Goal: Task Accomplishment & Management: Complete application form

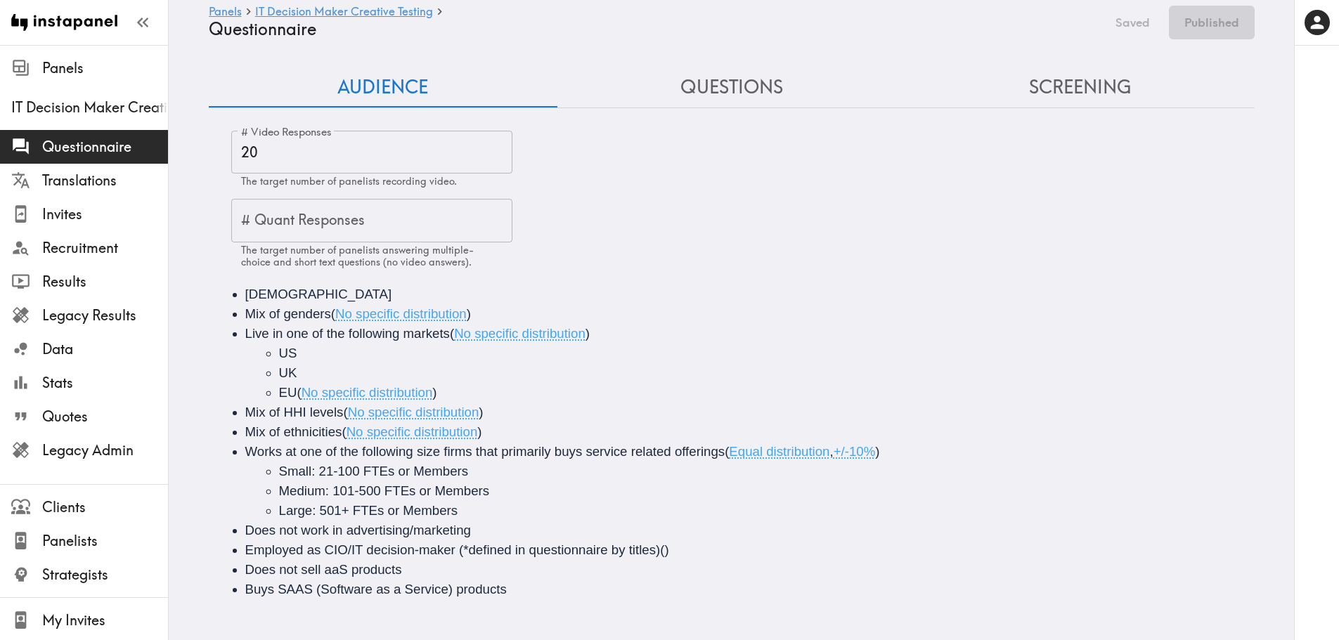
click at [758, 91] on button "Questions" at bounding box center [731, 87] width 349 height 40
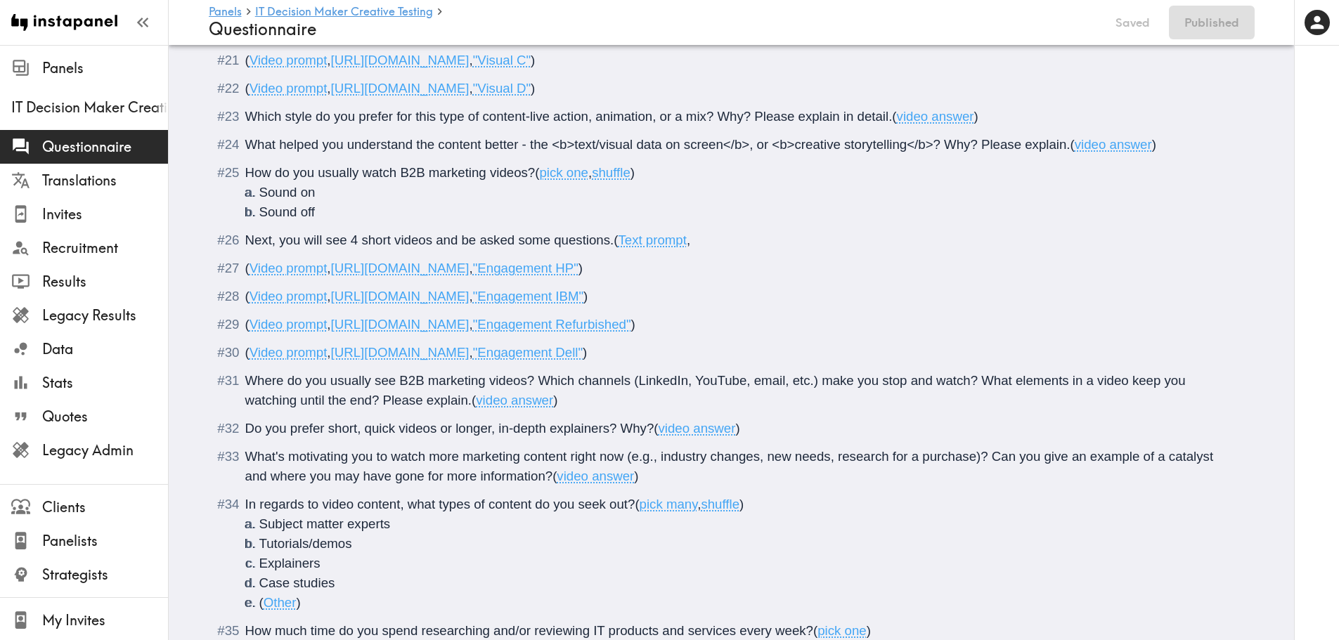
scroll to position [2853, 0]
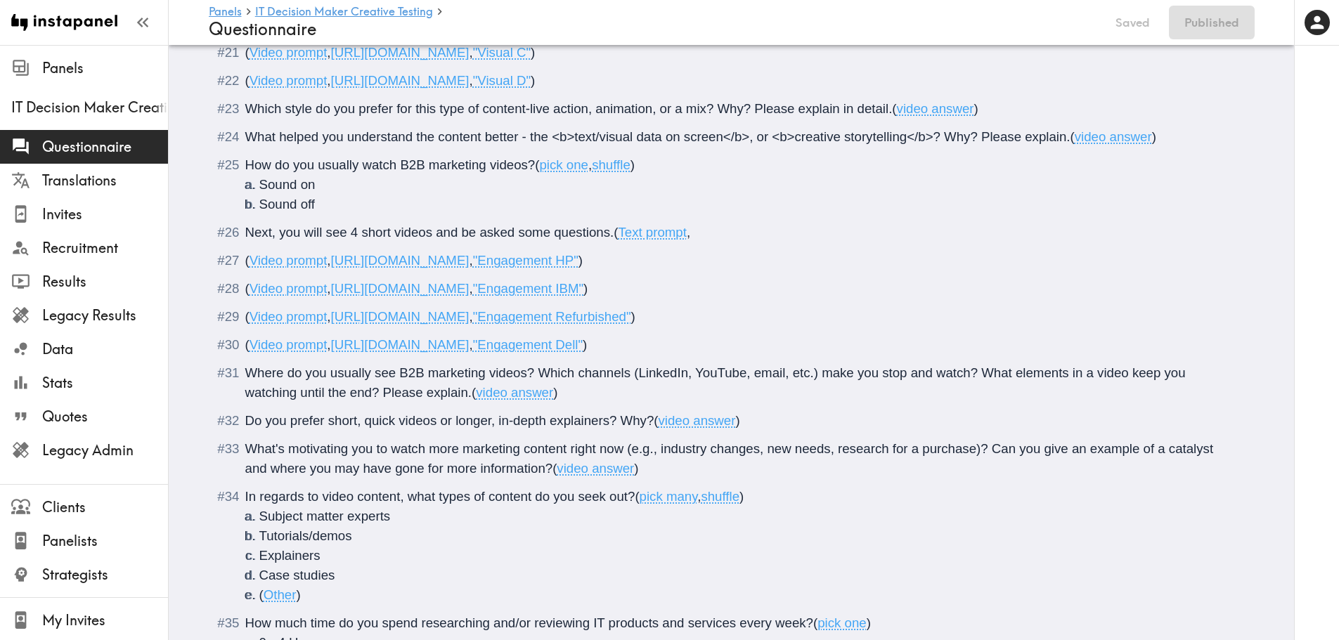
drag, startPoint x: 651, startPoint y: 420, endPoint x: 216, endPoint y: 425, distance: 434.4
click at [245, 425] on div "Do you prefer short, quick videos or longer, in-depth explainers? Why? ( video …" at bounding box center [741, 421] width 992 height 20
paste div "Questionnaire"
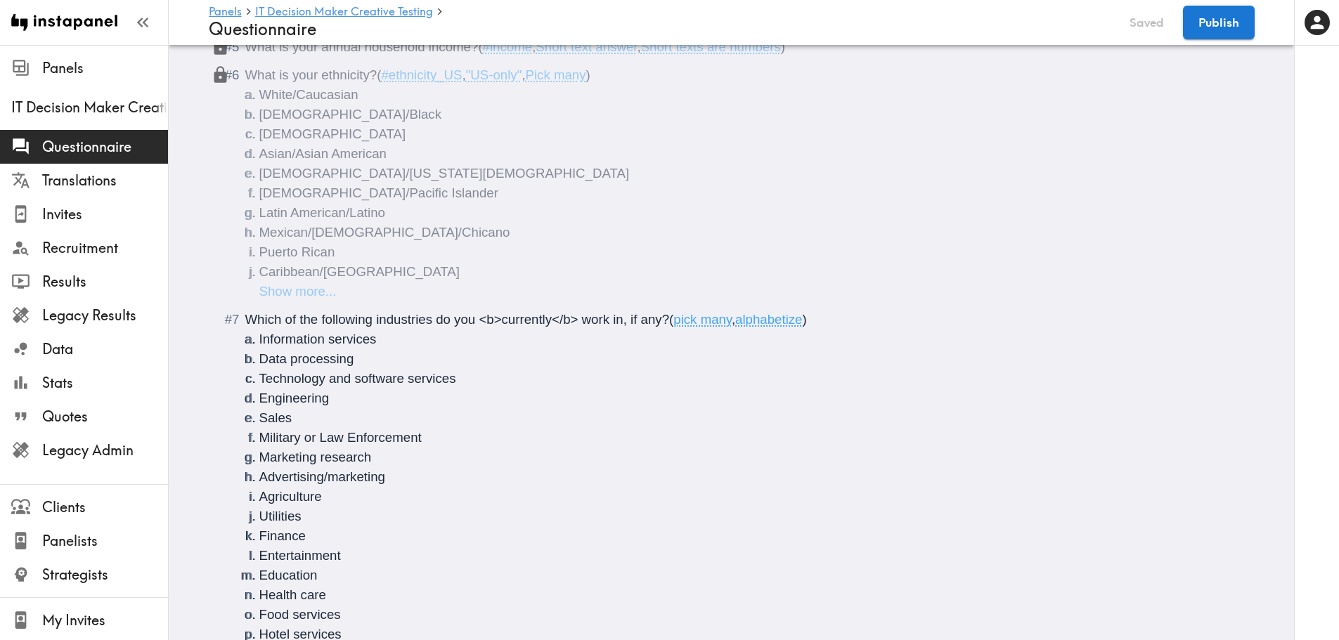
scroll to position [2642, 0]
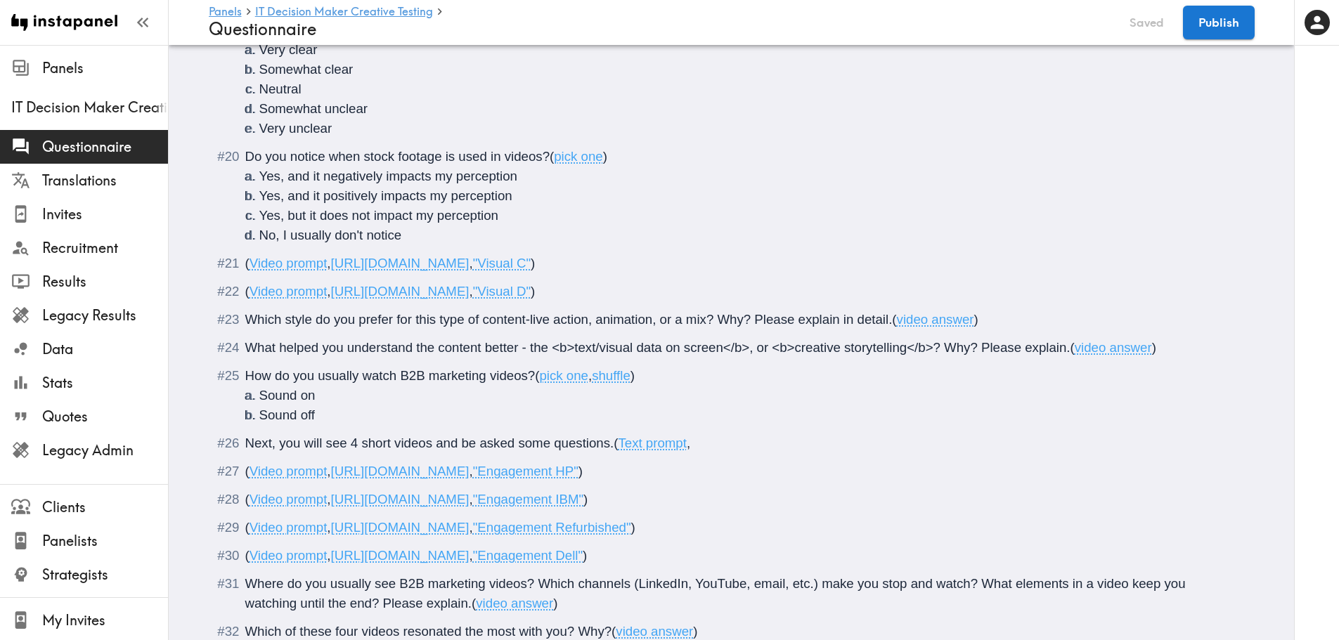
drag, startPoint x: 889, startPoint y: 325, endPoint x: 242, endPoint y: 327, distance: 647.3
click at [245, 327] on span "Which style do you prefer for this type of content-live action, animation, or a…" at bounding box center [568, 319] width 647 height 15
click at [1208, 35] on button "Publish" at bounding box center [1219, 23] width 72 height 34
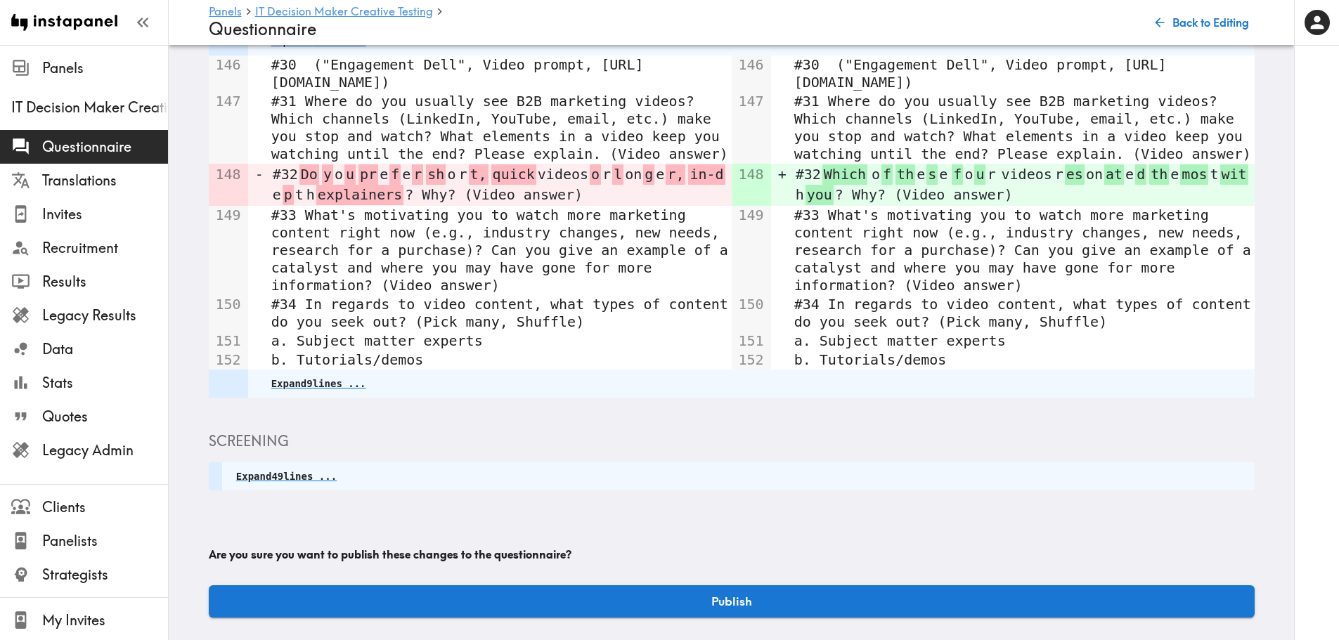
scroll to position [408, 0]
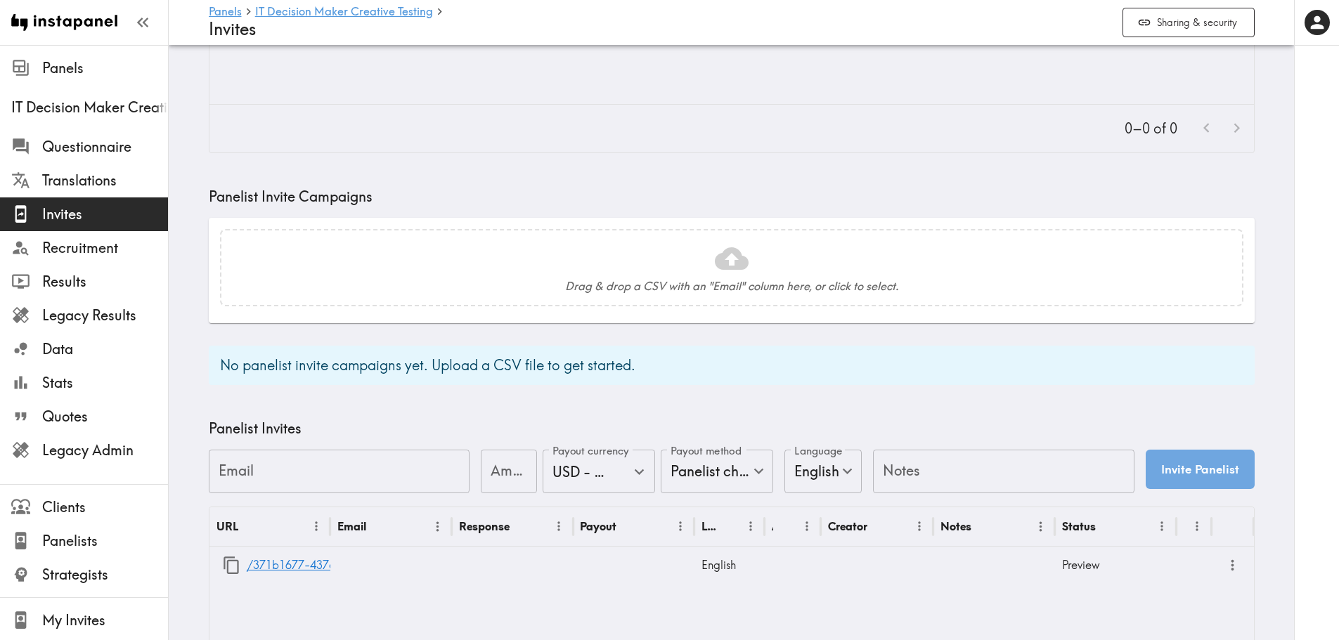
scroll to position [281, 0]
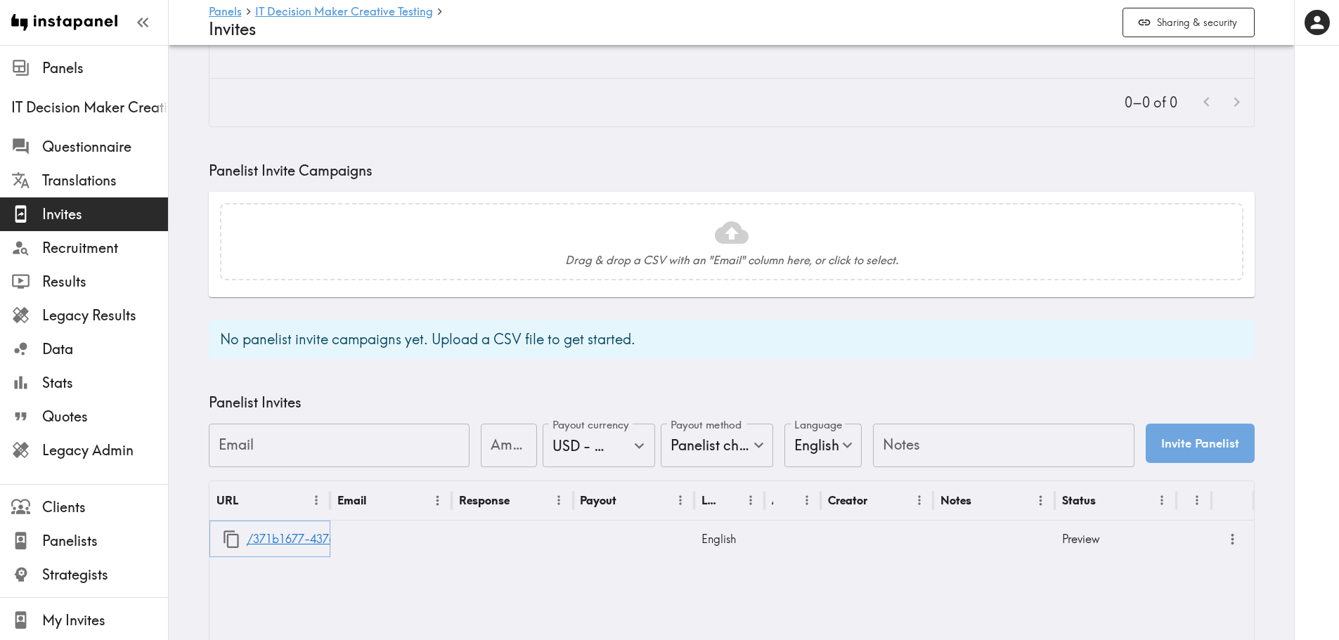
click at [222, 544] on icon "button" at bounding box center [231, 539] width 19 height 19
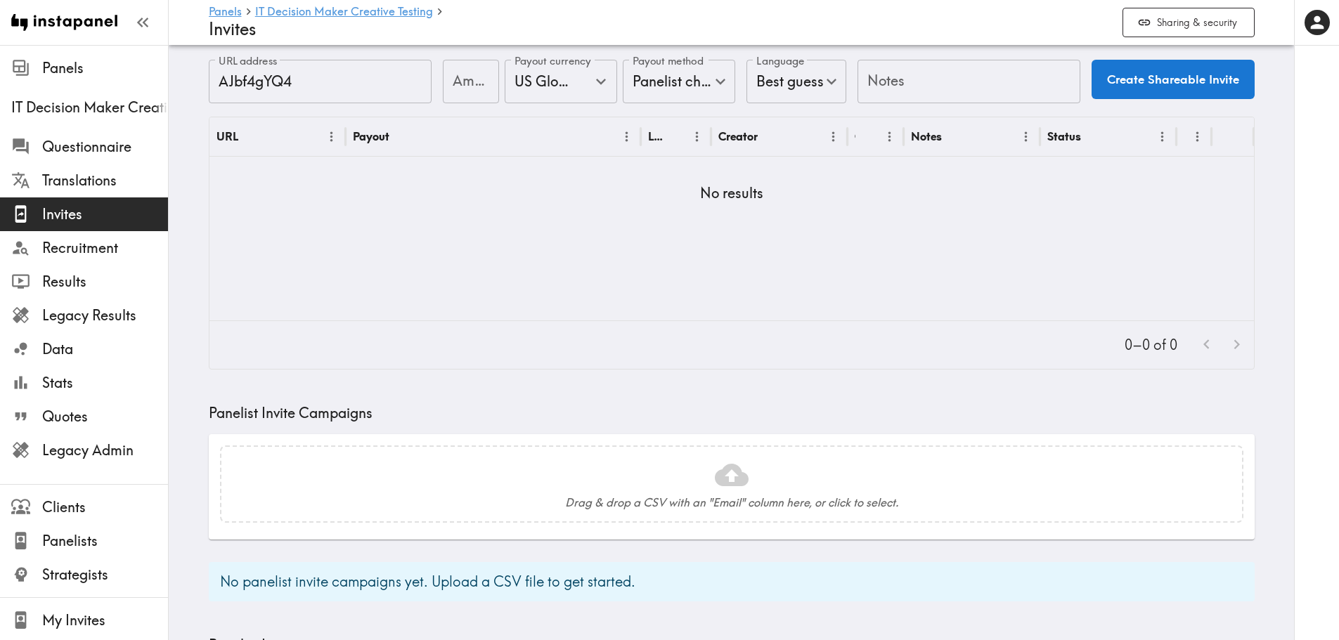
scroll to position [0, 0]
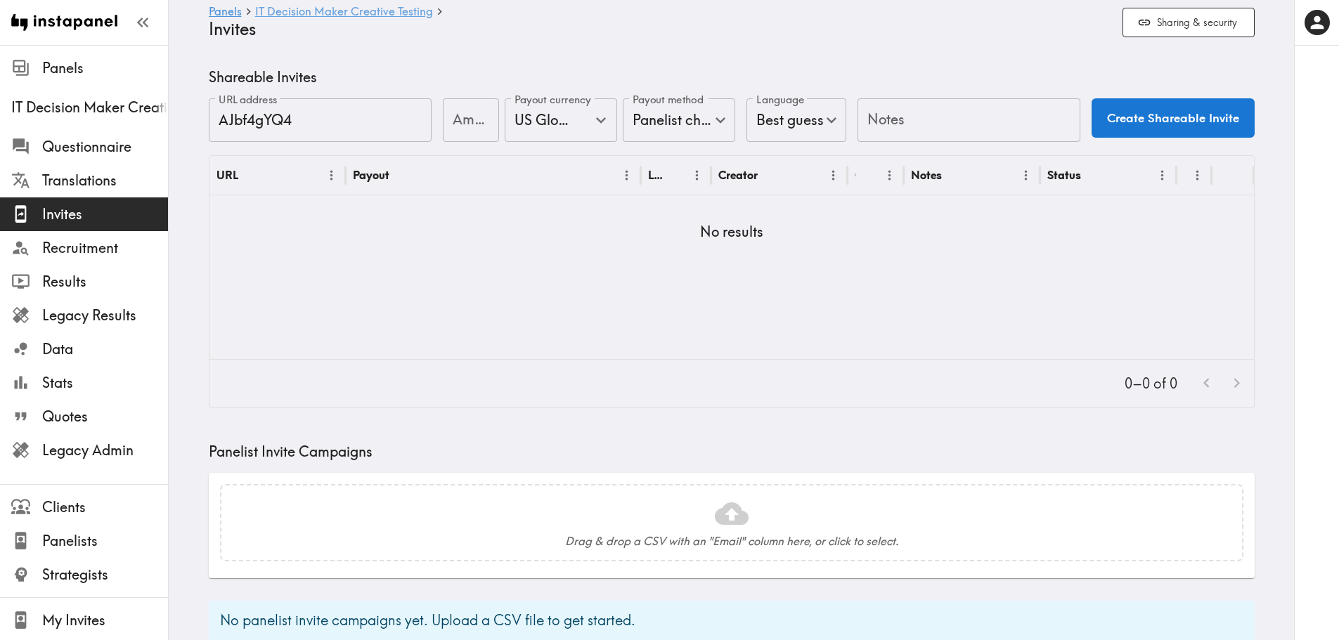
click at [289, 7] on link "IT Decision Maker Creative Testing" at bounding box center [344, 12] width 178 height 13
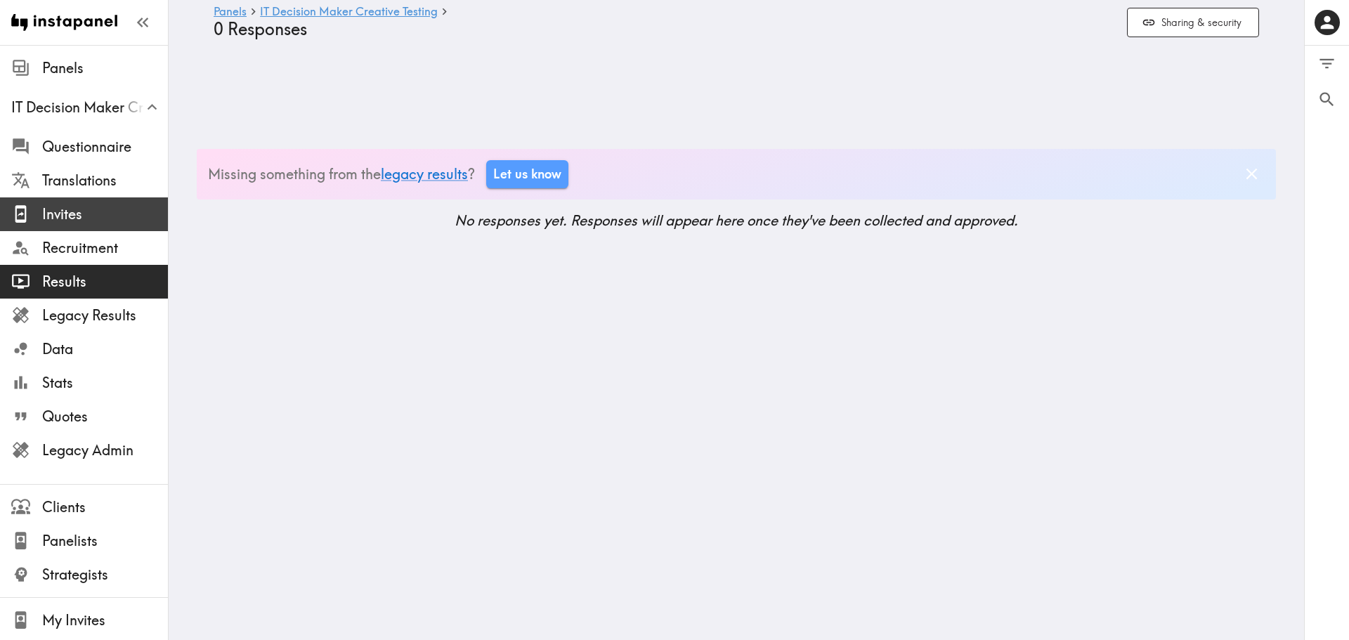
click at [65, 215] on span "Invites" at bounding box center [105, 215] width 126 height 20
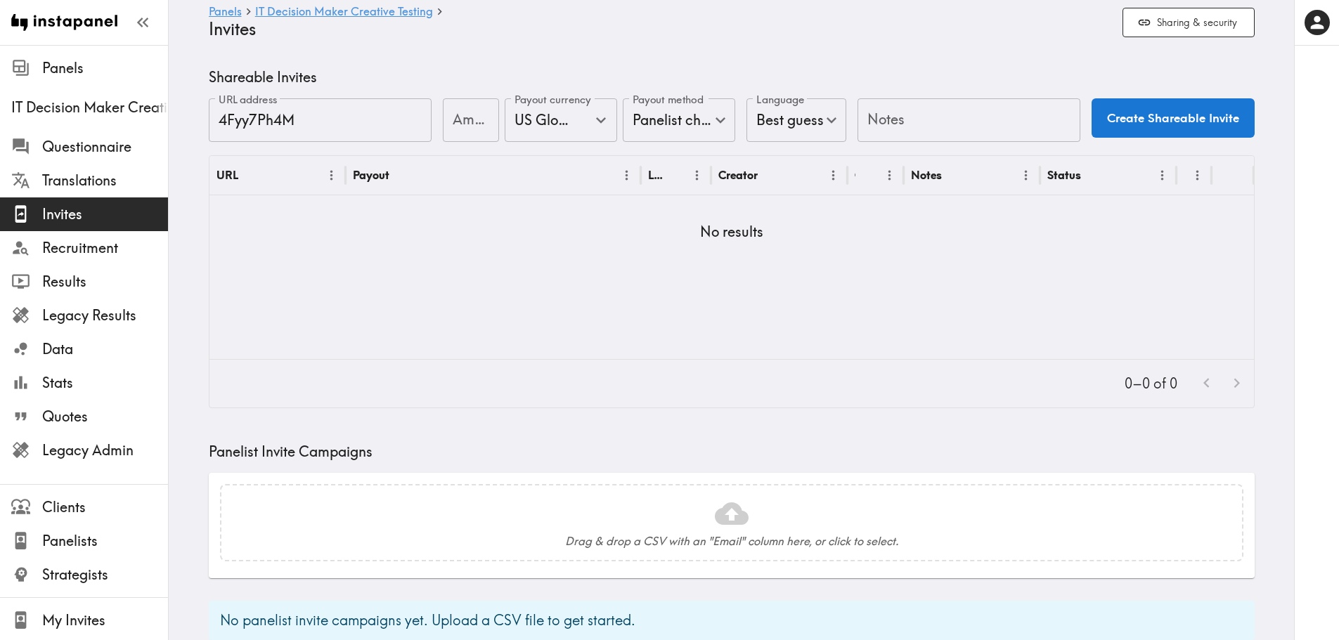
click at [451, 119] on input "Amount" at bounding box center [471, 120] width 56 height 44
type input "100"
click at [876, 124] on input "Notes" at bounding box center [968, 120] width 223 height 44
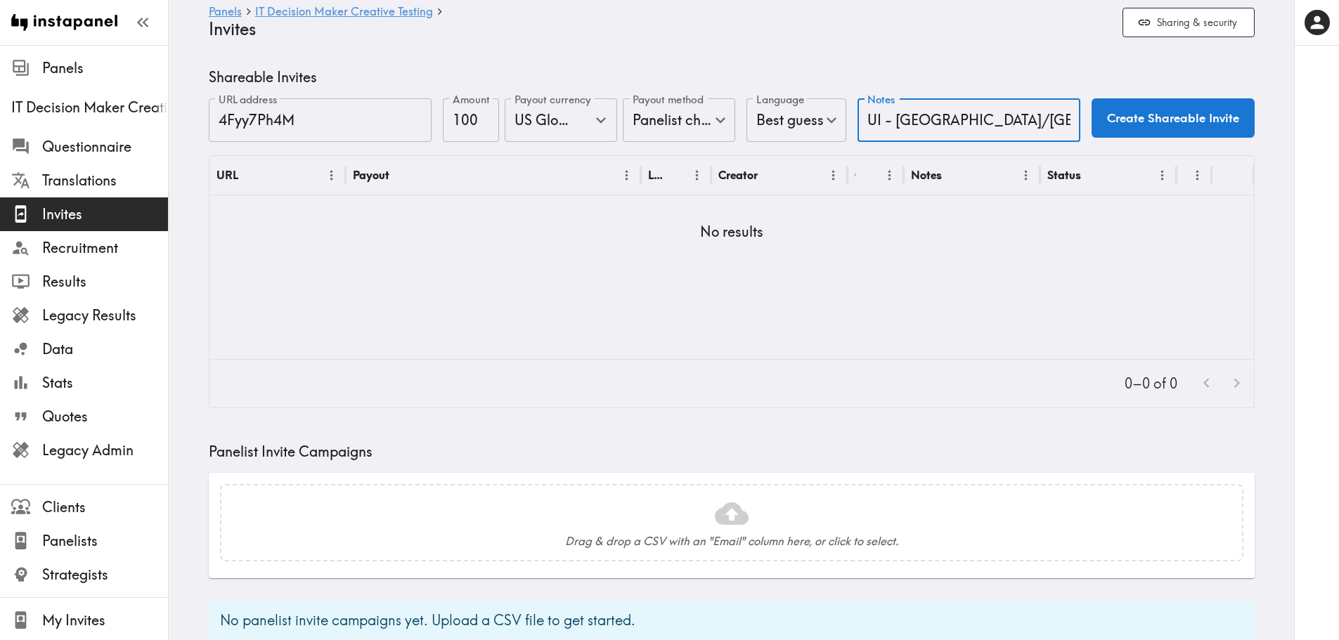
type input "UI - [GEOGRAPHIC_DATA]/[GEOGRAPHIC_DATA]"
click at [1198, 130] on button "Create Shareable Invite" at bounding box center [1173, 117] width 163 height 39
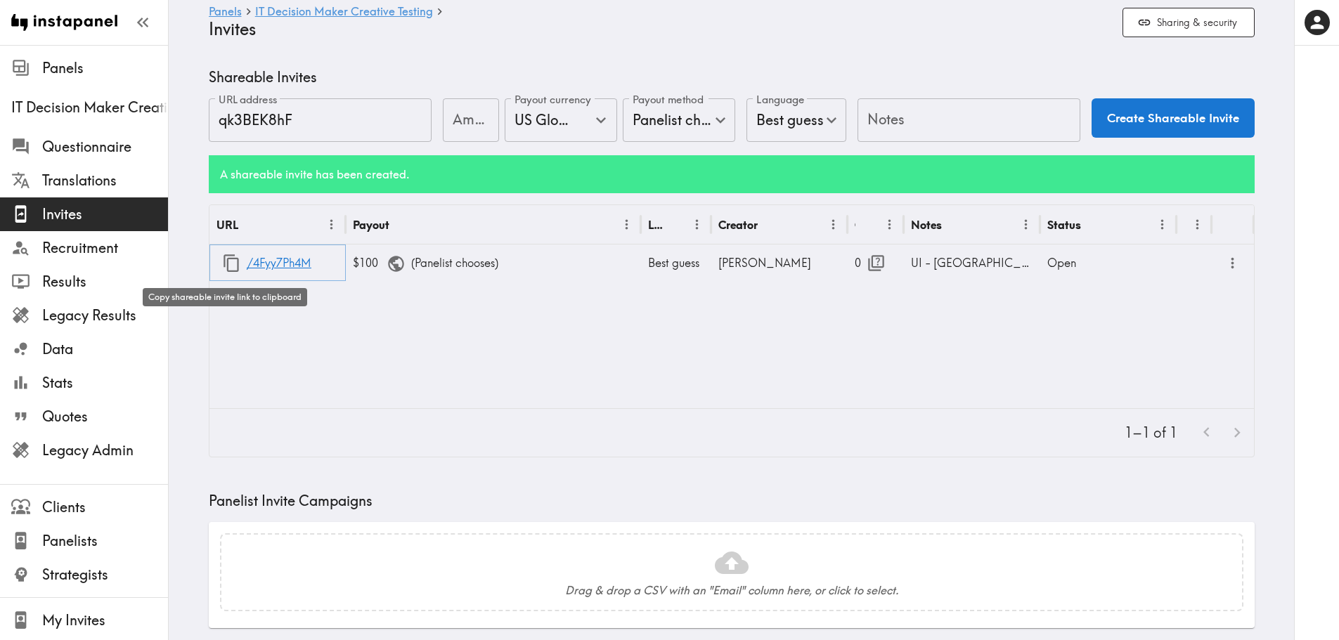
click at [226, 262] on icon "button" at bounding box center [231, 263] width 19 height 19
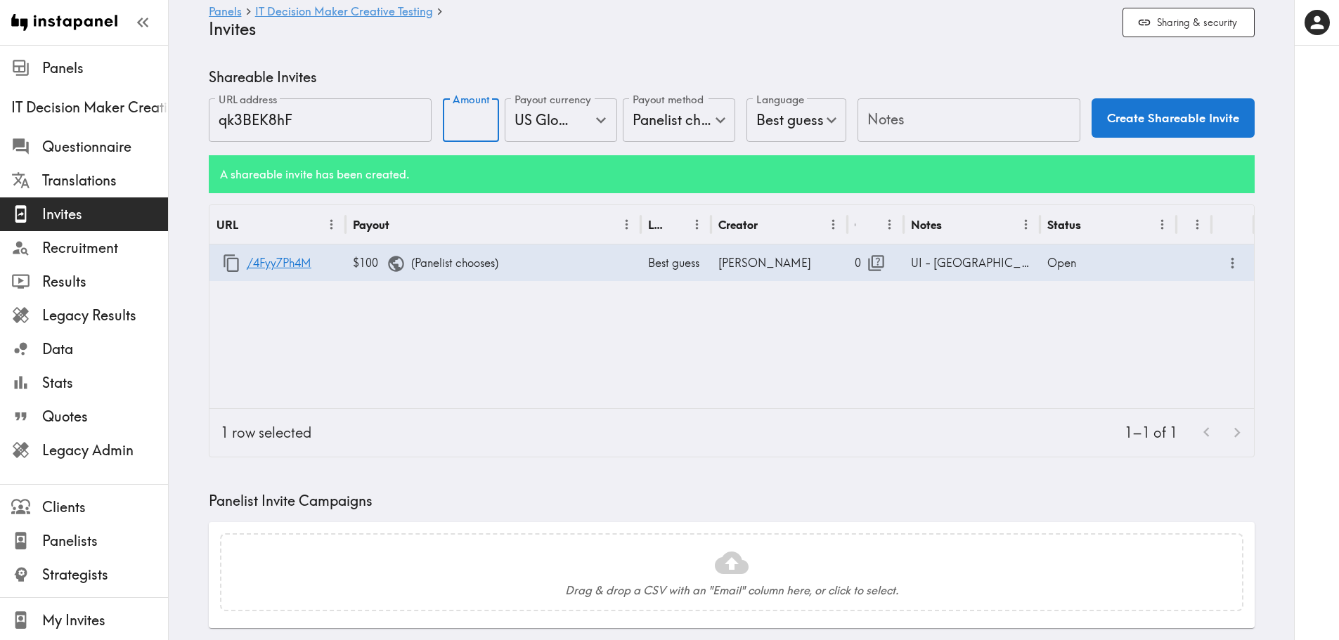
click at [466, 114] on input "Amount" at bounding box center [471, 120] width 56 height 44
type input "100"
click at [955, 136] on input "Notes" at bounding box center [968, 120] width 223 height 44
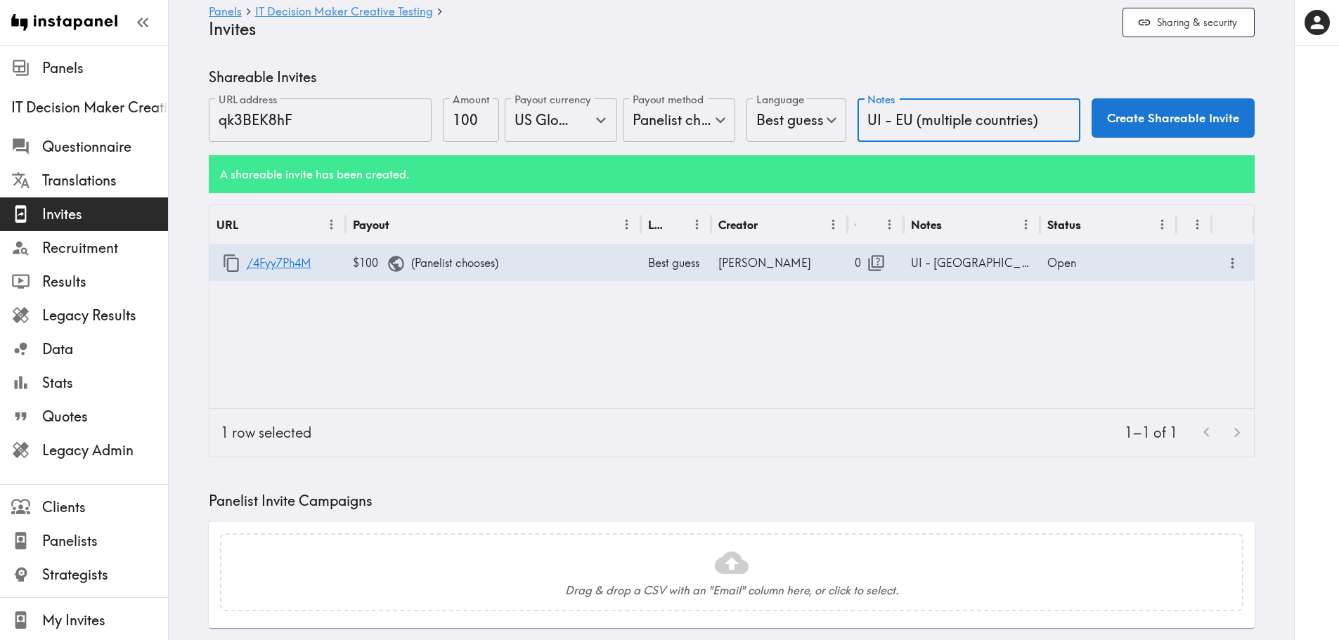
type input "UI - EU (multiple countries)"
click at [1164, 129] on button "Create Shareable Invite" at bounding box center [1173, 117] width 163 height 39
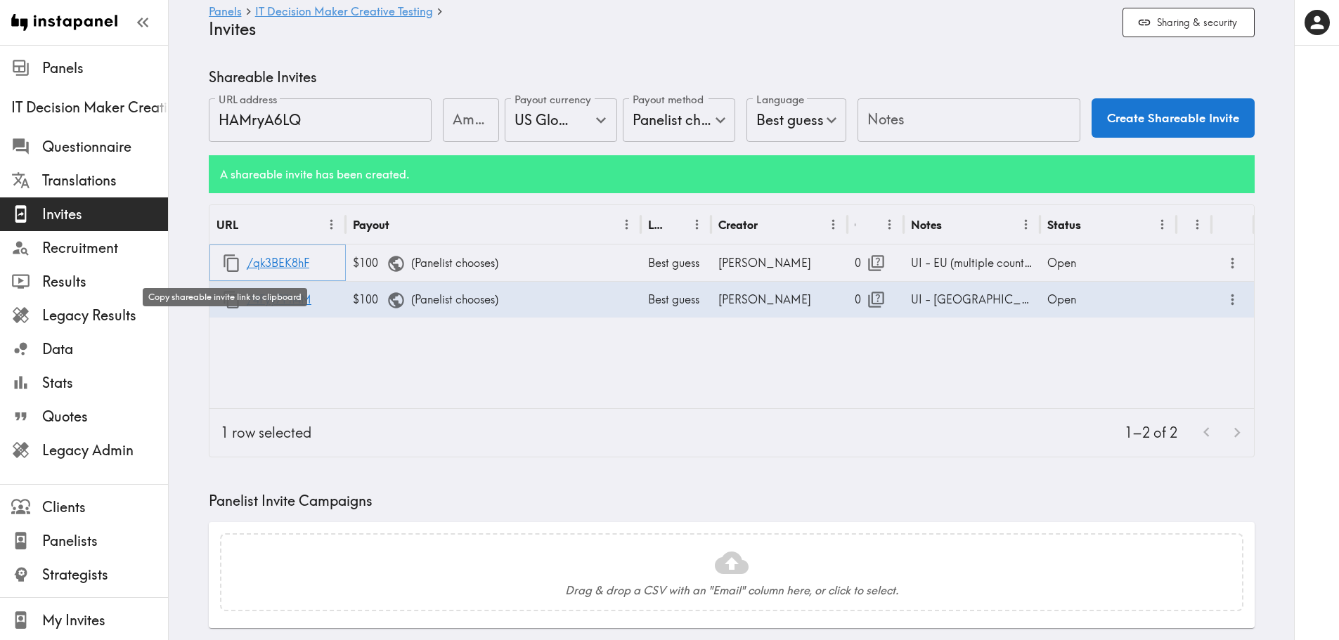
click at [229, 266] on icon "button" at bounding box center [231, 263] width 19 height 19
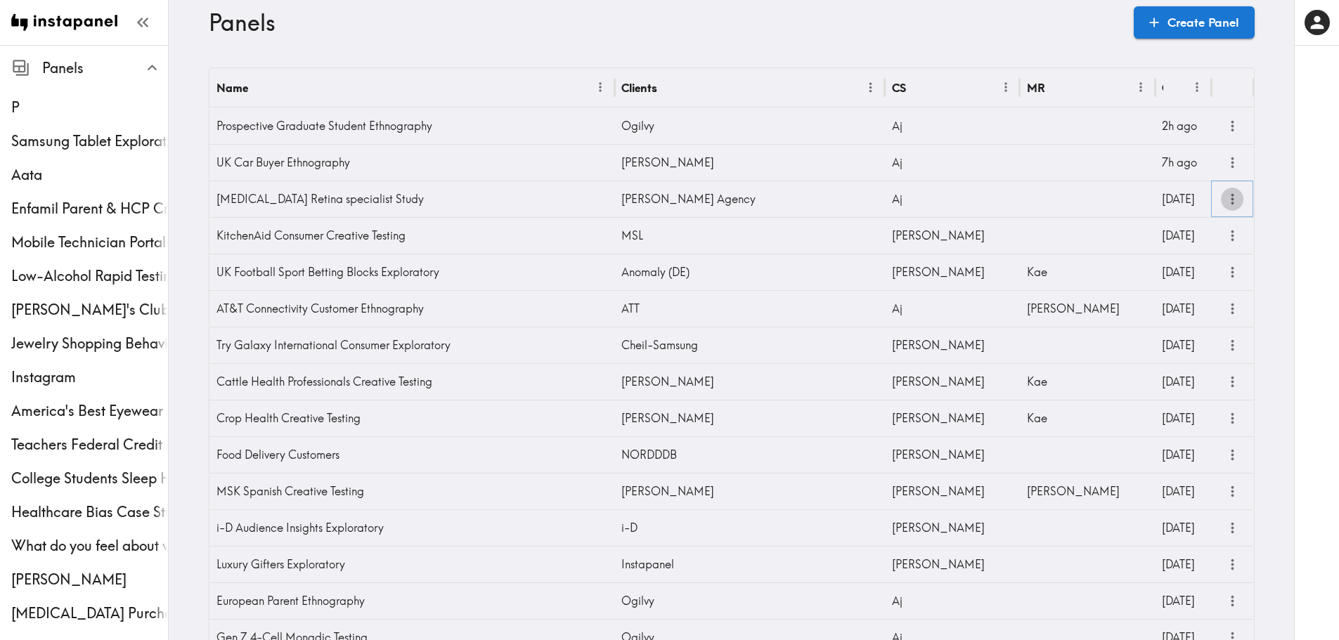
click at [1229, 197] on icon "more" at bounding box center [1232, 199] width 16 height 16
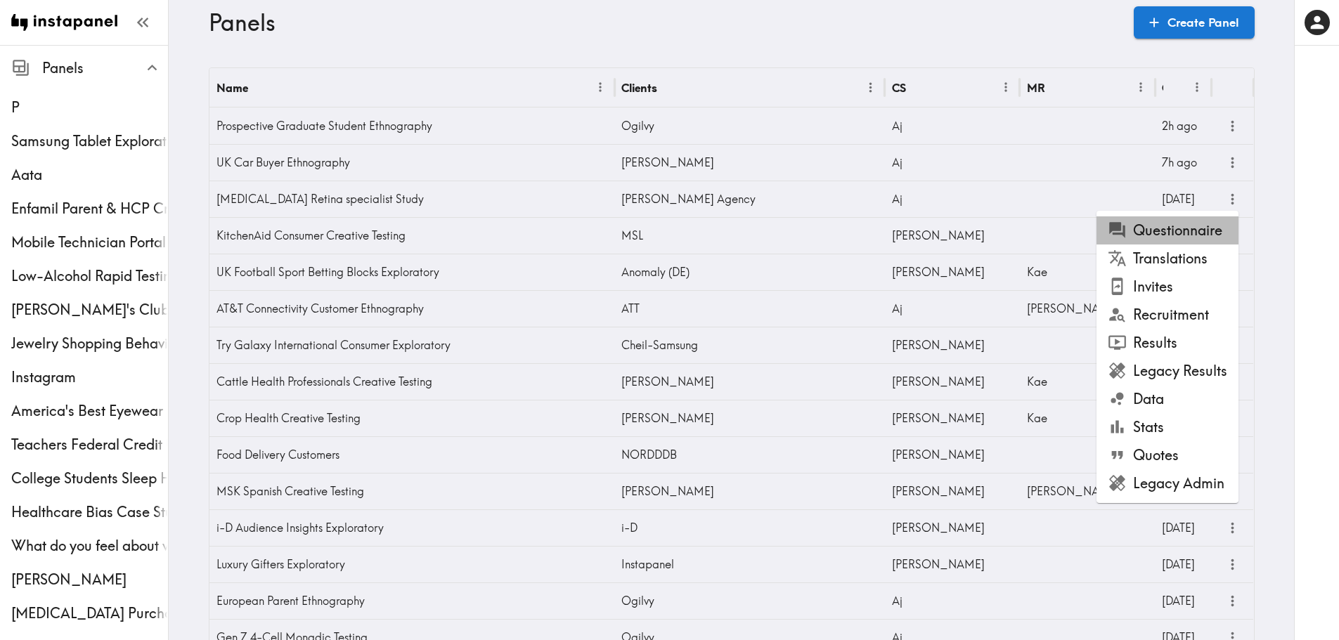
click at [1215, 243] on li "Questionnaire" at bounding box center [1167, 230] width 142 height 28
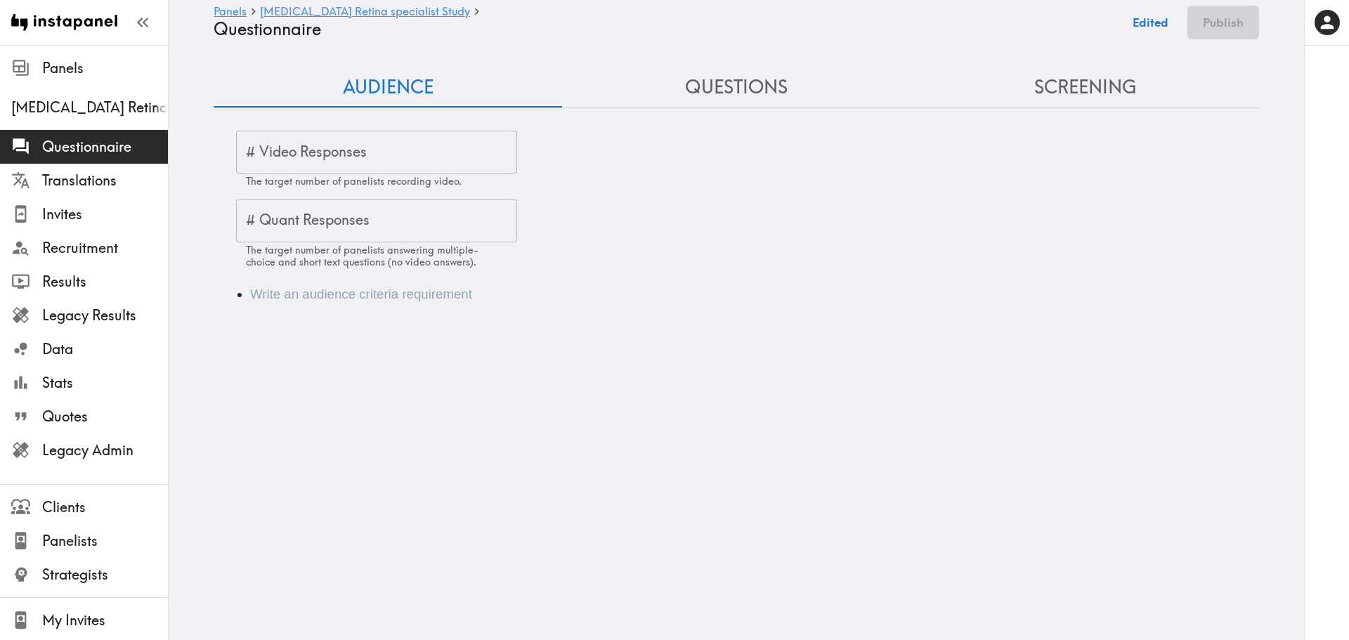
click at [1075, 94] on button "Screening" at bounding box center [1085, 87] width 349 height 40
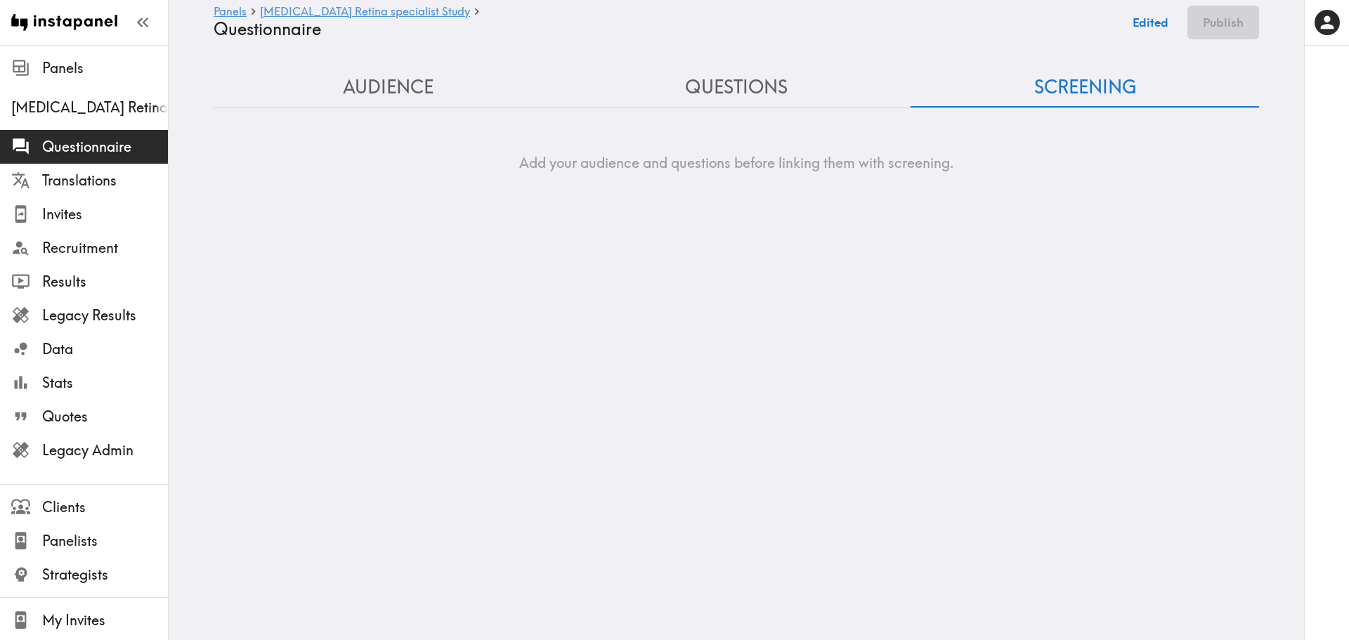
click at [731, 86] on button "Questions" at bounding box center [736, 87] width 349 height 40
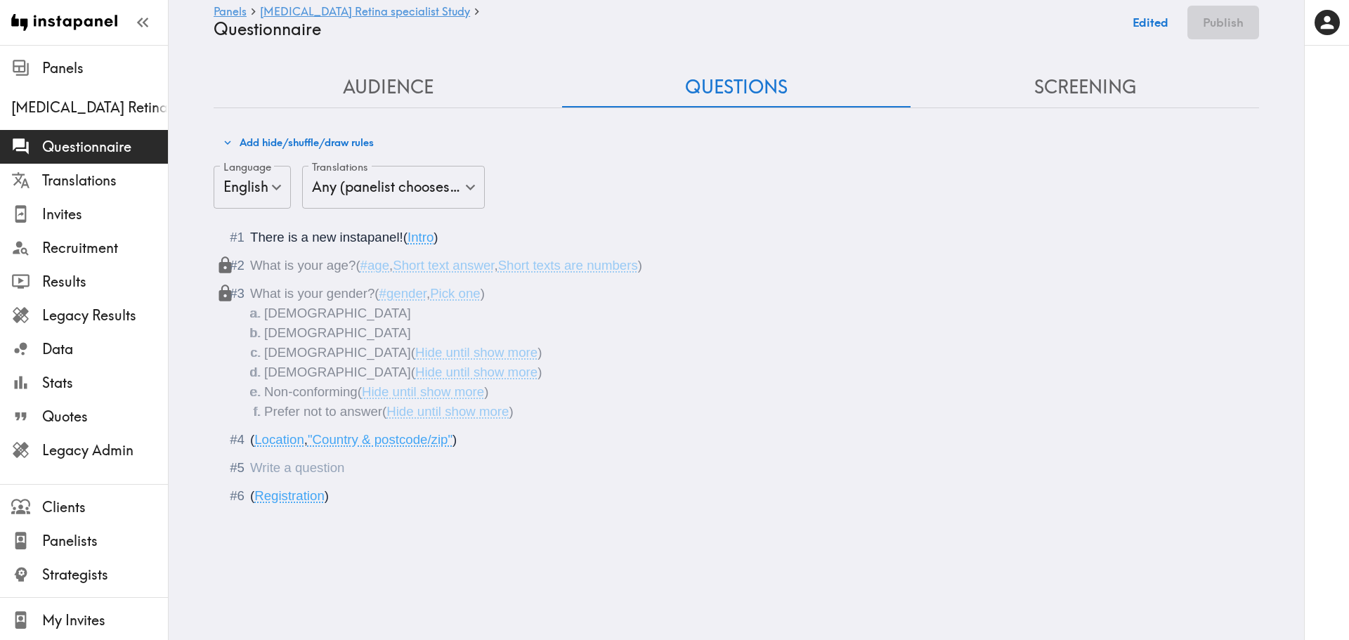
click at [250, 470] on div "Questionnaire" at bounding box center [250, 467] width 0 height 15
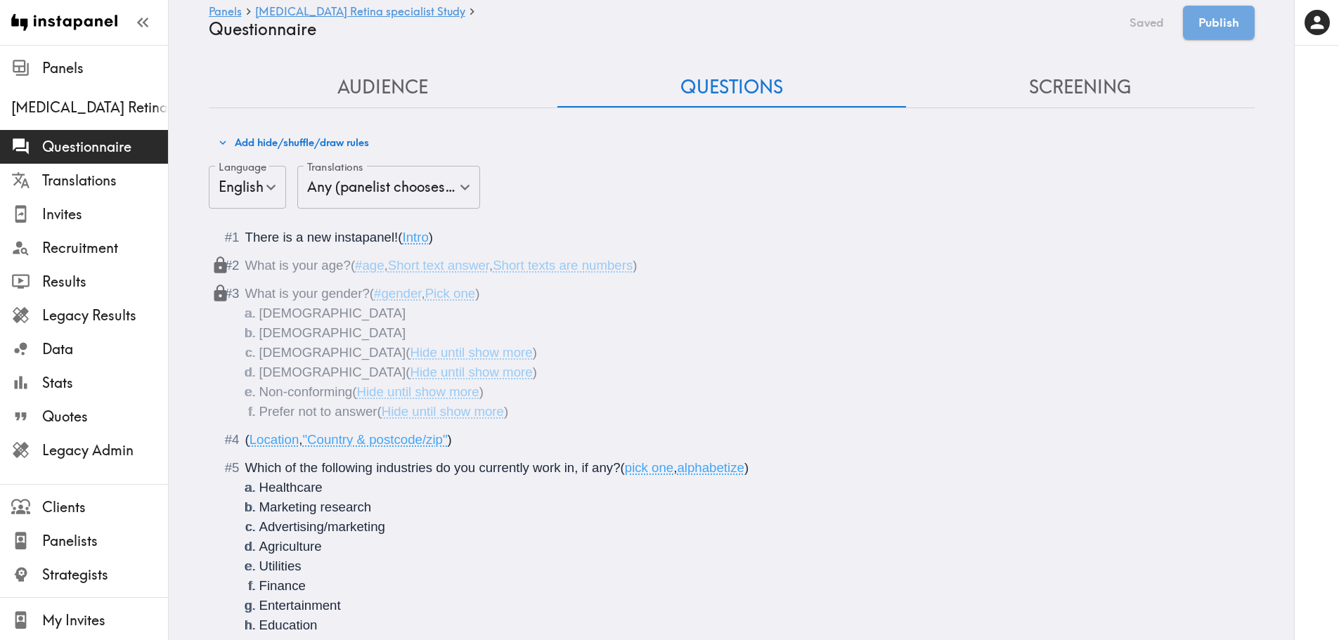
click at [474, 439] on div "( Location , "Country & postcode/zip" )" at bounding box center [741, 440] width 992 height 20
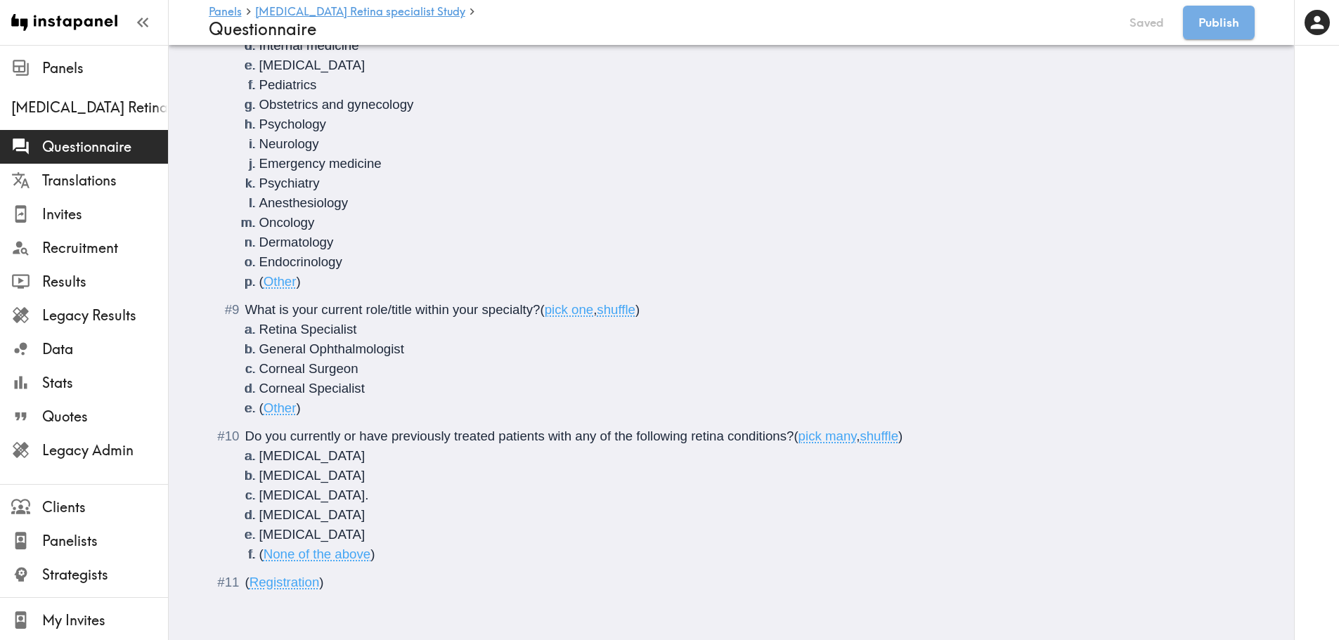
scroll to position [1127, 0]
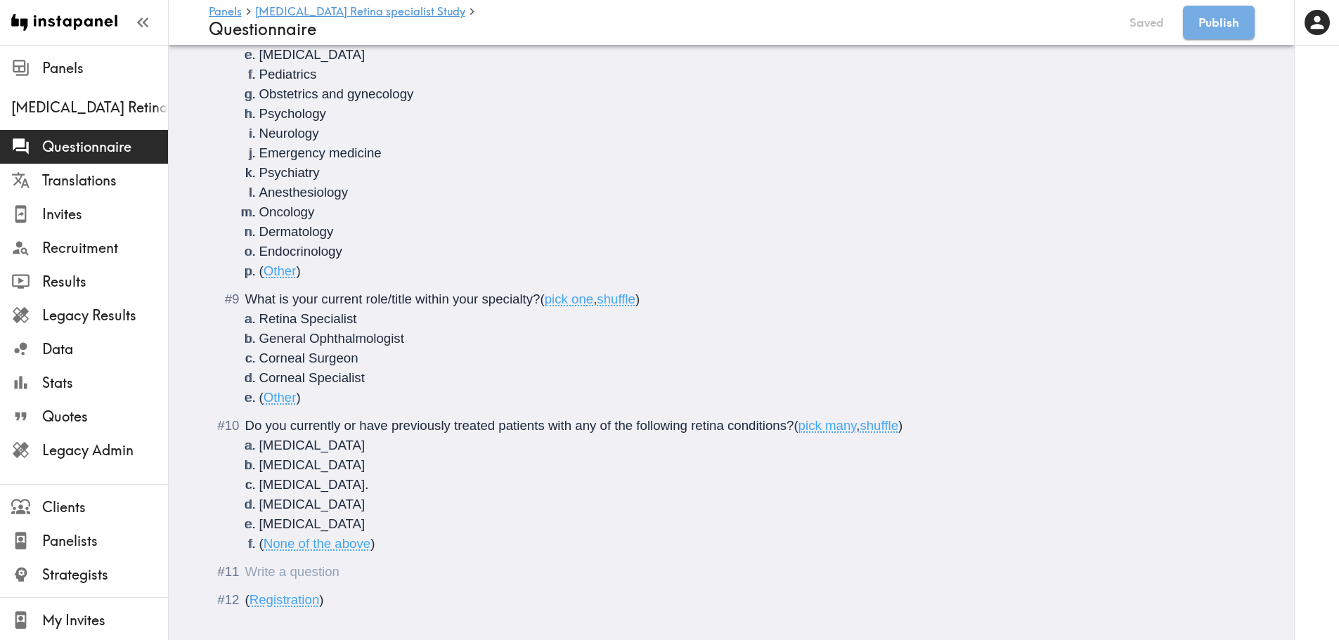
click at [245, 576] on div "Questionnaire" at bounding box center [245, 571] width 0 height 15
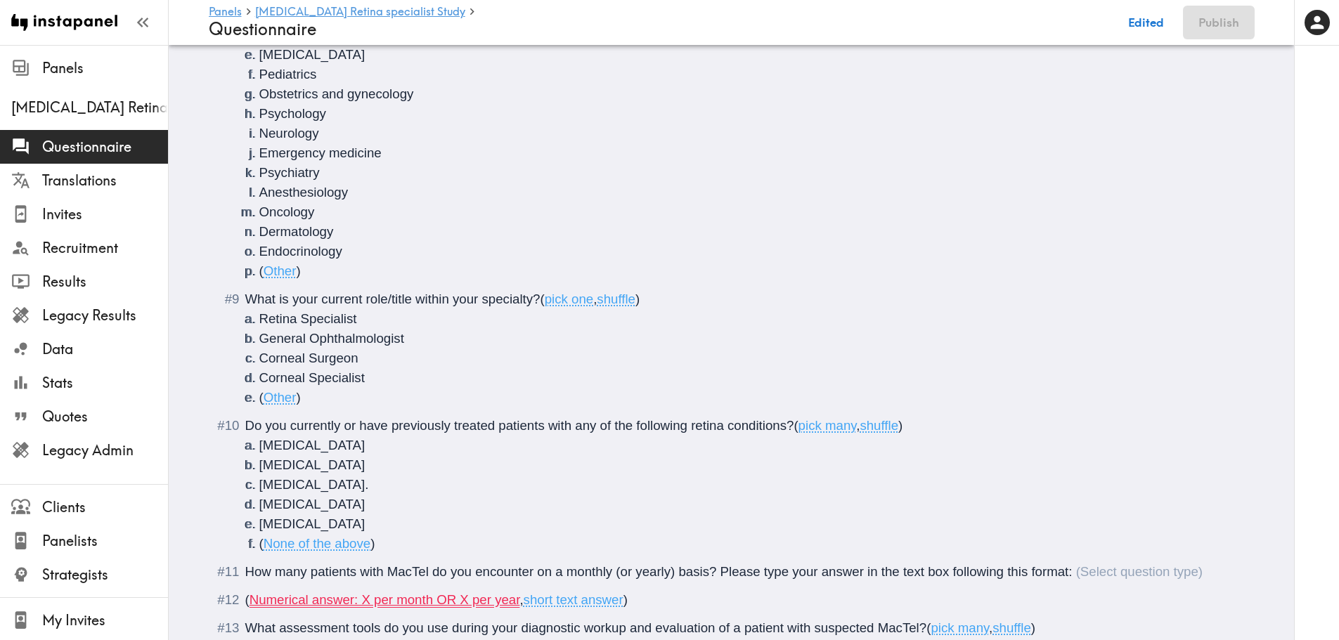
scroll to position [1328, 0]
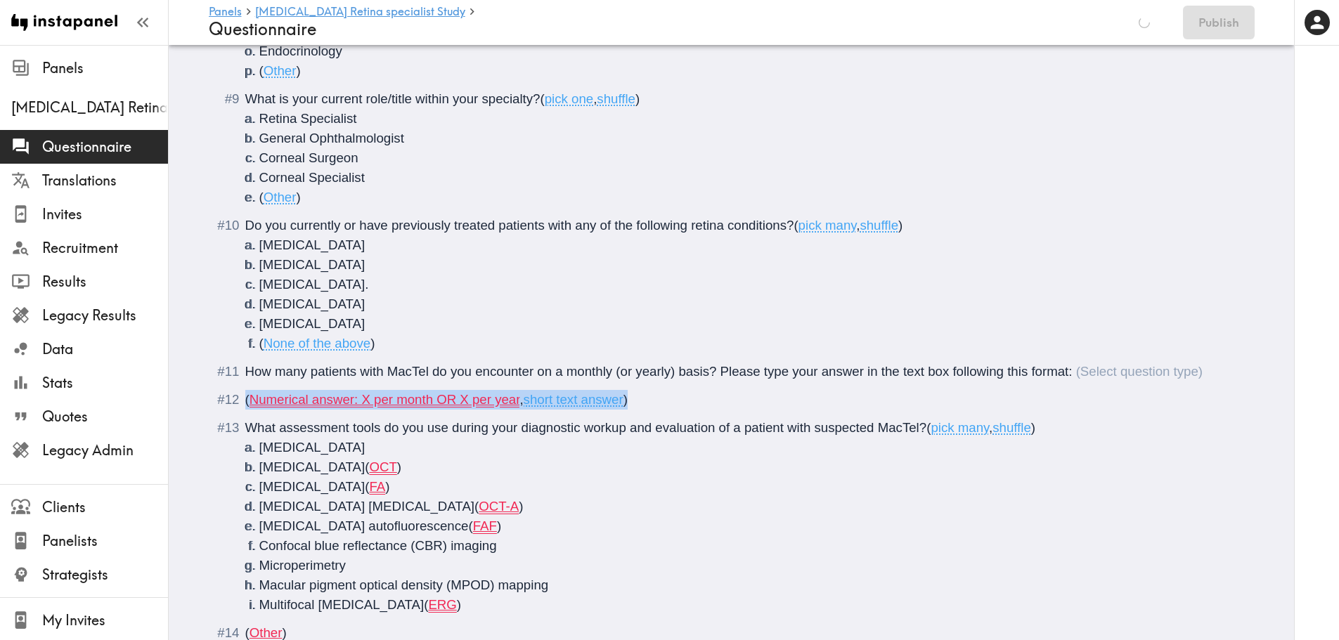
drag, startPoint x: 237, startPoint y: 401, endPoint x: 630, endPoint y: 404, distance: 393.6
click at [630, 404] on li "( Numerical answer: X per month OR X per year , short text answer )" at bounding box center [732, 400] width 1012 height 20
click at [1079, 373] on div "How many patients with MacTel do you encounter on a monthly (or yearly) basis? …" at bounding box center [724, 371] width 958 height 15
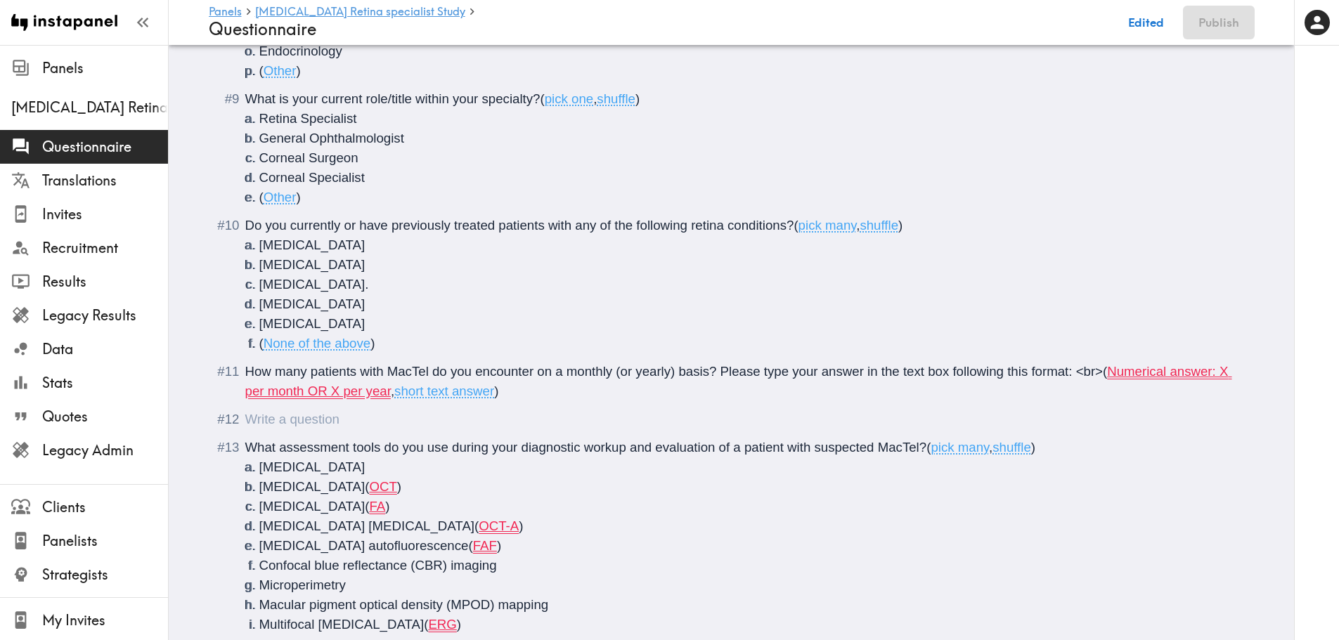
click at [391, 392] on span "," at bounding box center [393, 391] width 4 height 15
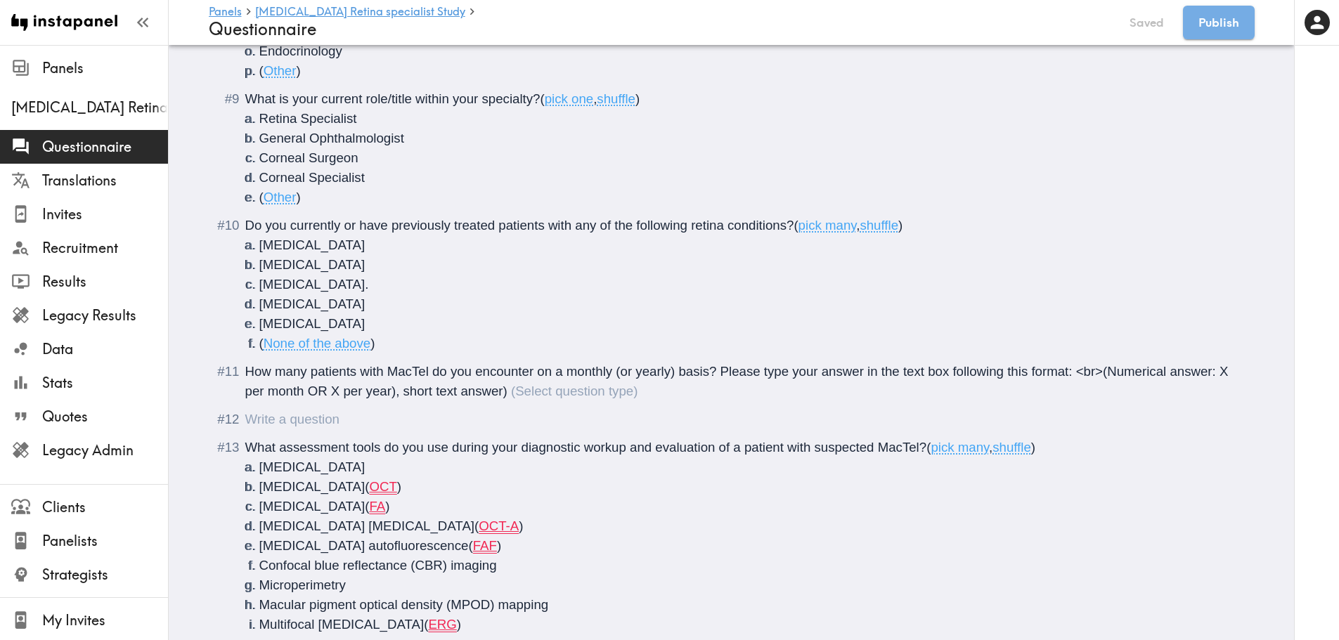
click at [1103, 370] on span "(Numerical answer: X per month OR X per year), short text answer)" at bounding box center [738, 381] width 987 height 34
drag, startPoint x: 1216, startPoint y: 373, endPoint x: 1099, endPoint y: 372, distance: 117.4
click at [1099, 372] on span "(Numerical answer: X per month OR X per year), short text answer)" at bounding box center [738, 381] width 987 height 34
click at [269, 393] on span "How many patients with MacTel do you encounter on a monthly (or yearly) basis? …" at bounding box center [742, 381] width 995 height 34
drag, startPoint x: 273, startPoint y: 393, endPoint x: 266, endPoint y: 396, distance: 7.6
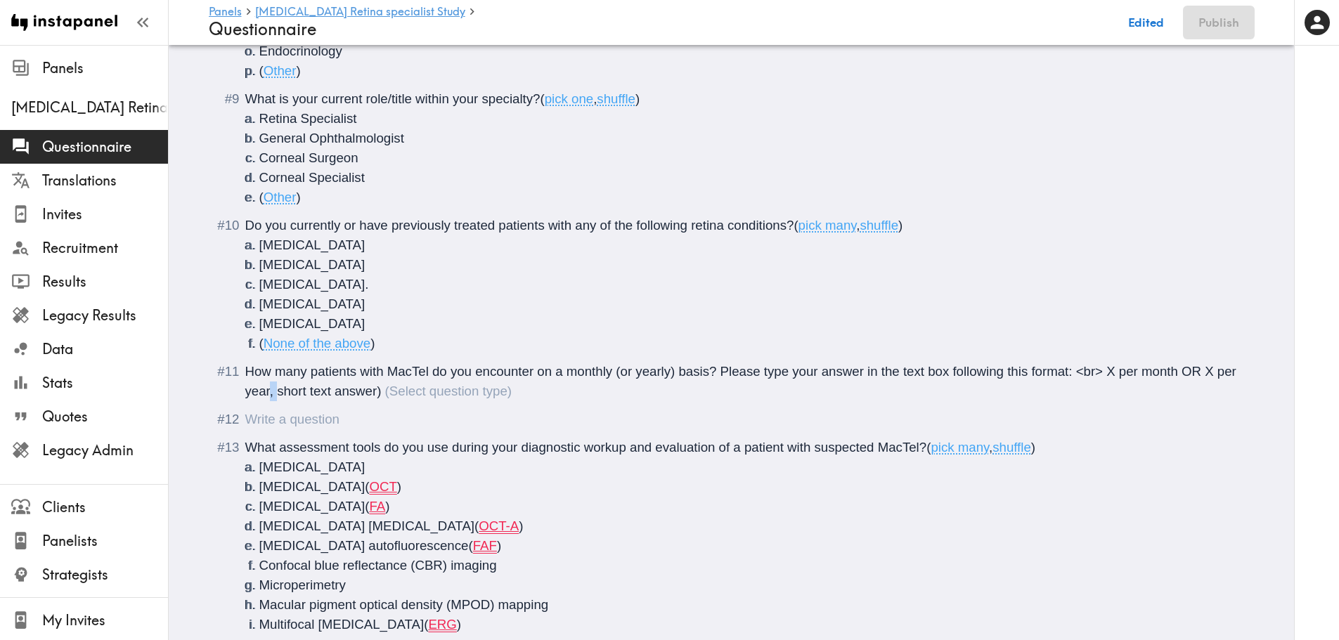
click at [266, 396] on span "How many patients with MacTel do you encounter on a monthly (or yearly) basis? …" at bounding box center [742, 381] width 995 height 34
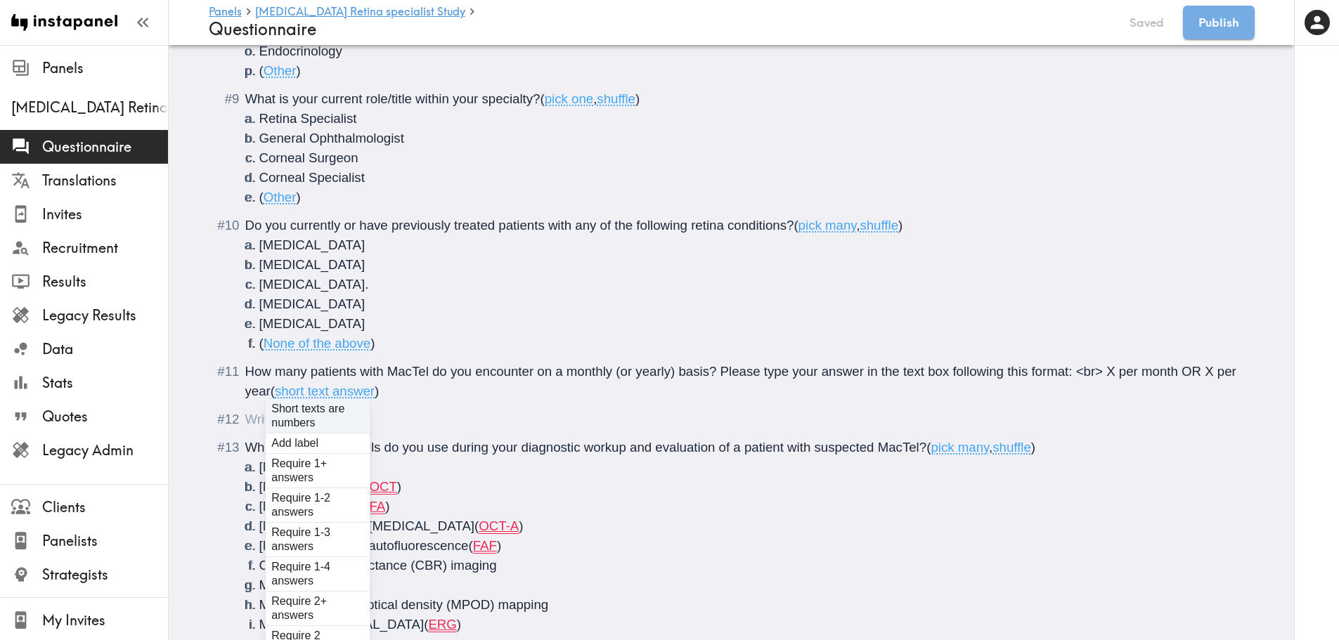
click at [479, 378] on span "How many patients with MacTel do you encounter on a monthly (or yearly) basis? …" at bounding box center [742, 381] width 995 height 34
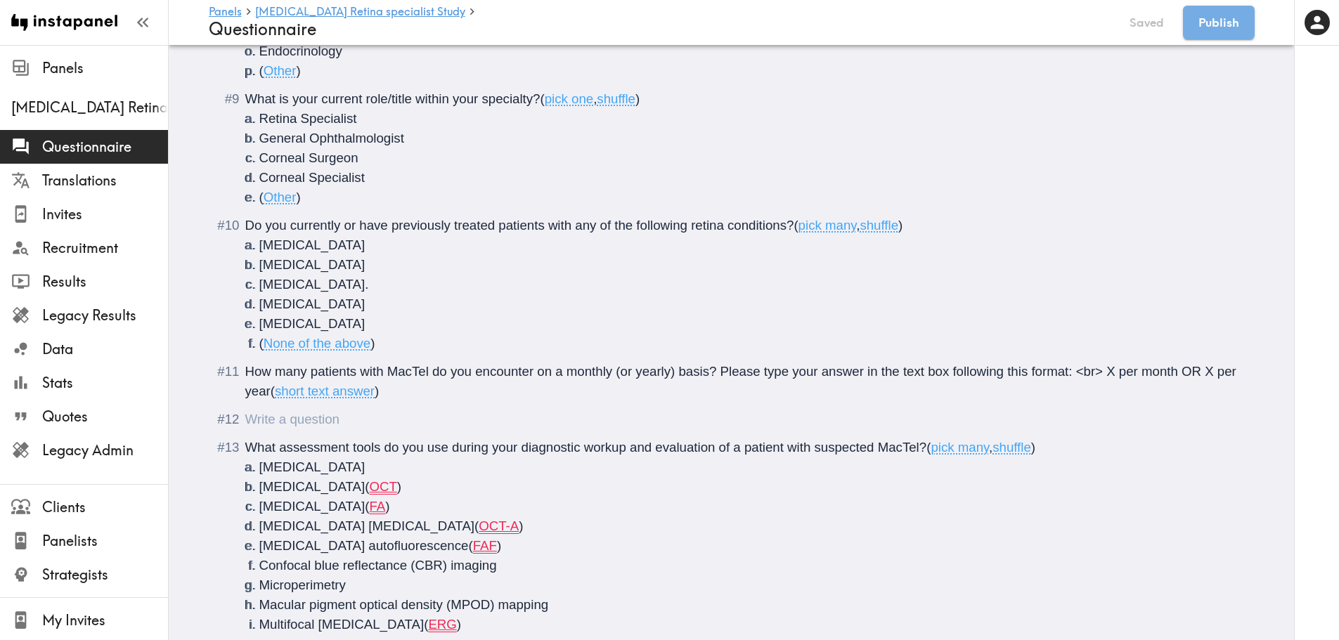
click at [245, 422] on div "Questionnaire" at bounding box center [245, 419] width 0 height 15
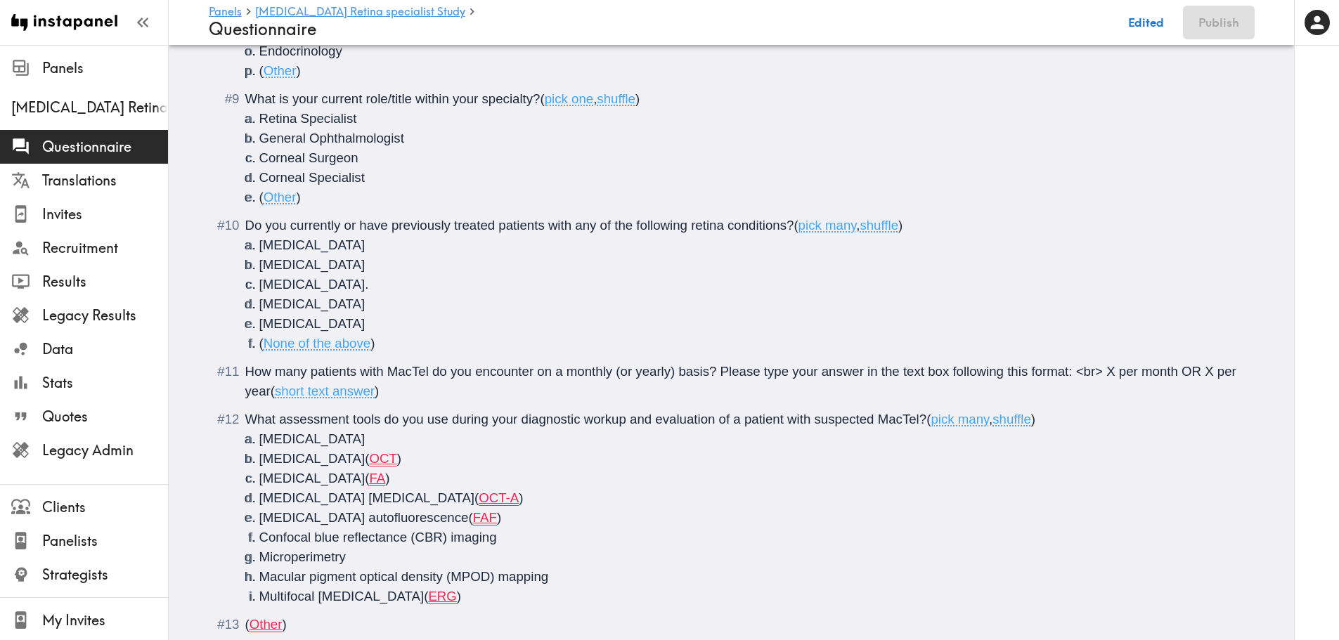
click at [513, 462] on li "Optical coherence tomography ( OCT )" at bounding box center [748, 459] width 978 height 20
click at [458, 467] on li "Optical coherence tomography (OCT) ()" at bounding box center [748, 459] width 978 height 20
click at [441, 477] on li "Fluorescein angiography ( FA )" at bounding box center [748, 479] width 978 height 20
click at [635, 498] on li "Optical coherence tomography angiography ( OCT-A )" at bounding box center [748, 498] width 978 height 20
click at [472, 522] on li "Fundus autofluorescence ( FAF )" at bounding box center [748, 518] width 978 height 20
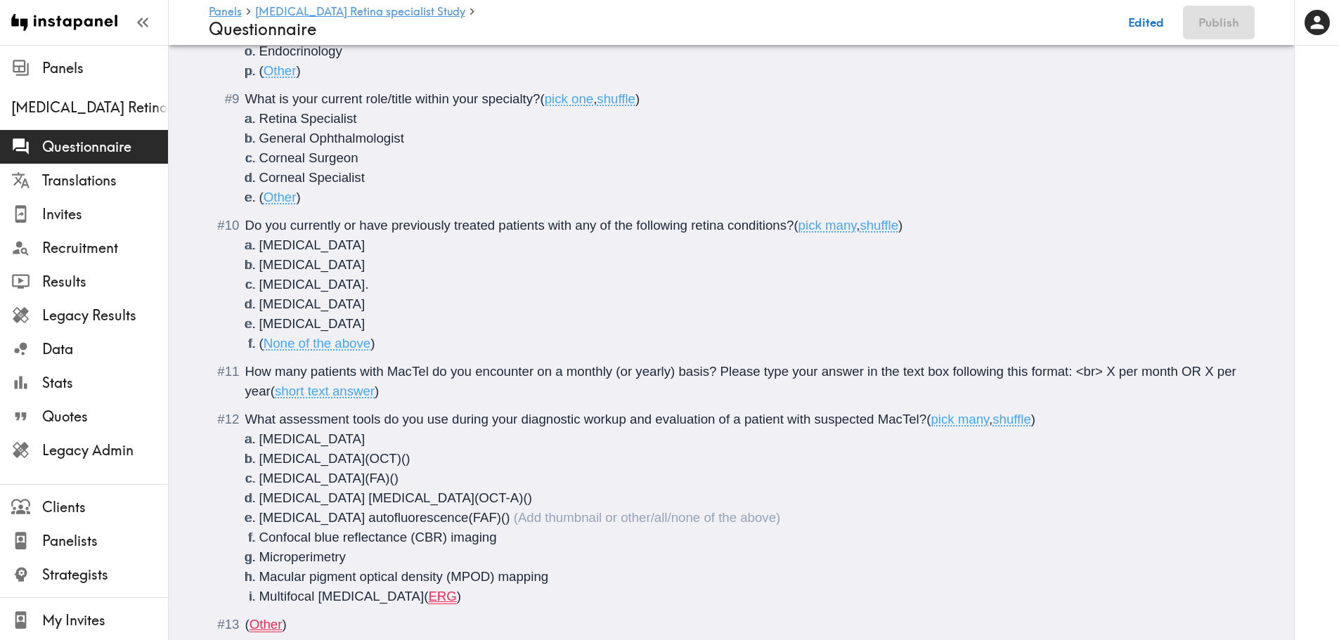
click at [493, 591] on li "Multifocal electroretinography ( ERG )" at bounding box center [748, 597] width 978 height 20
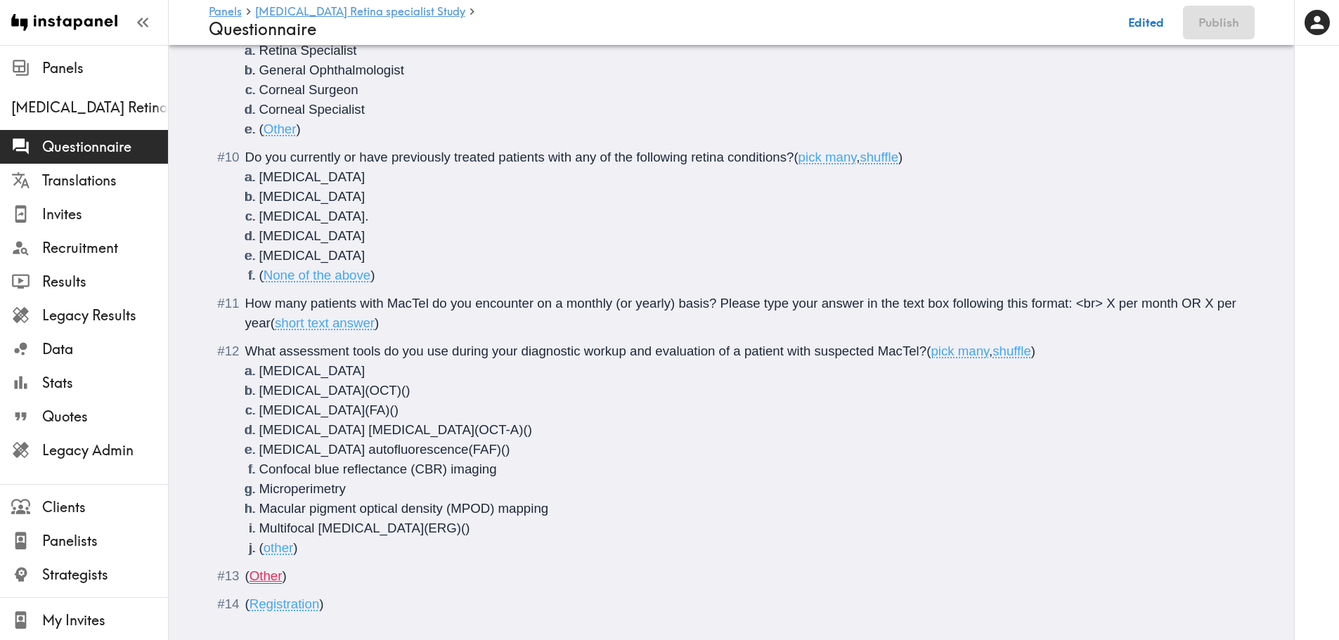
scroll to position [1428, 0]
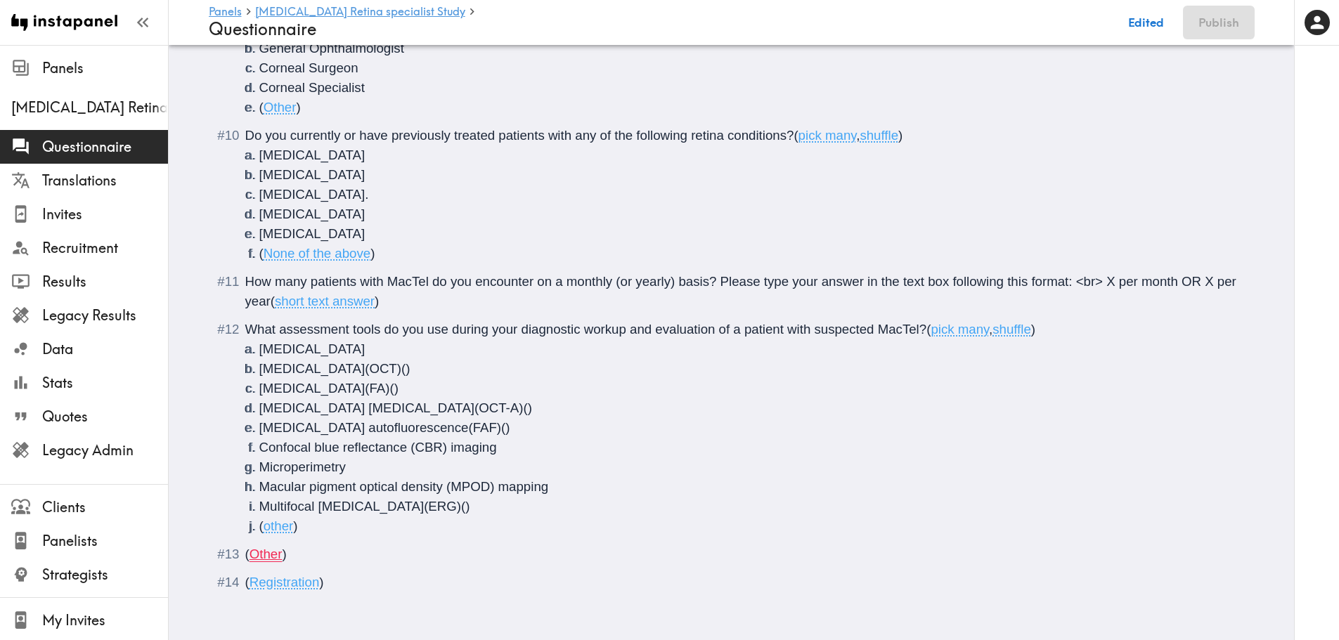
click at [293, 550] on div "( Other )" at bounding box center [741, 555] width 992 height 20
click at [245, 550] on div "Questionnaire" at bounding box center [245, 554] width 0 height 15
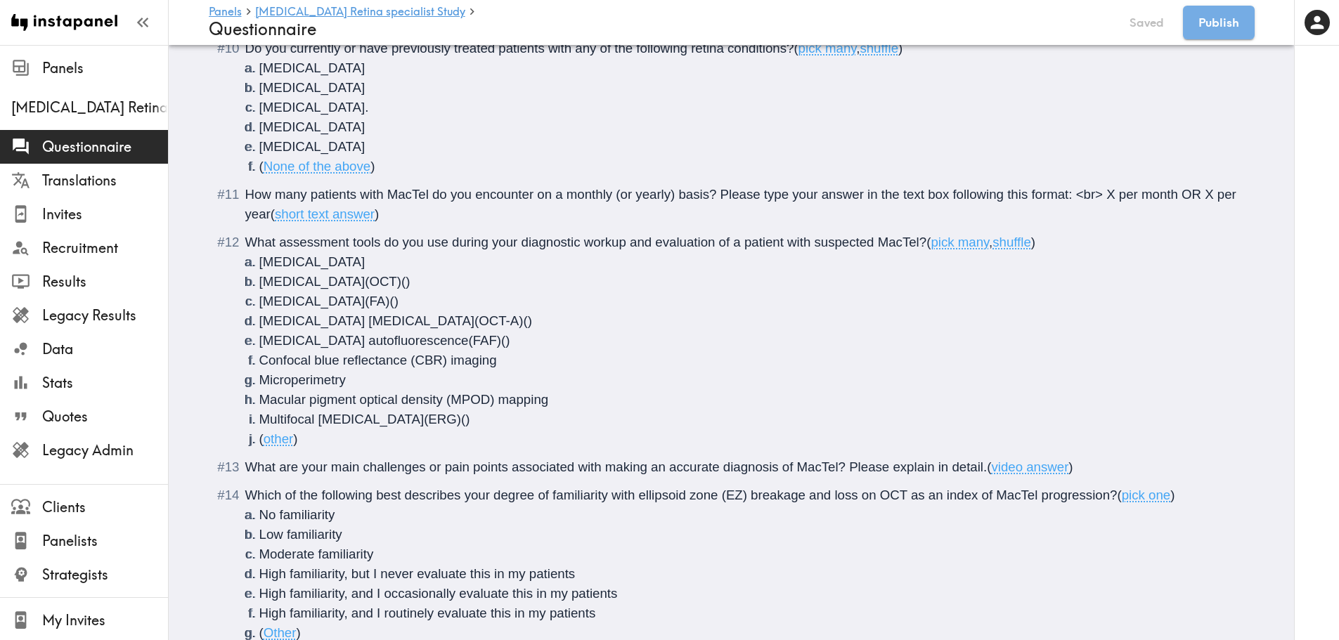
click at [327, 466] on span "What are your main challenges or pain points associated with making an accurate…" at bounding box center [616, 467] width 742 height 15
drag, startPoint x: 347, startPoint y: 470, endPoint x: 329, endPoint y: 467, distance: 17.7
click at [329, 467] on span "What are your <b>main challenges or pain points associated with making an accur…" at bounding box center [627, 467] width 765 height 15
copy span "<b>"
click at [524, 465] on span "What are your <b>main challenges or pain points associated with making an accur…" at bounding box center [627, 467] width 765 height 15
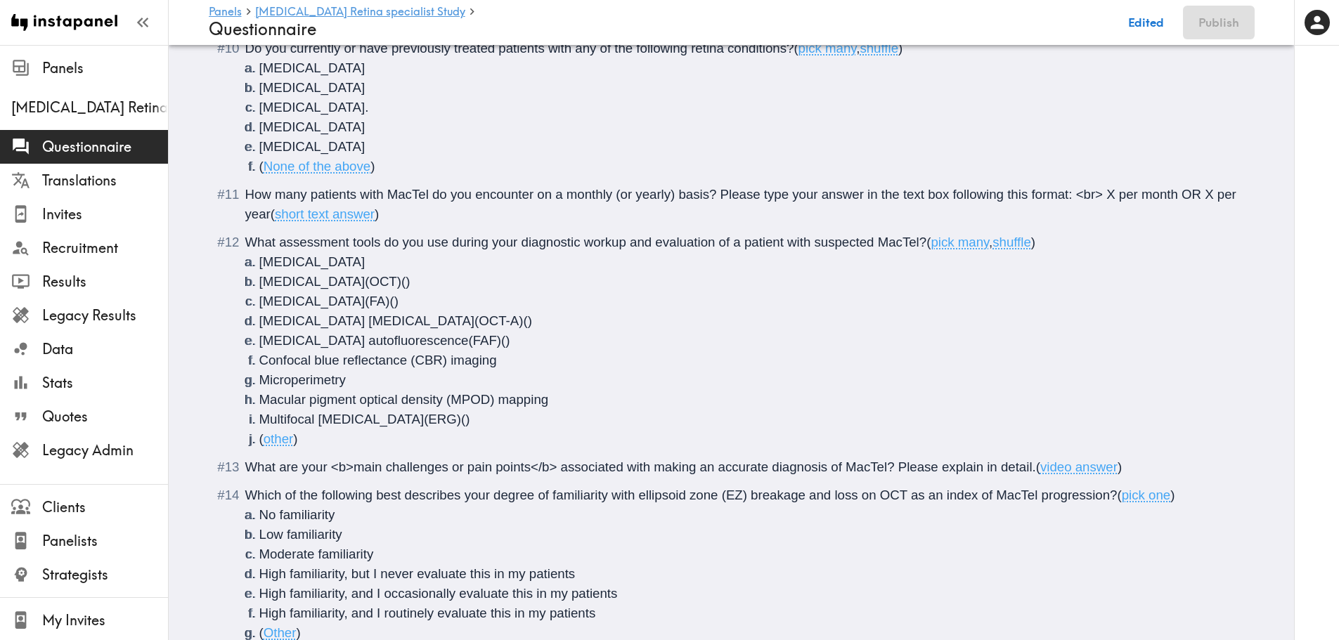
click at [375, 493] on span "Which of the following best describes your degree of familiarity with ellipsoid…" at bounding box center [681, 495] width 872 height 15
click at [368, 498] on span "Which of the following best describes your degree of familiarity with ellipsoid…" at bounding box center [681, 495] width 872 height 15
click at [372, 498] on span "Which of the following best describes your degree of familiarity with ellipsoid…" at bounding box center [681, 495] width 872 height 15
click at [479, 498] on span "Which of the following <b>best describes your degree of familiarity with ellips…" at bounding box center [692, 495] width 895 height 15
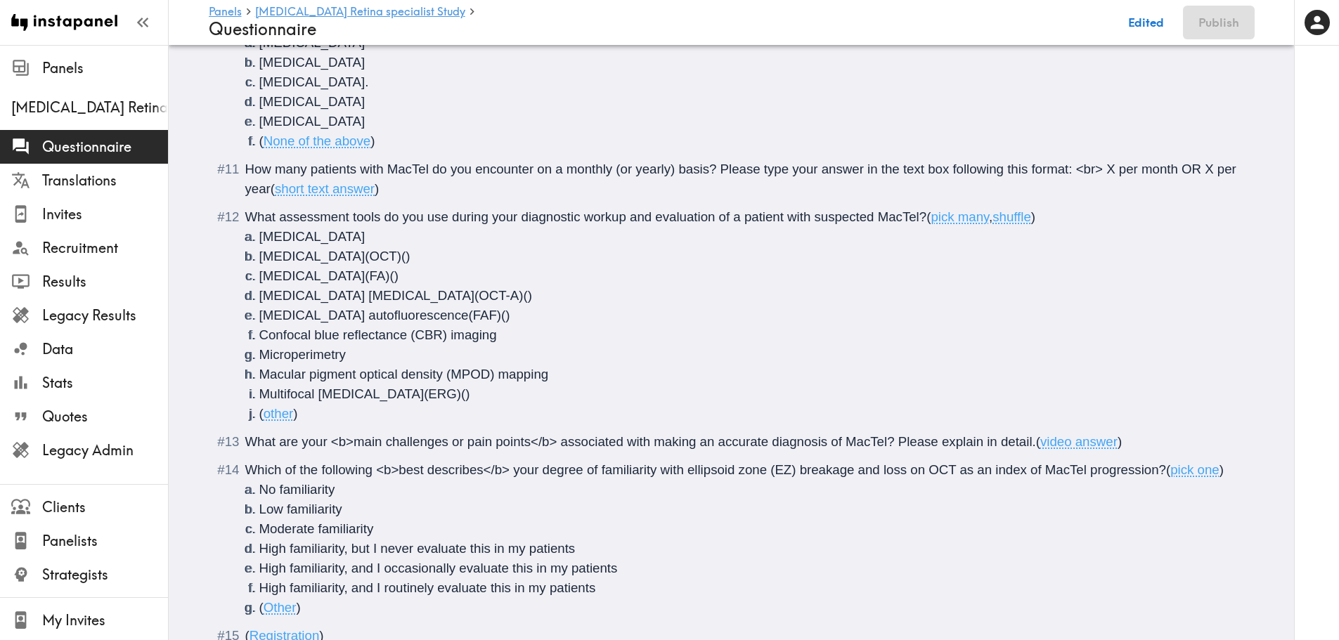
scroll to position [1594, 0]
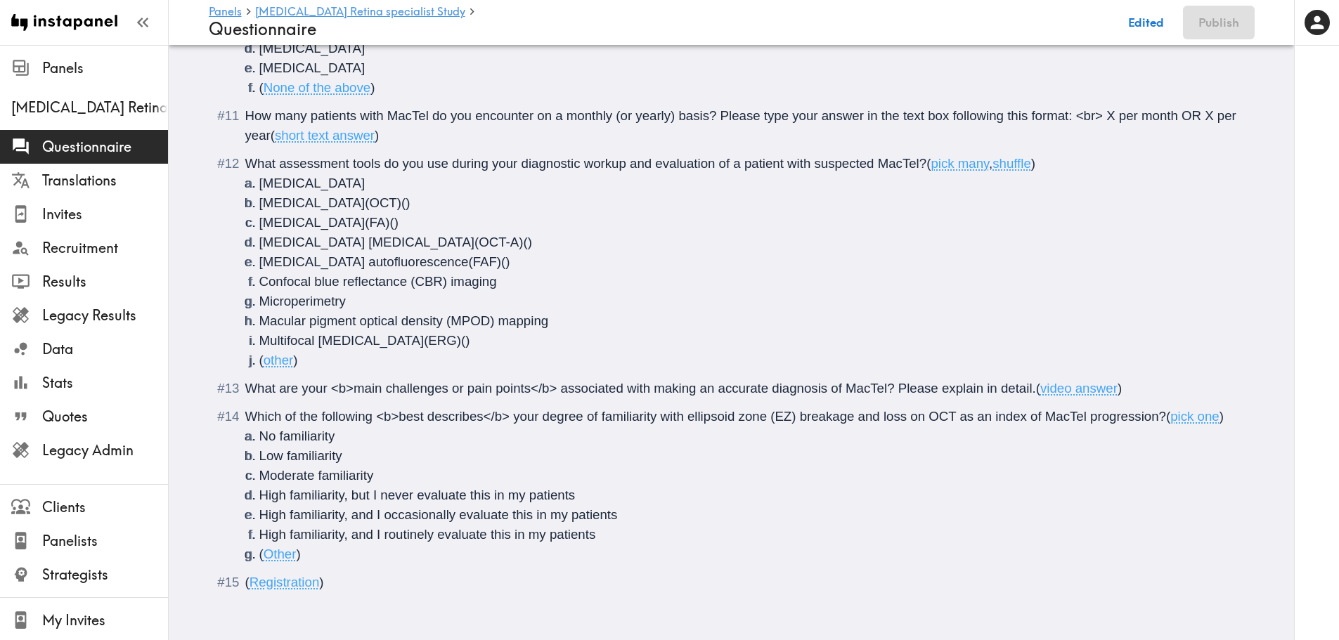
click at [384, 548] on li "( Other )" at bounding box center [748, 555] width 978 height 20
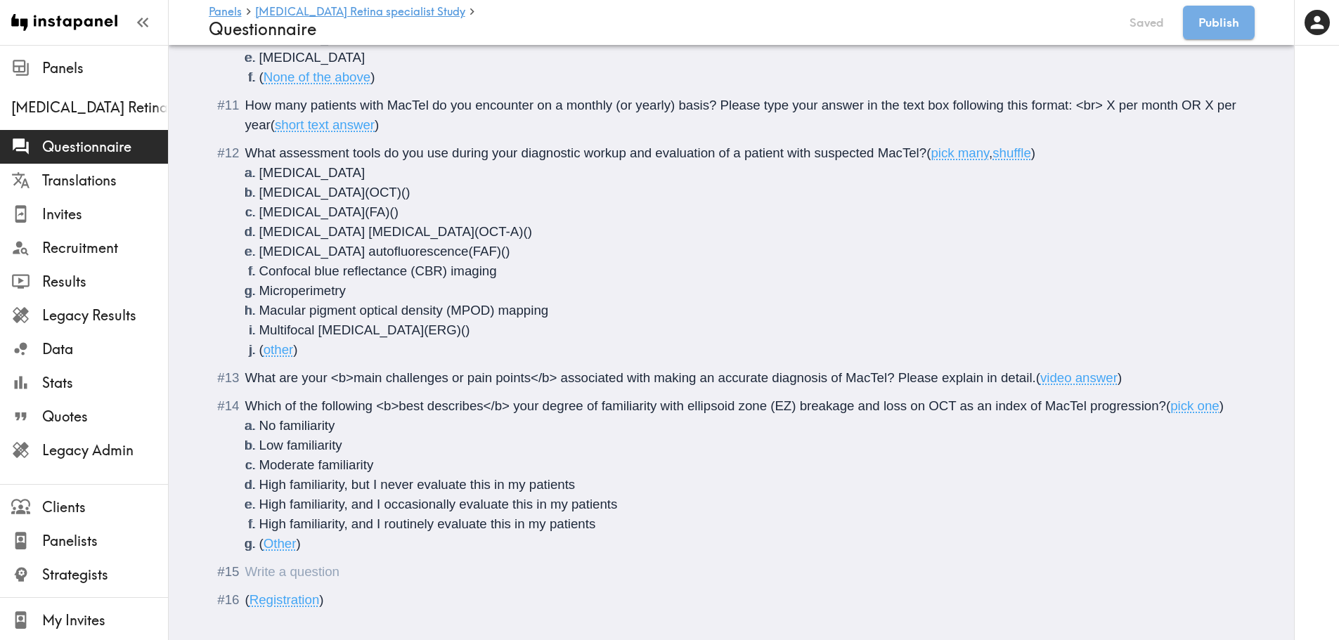
click at [245, 578] on div "Questionnaire" at bounding box center [245, 571] width 0 height 15
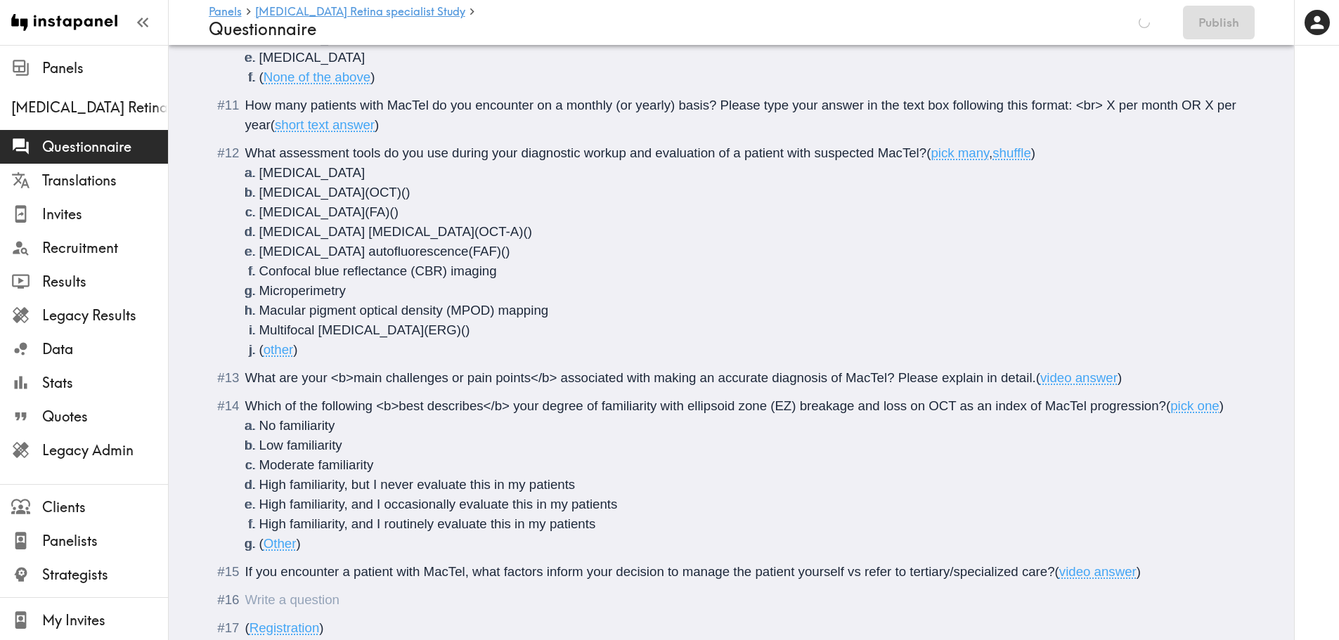
click at [245, 606] on div "Questionnaire" at bounding box center [245, 600] width 0 height 15
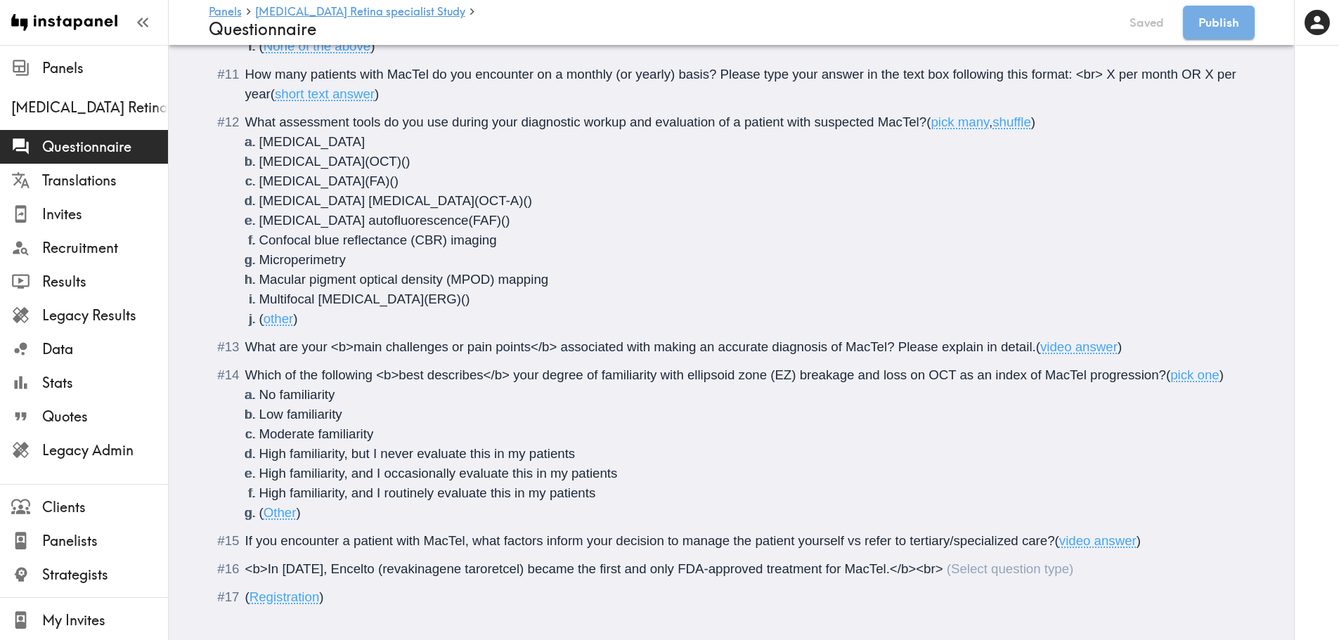
scroll to position [1650, 0]
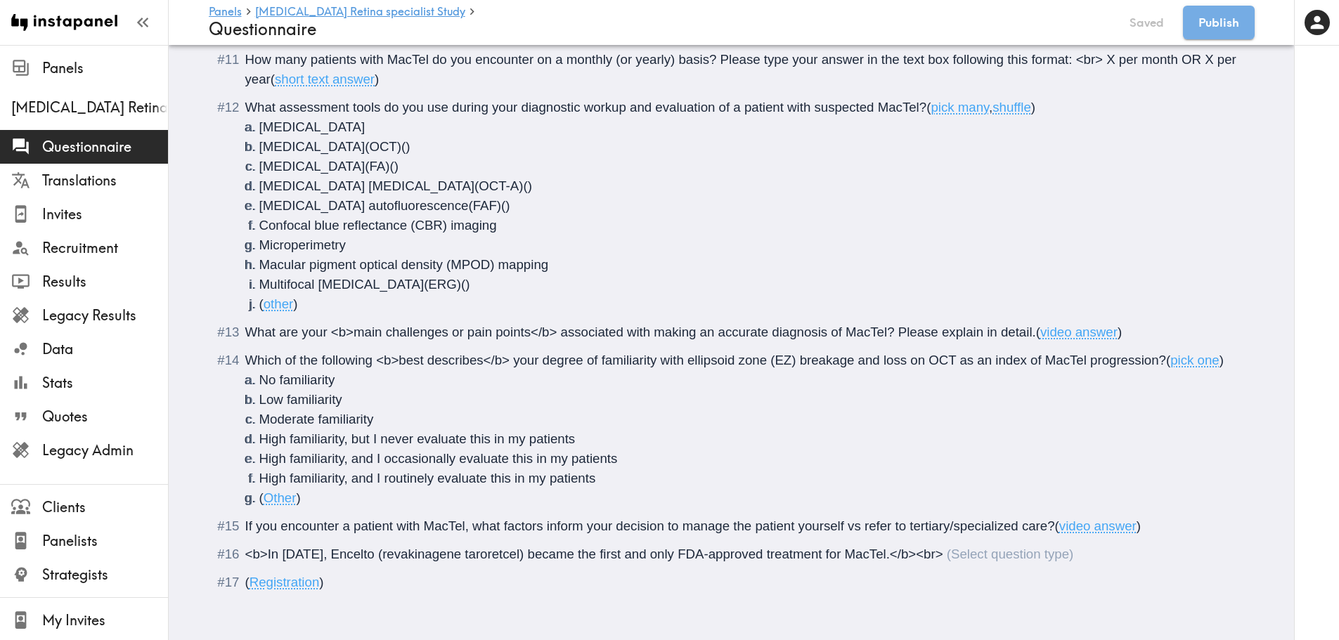
click at [967, 547] on div "<b>In March 2025, Encelto (revakinagene taroretcel) became the first and only F…" at bounding box center [659, 554] width 829 height 15
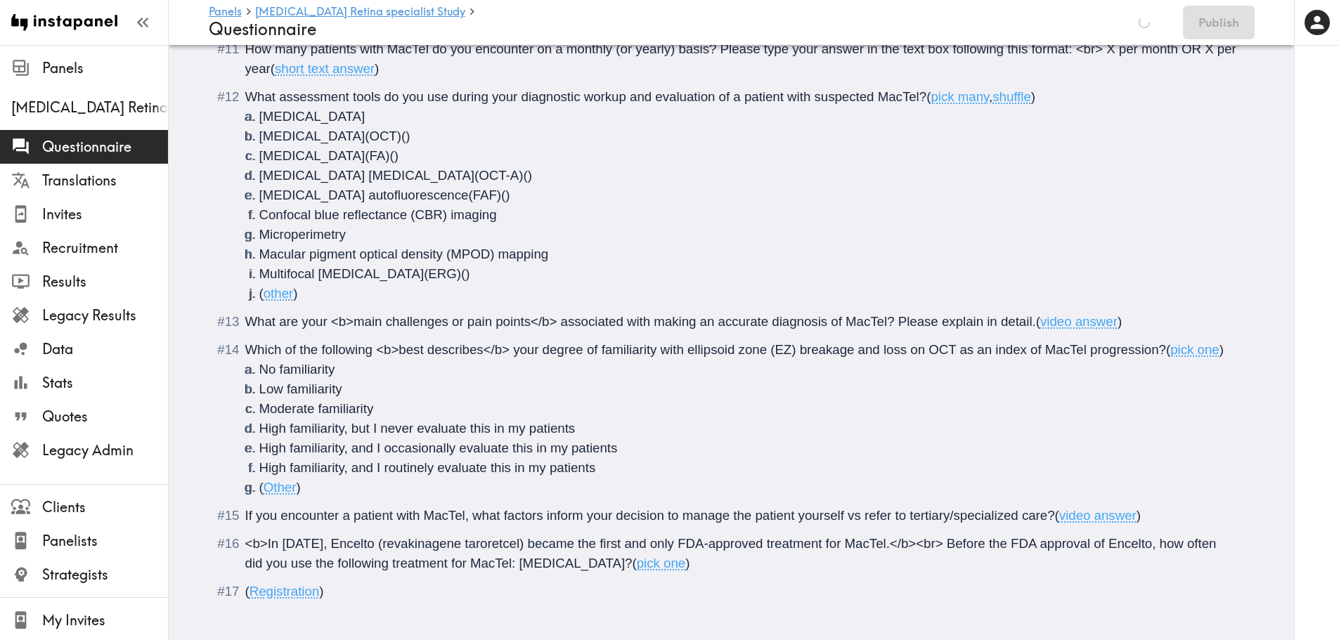
click at [972, 540] on span "<b>In March 2025, Encelto (revakinagene taroretcel) became the first and only F…" at bounding box center [732, 553] width 975 height 34
click at [1029, 545] on span "<b>In March 2025, Encelto (revakinagene taroretcel) became the first and only F…" at bounding box center [727, 553] width 965 height 34
click at [770, 567] on div "<b>In March 2025, Encelto (revakinagene taroretcel) became the first and only F…" at bounding box center [741, 553] width 992 height 39
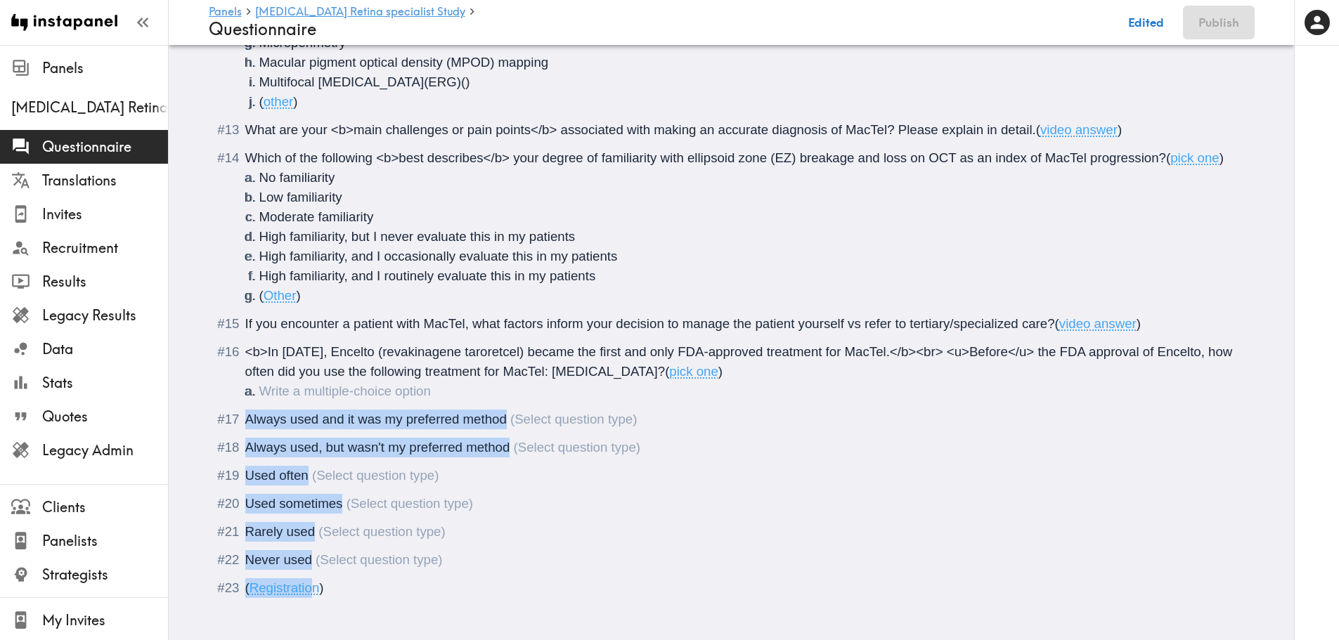
scroll to position [1858, 0]
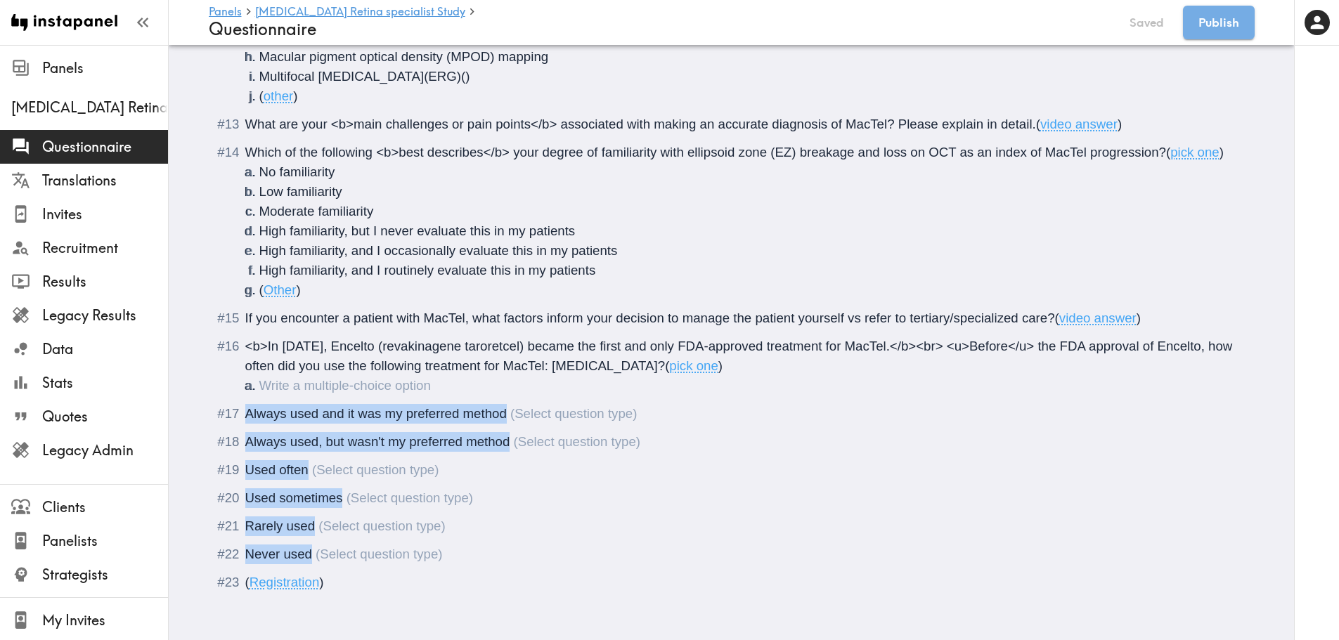
drag, startPoint x: 242, startPoint y: 496, endPoint x: 321, endPoint y: 543, distance: 91.7
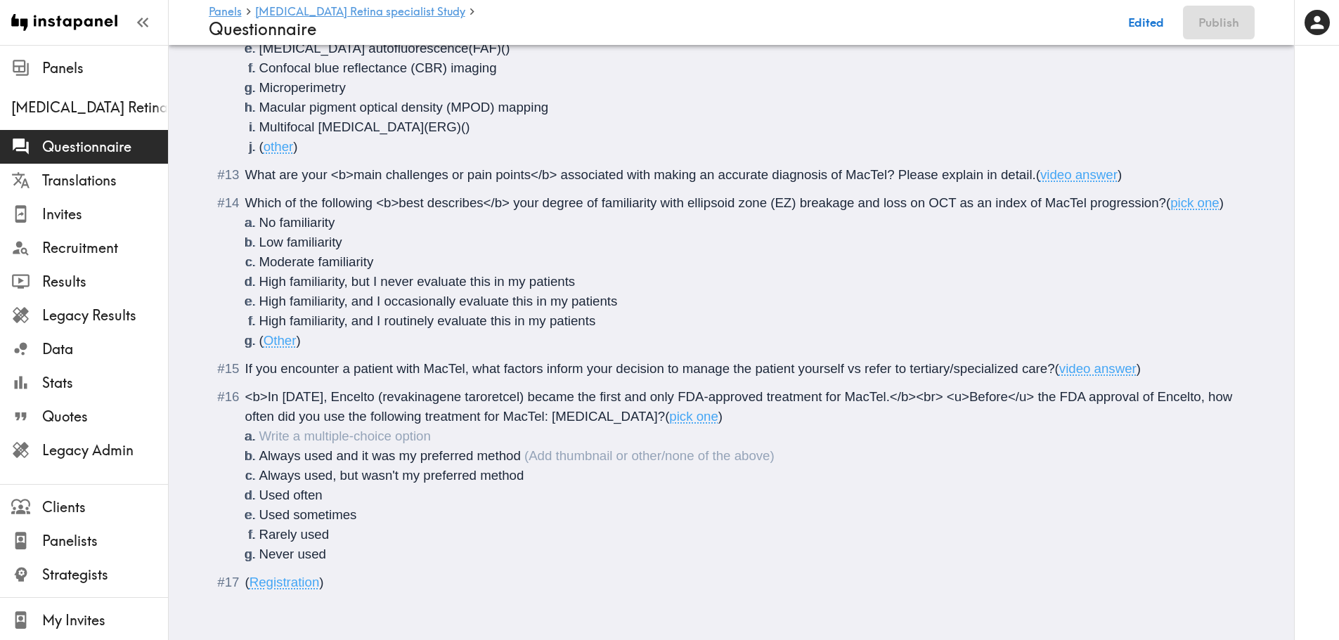
scroll to position [1808, 0]
click at [272, 427] on li "Questionnaire" at bounding box center [748, 437] width 978 height 20
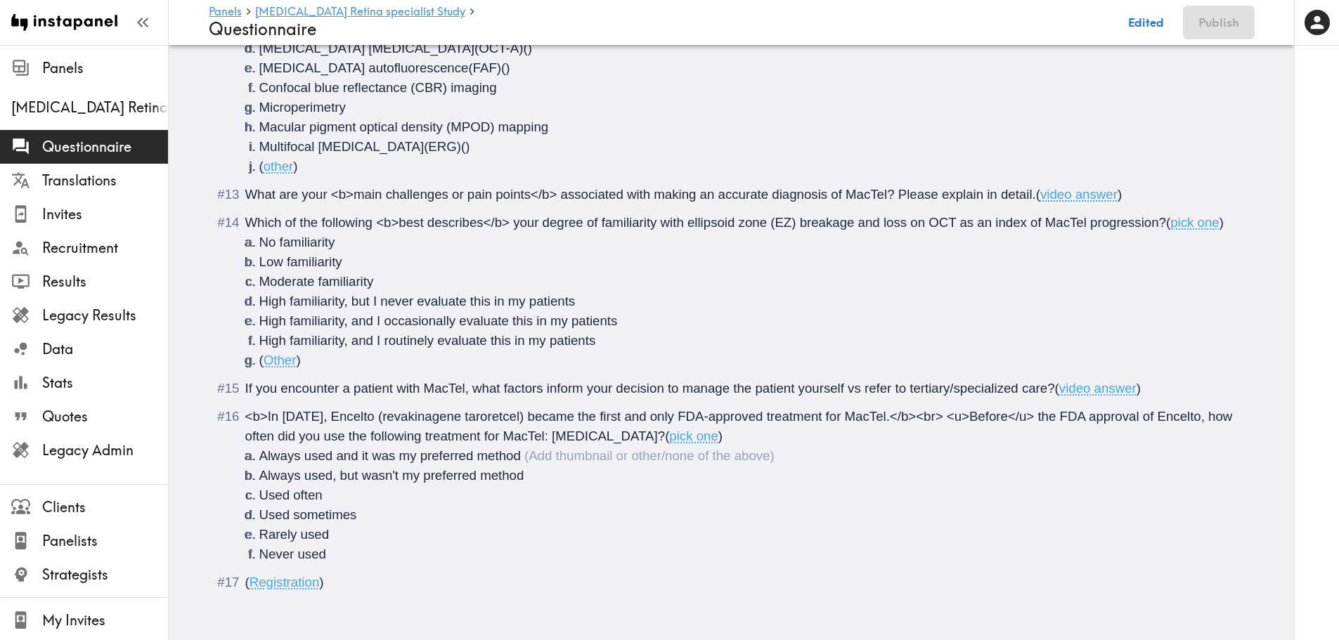
click at [373, 545] on li "Never used" at bounding box center [748, 555] width 978 height 20
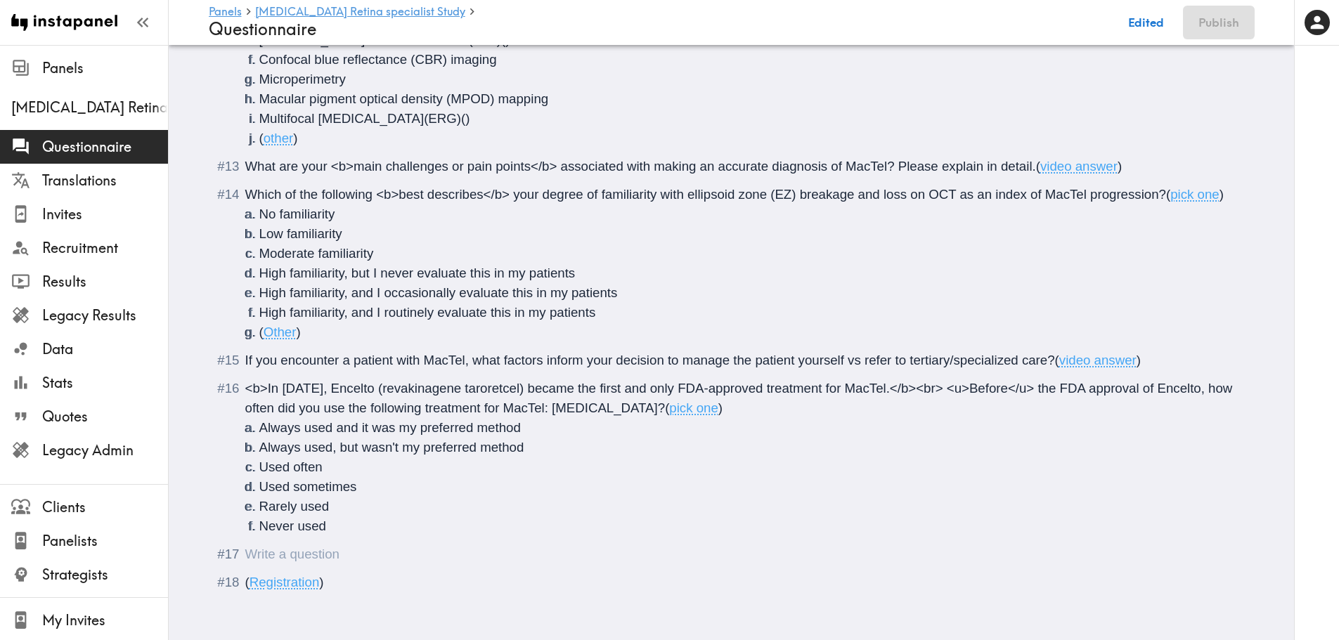
scroll to position [1816, 0]
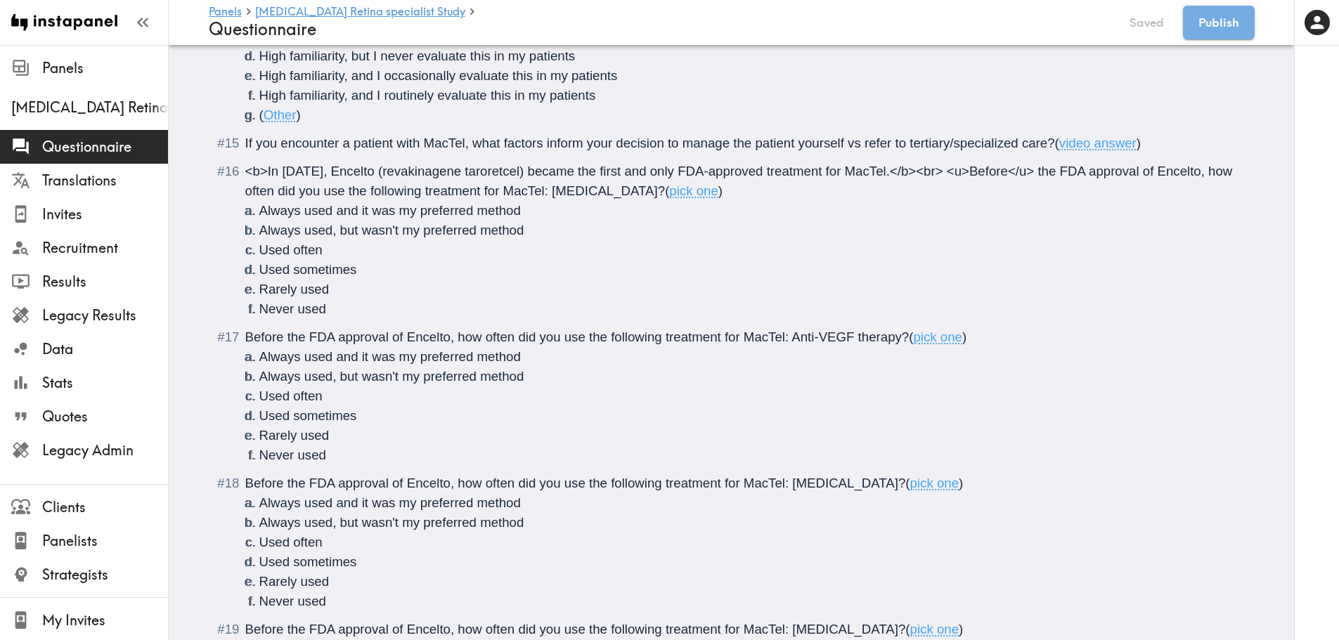
scroll to position [2019, 0]
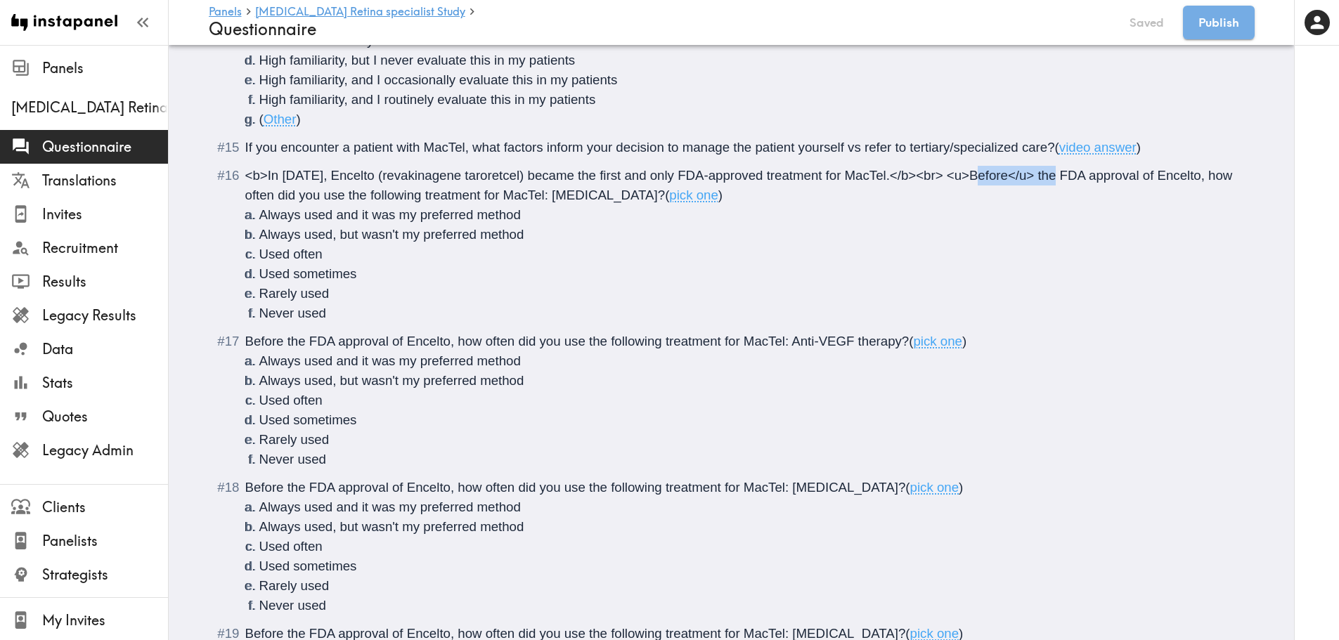
drag, startPoint x: 1056, startPoint y: 177, endPoint x: 970, endPoint y: 182, distance: 85.9
click at [970, 182] on span "<b>In March 2025, Encelto (revakinagene taroretcel) became the first and only F…" at bounding box center [740, 185] width 991 height 34
copy span "<u>Before</u>"
click at [255, 342] on span "Before the FDA approval of Encelto, how often did you use the following treatme…" at bounding box center [577, 341] width 664 height 15
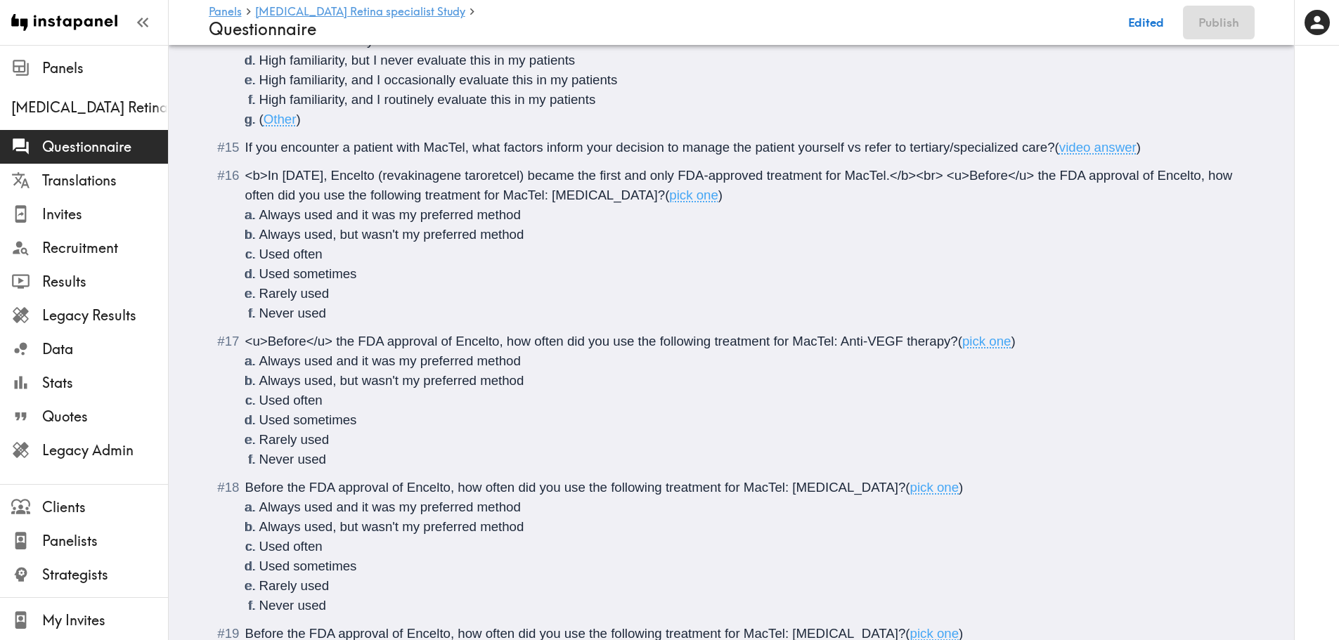
click at [258, 489] on span "Before the FDA approval of Encelto, how often did you use the following treatme…" at bounding box center [575, 487] width 661 height 15
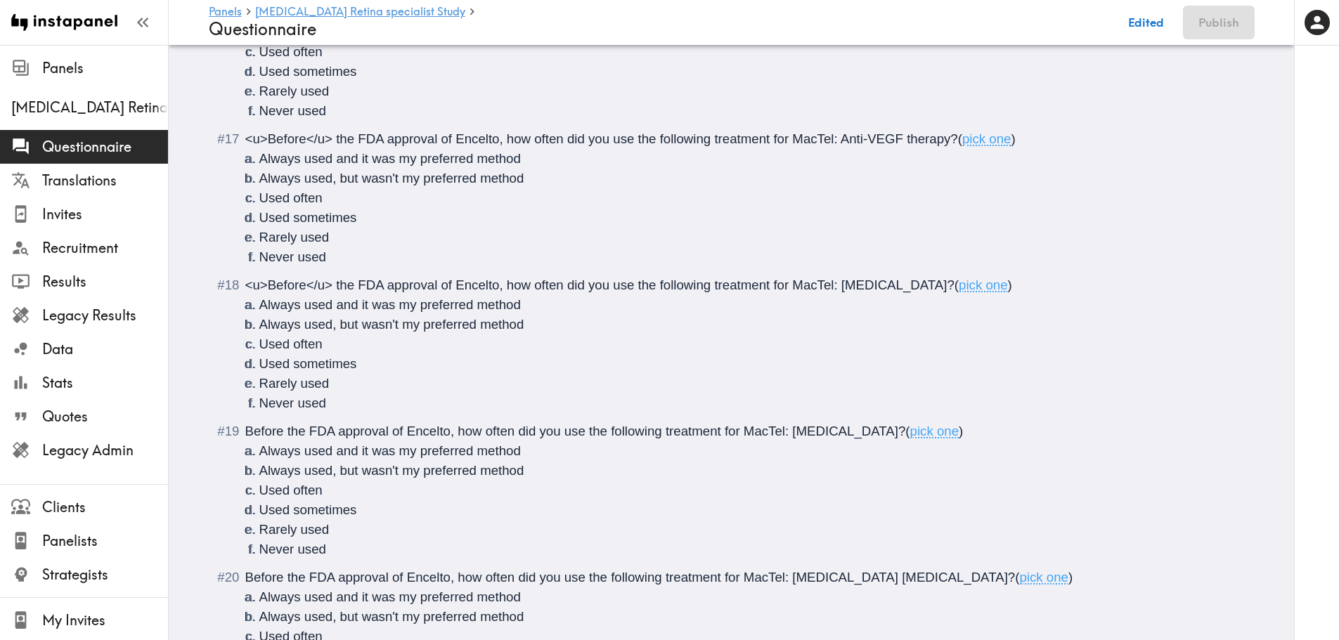
scroll to position [2229, 0]
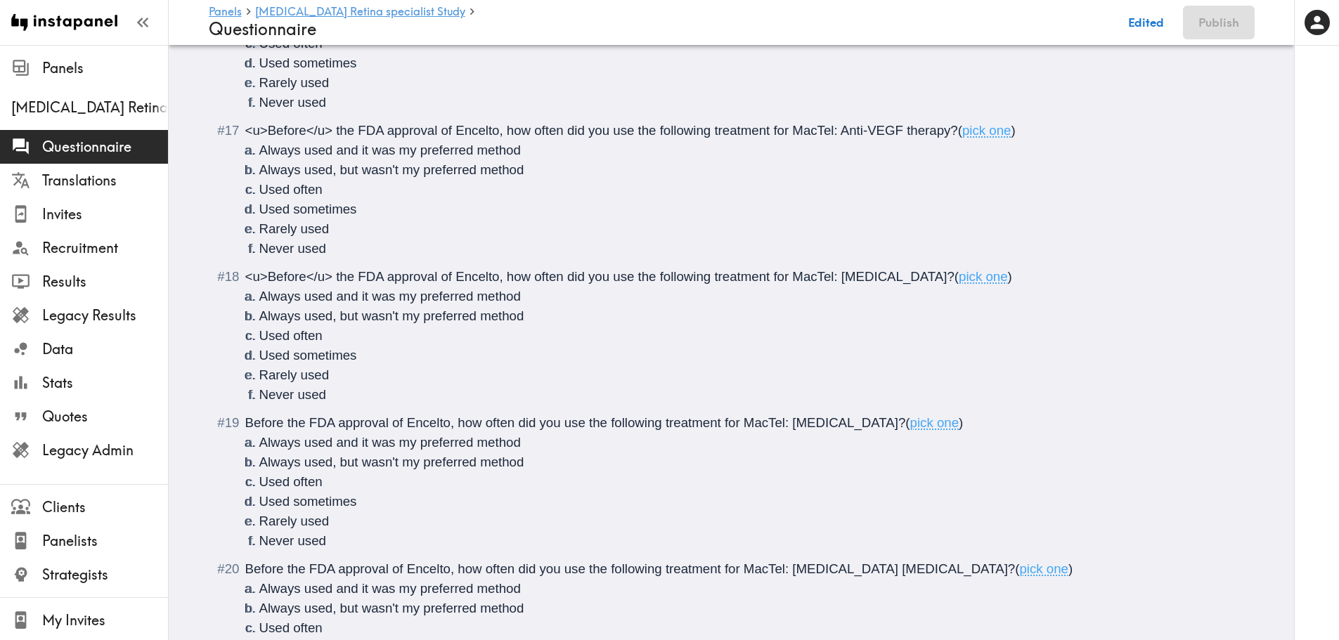
click at [255, 424] on span "Before the FDA approval of Encelto, how often did you use the following treatme…" at bounding box center [575, 422] width 661 height 15
click at [260, 573] on span "Before the FDA approval of Encelto, how often did you use the following treatme…" at bounding box center [630, 569] width 770 height 15
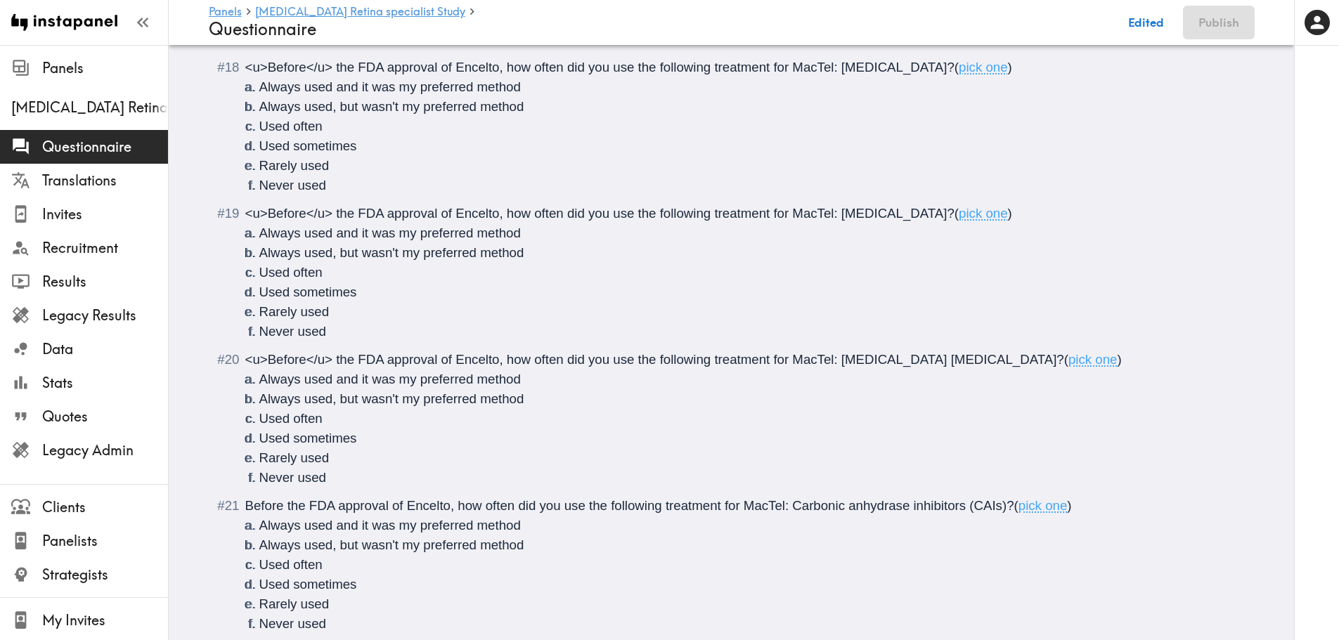
scroll to position [2440, 0]
click at [253, 498] on span "Before the FDA approval of Encelto, how often did you use the following treatme…" at bounding box center [629, 504] width 769 height 15
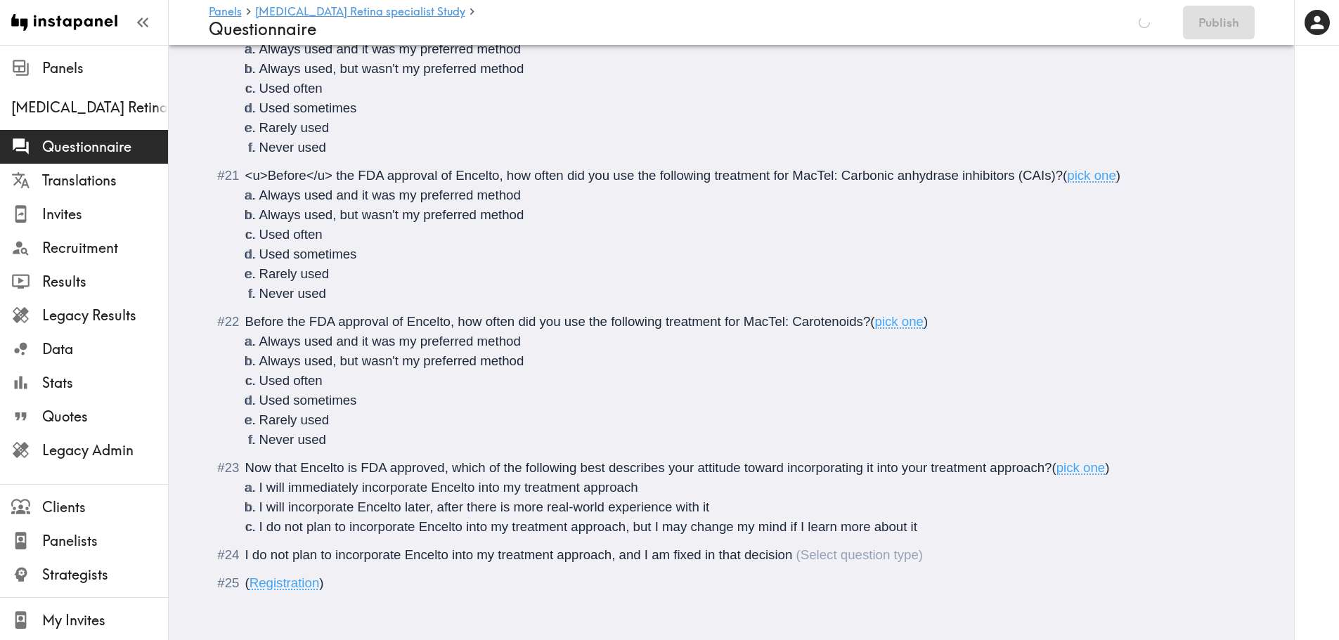
scroll to position [2773, 0]
click at [256, 325] on span "Before the FDA approval of Encelto, how often did you use the following treatme…" at bounding box center [558, 320] width 626 height 15
click at [574, 465] on span "Now that Encelto is FDA approved, which of the following best describes your at…" at bounding box center [648, 467] width 807 height 15
drag, startPoint x: 594, startPoint y: 462, endPoint x: 578, endPoint y: 463, distance: 16.2
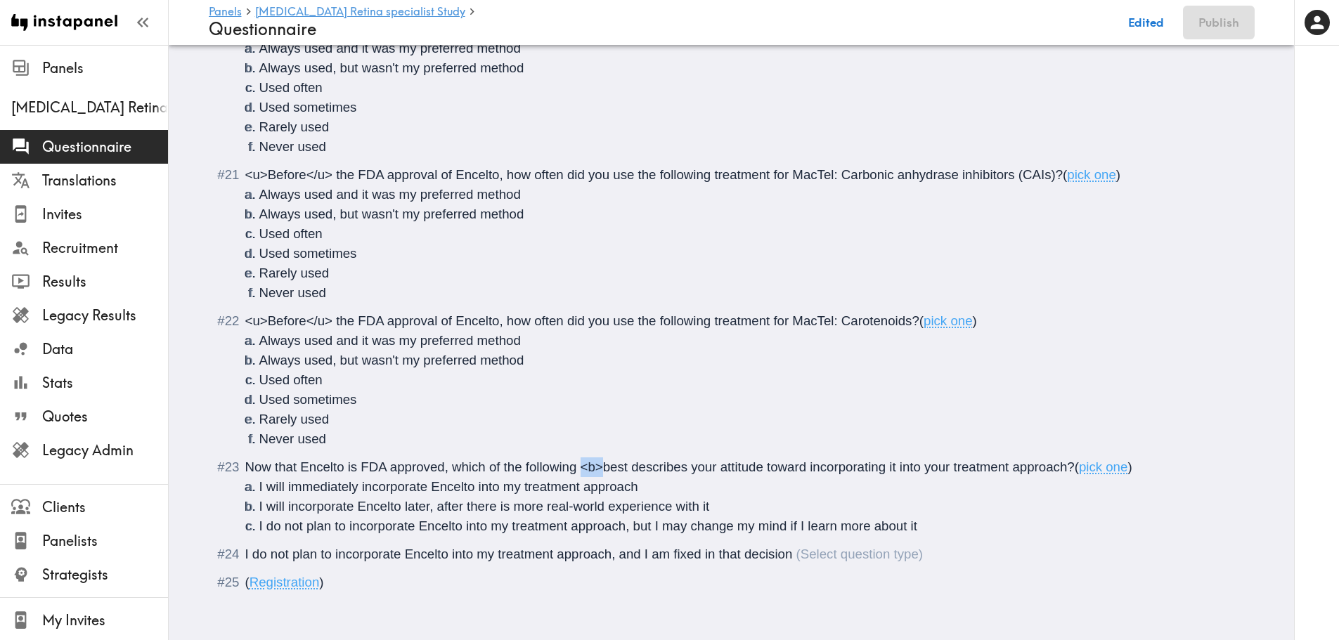
click at [578, 463] on span "Now that Encelto is FDA approved, which of the following <b>best describes your…" at bounding box center [659, 467] width 829 height 15
copy span "<b>"
click at [685, 462] on span "Now that Encelto is FDA approved, which of the following <b>best describes your…" at bounding box center [659, 467] width 829 height 15
click at [682, 468] on span "Now that Encelto is FDA approved, which of the following <b>best describes your…" at bounding box center [659, 467] width 829 height 15
click at [841, 319] on span "<u>Before</u> the FDA approval of Encelto, how often did you use the following …" at bounding box center [582, 320] width 674 height 15
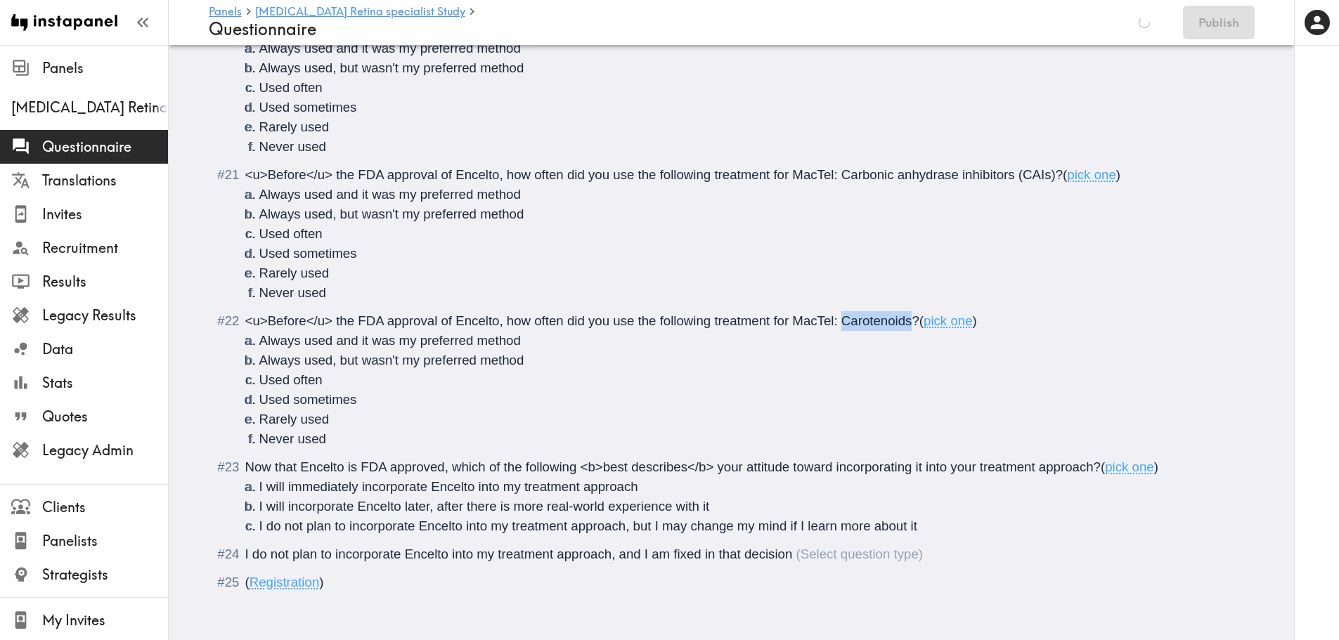
click at [840, 319] on span "<u>Before</u> the FDA approval of Encelto, how often did you use the following …" at bounding box center [582, 320] width 674 height 15
click at [853, 317] on span "<u>Before</u> the FDA approval of Encelto, how often did you use the following …" at bounding box center [582, 320] width 674 height 15
click at [840, 317] on span "<u>Before</u> the FDA approval of Encelto, how often did you use the following …" at bounding box center [582, 320] width 674 height 15
click at [925, 322] on span "<u>Before</u> the FDA approval of Encelto, how often did you use the following …" at bounding box center [593, 320] width 697 height 15
click at [931, 323] on span "<u>Before</u> the FDA approval of Encelto, how often did you use the following …" at bounding box center [593, 320] width 697 height 15
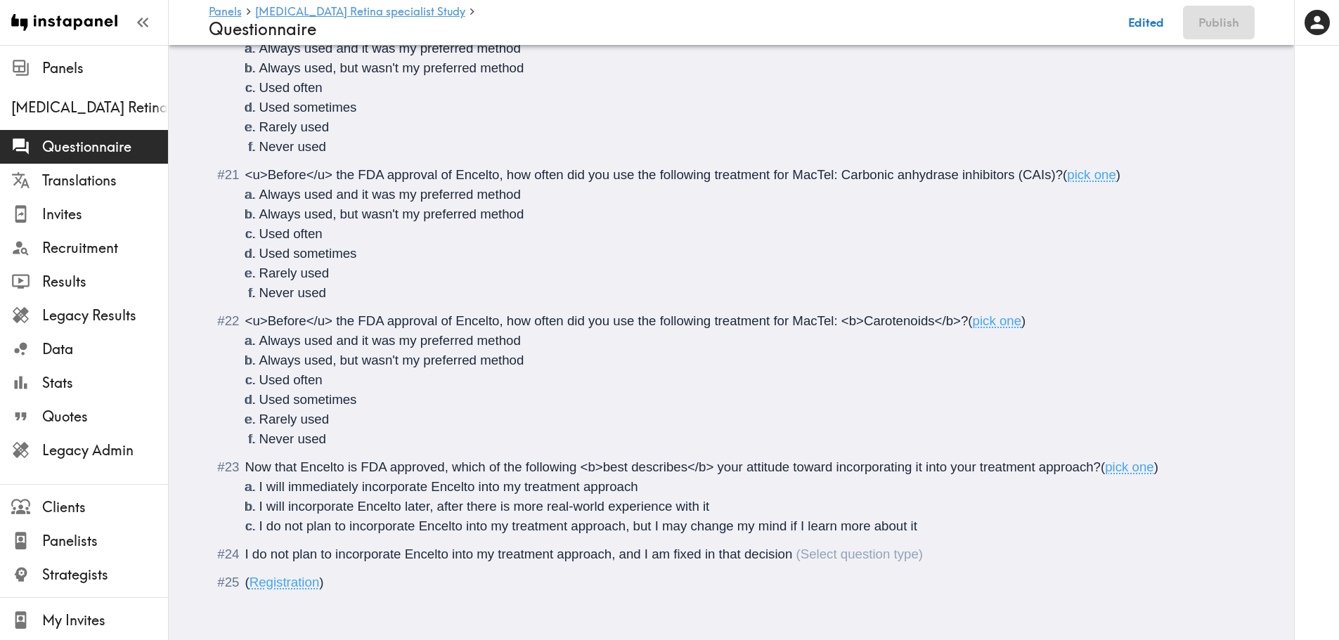
click at [840, 174] on span "<u>Before</u> the FDA approval of Encelto, how often did you use the following …" at bounding box center [654, 174] width 818 height 15
click at [1075, 171] on span "<u>Before</u> the FDA approval of Encelto, how often did you use the following …" at bounding box center [665, 174] width 841 height 15
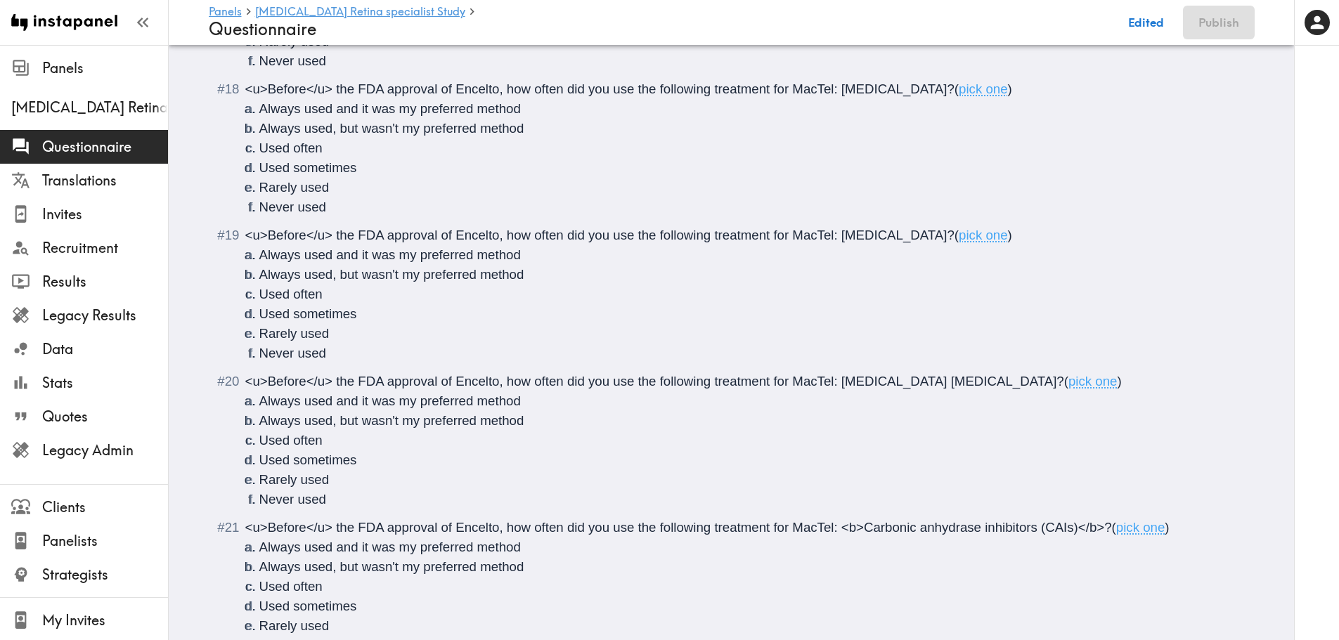
scroll to position [2409, 0]
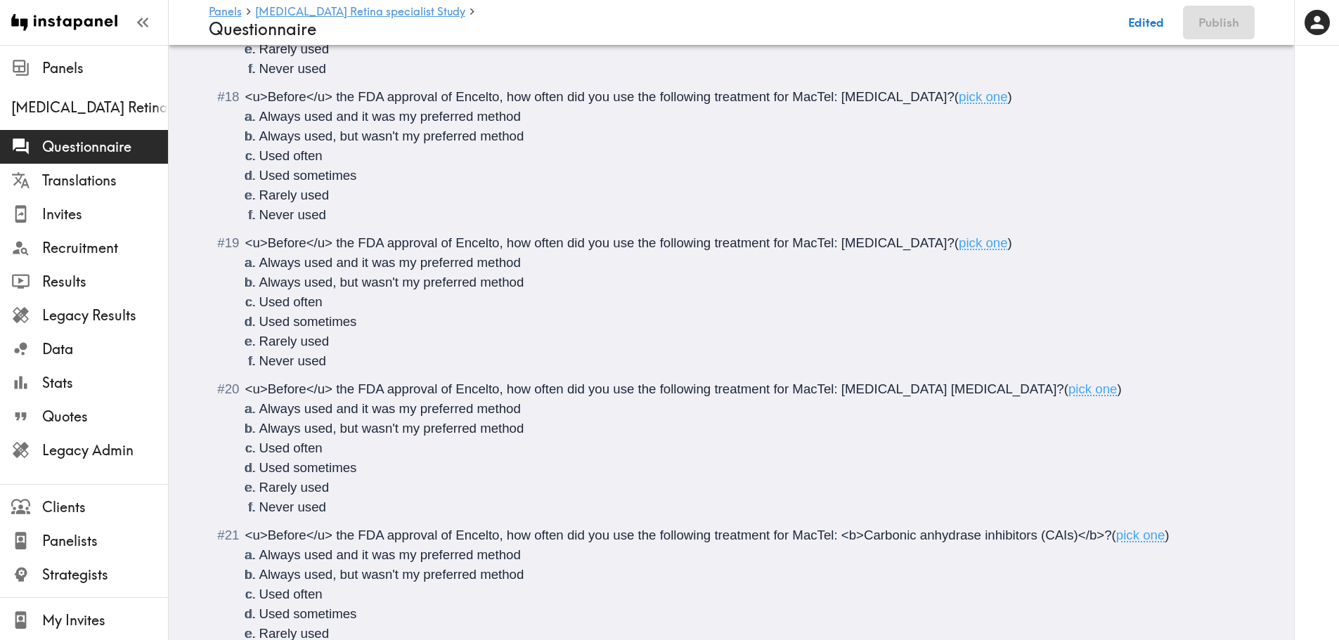
click at [840, 392] on span "<u>Before</u> the FDA approval of Encelto, how often did you use the following …" at bounding box center [654, 389] width 819 height 15
click at [984, 390] on span "<u>Before</u> the FDA approval of Encelto, how often did you use the following …" at bounding box center [665, 389] width 841 height 15
click at [839, 242] on span "<u>Before</u> the FDA approval of Encelto, how often did you use the following …" at bounding box center [599, 242] width 709 height 15
click at [938, 239] on span "<u>Before</u> the FDA approval of Encelto, how often did you use the following …" at bounding box center [611, 242] width 732 height 15
click at [833, 95] on span "<u>Before</u> the FDA approval of Encelto, how often did you use the following …" at bounding box center [599, 96] width 709 height 15
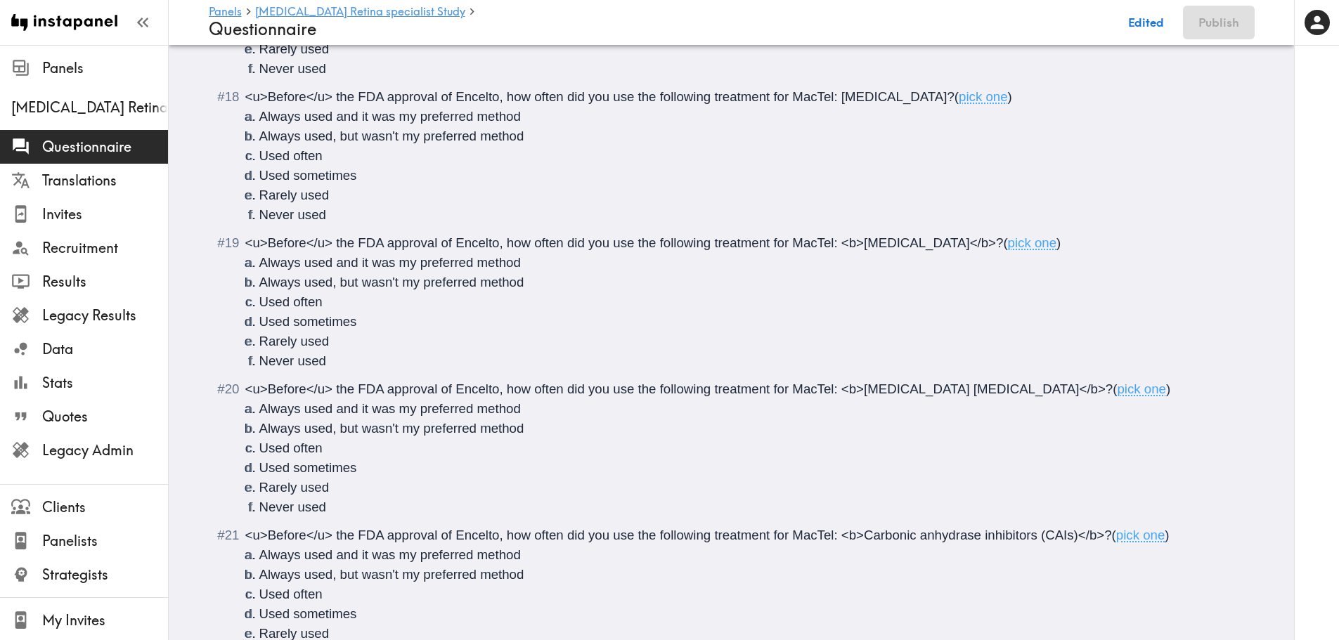
click at [841, 96] on span "<u>Before</u> the FDA approval of Encelto, how often did you use the following …" at bounding box center [599, 96] width 709 height 15
click at [839, 96] on span "<u>Before</u> the FDA approval of Encelto, how often did you use the following …" at bounding box center [599, 96] width 709 height 15
click at [947, 101] on span "<u>Before</u> the FDA approval of Encelto, how often did you use the following …" at bounding box center [611, 96] width 732 height 15
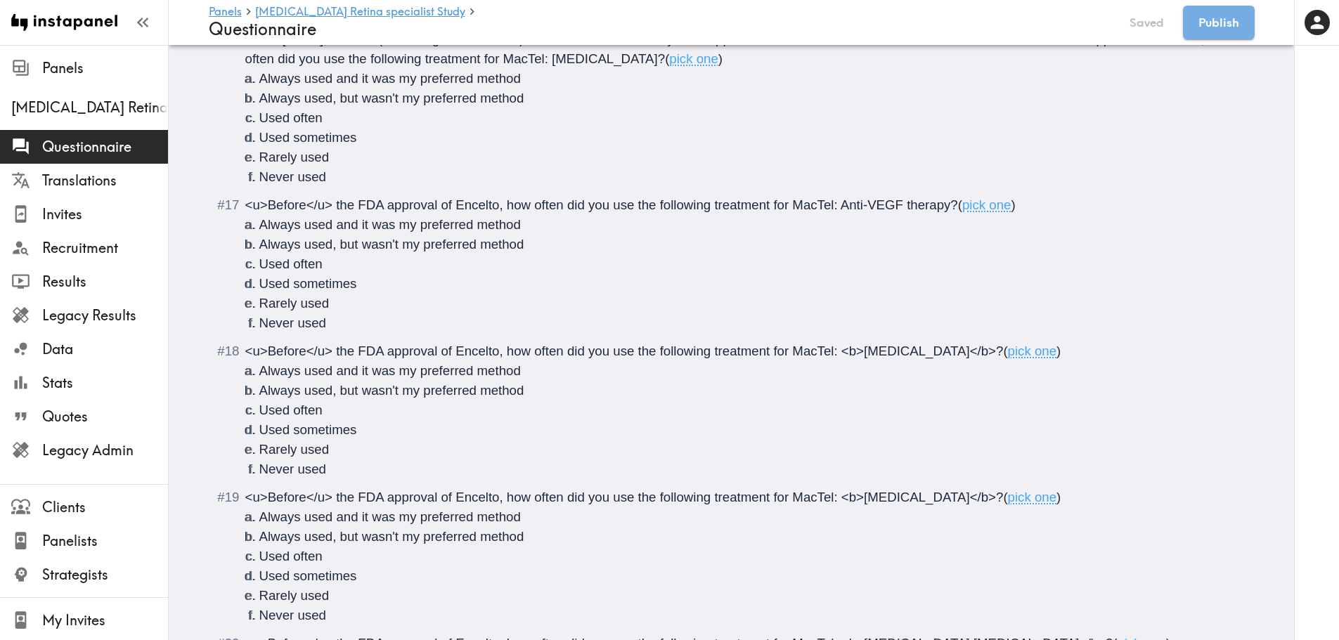
scroll to position [2057, 0]
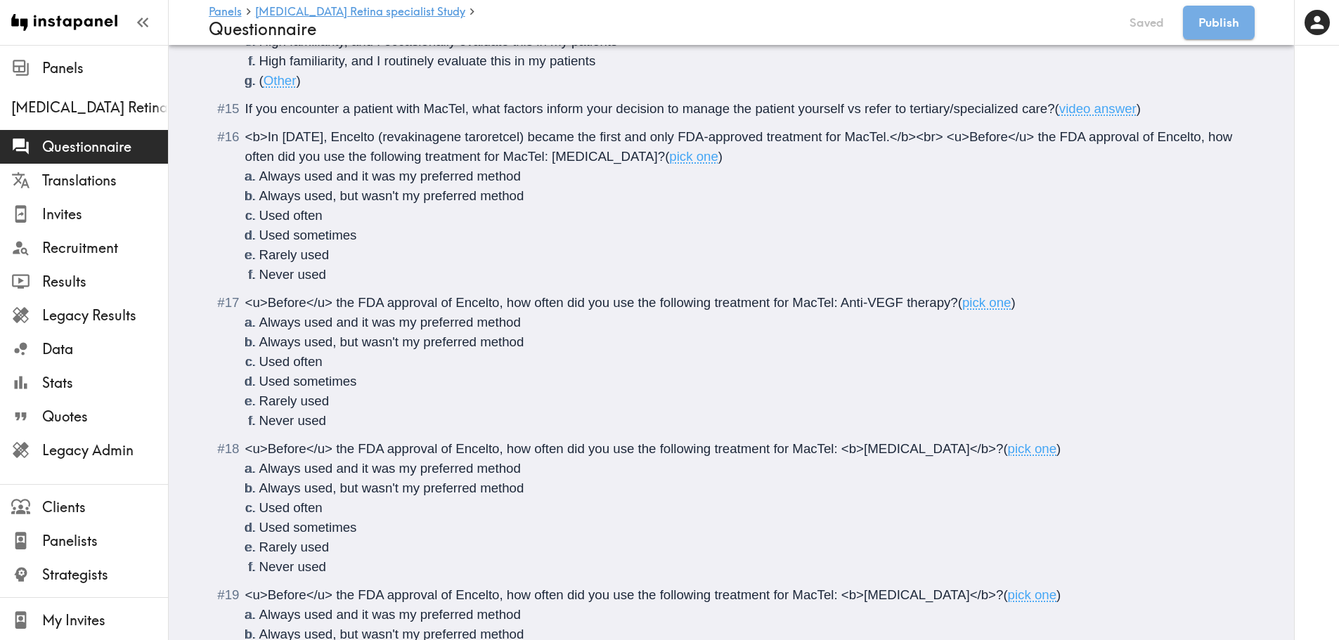
click at [838, 301] on span "<u>Before</u> the FDA approval of Encelto, how often did you use the following …" at bounding box center [601, 302] width 713 height 15
click at [968, 306] on span "<u>Before</u> the FDA approval of Encelto, how often did you use the following …" at bounding box center [613, 302] width 736 height 15
click at [575, 155] on span "<b>In March 2025, Encelto (revakinagene taroretcel) became the first and only F…" at bounding box center [740, 146] width 991 height 34
click at [690, 157] on span "<b>In March 2025, Encelto (revakinagene taroretcel) became the first and only F…" at bounding box center [740, 146] width 991 height 34
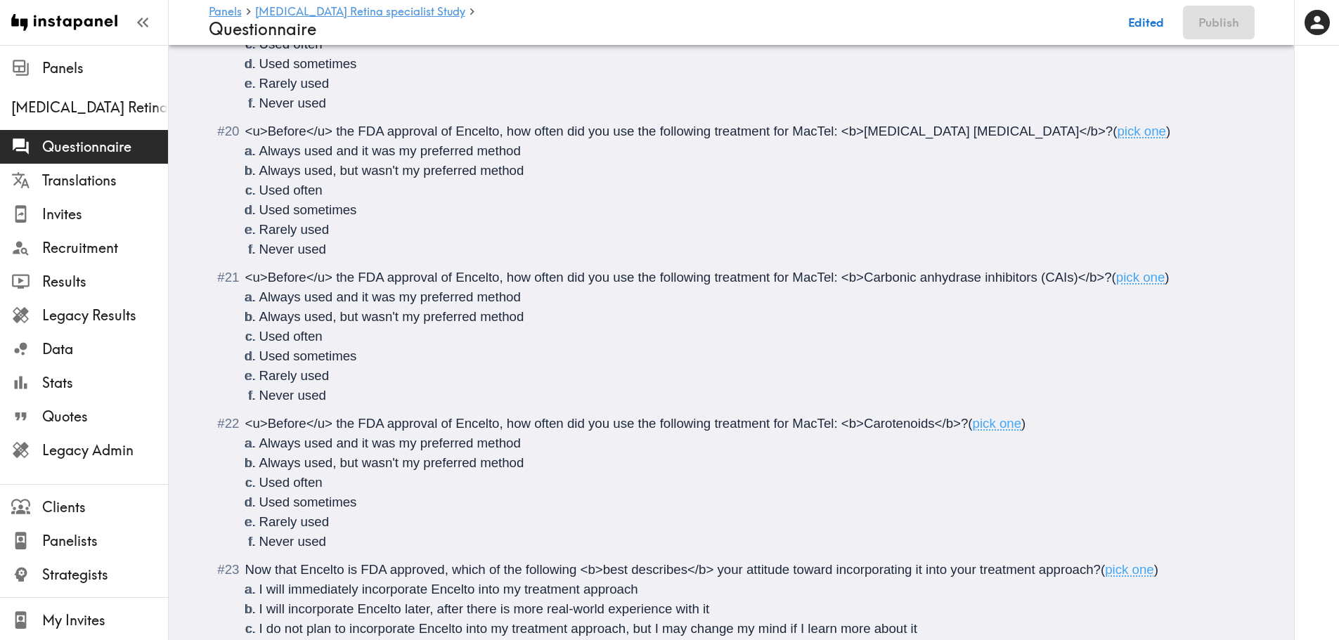
scroll to position [2780, 0]
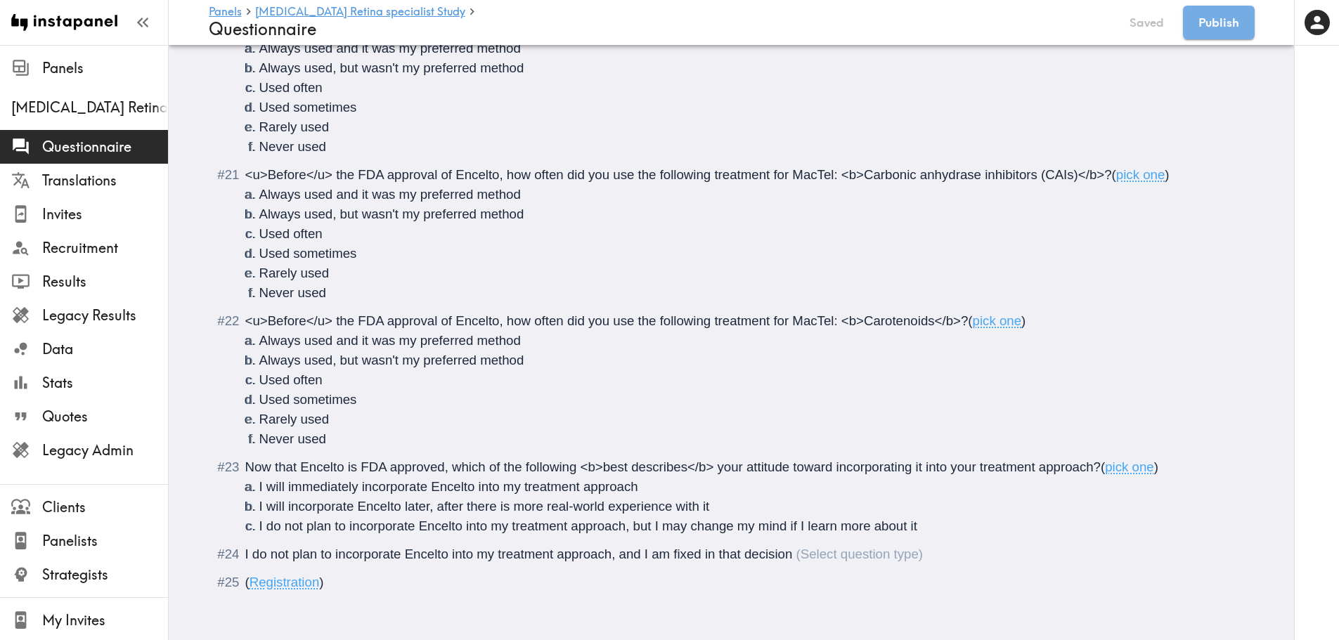
click at [238, 545] on li "I do not plan to incorporate Encelto into my treatment approach, and I am fixed…" at bounding box center [732, 555] width 1012 height 20
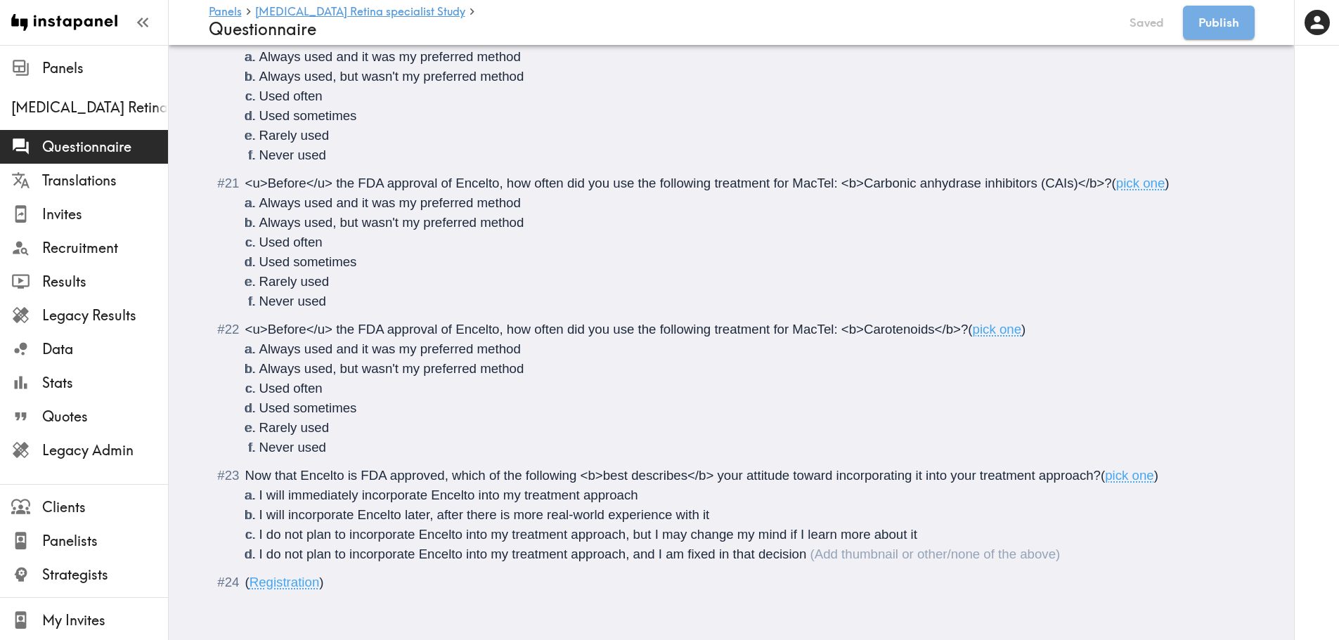
click at [879, 545] on li "I do not plan to incorporate Encelto into my treatment approach, and I am fixed…" at bounding box center [748, 555] width 978 height 20
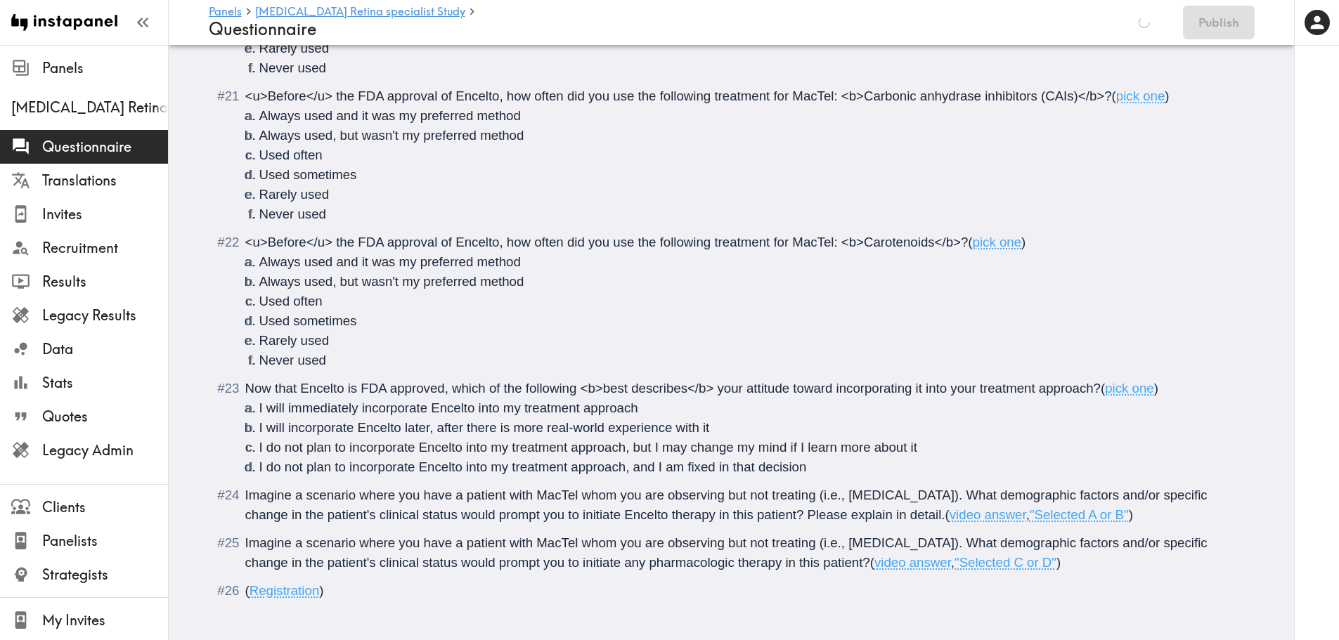
scroll to position [2868, 0]
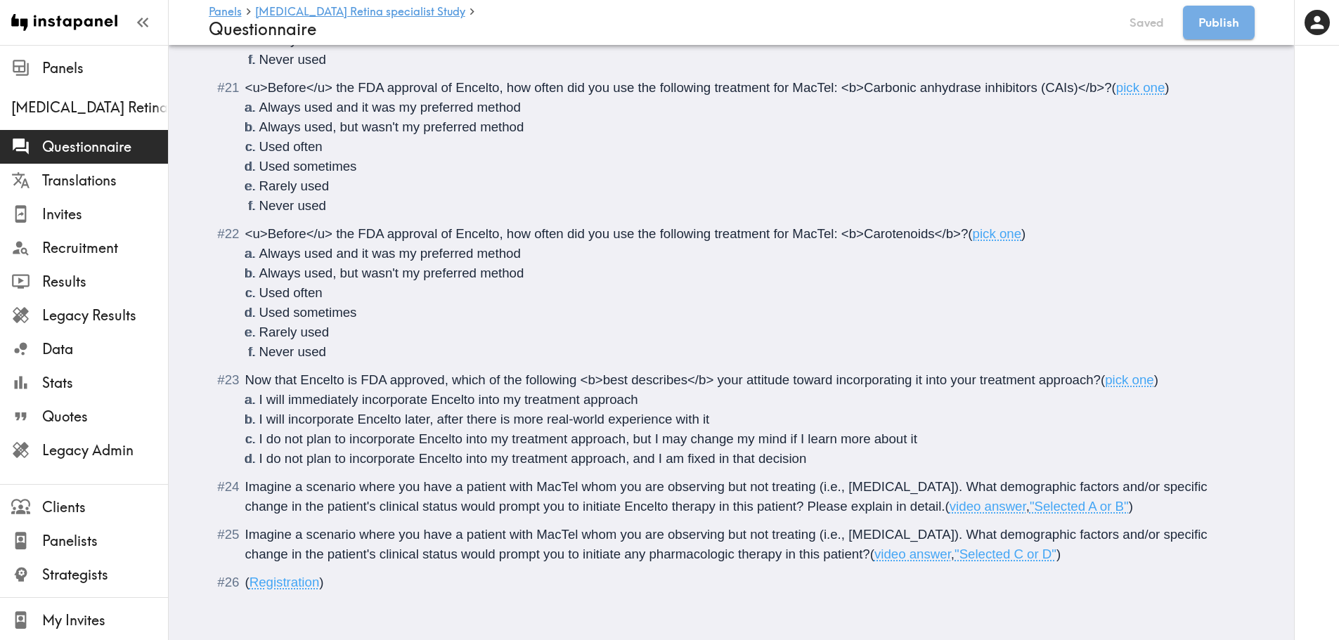
click at [950, 479] on span "Imagine a scenario where you have a patient with MacTel whom you are observing …" at bounding box center [728, 496] width 966 height 34
drag, startPoint x: 969, startPoint y: 480, endPoint x: 952, endPoint y: 479, distance: 17.6
click at [952, 479] on span "Imagine a scenario where you have a patient with MacTel whom you are observing …" at bounding box center [739, 496] width 988 height 34
drag, startPoint x: 944, startPoint y: 479, endPoint x: 954, endPoint y: 479, distance: 9.8
click at [954, 479] on span "Imagine a scenario where you have a patient with MacTel whom you are observing …" at bounding box center [739, 496] width 988 height 34
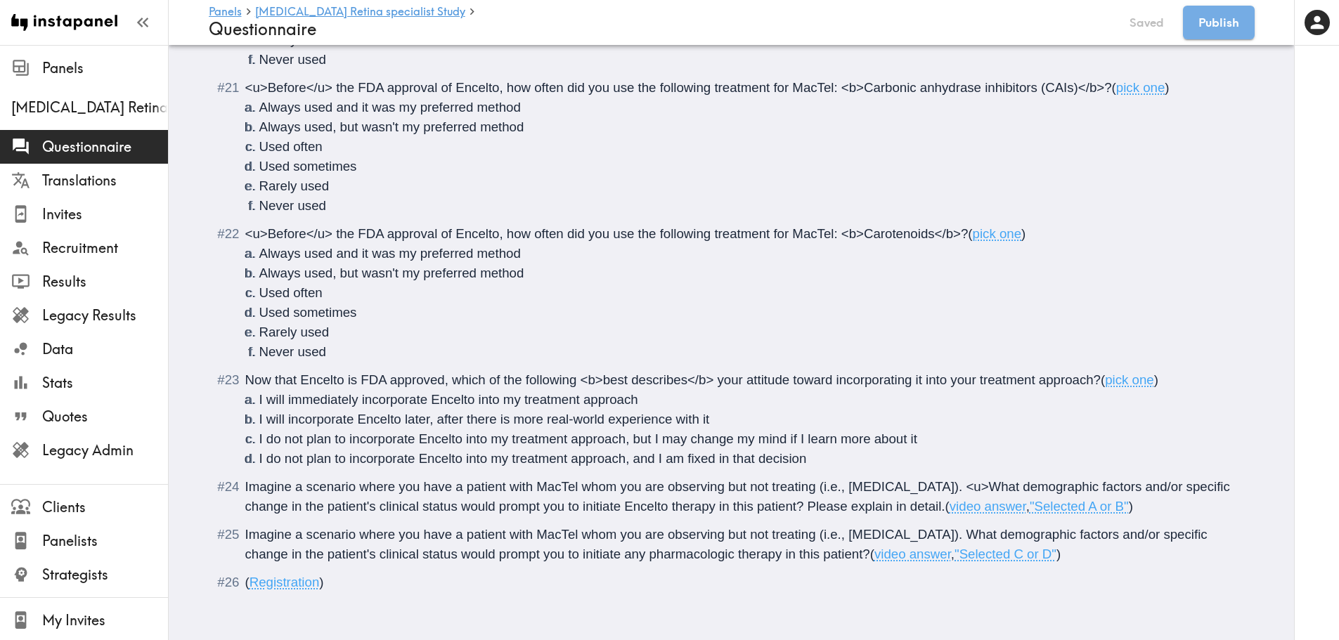
click at [967, 479] on span "Imagine a scenario where you have a patient with MacTel whom you are observing …" at bounding box center [739, 496] width 988 height 34
drag, startPoint x: 970, startPoint y: 479, endPoint x: 951, endPoint y: 480, distance: 19.0
click at [951, 480] on span "Imagine a scenario where you have a patient with MacTel whom you are observing …" at bounding box center [739, 496] width 988 height 34
copy span "<u>"
click at [451, 497] on span "Imagine a scenario where you have a patient with MacTel whom you are observing …" at bounding box center [739, 496] width 988 height 34
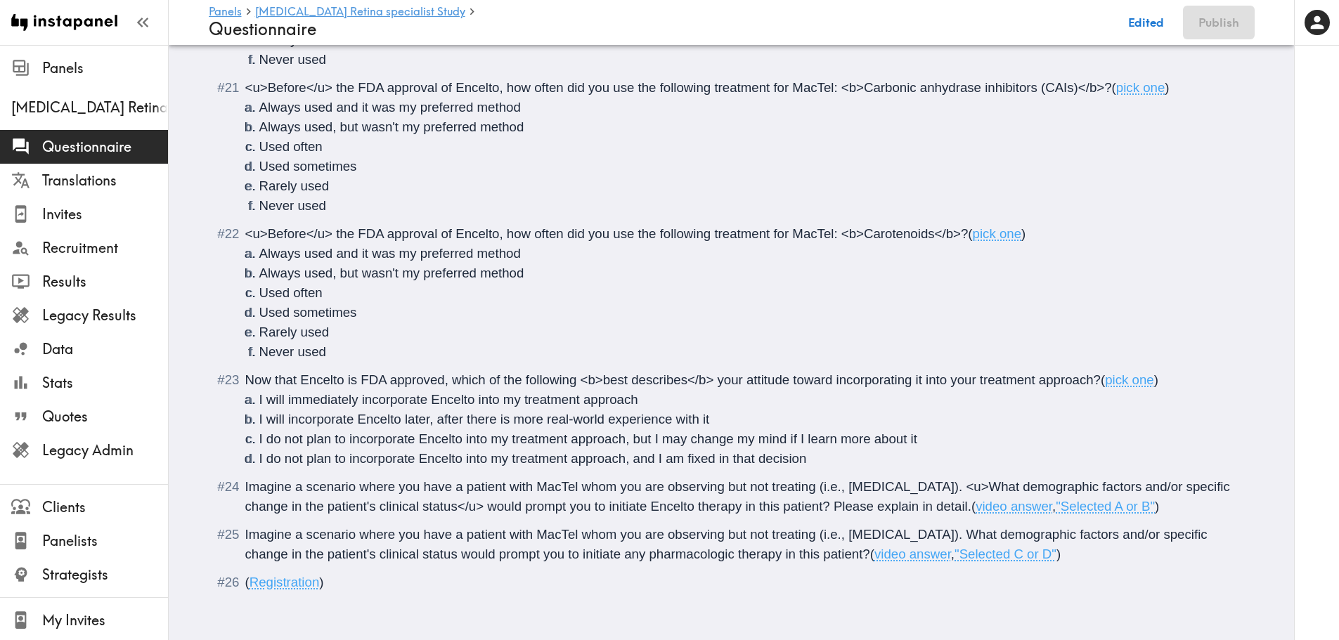
click at [952, 527] on span "Imagine a scenario where you have a patient with MacTel whom you are observing …" at bounding box center [728, 544] width 966 height 34
click at [452, 546] on span "Imagine a scenario where you have a patient with MacTel whom you are observing …" at bounding box center [739, 544] width 988 height 34
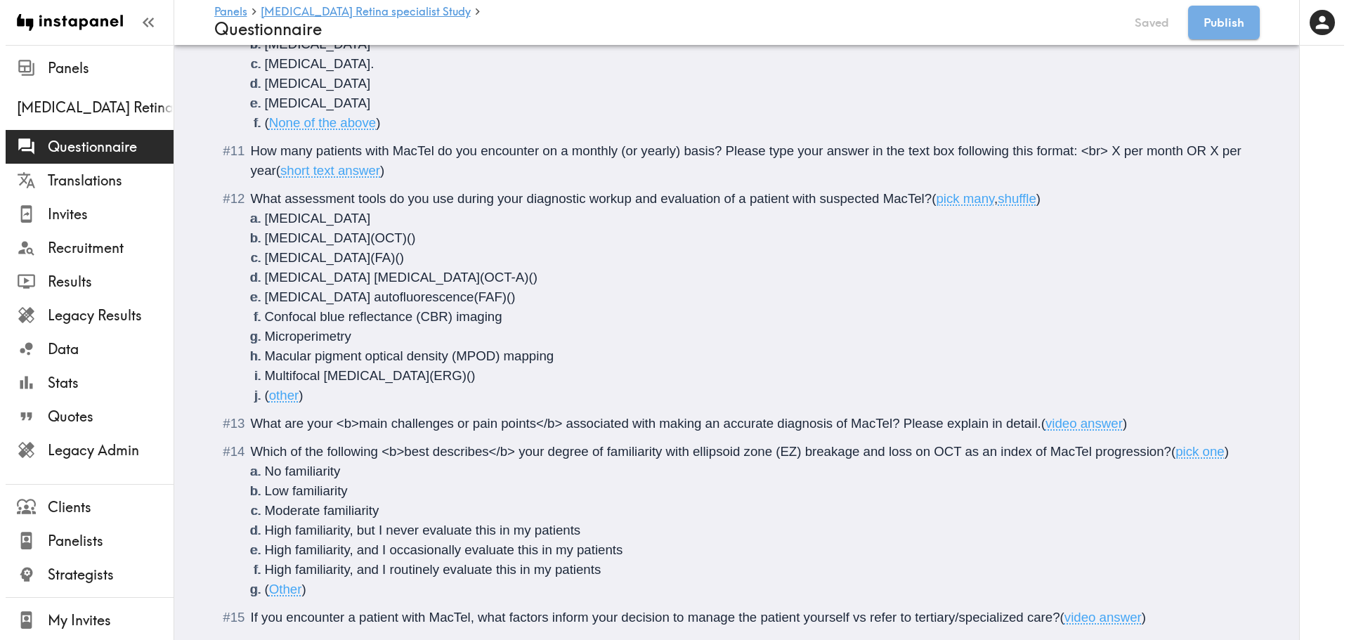
scroll to position [0, 0]
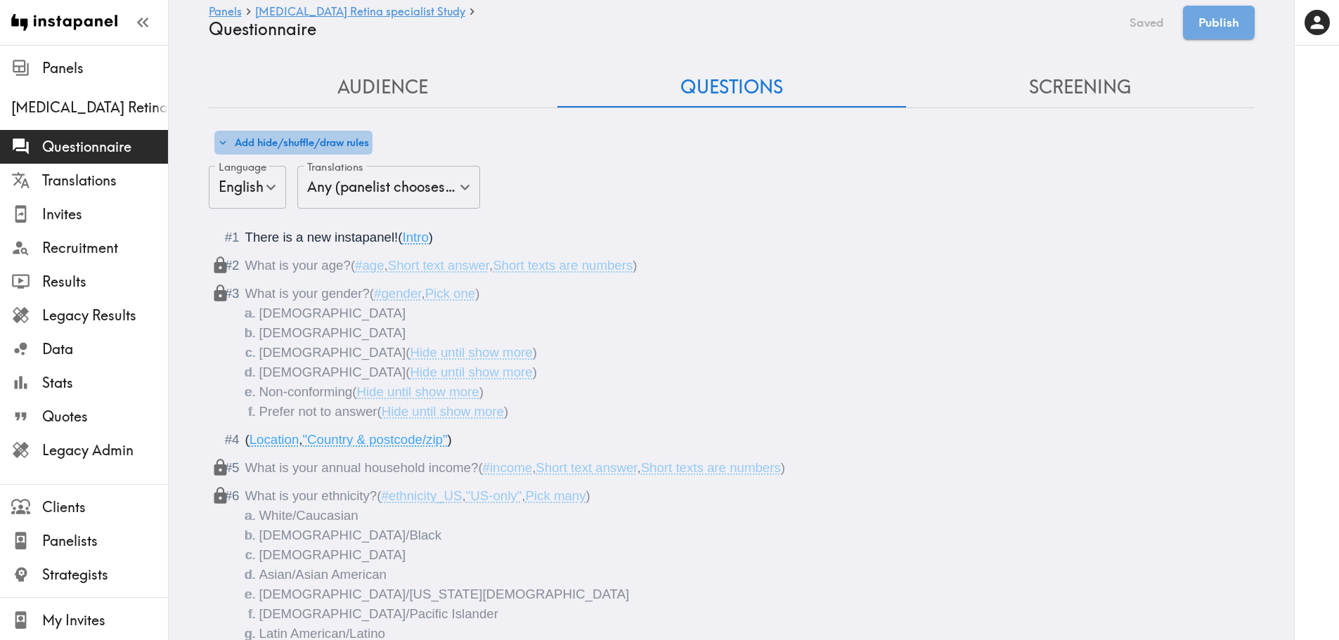
click at [307, 140] on button "Add hide/shuffle/draw rules" at bounding box center [293, 143] width 158 height 24
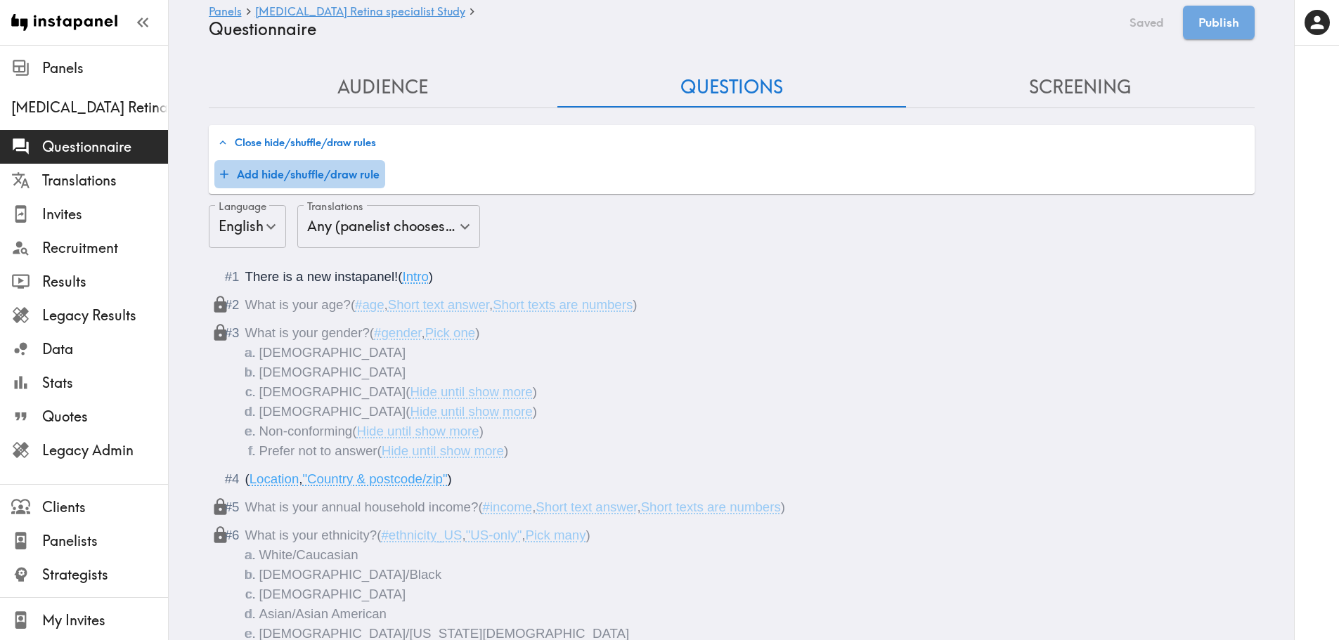
click at [291, 176] on button "Add hide/shuffle/draw rule" at bounding box center [299, 174] width 171 height 28
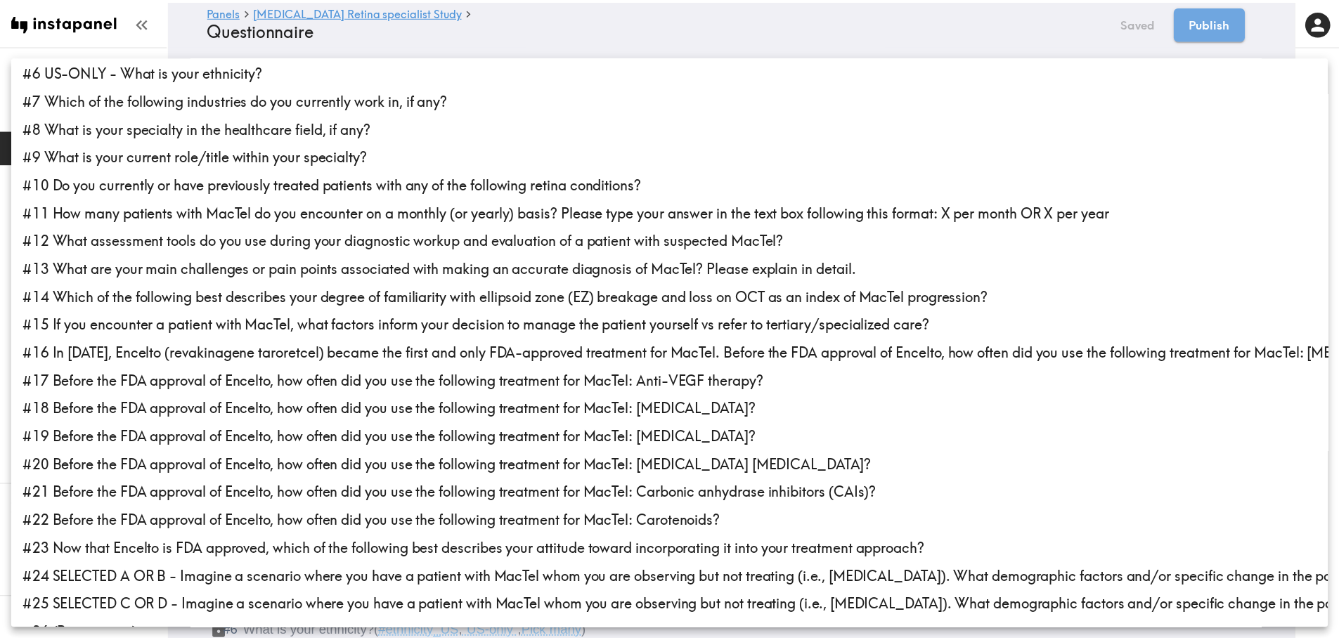
scroll to position [169, 0]
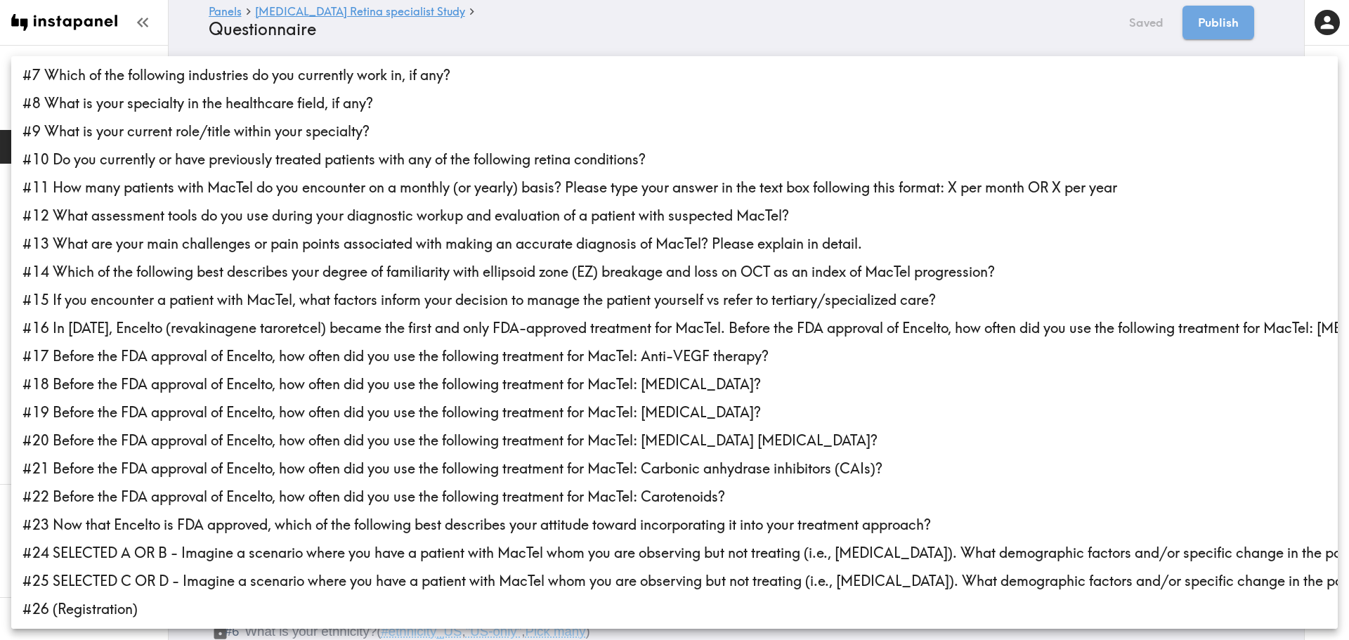
click at [189, 552] on li "#24 SELECTED A OR B - Imagine a scenario where you have a patient with MacTel w…" at bounding box center [674, 553] width 1327 height 28
type input "7dd26e8a-2ed4-42ae-b06a-d6a114eef374"
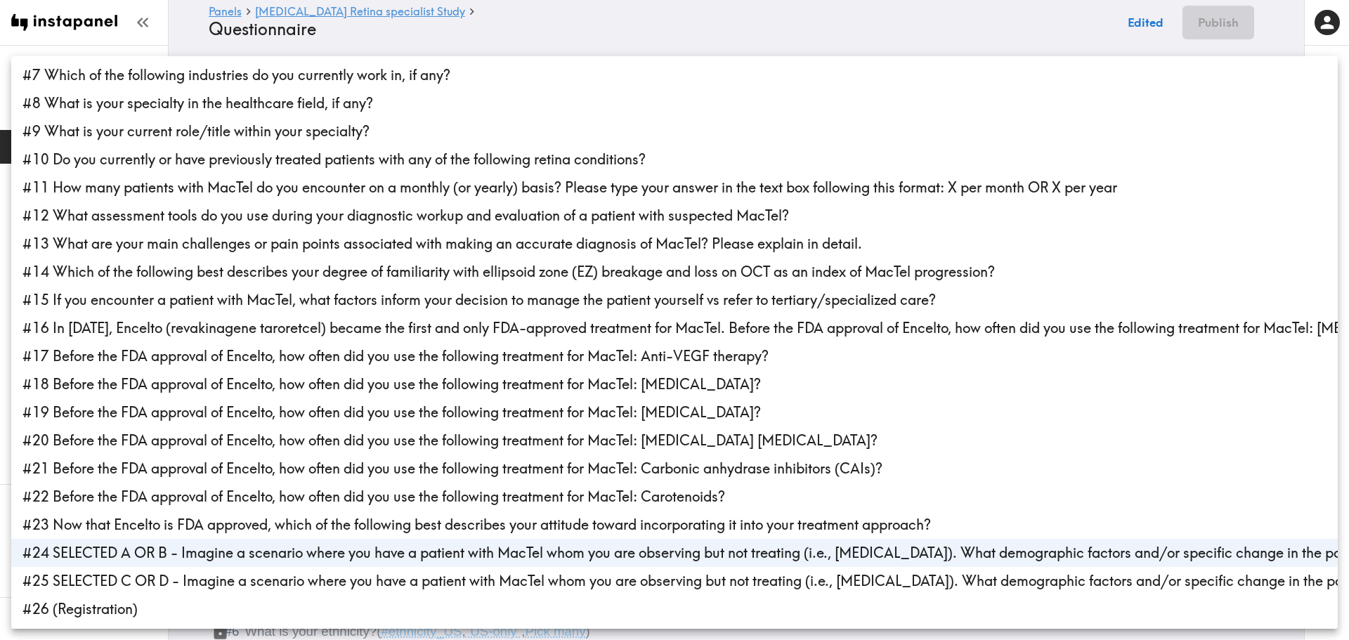
click at [567, 47] on div at bounding box center [674, 320] width 1349 height 640
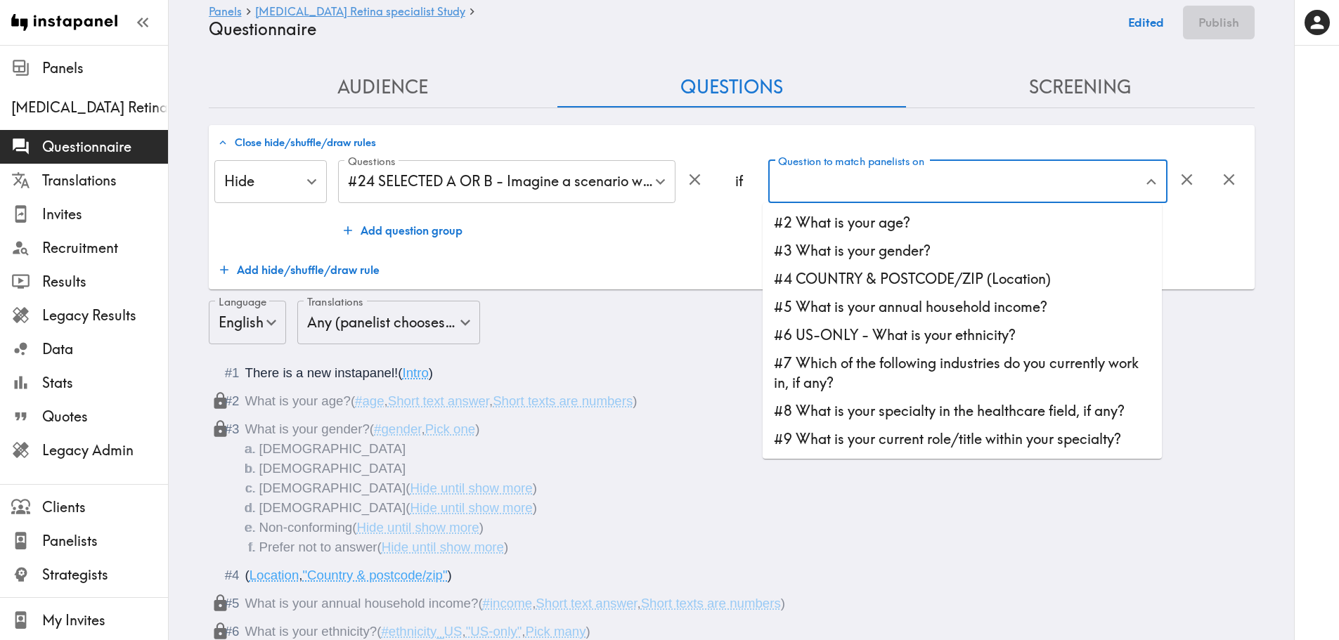
click at [885, 196] on input "Question to match panelists on" at bounding box center [957, 182] width 365 height 31
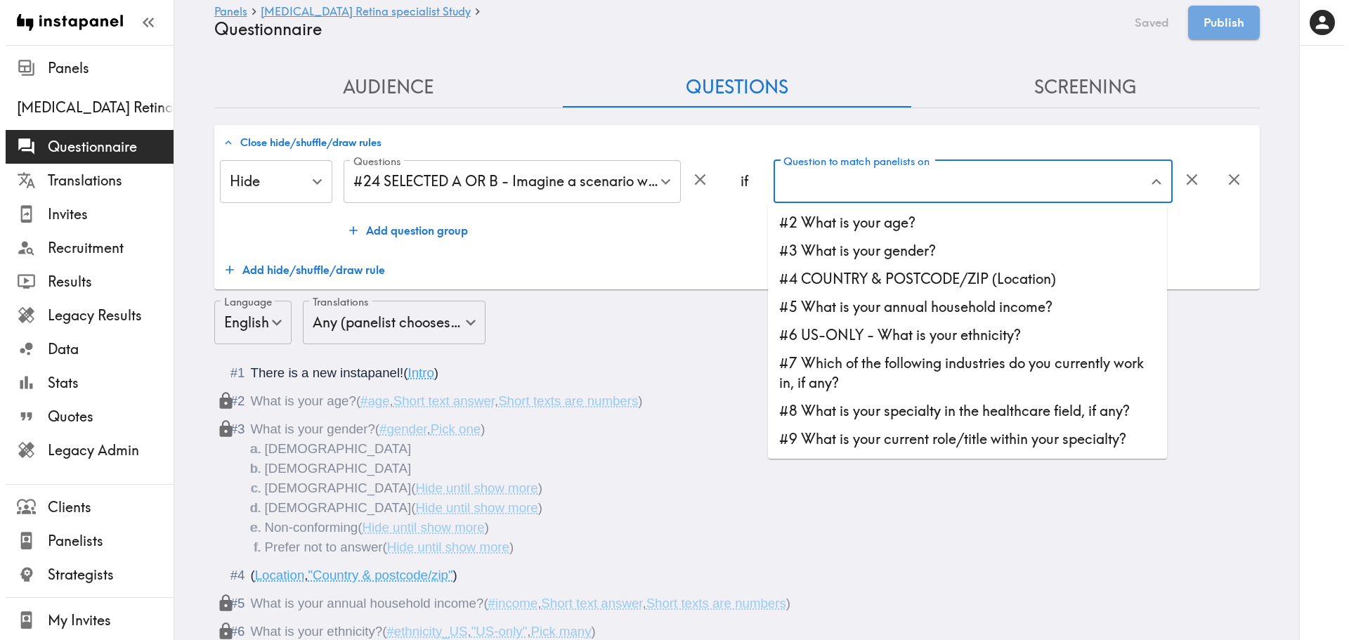
scroll to position [770, 0]
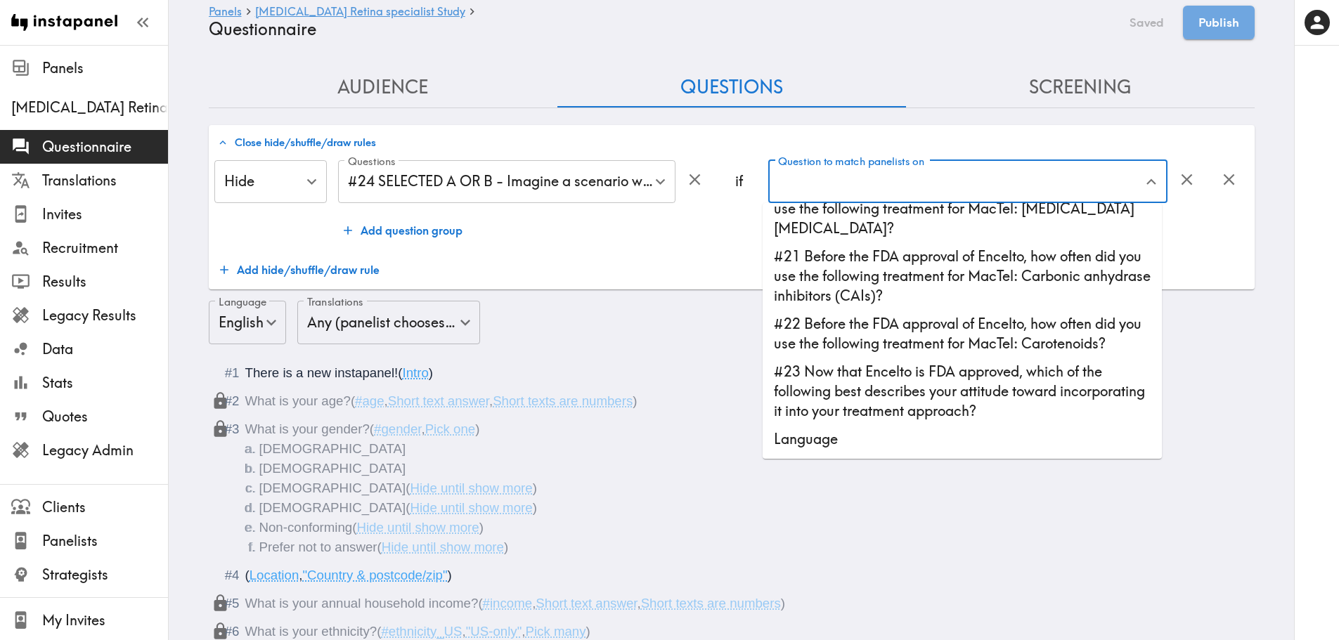
click at [922, 401] on li "#23 Now that Encelto is FDA approved, which of the following best describes you…" at bounding box center [962, 391] width 399 height 67
type input "#23 Now that Encelto is FDA approved, which of the following best describes you…"
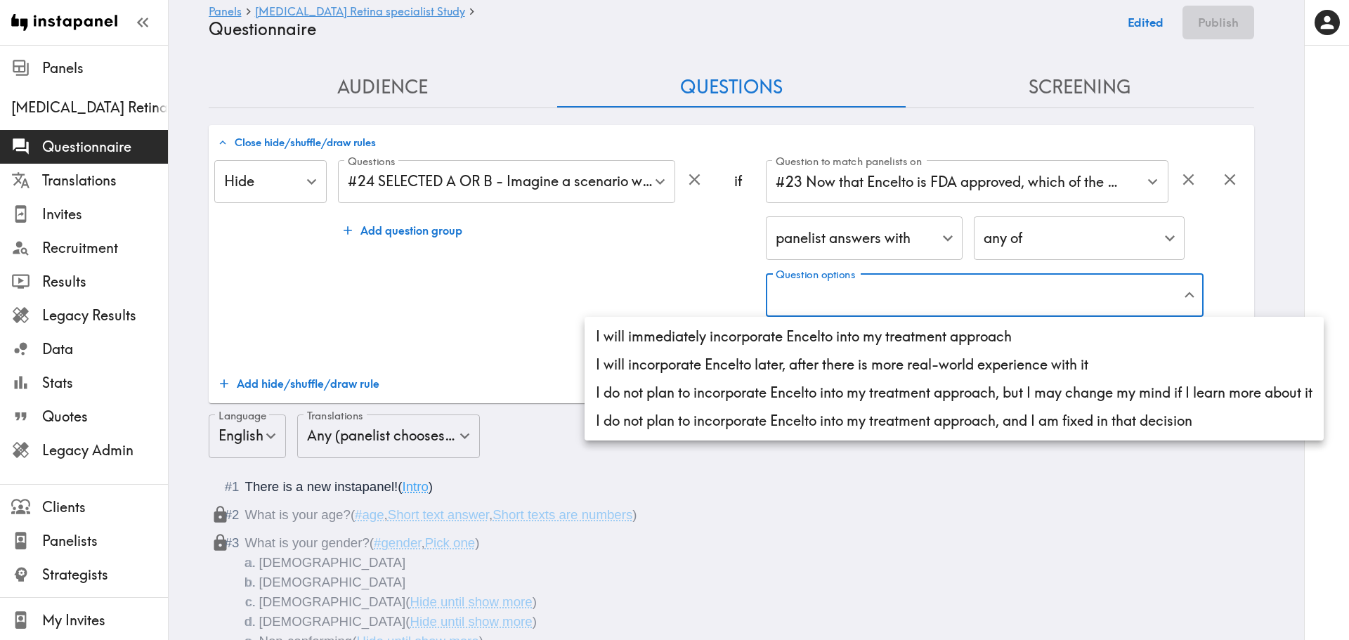
click at [984, 389] on li "I do not plan to incorporate Encelto into my treatment approach, but I may chan…" at bounding box center [954, 393] width 739 height 28
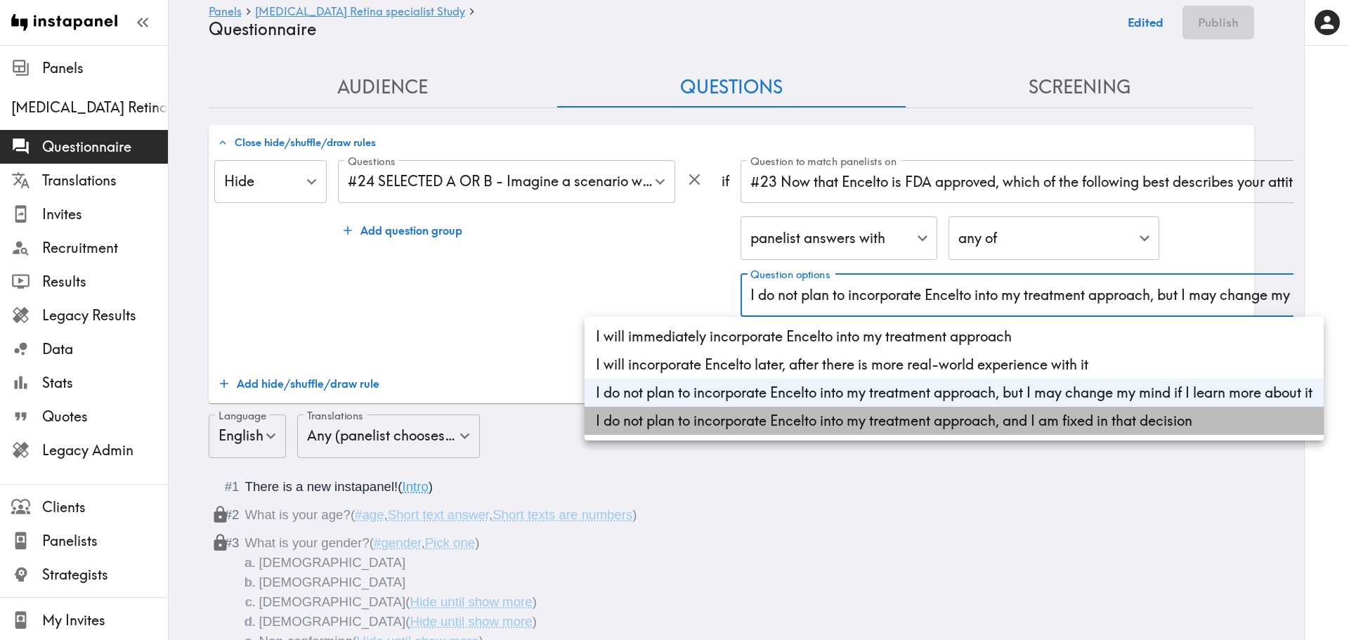
click at [984, 421] on li "I do not plan to incorporate Encelto into my treatment approach, and I am fixed…" at bounding box center [954, 421] width 739 height 28
type input "5876acb9-f79a-4b37-bfec-77d62c9dc64e,7bdf400a-e561-4a0b-9ff2-eb2e7f0aef72"
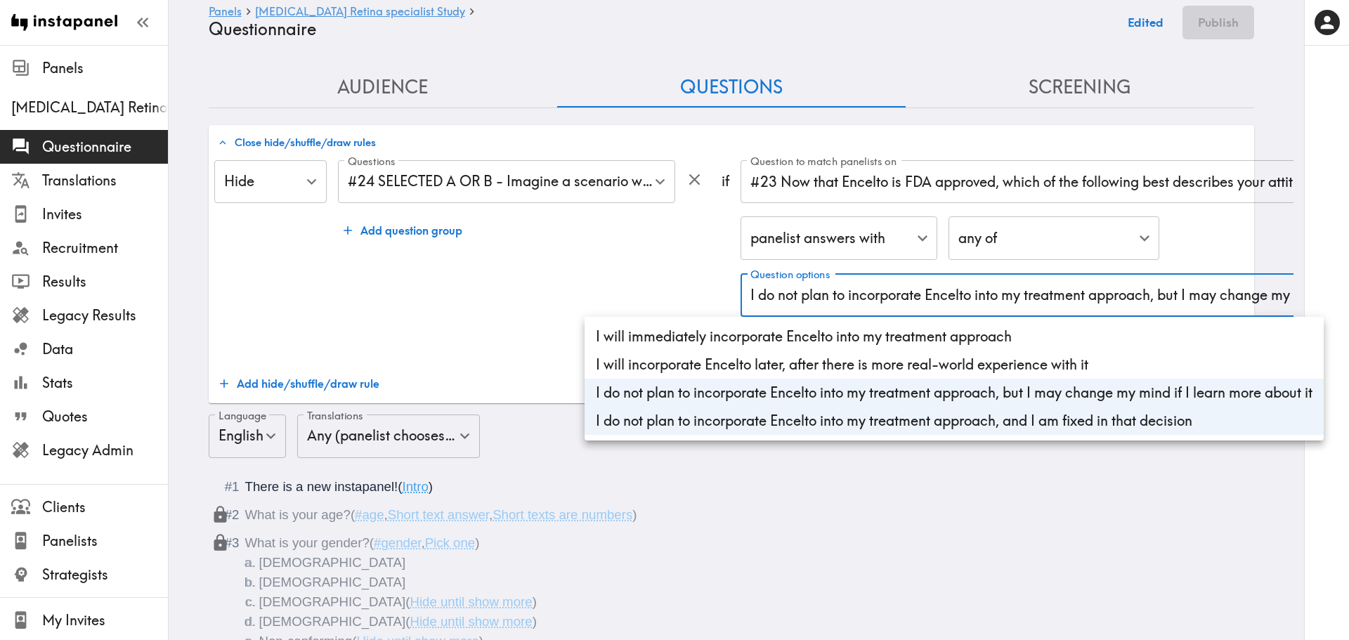
click at [292, 378] on div at bounding box center [674, 320] width 1349 height 640
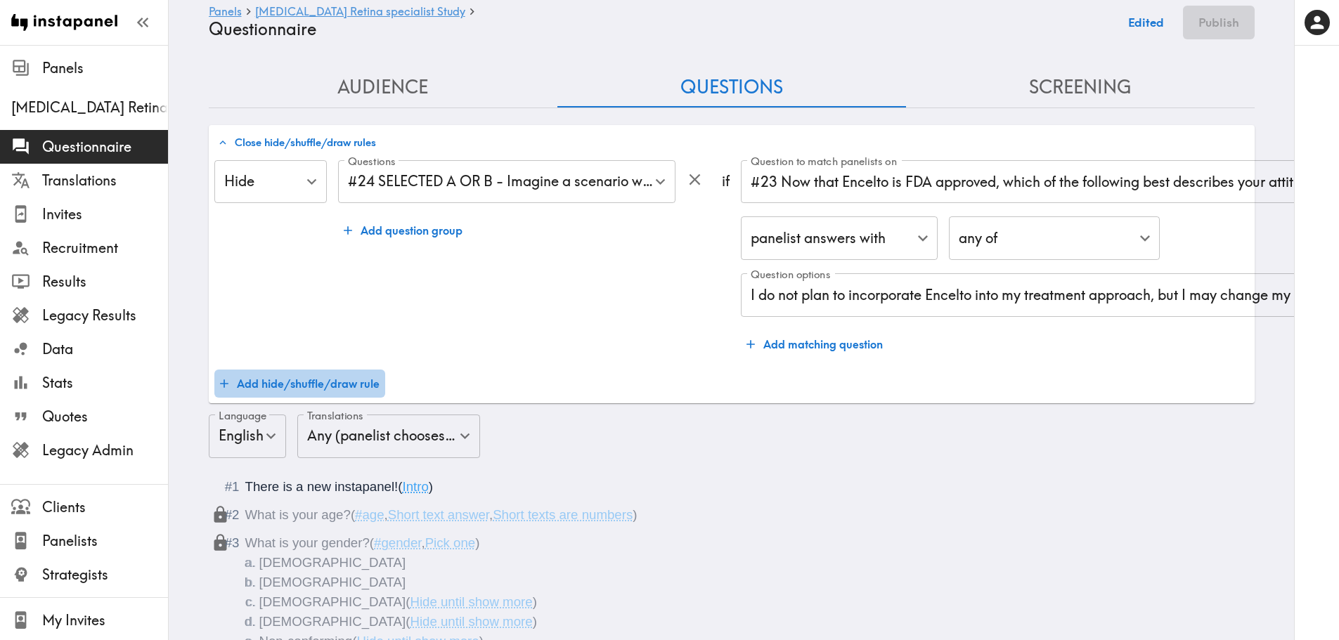
click at [292, 394] on button "Add hide/shuffle/draw rule" at bounding box center [299, 384] width 171 height 28
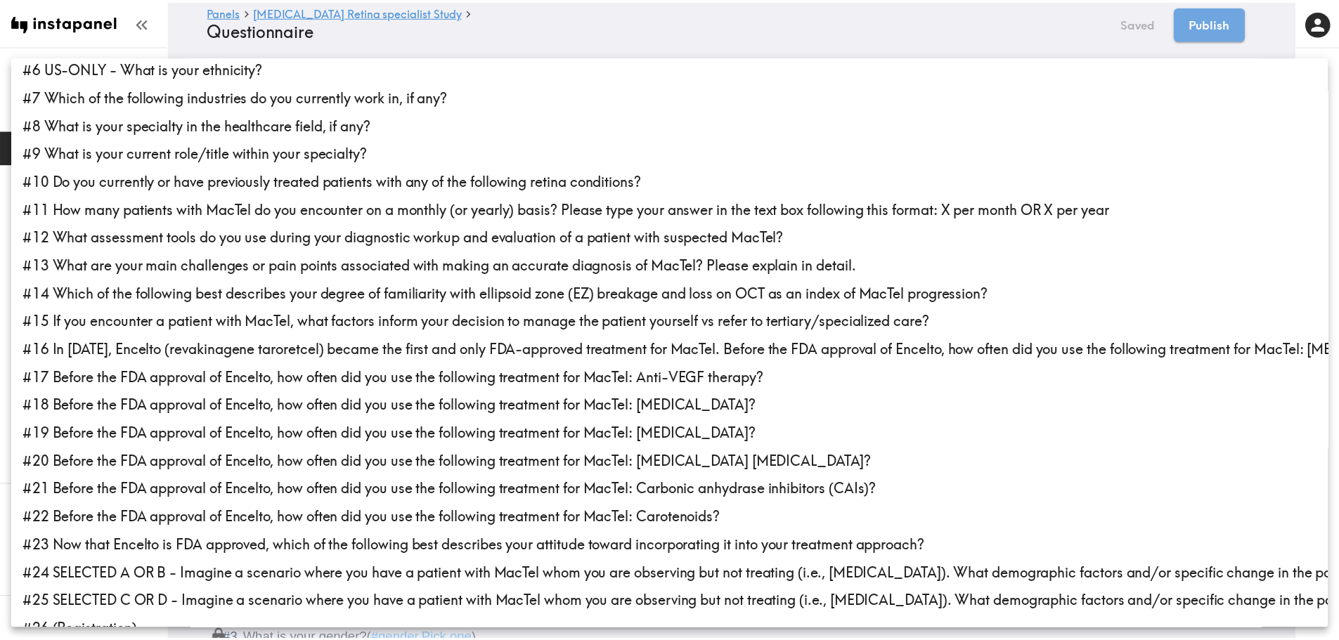
scroll to position [169, 0]
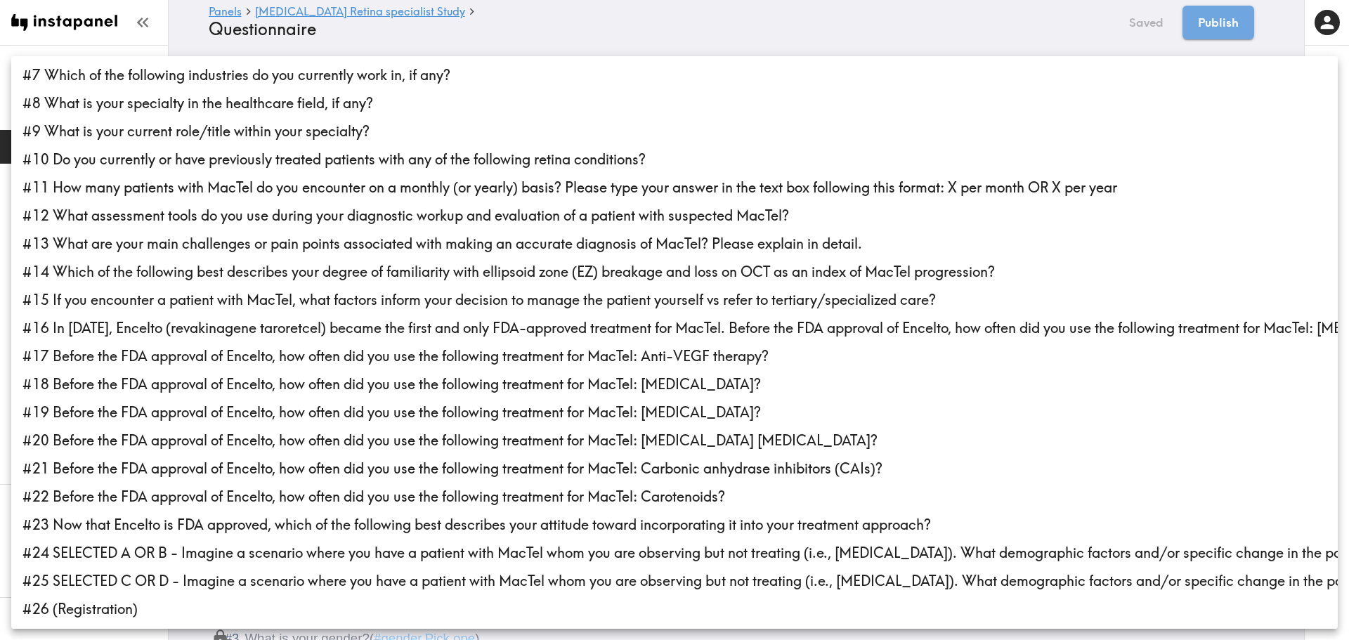
click at [289, 576] on li "#25 SELECTED C OR D - Imagine a scenario where you have a patient with MacTel w…" at bounding box center [674, 581] width 1327 height 28
type input "38802eb5-3f71-45ef-8271-e9bae4a5d25d"
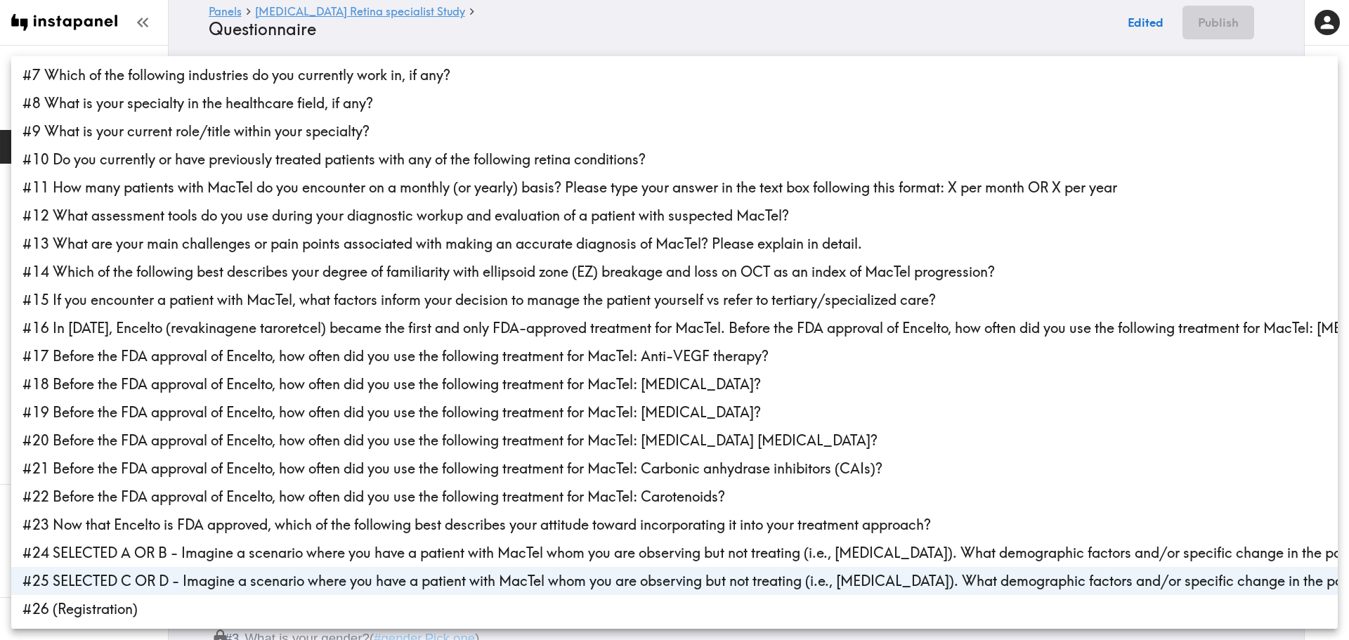
click at [621, 22] on div at bounding box center [674, 320] width 1349 height 640
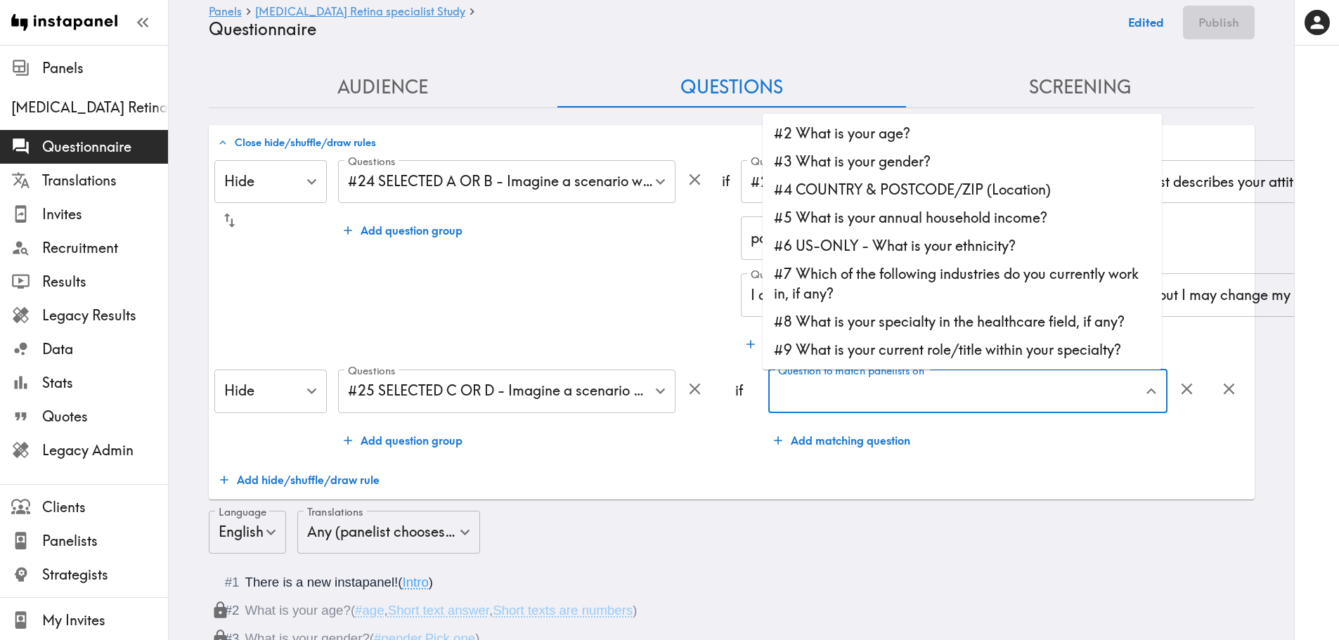
click at [855, 405] on input "Question to match panelists on" at bounding box center [957, 391] width 365 height 31
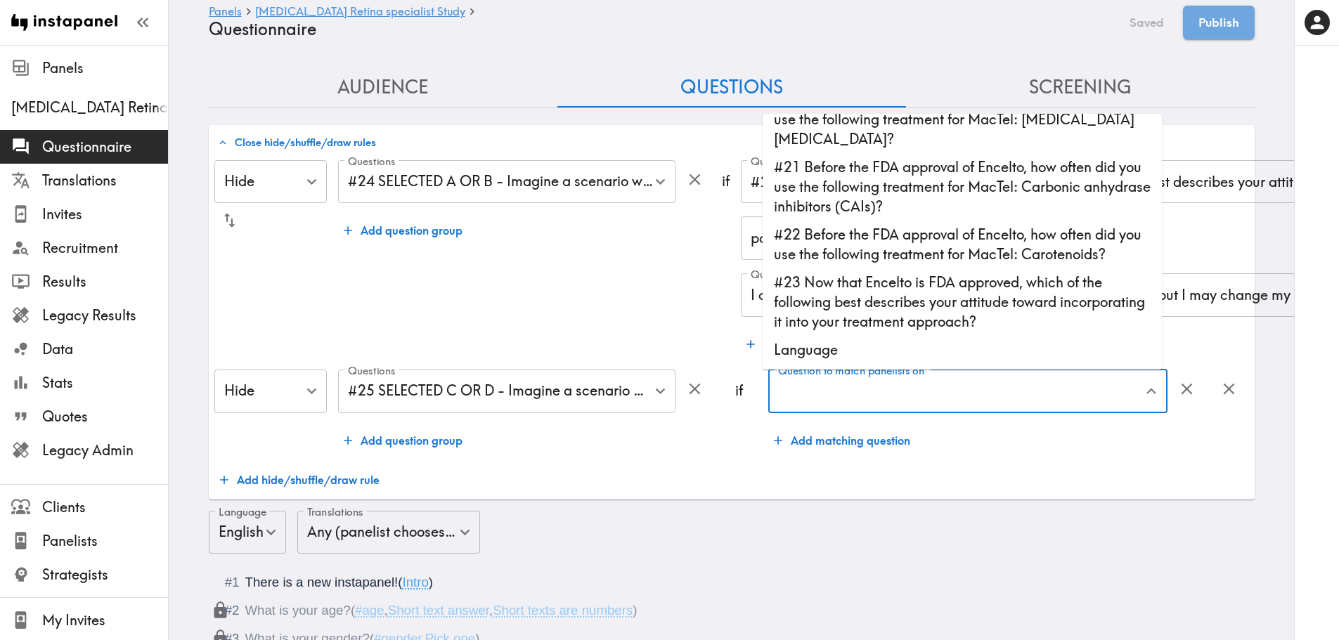
click at [864, 305] on li "#23 Now that Encelto is FDA approved, which of the following best describes you…" at bounding box center [962, 301] width 399 height 67
type input "#23 Now that Encelto is FDA approved, which of the following best describes you…"
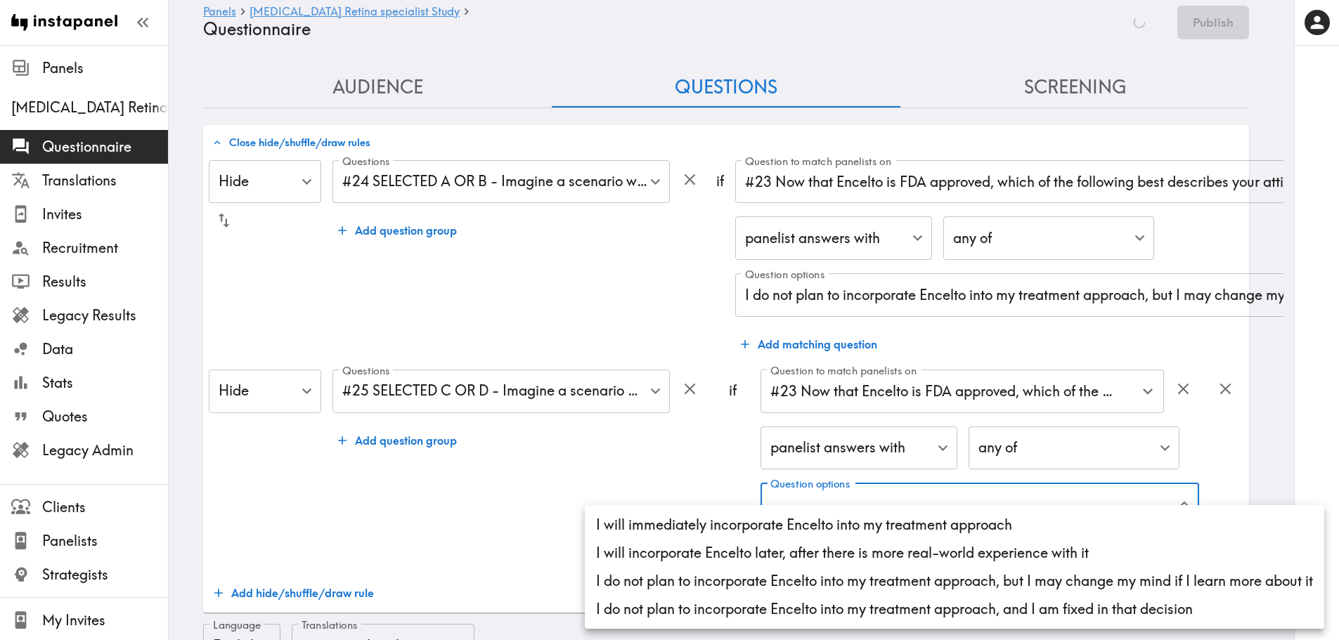
click at [867, 539] on li "I will incorporate Encelto later, after there is more real-world experience wit…" at bounding box center [954, 553] width 739 height 28
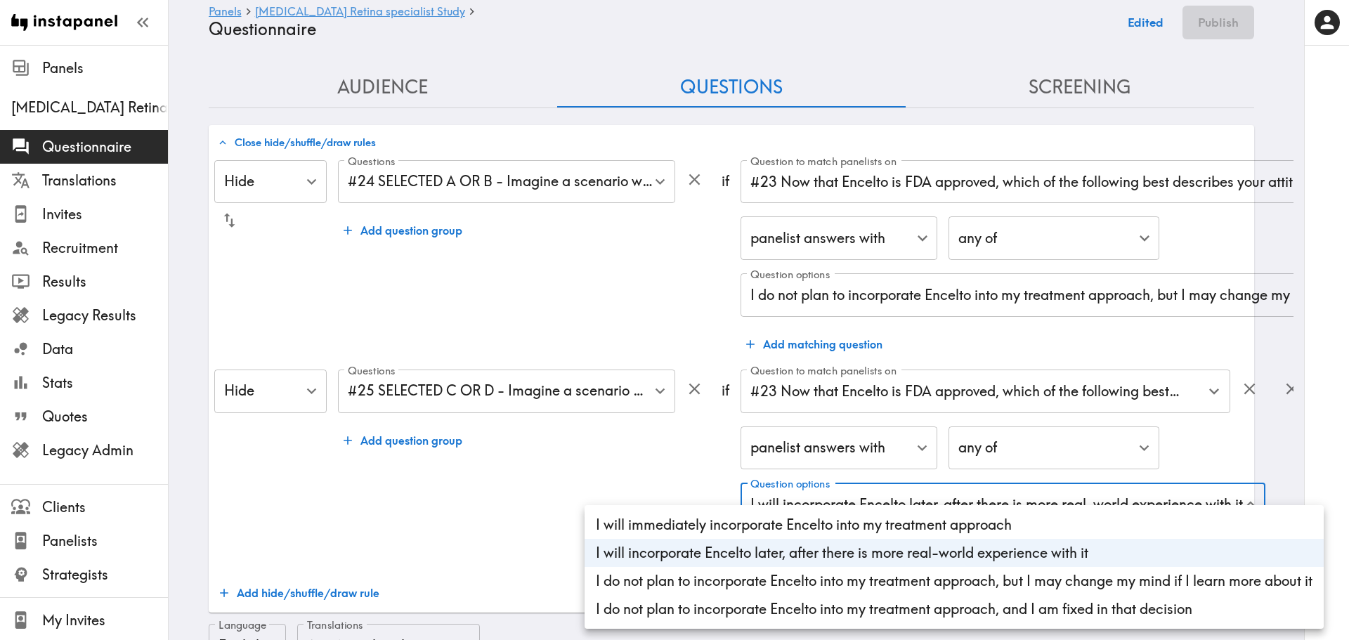
click at [862, 522] on li "I will immediately incorporate Encelto into my treatment approach" at bounding box center [954, 525] width 739 height 28
type input "63e6582d-1499-4bd0-9ba8-f319a4702c1e,93d72282-2015-423a-9bd3-e7a88107f410"
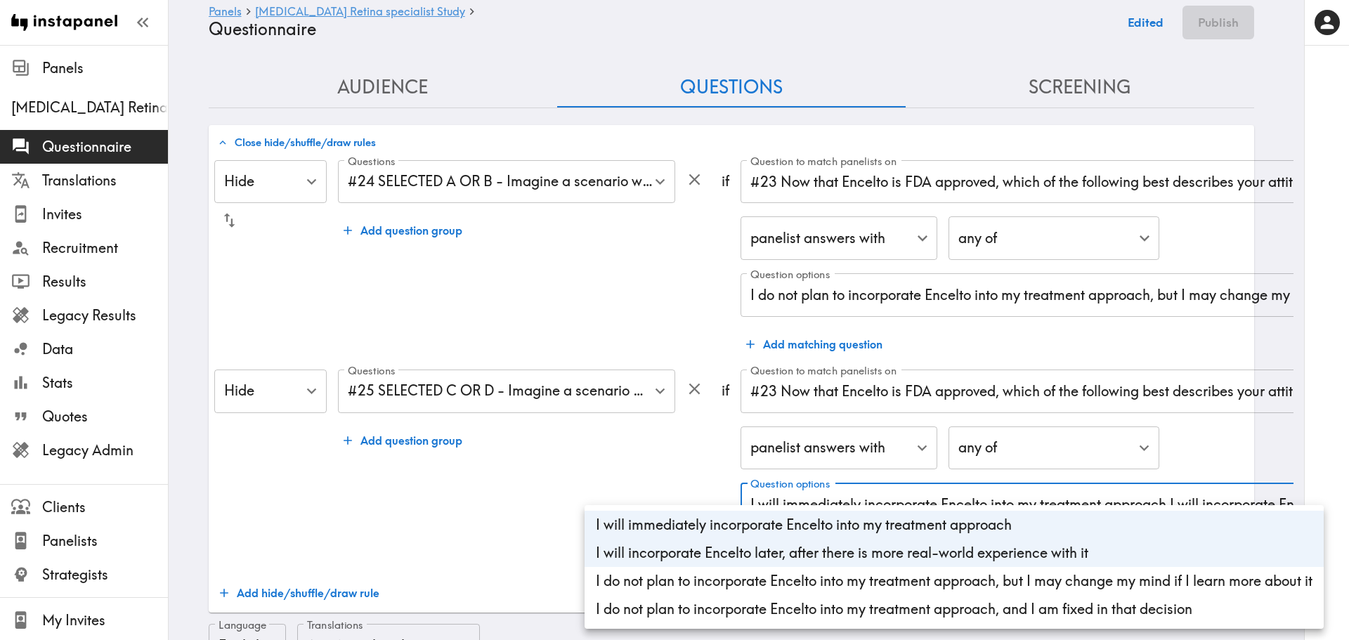
click at [497, 497] on div at bounding box center [674, 320] width 1349 height 640
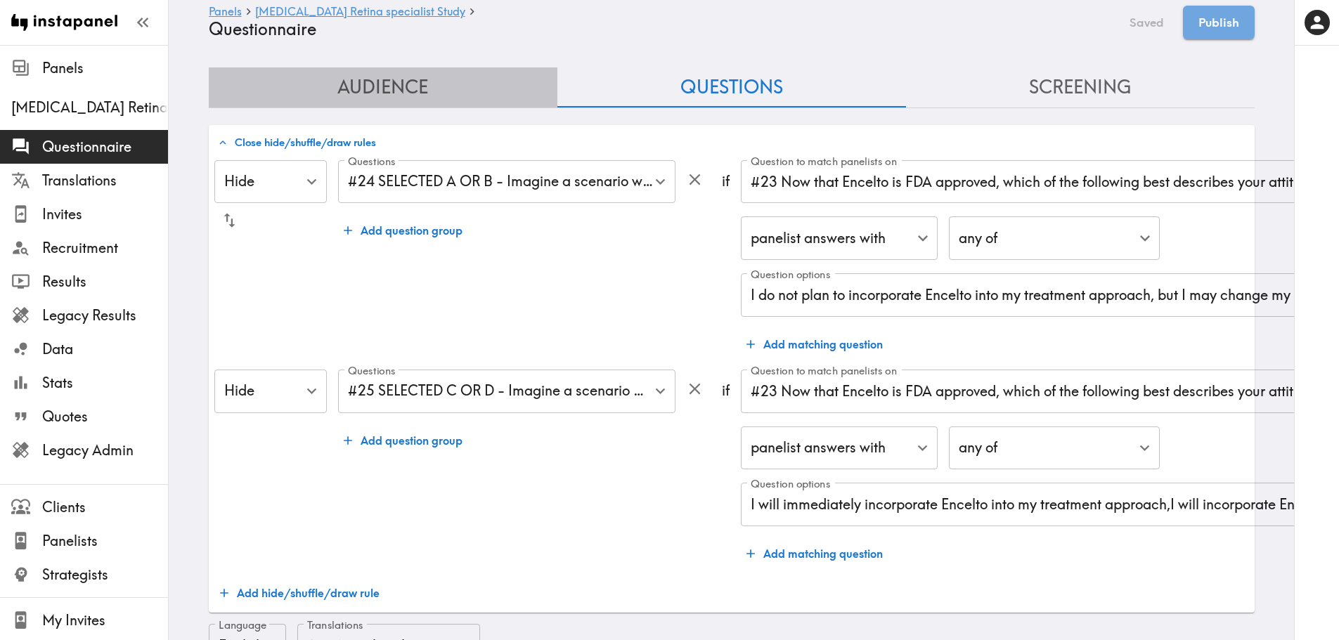
click at [347, 87] on button "Audience" at bounding box center [383, 87] width 349 height 40
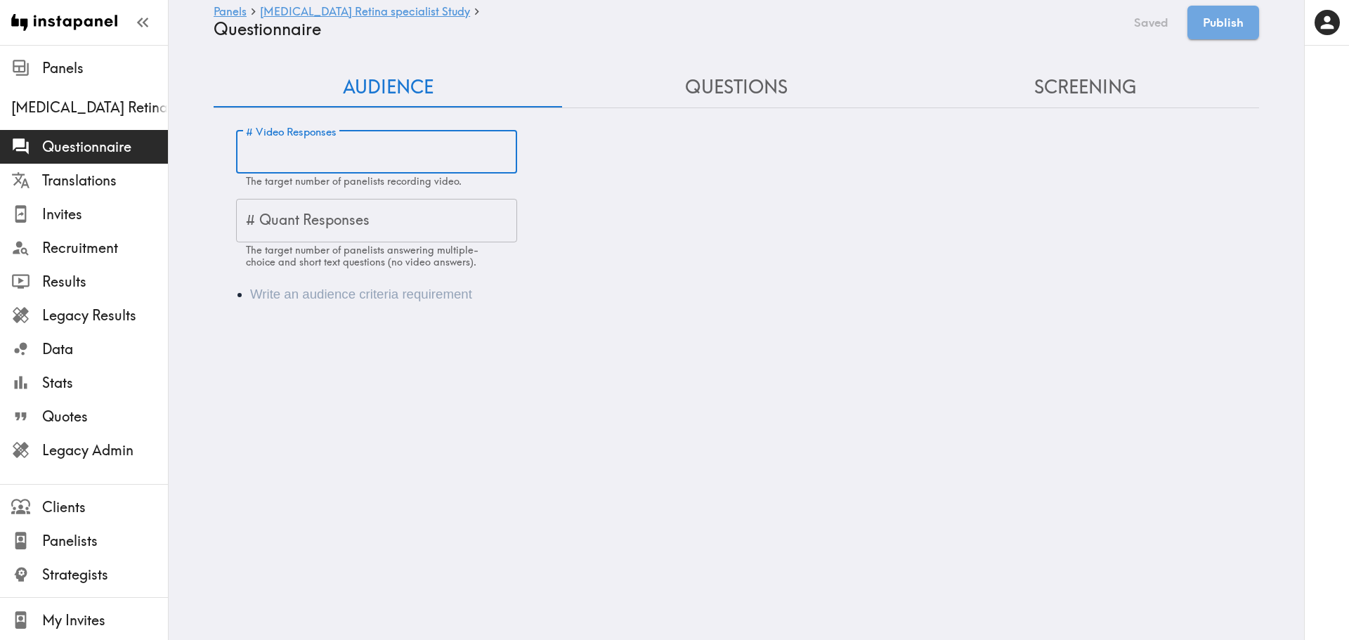
click at [294, 168] on input "# Video Responses" at bounding box center [376, 153] width 281 height 44
type input "5"
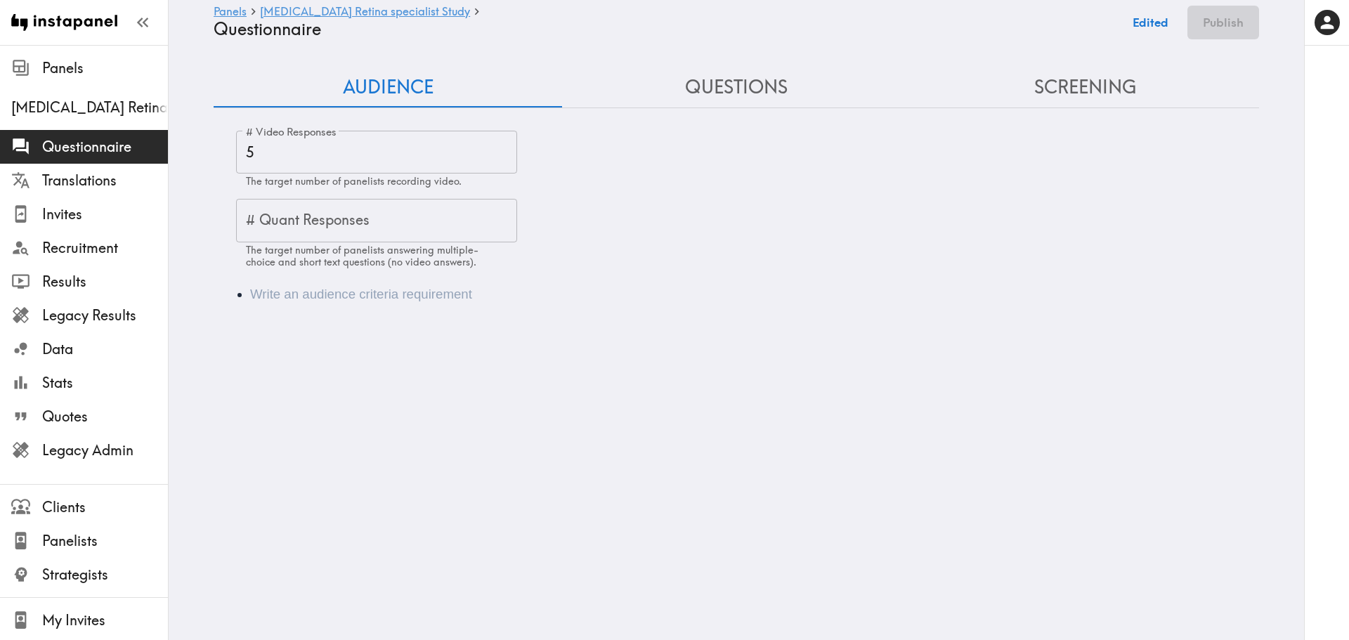
click at [355, 282] on div "Audience" at bounding box center [737, 294] width 1046 height 53
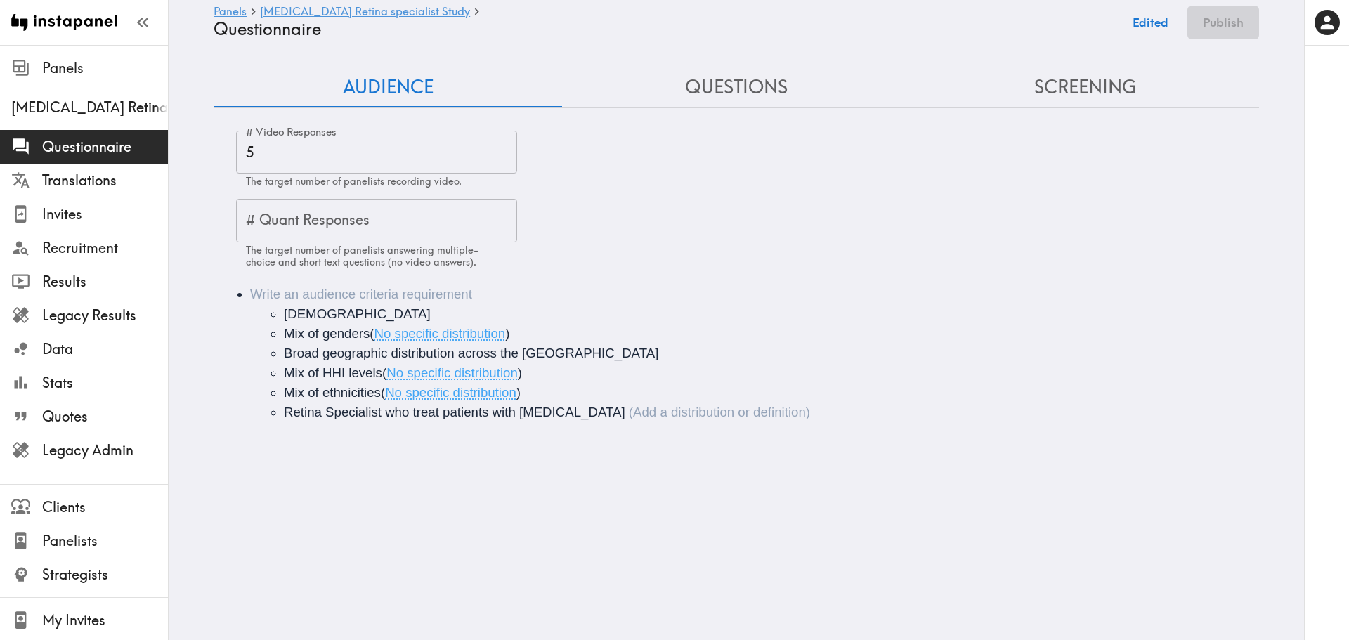
click at [276, 318] on ul "21+ years old Mix of genders ( No specific distribution ) Broad geographic dist…" at bounding box center [756, 363] width 1012 height 118
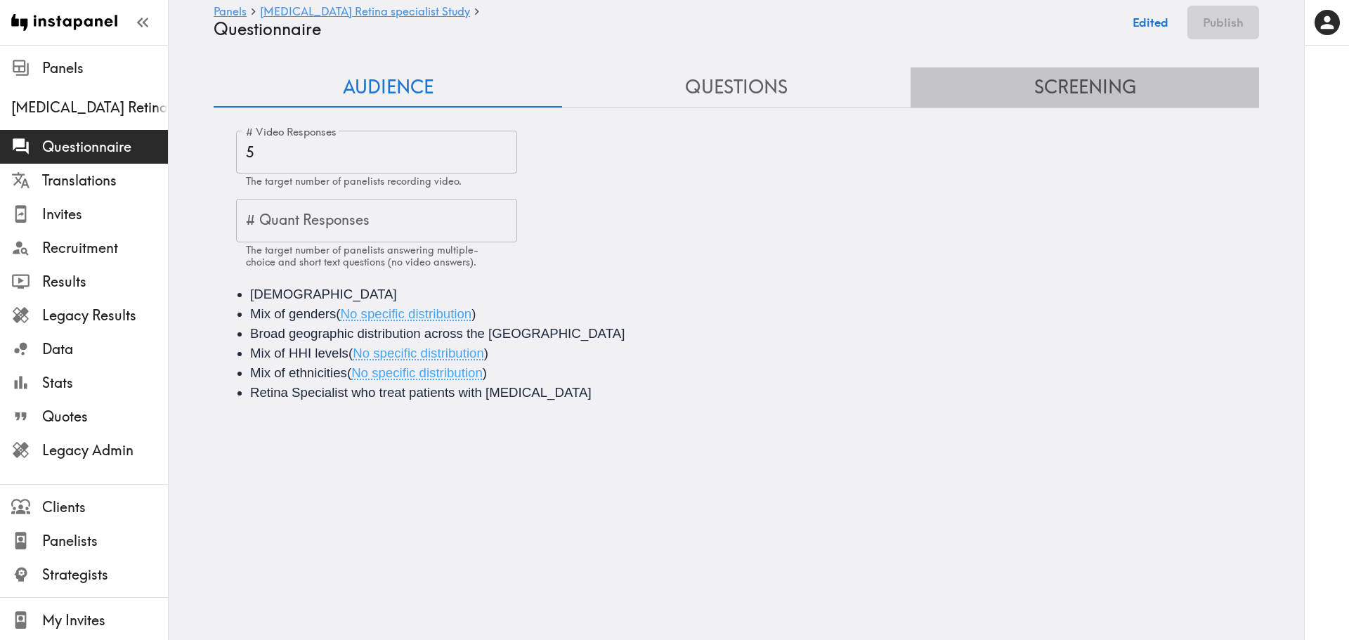
click at [1022, 91] on button "Screening" at bounding box center [1085, 87] width 349 height 40
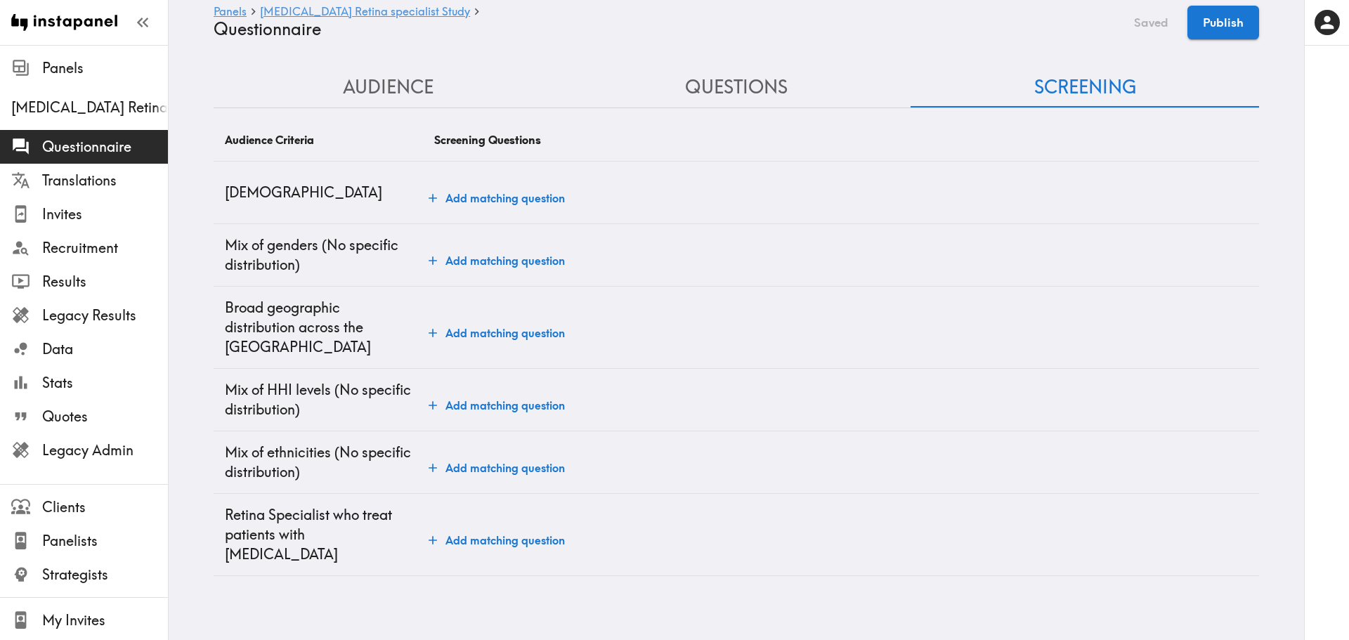
click at [466, 199] on button "Add matching question" at bounding box center [497, 198] width 148 height 28
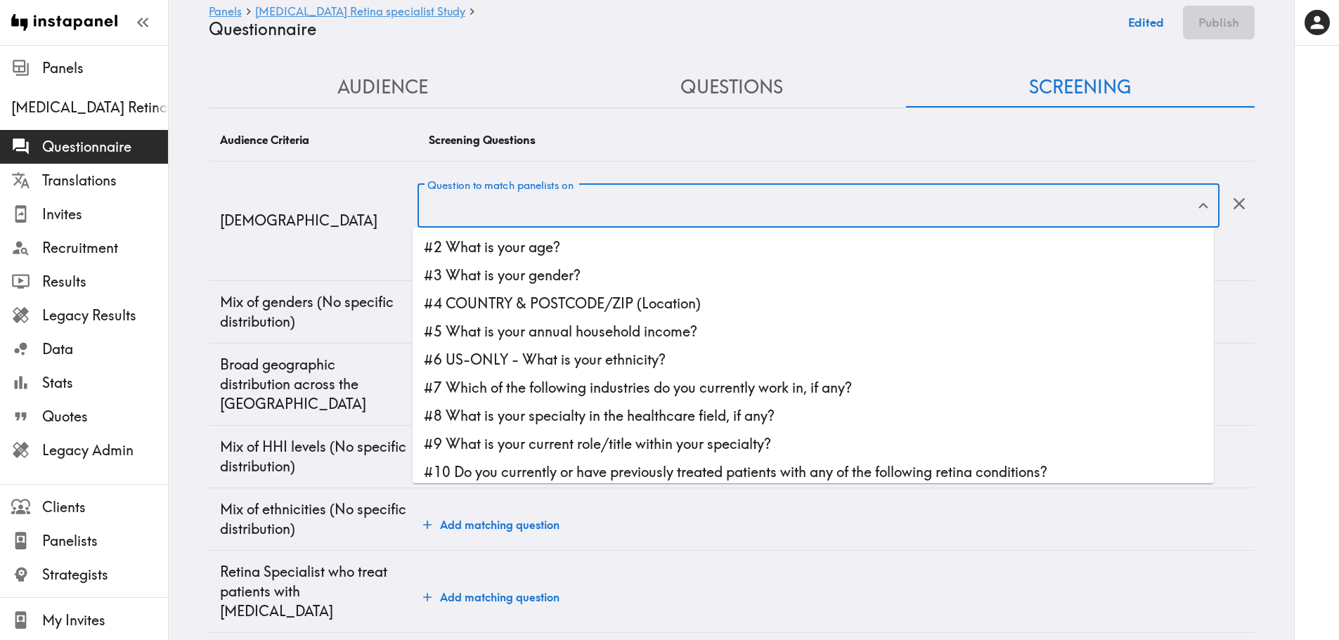
click at [466, 199] on div "Question to match panelists on Question to match panelists on" at bounding box center [817, 207] width 801 height 46
click at [497, 245] on li "#2 What is your age?" at bounding box center [813, 247] width 801 height 28
type input "#2 What is your age?"
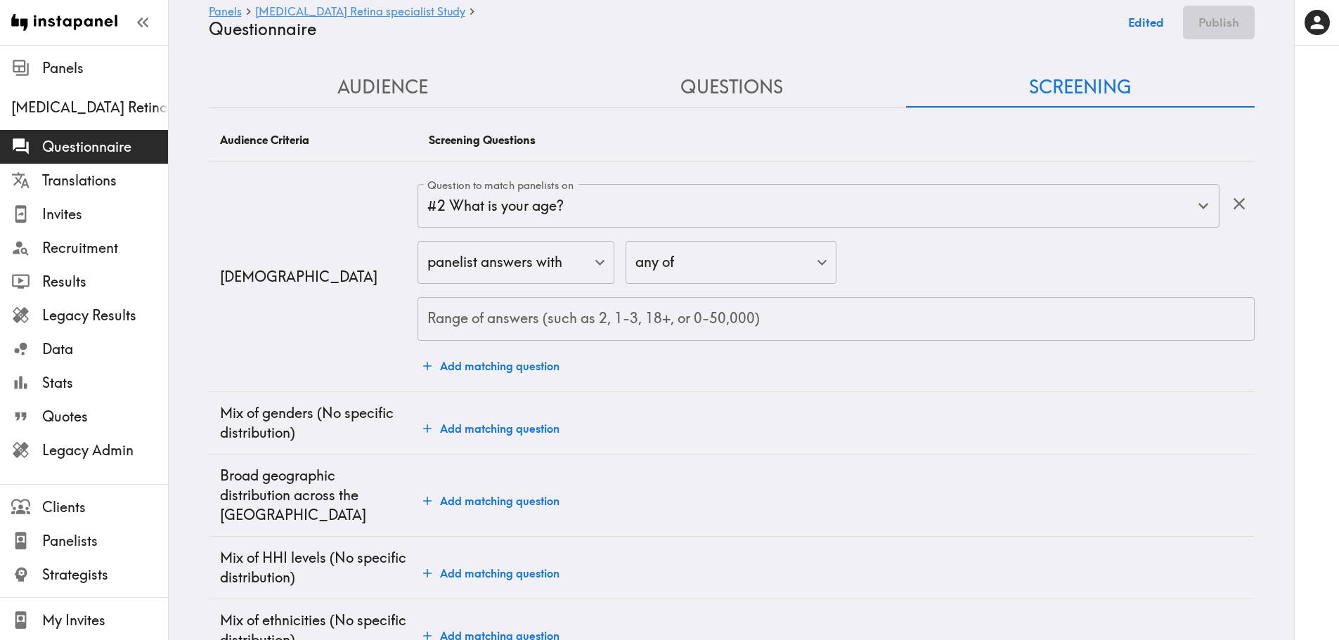
click at [504, 342] on div "Question to match panelists on #2 What is your age? Question to match panelists…" at bounding box center [835, 282] width 836 height 196
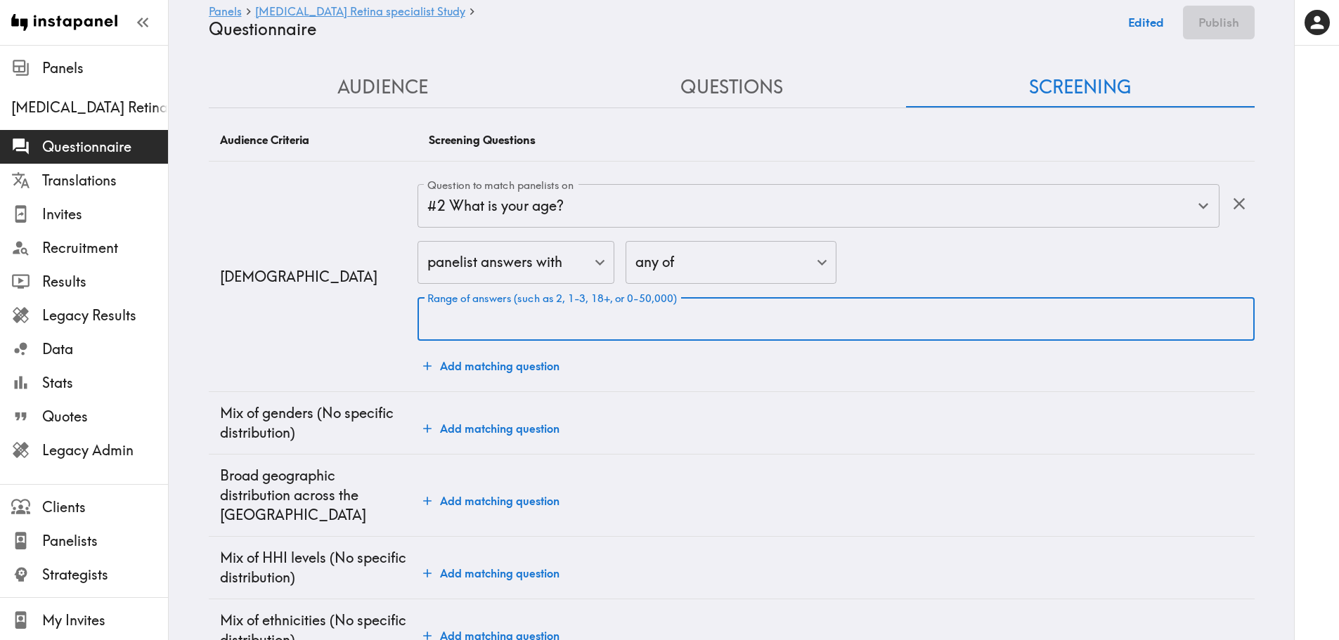
click at [504, 331] on input "Range of answers (such as 2, 1-3, 18+, or 0-50,000)" at bounding box center [835, 319] width 836 height 44
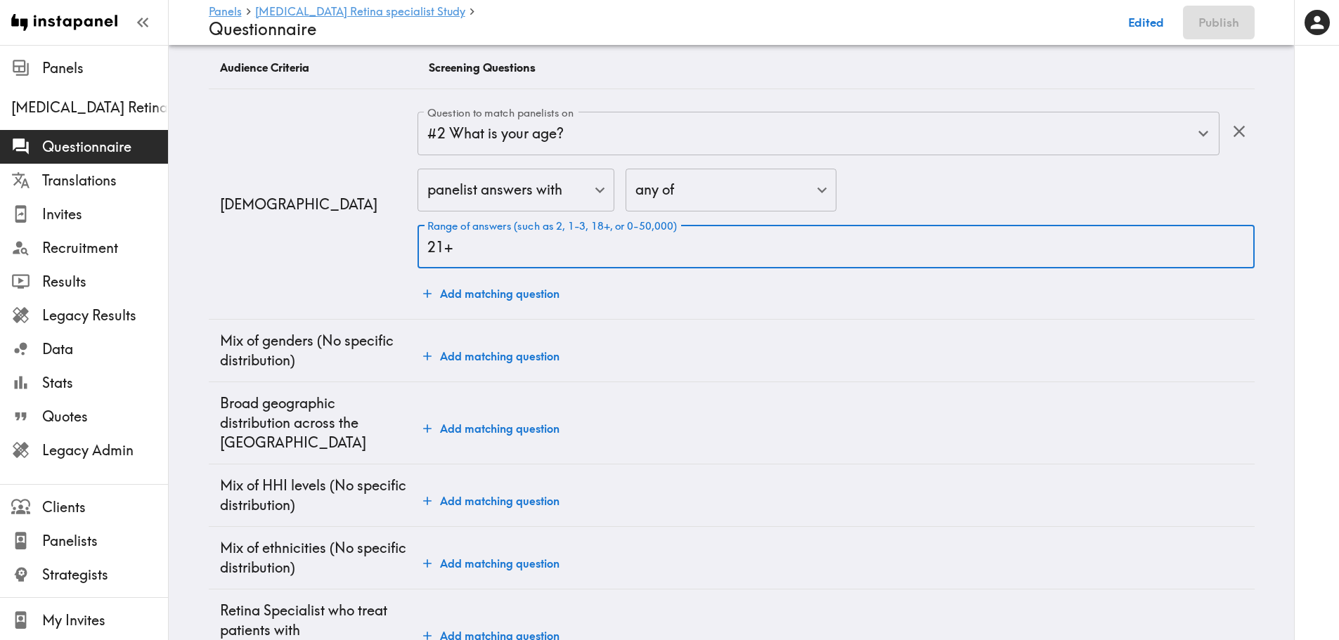
scroll to position [117, 0]
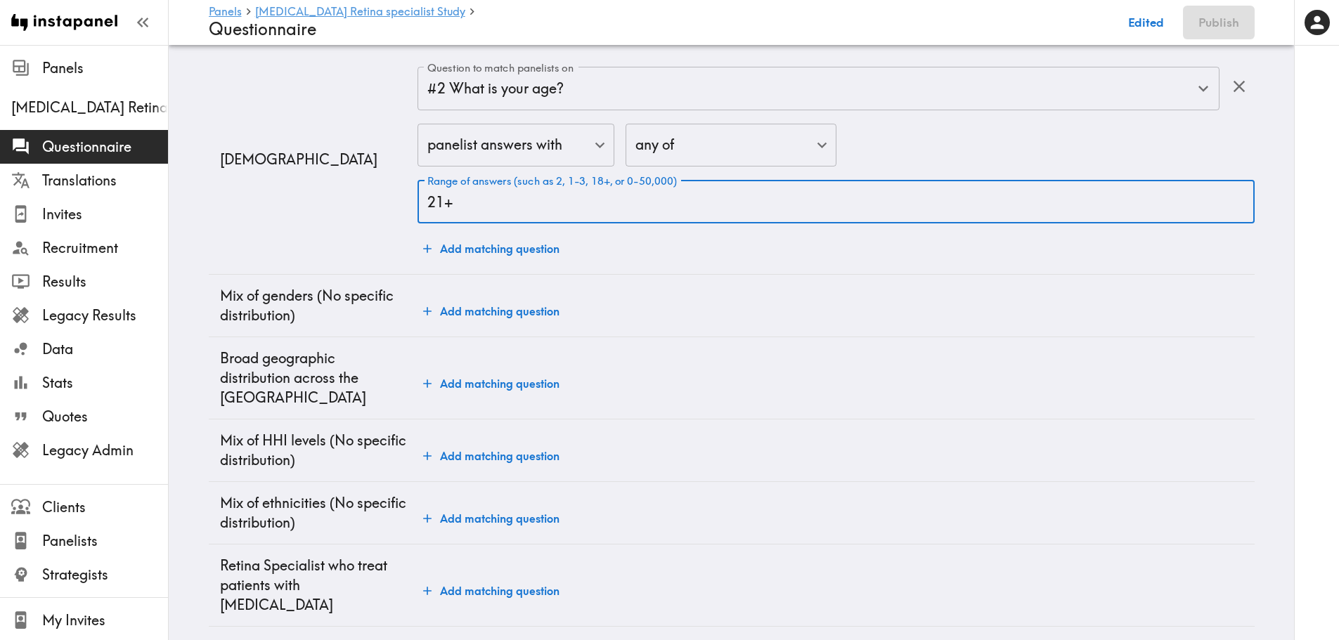
type input "21+"
click at [492, 578] on button "Add matching question" at bounding box center [491, 591] width 148 height 28
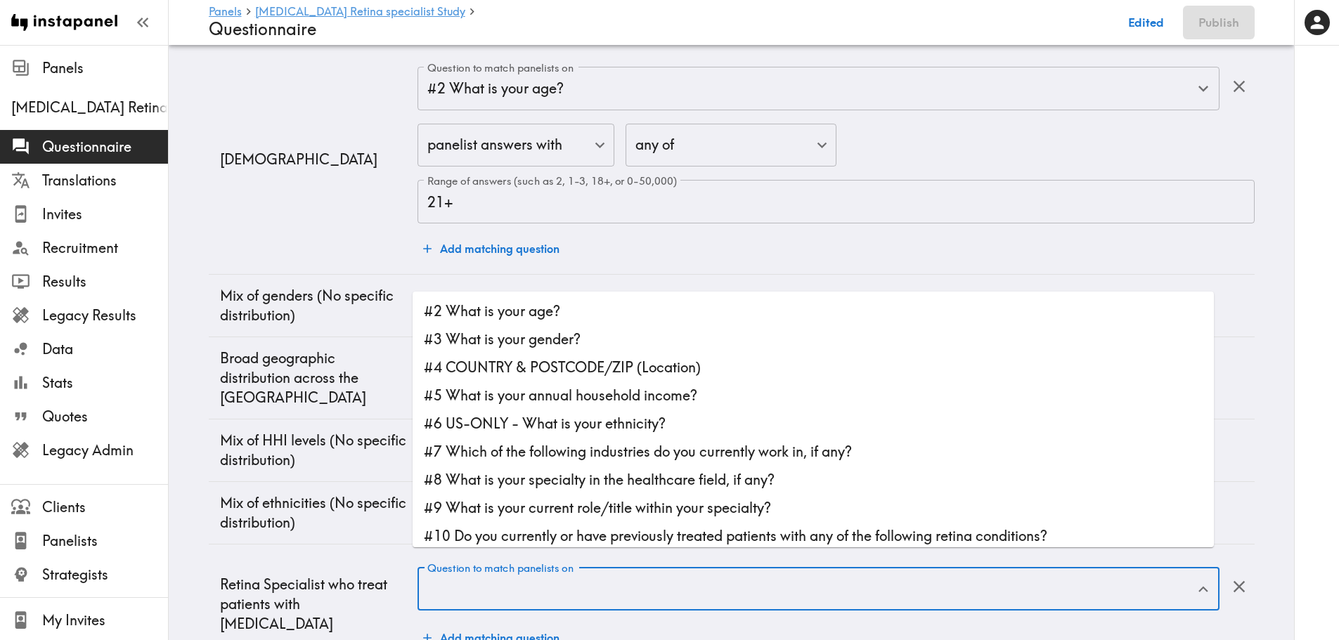
click at [643, 574] on input "Question to match panelists on" at bounding box center [808, 589] width 768 height 31
click at [565, 453] on li "#7 Which of the following industries do you currently work in, if any?" at bounding box center [813, 452] width 801 height 28
type input "#7 Which of the following industries do you currently work in, if any?"
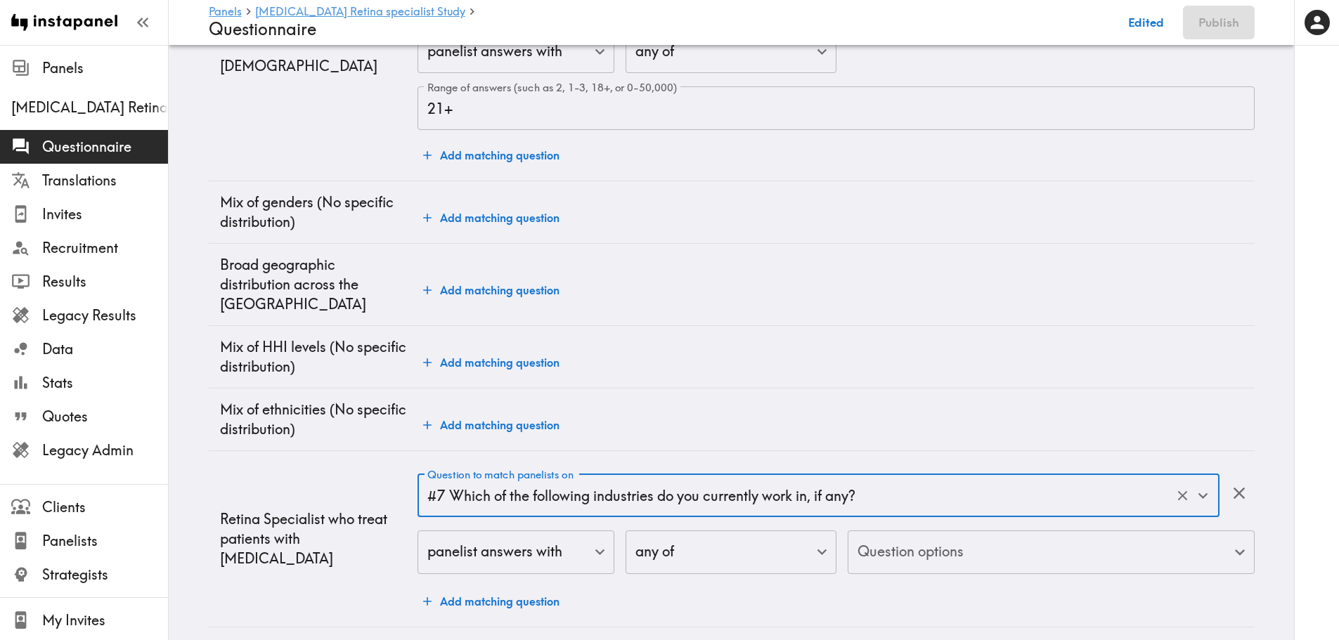
scroll to position [212, 0]
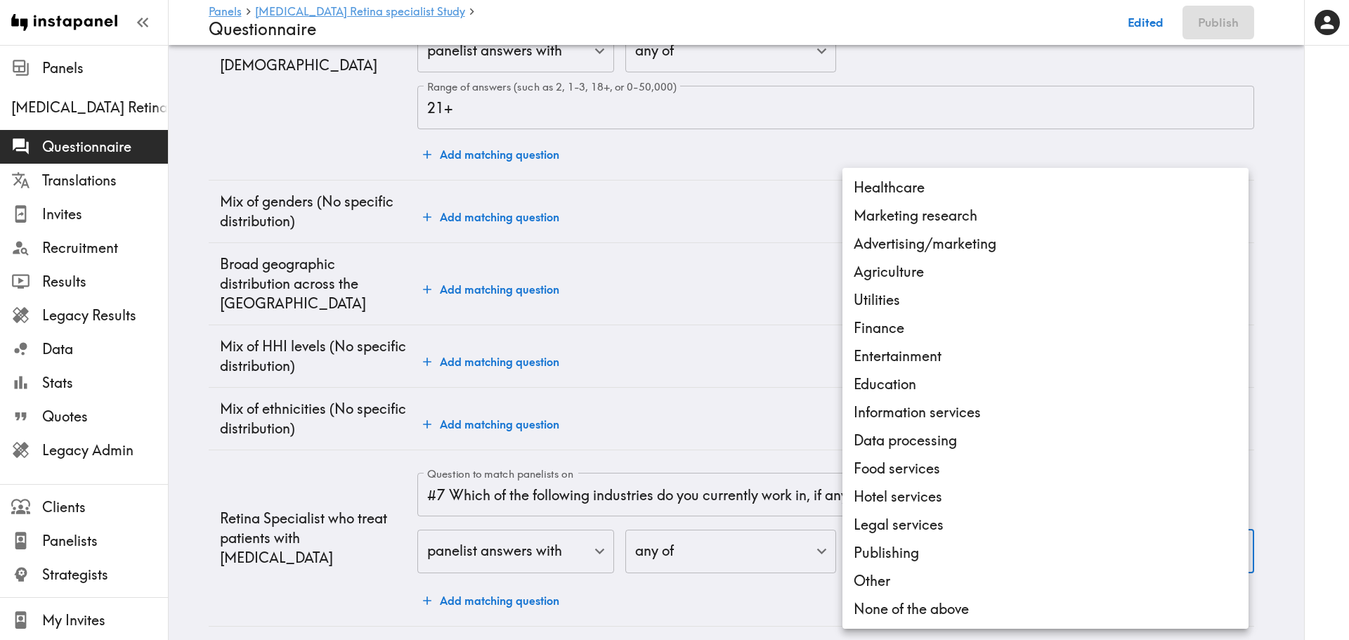
click at [924, 526] on body "Instapanel - Panels - Macular Telangiectasia Retina specialist Study - Question…" at bounding box center [674, 241] width 1349 height 816
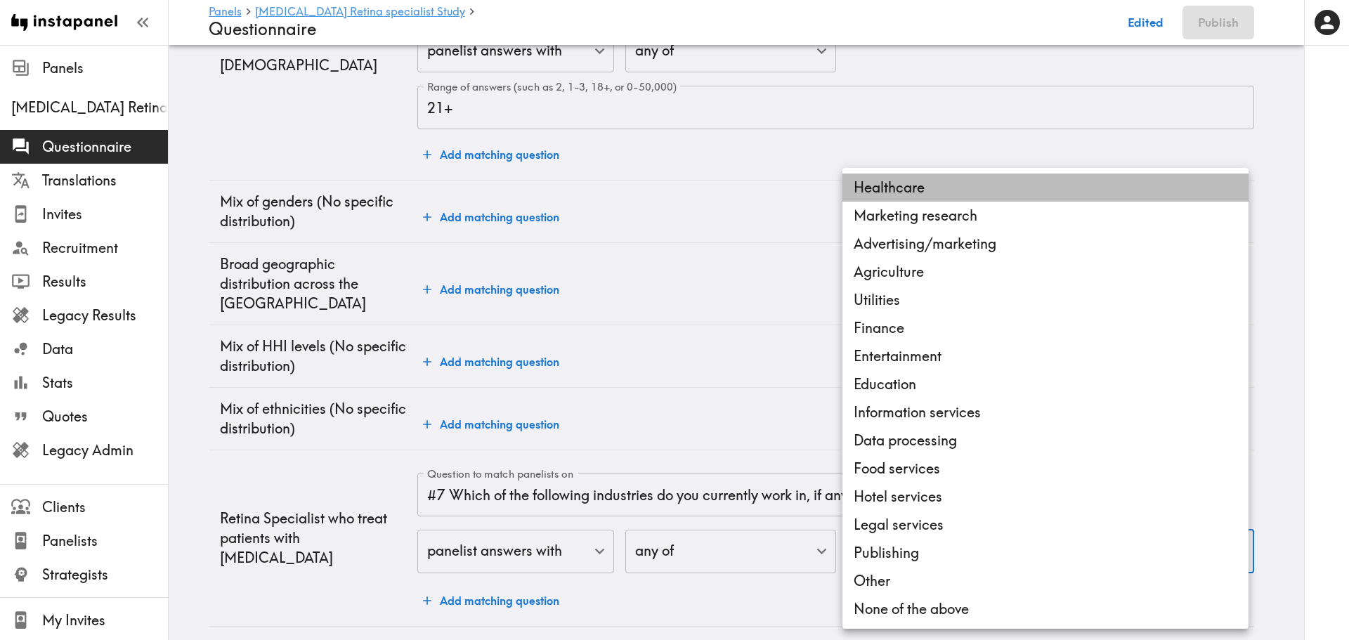
click at [928, 190] on li "Healthcare" at bounding box center [1046, 188] width 406 height 28
type input "6846e039-43ff-4e37-b08b-5d50ceacfaf0"
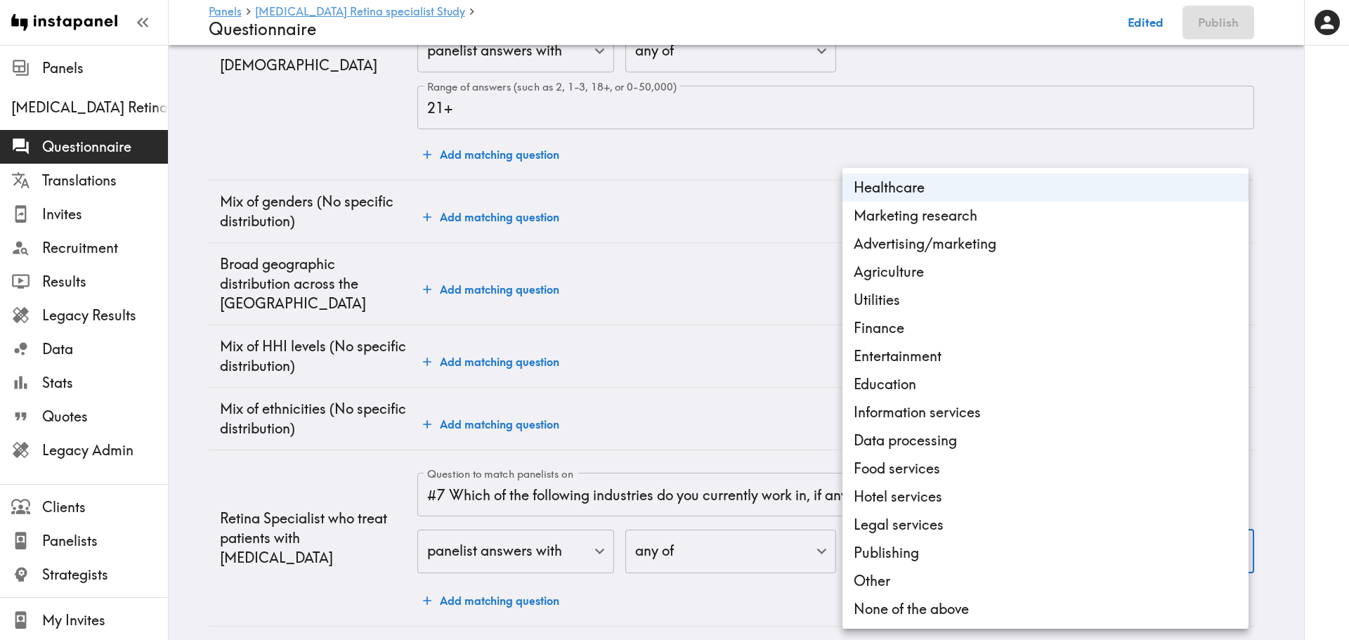
click at [731, 278] on div at bounding box center [674, 320] width 1349 height 640
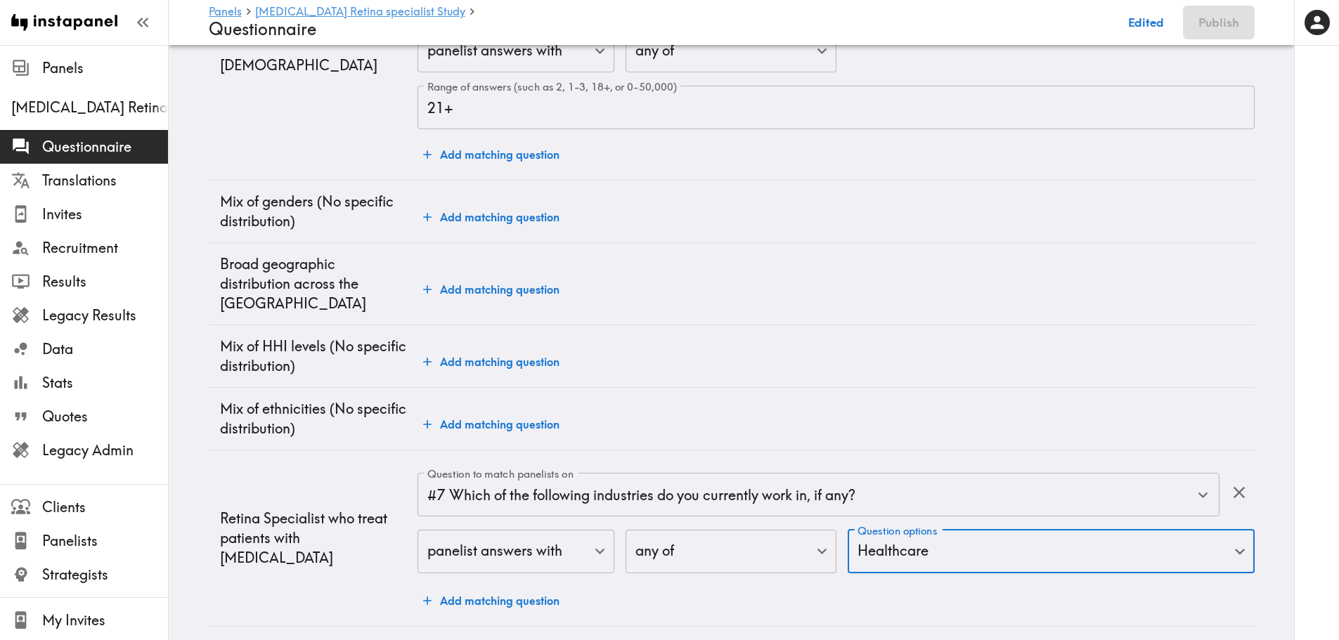
click at [502, 587] on button "Add matching question" at bounding box center [491, 601] width 148 height 28
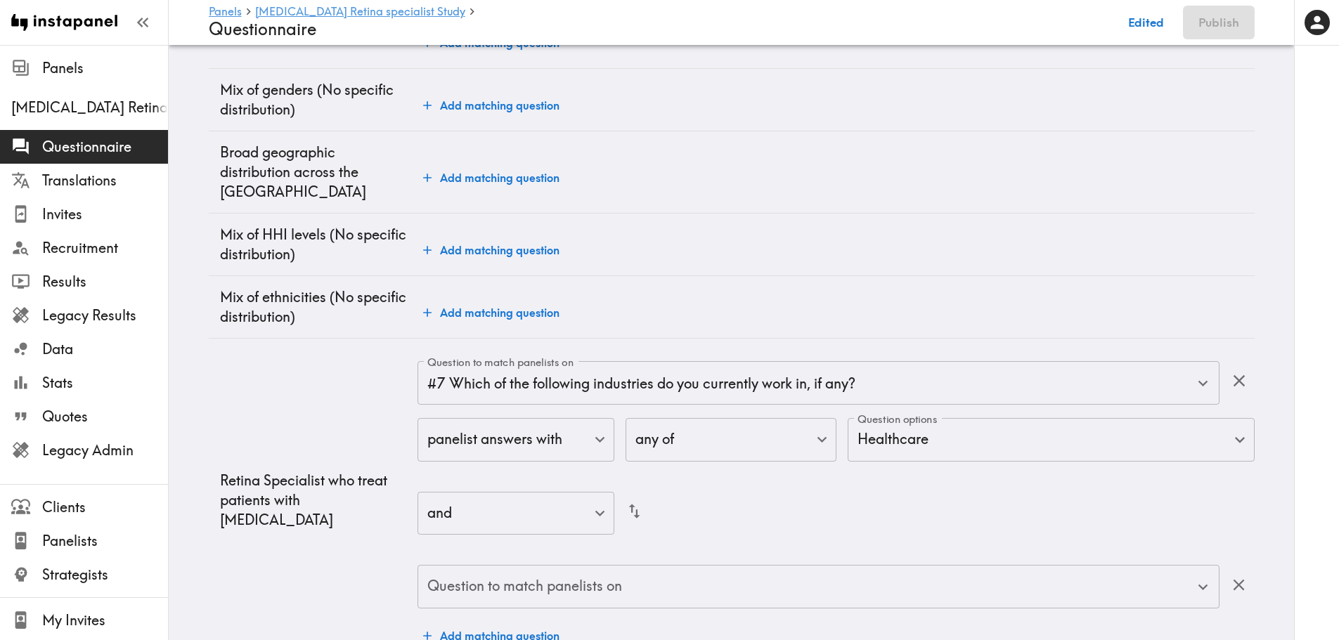
scroll to position [358, 0]
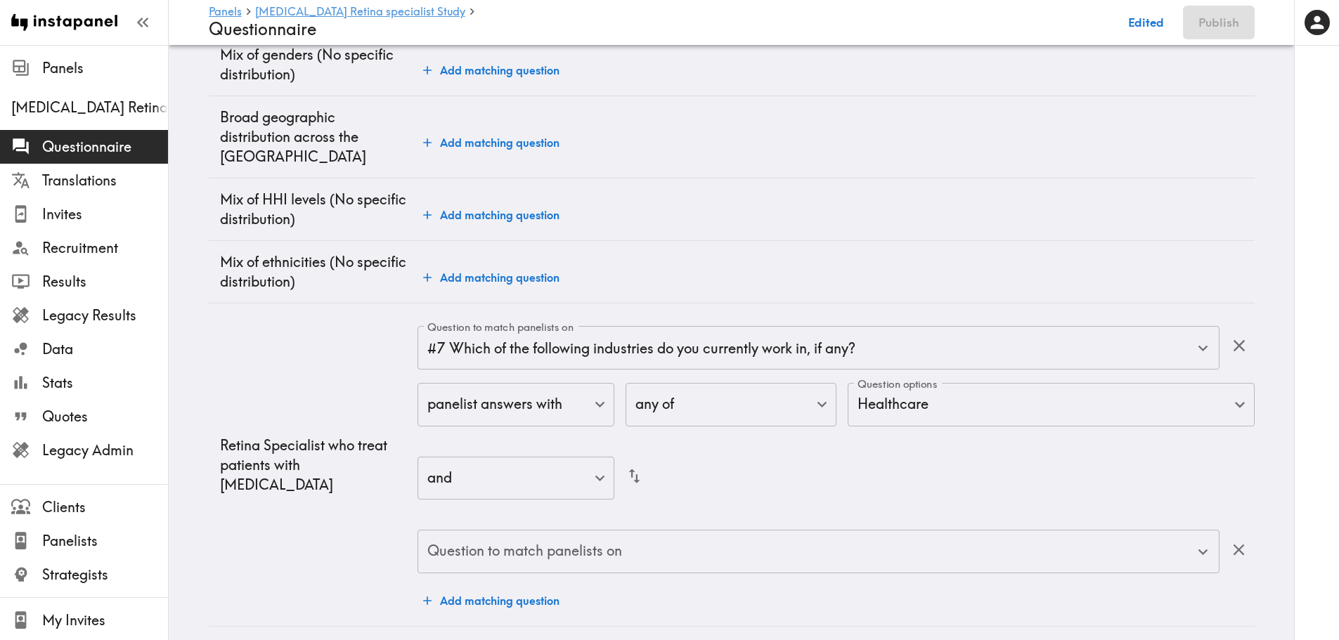
click at [585, 530] on div "Question to match panelists on" at bounding box center [817, 552] width 801 height 44
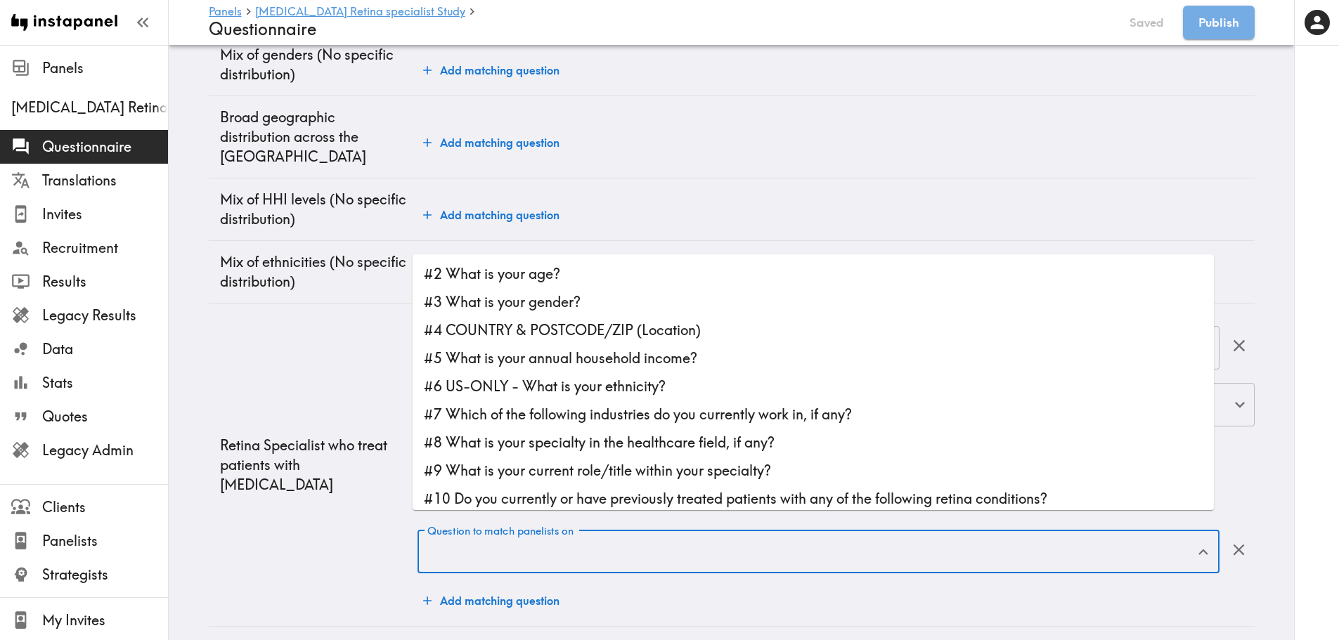
click at [616, 446] on li "#8 What is your specialty in the healthcare field, if any?" at bounding box center [813, 443] width 801 height 28
type input "#8 What is your specialty in the healthcare field, if any?"
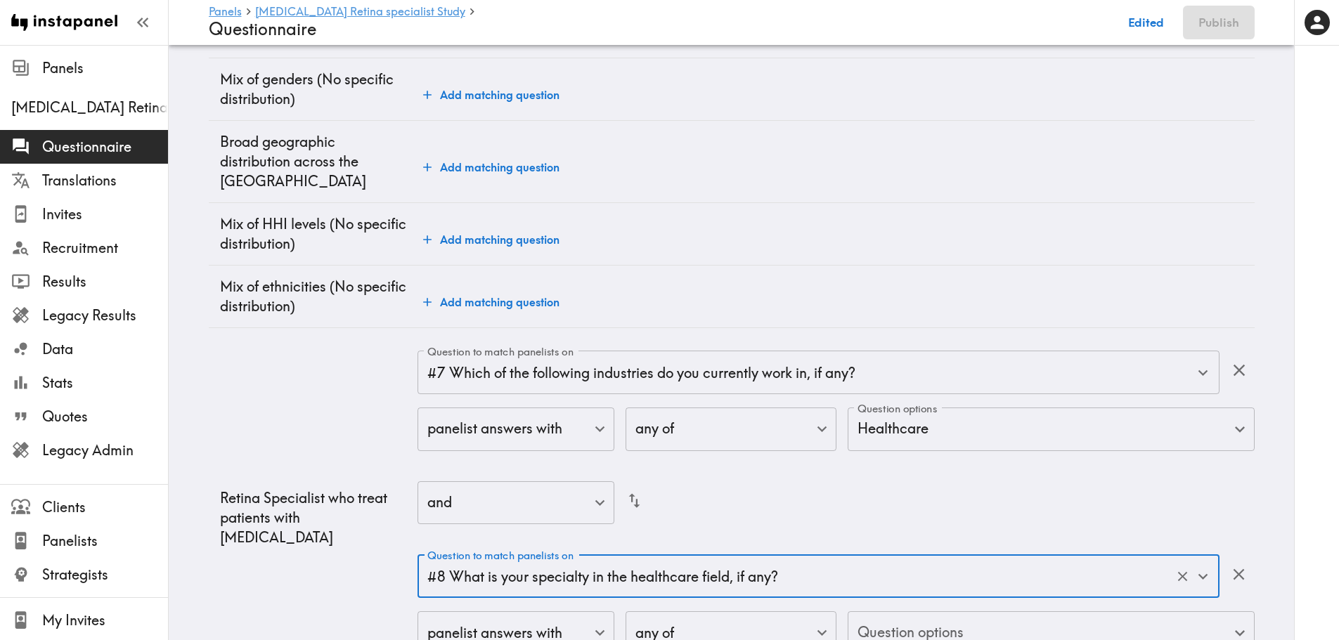
scroll to position [345, 0]
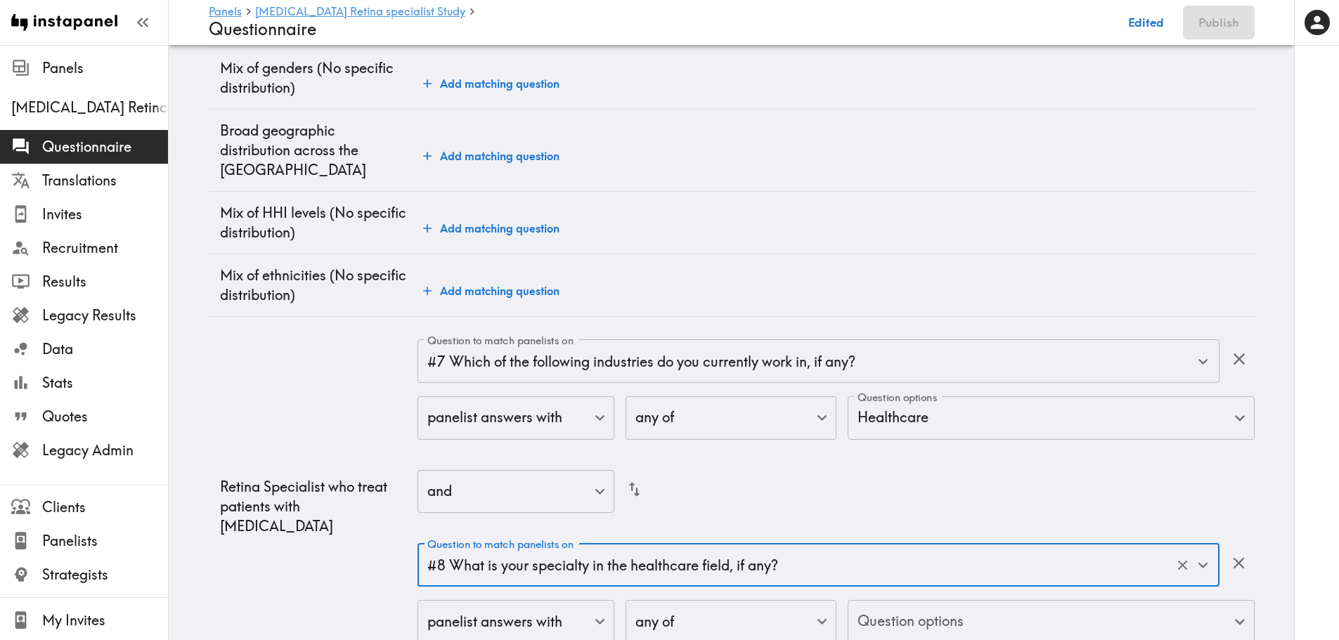
click at [938, 616] on body "Instapanel - Panels - Macular Telangiectasia Retina specialist Study - Question…" at bounding box center [669, 210] width 1339 height 1020
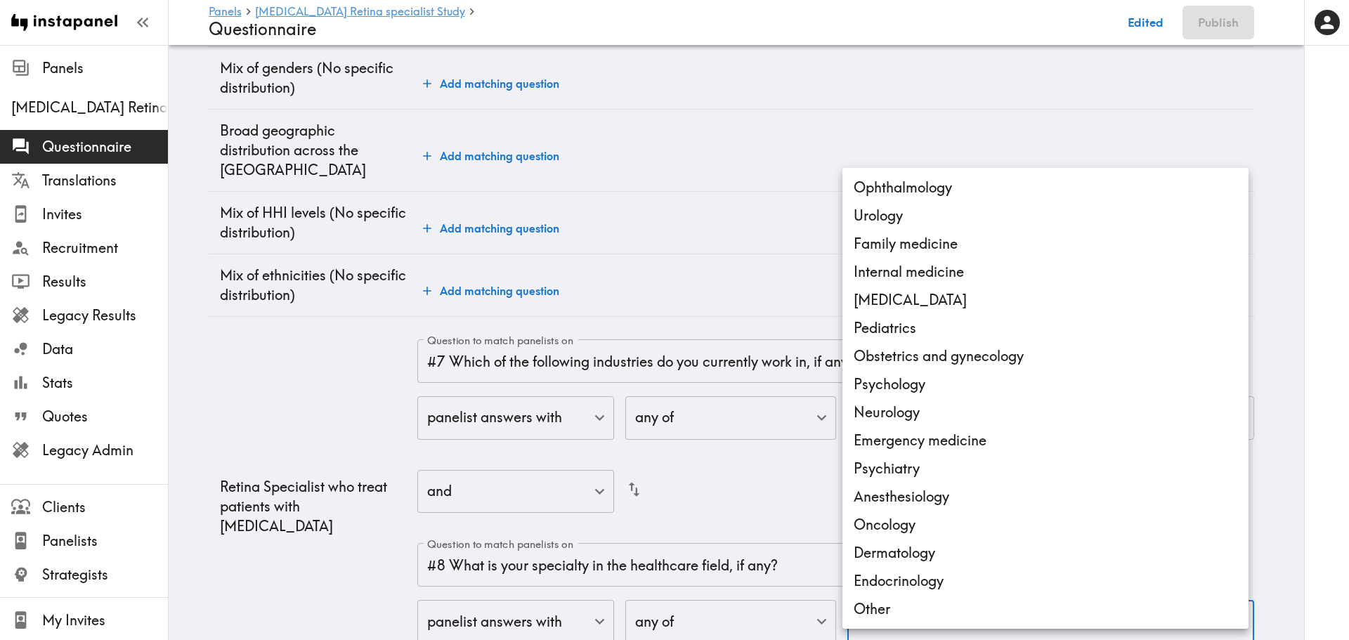
click at [914, 195] on li "Ophthalmology" at bounding box center [1046, 188] width 406 height 28
type input "2ea518f9-b5ef-4214-9470-a1a83526f267"
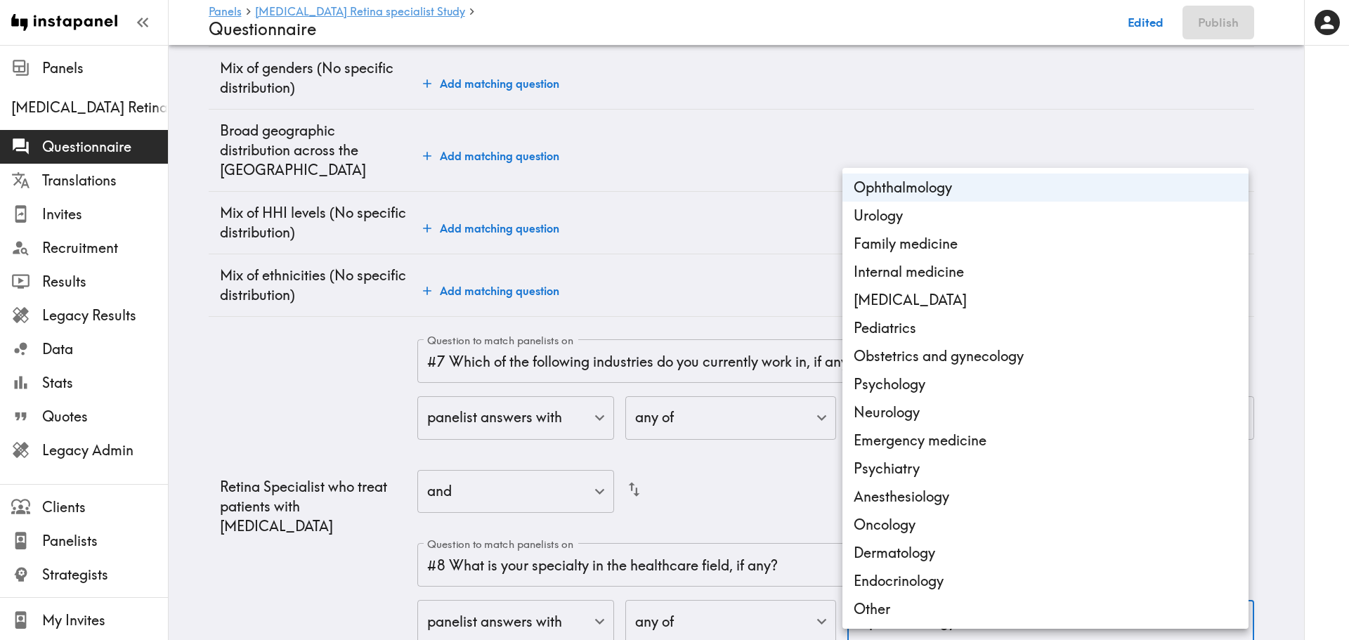
click at [1060, 145] on div at bounding box center [674, 320] width 1349 height 640
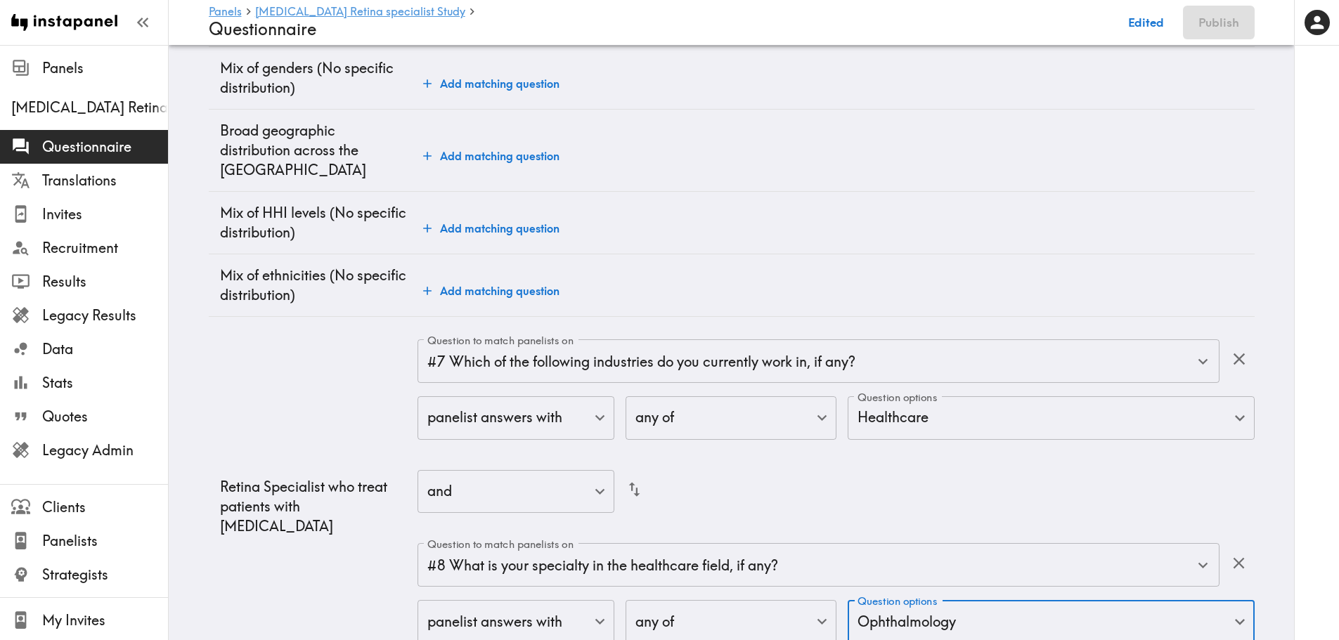
scroll to position [415, 0]
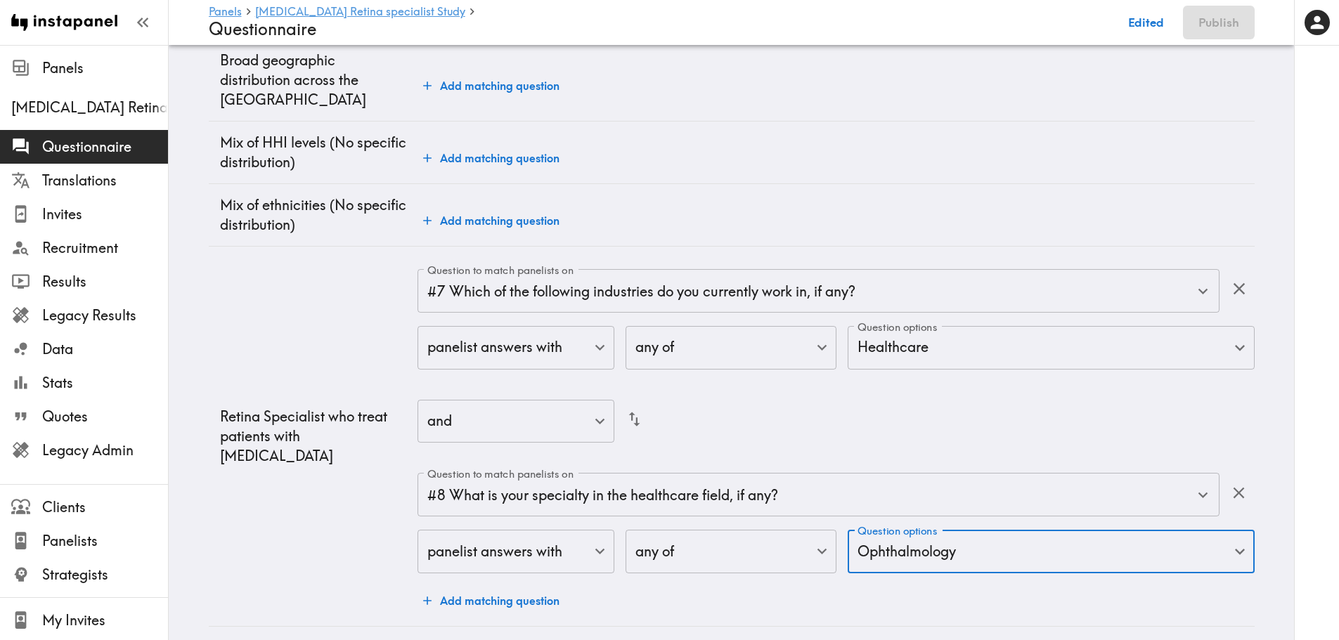
click at [458, 587] on button "Add matching question" at bounding box center [491, 601] width 148 height 28
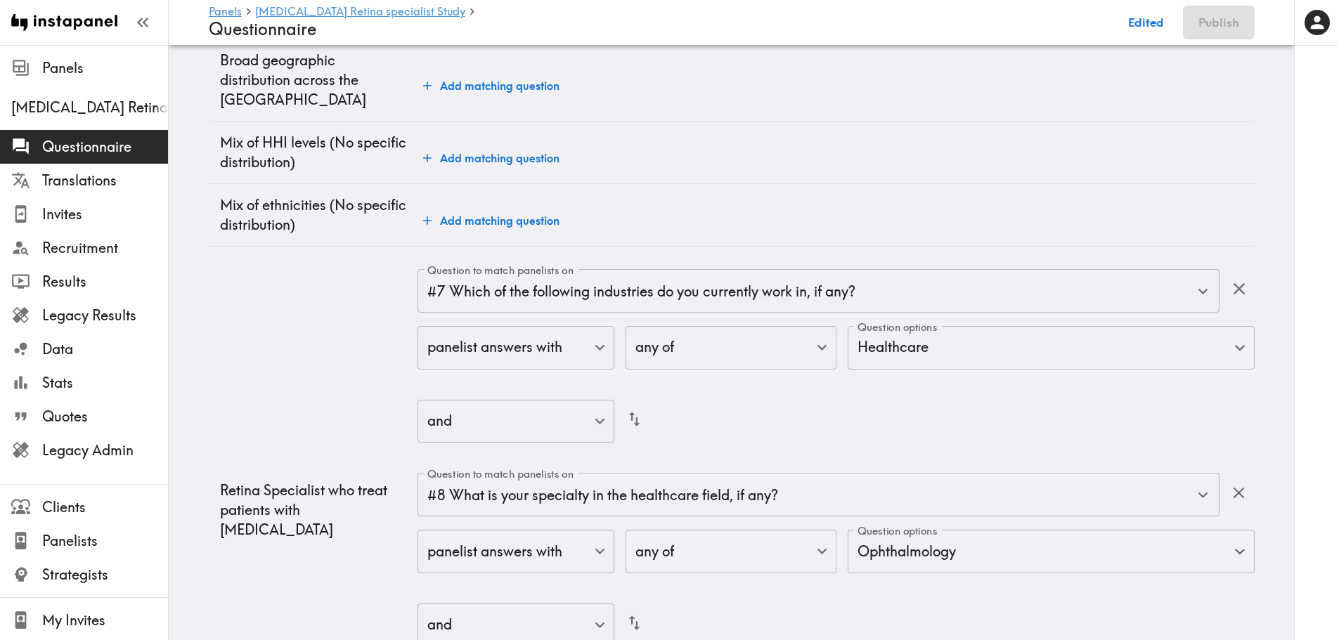
scroll to position [562, 0]
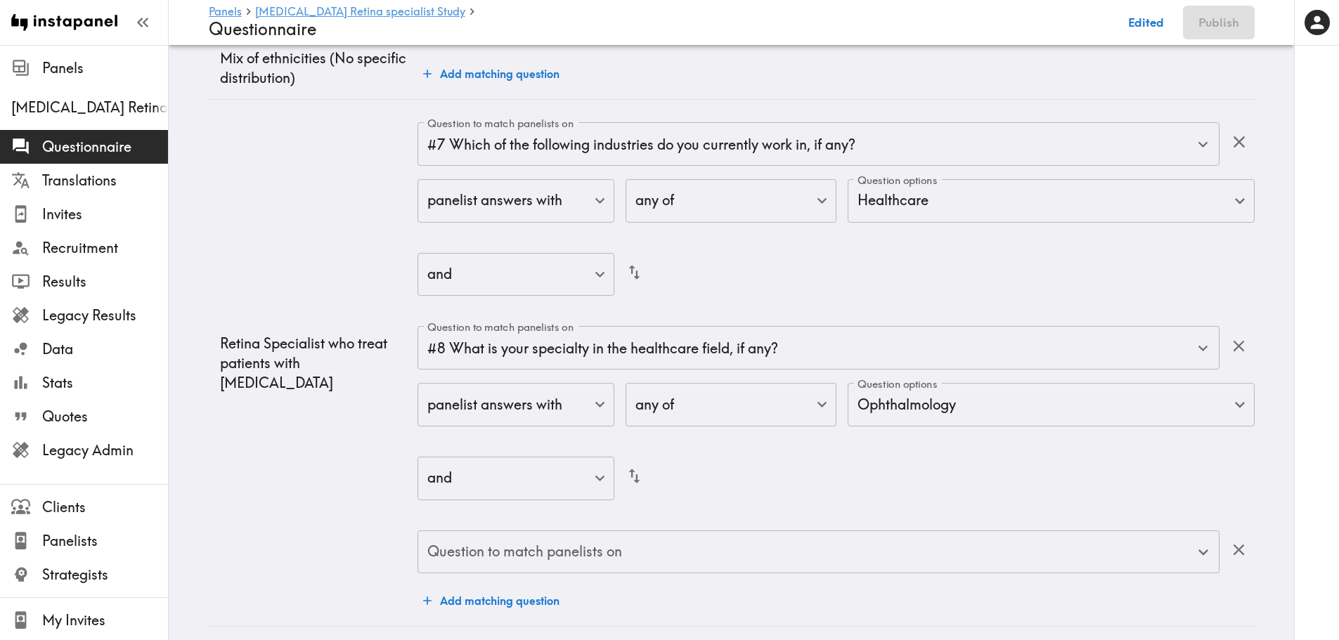
click at [543, 531] on div "Question to match panelists on Question to match panelists on" at bounding box center [817, 554] width 801 height 46
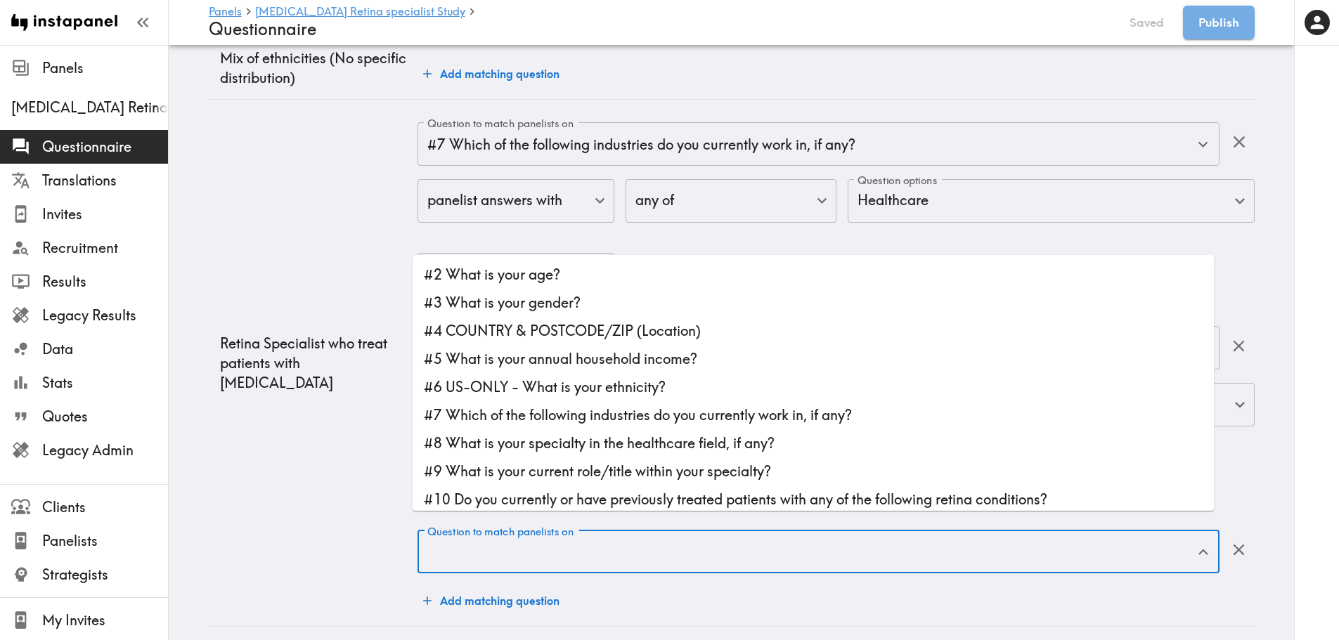
click at [633, 484] on li "#9 What is your current role/title within your specialty?" at bounding box center [813, 472] width 801 height 28
type input "#9 What is your current role/title within your specialty?"
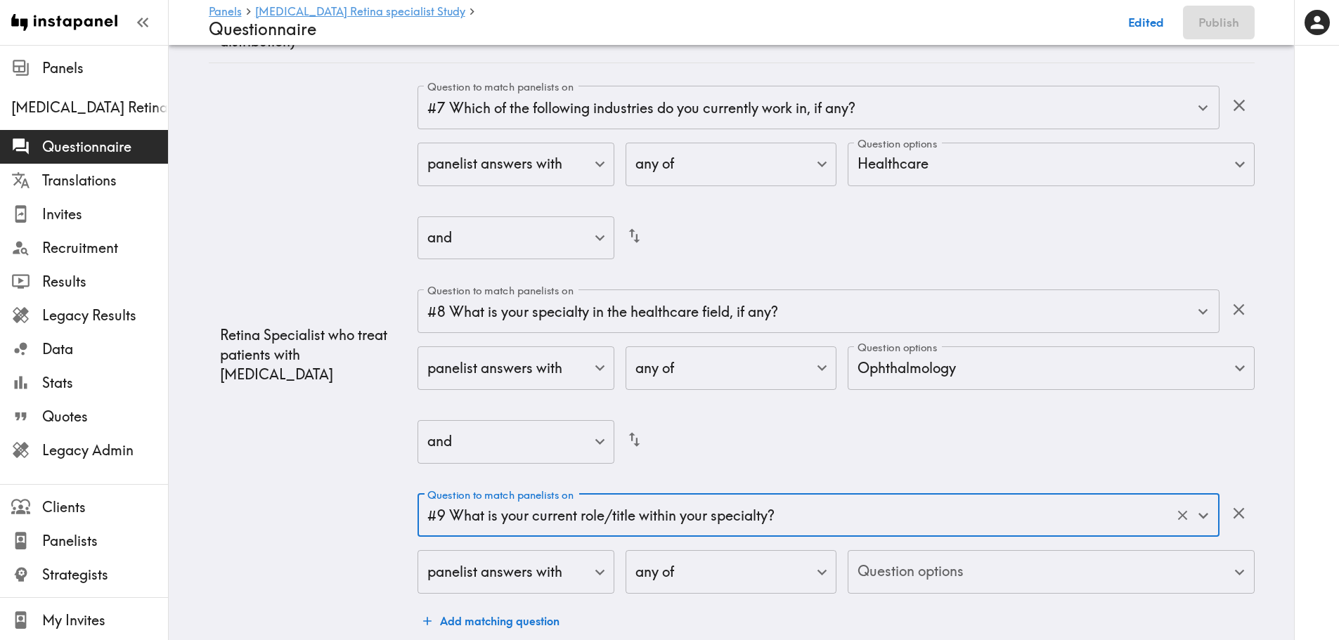
scroll to position [619, 0]
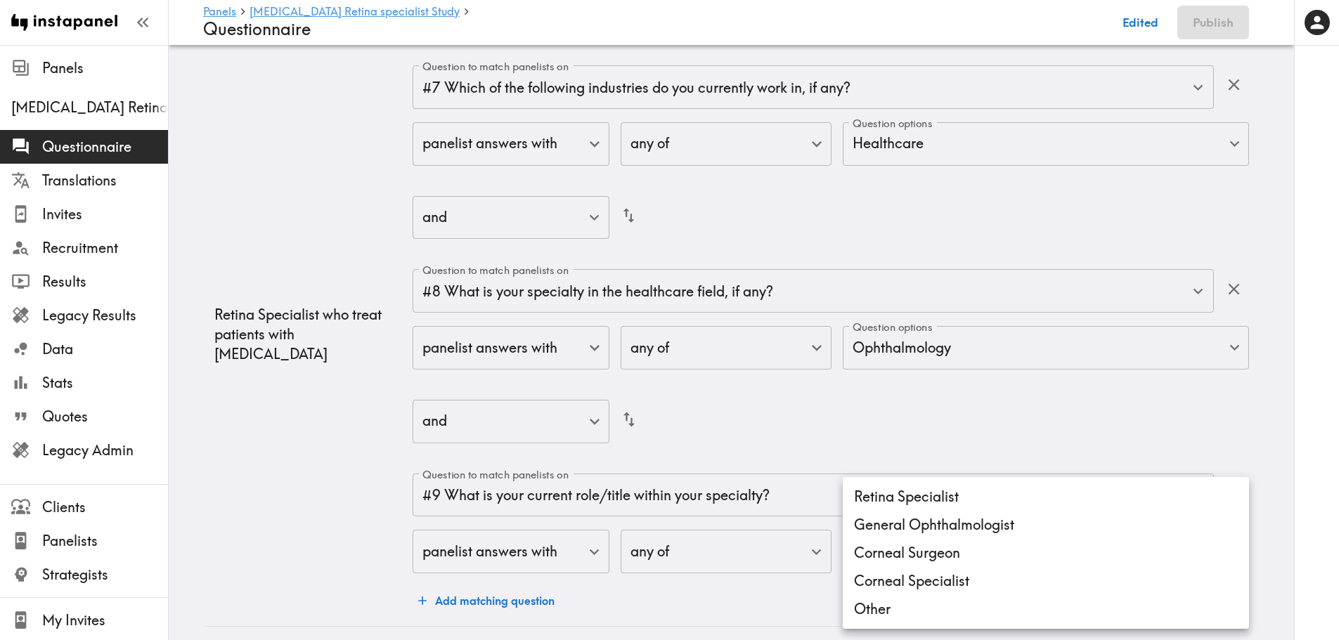
click at [943, 539] on body "Instapanel - Panels - Macular Telangiectasia Retina specialist Study - Question…" at bounding box center [669, 38] width 1339 height 1224
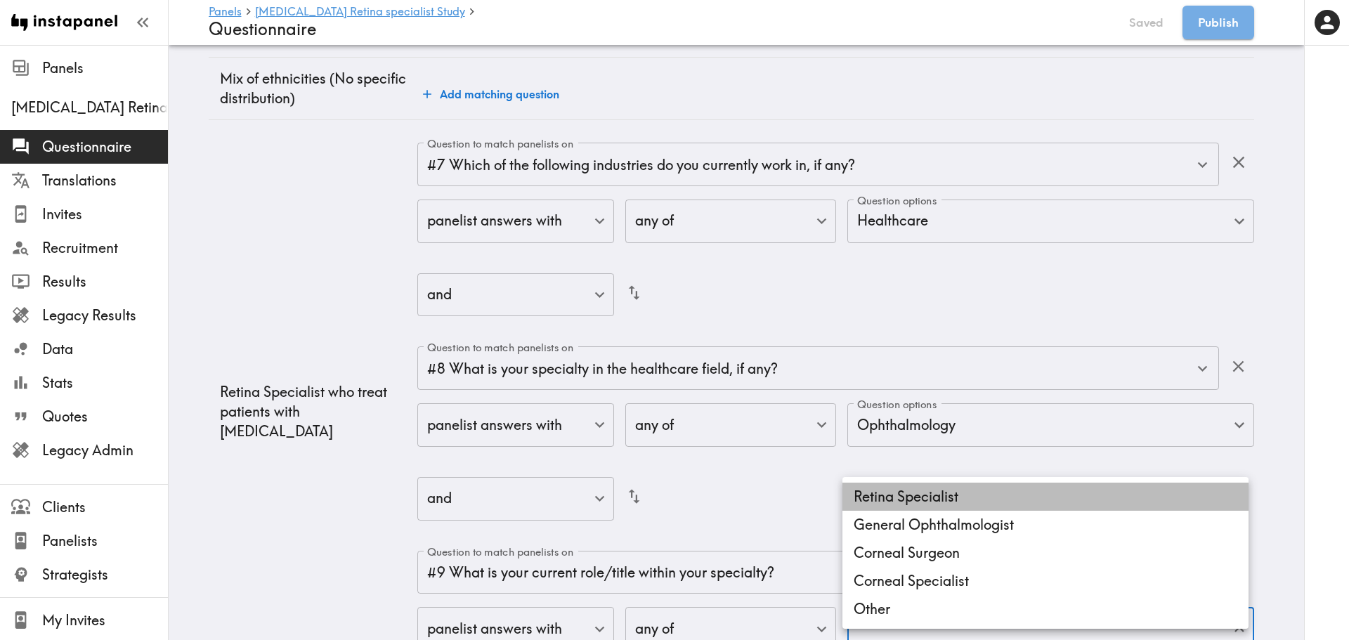
click at [936, 503] on li "Retina Specialist" at bounding box center [1046, 497] width 406 height 28
type input "a49a846b-2c8a-46c6-bff1-e34ac62e3ce2"
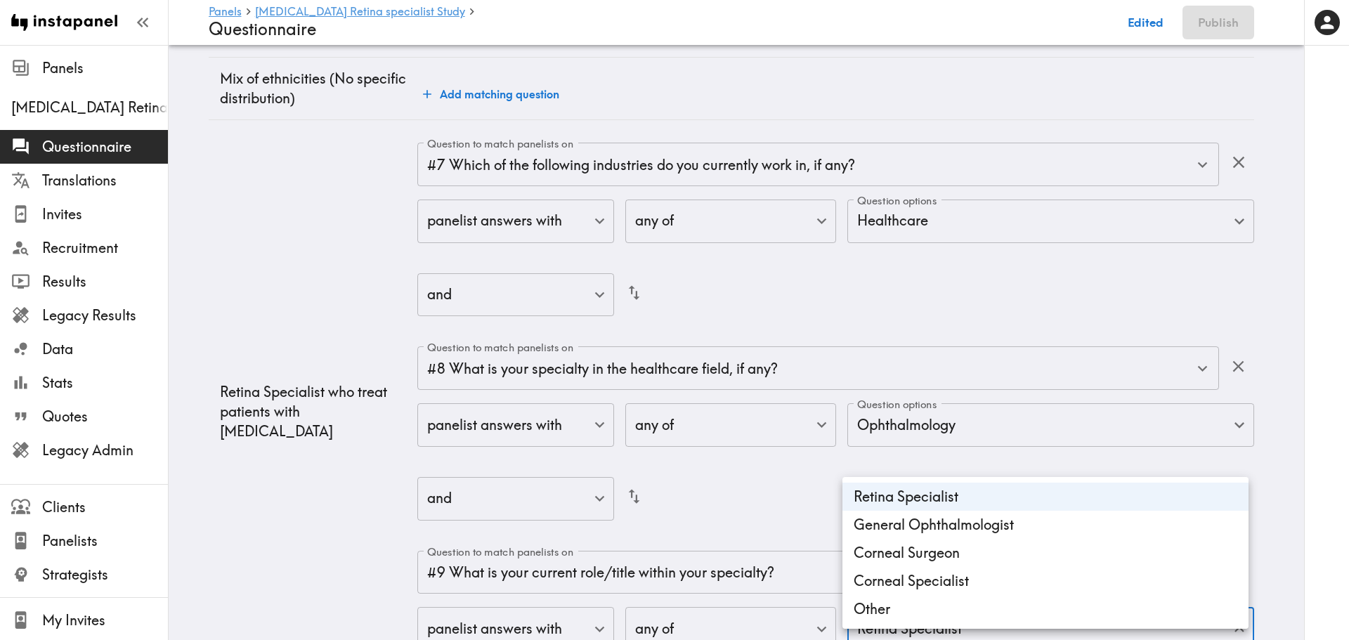
click at [1165, 459] on div at bounding box center [674, 320] width 1349 height 640
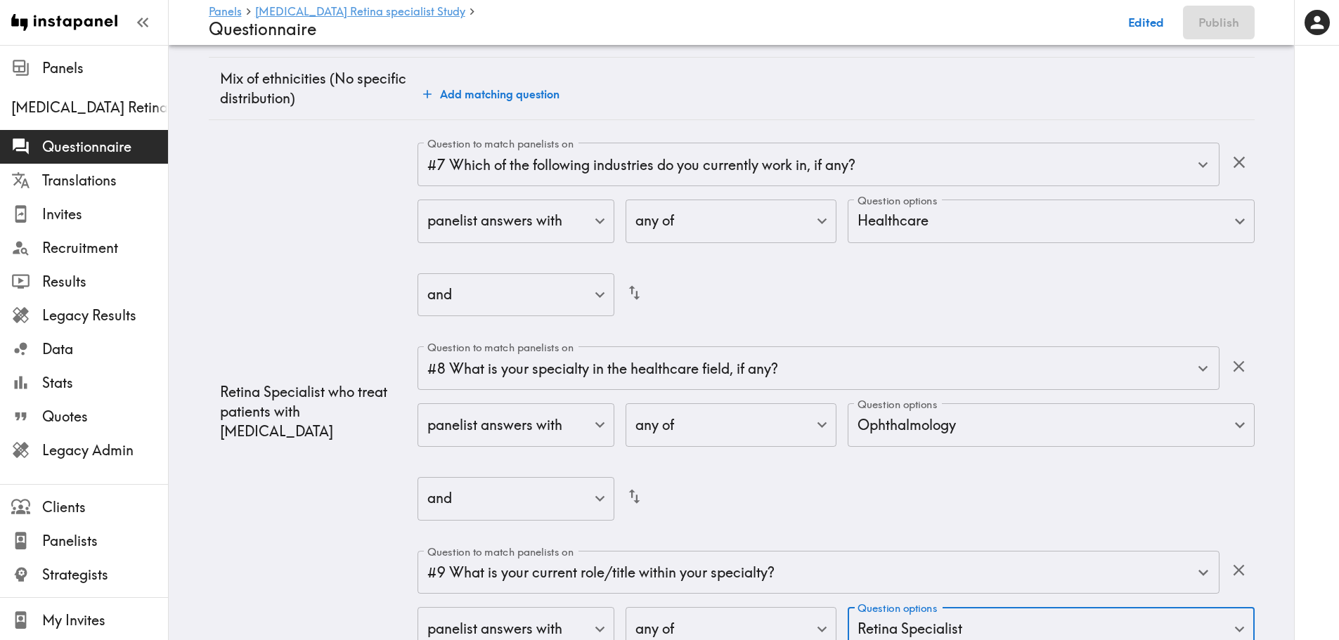
scroll to position [697, 0]
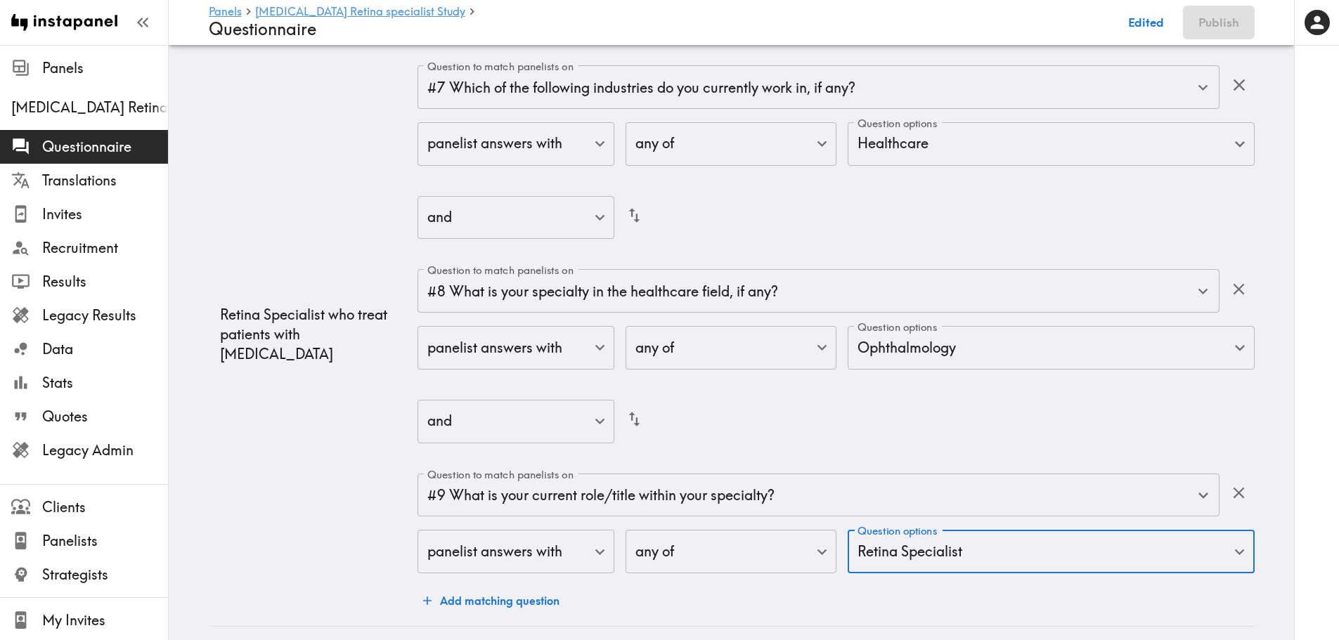
click at [476, 587] on button "Add matching question" at bounding box center [491, 601] width 148 height 28
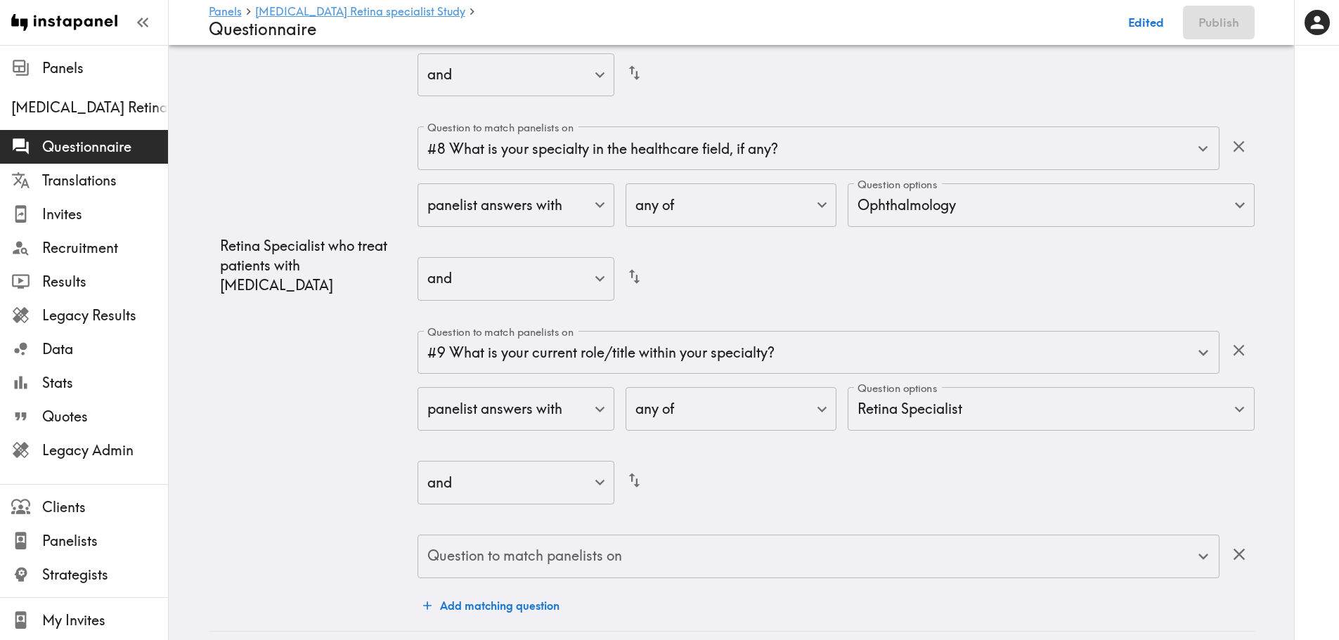
scroll to position [844, 0]
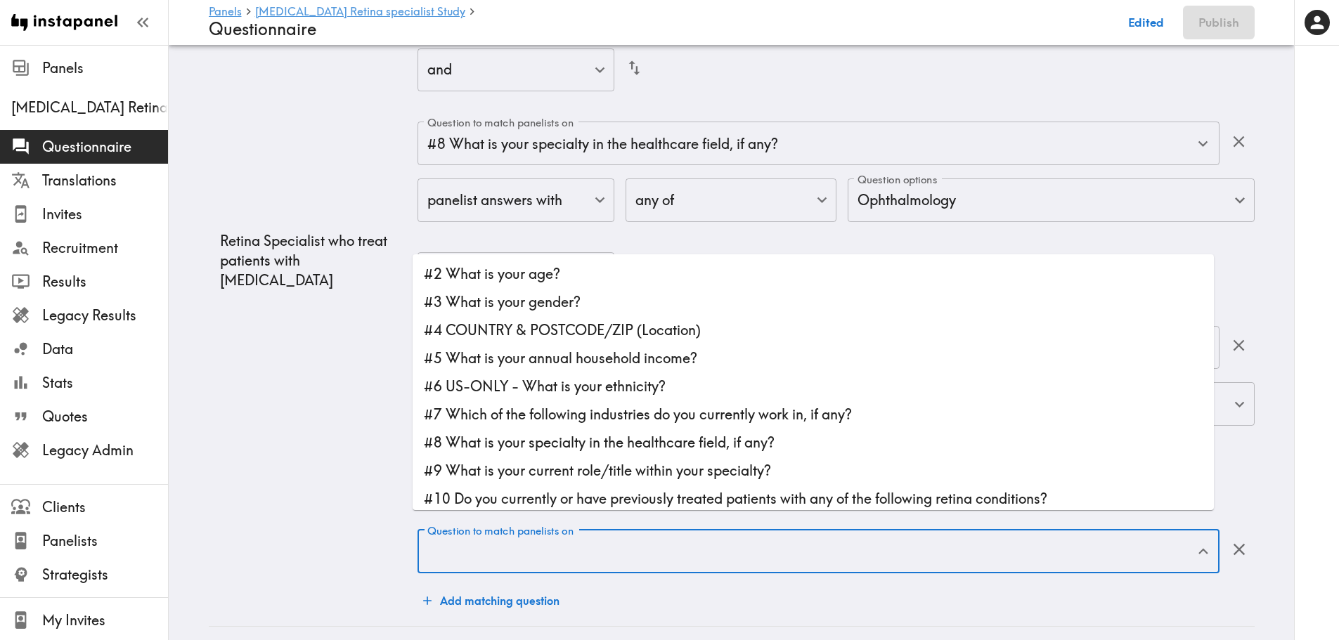
click at [582, 543] on input "Question to match panelists on" at bounding box center [808, 551] width 768 height 31
click at [581, 506] on li "#10 Do you currently or have previously treated patients with any of the follow…" at bounding box center [813, 499] width 801 height 28
type input "#10 Do you currently or have previously treated patients with any of the follow…"
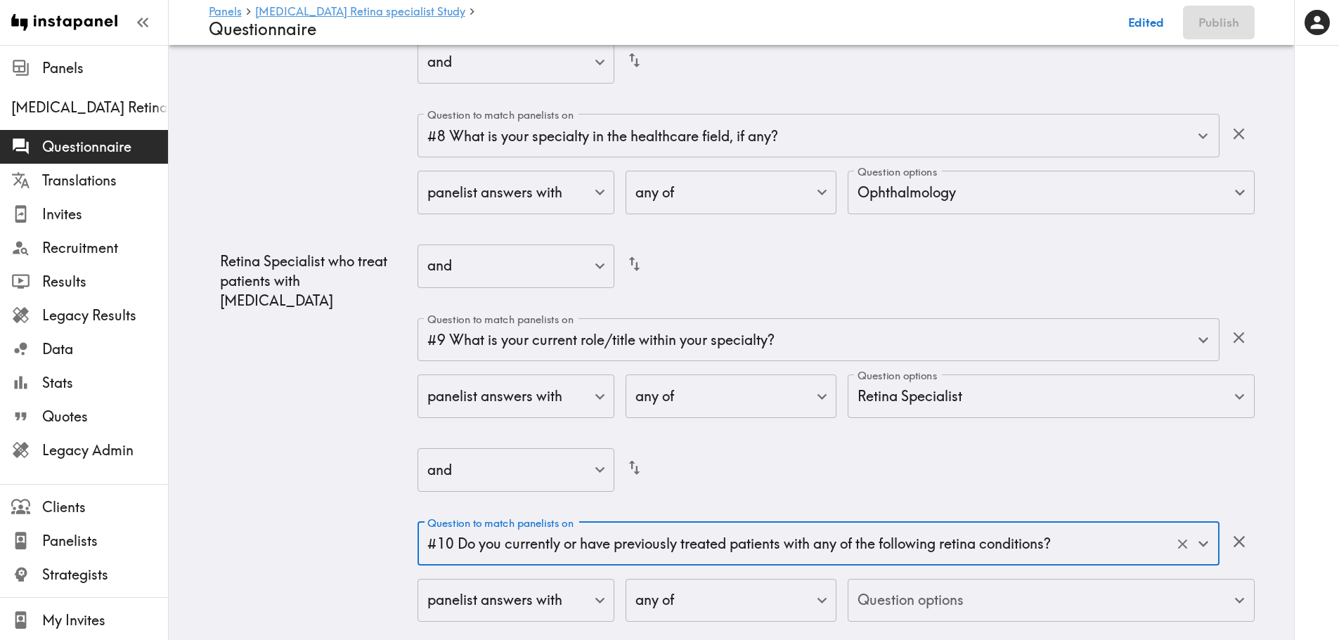
scroll to position [823, 0]
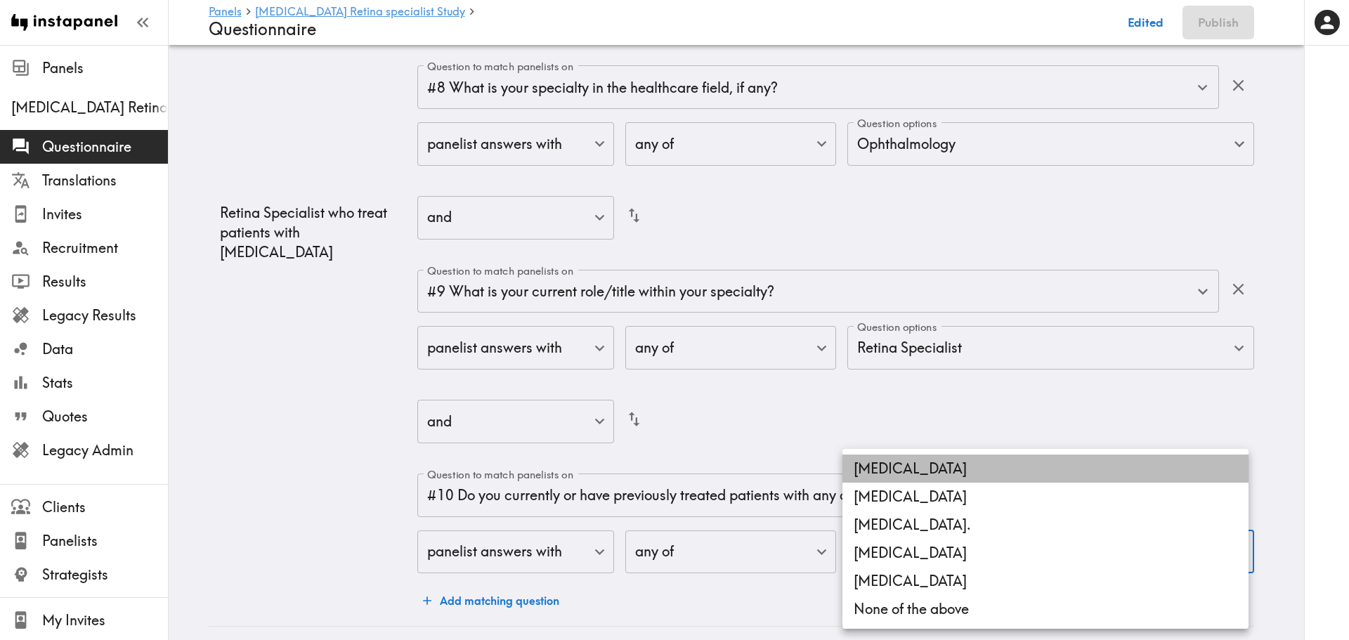
click at [942, 467] on li "Macular Telangiectasia" at bounding box center [1046, 469] width 406 height 28
type input "8b1881c5-e435-485d-9557-081fb5499262"
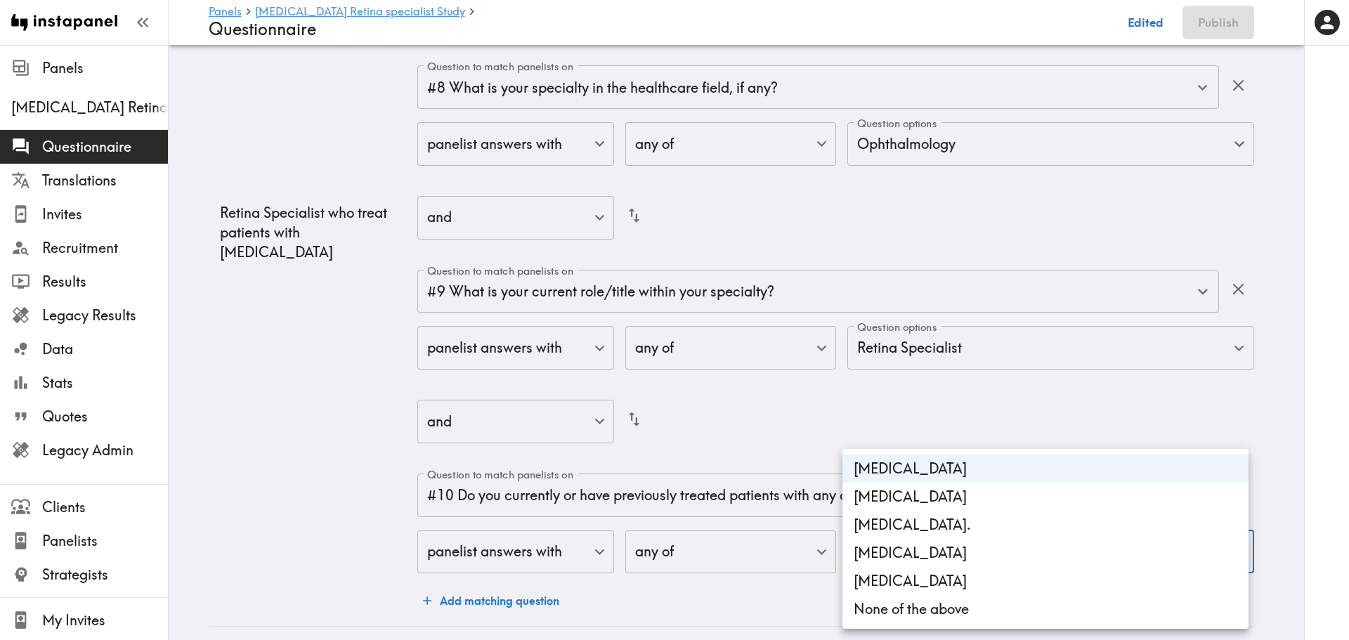
click at [266, 520] on div at bounding box center [674, 320] width 1349 height 640
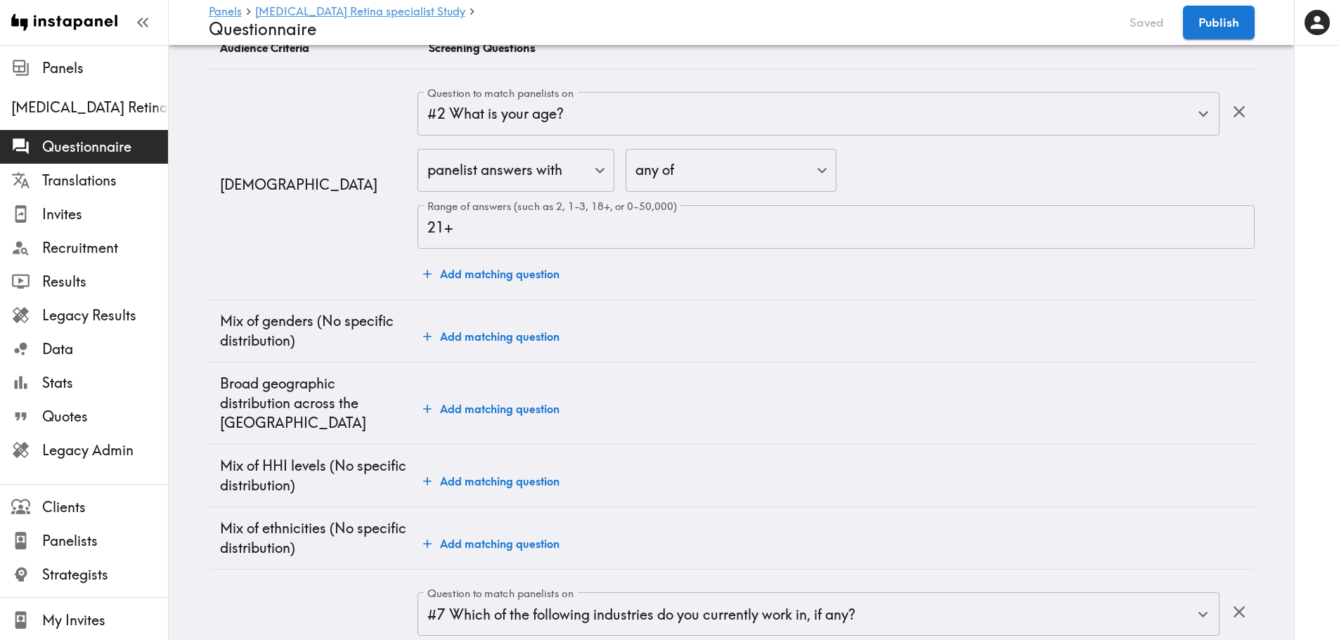
scroll to position [0, 0]
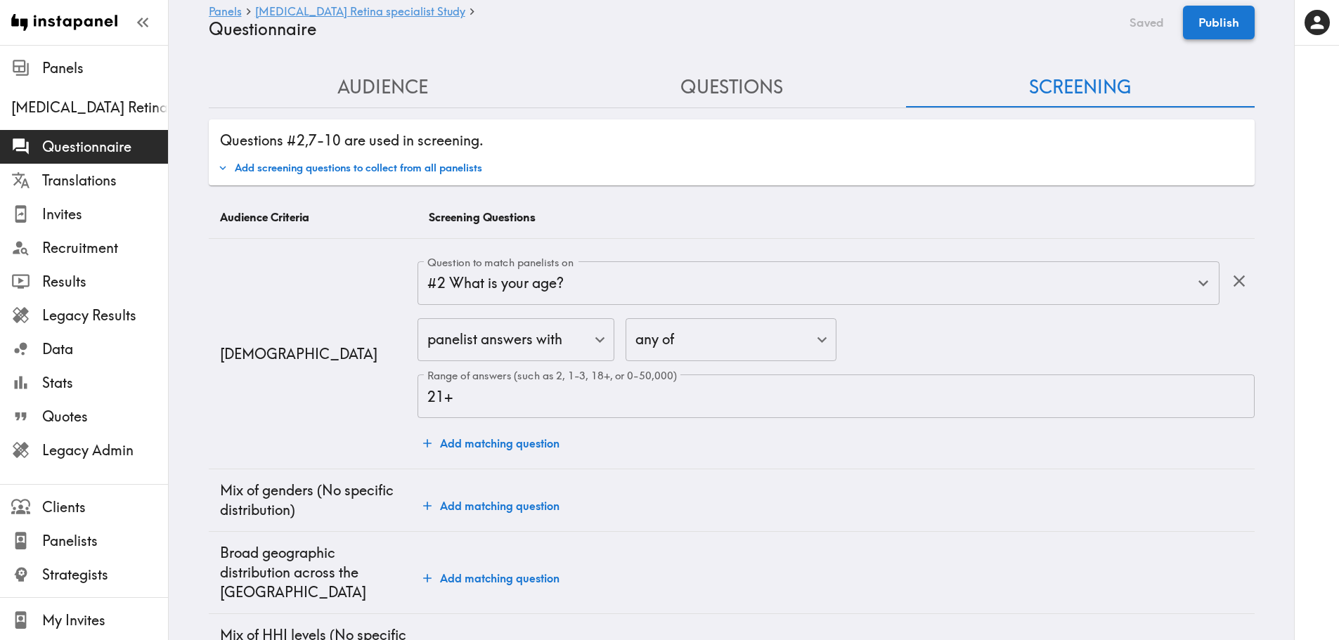
click at [1203, 15] on button "Publish" at bounding box center [1219, 23] width 72 height 34
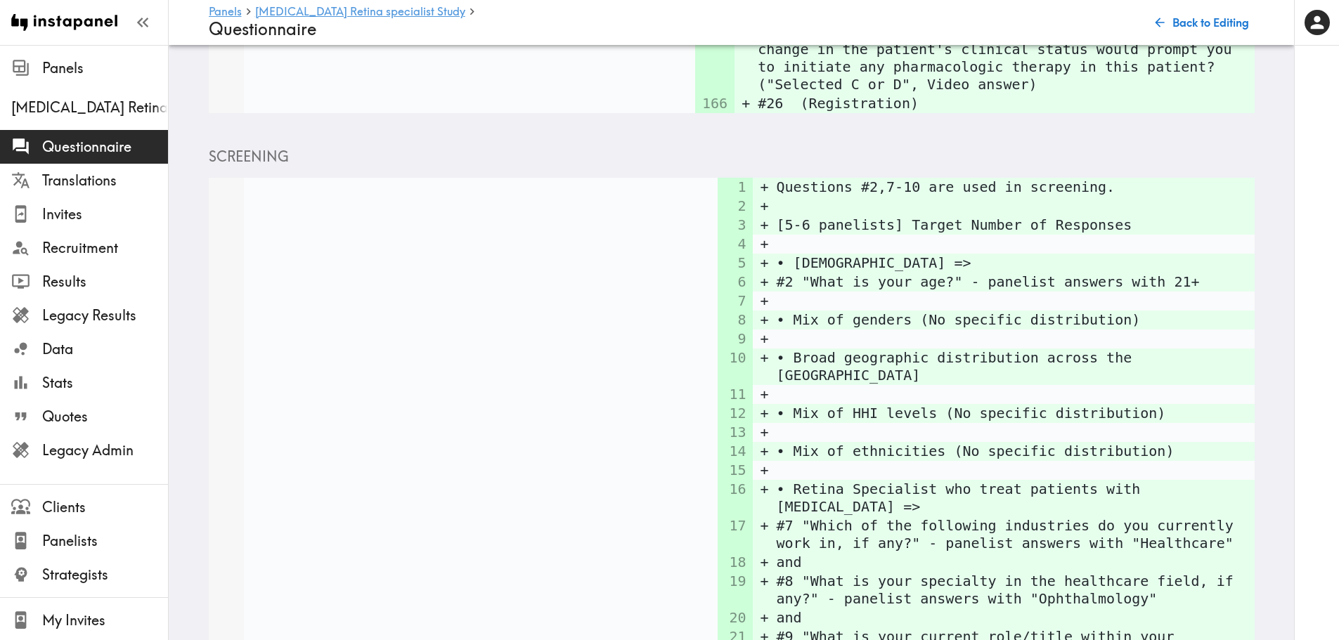
scroll to position [4784, 0]
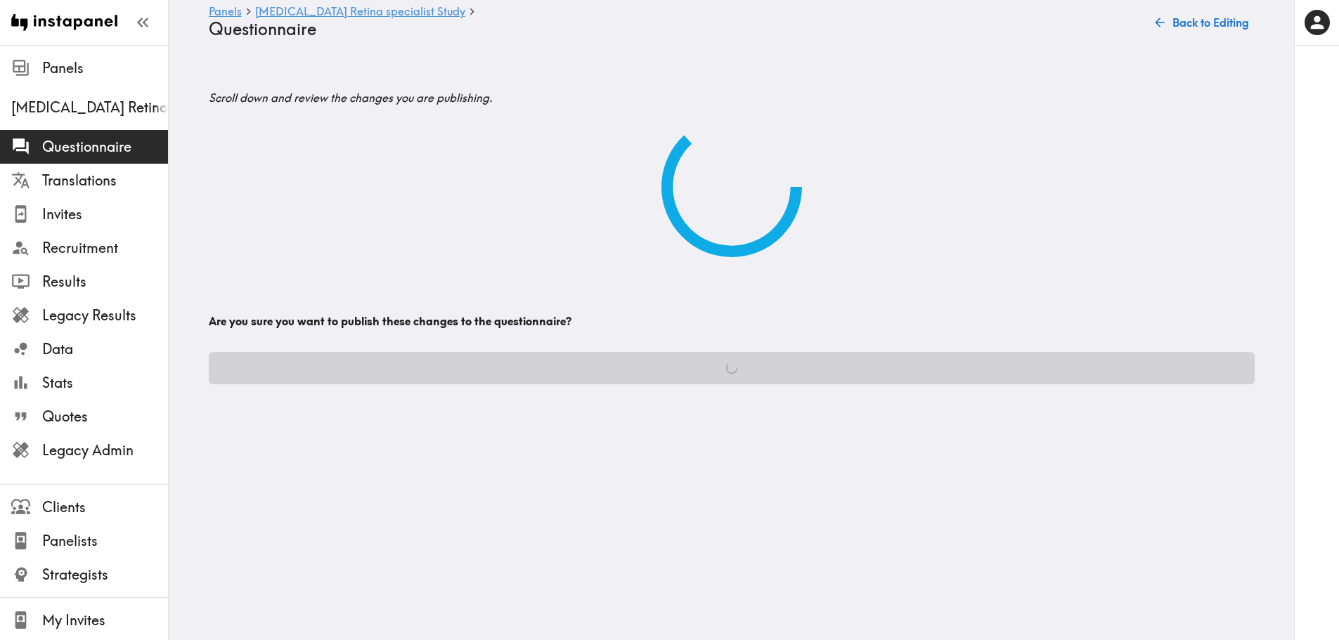
scroll to position [0, 0]
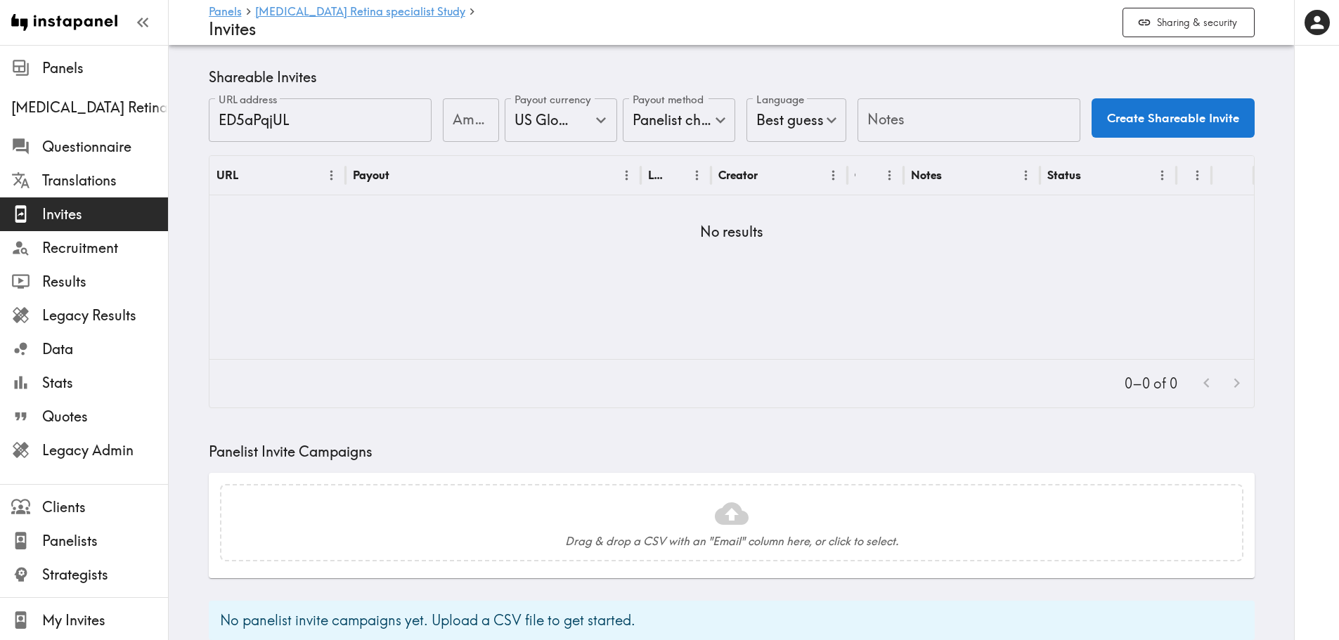
scroll to position [408, 0]
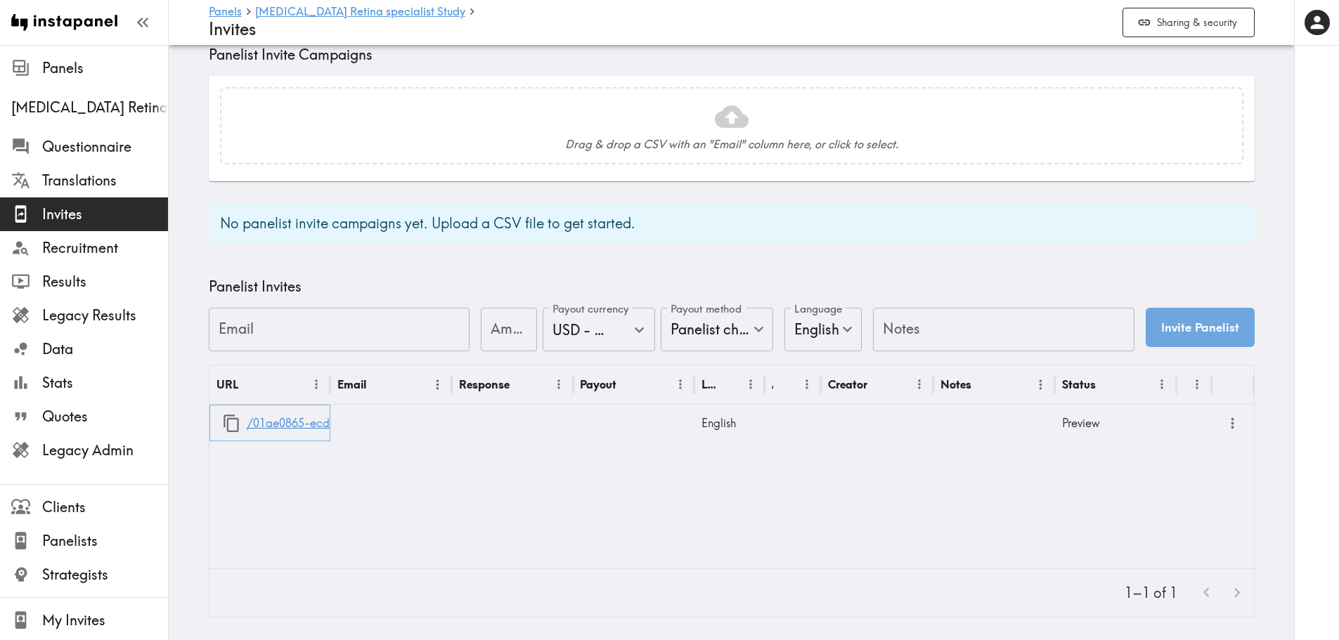
click at [277, 413] on link "/01ae0865-ecdf-4113-9af2-91990ee73cb4" at bounding box center [361, 424] width 228 height 36
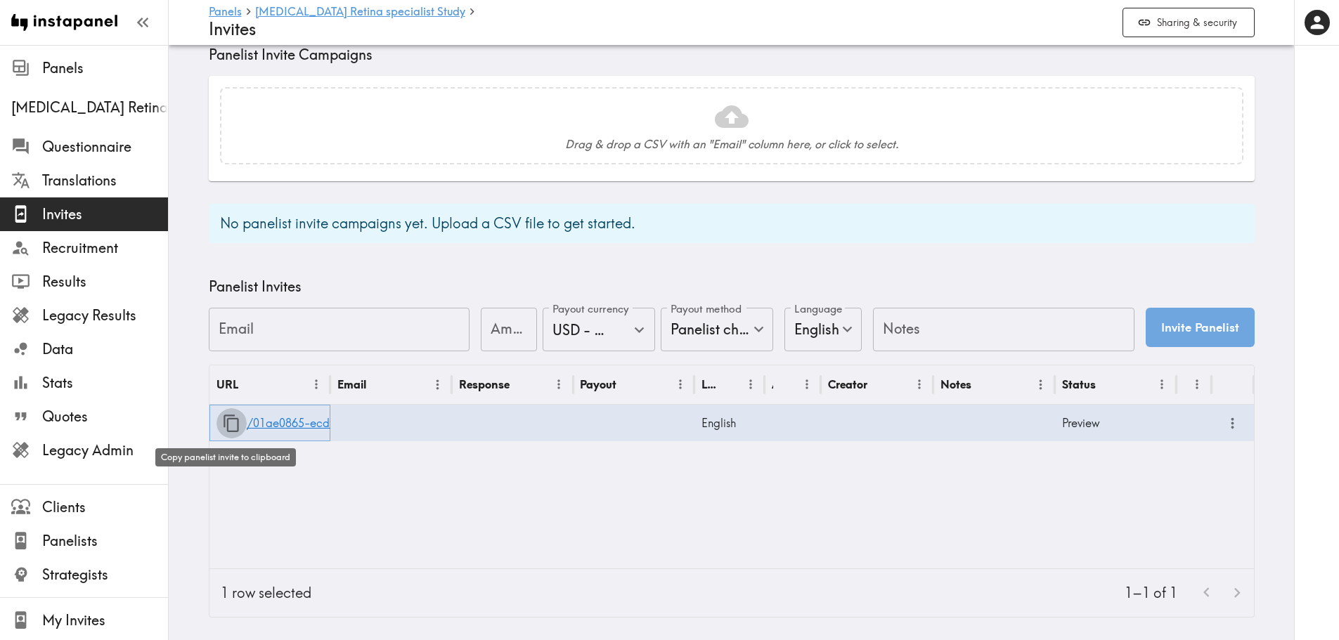
click at [224, 415] on icon "button" at bounding box center [231, 424] width 15 height 18
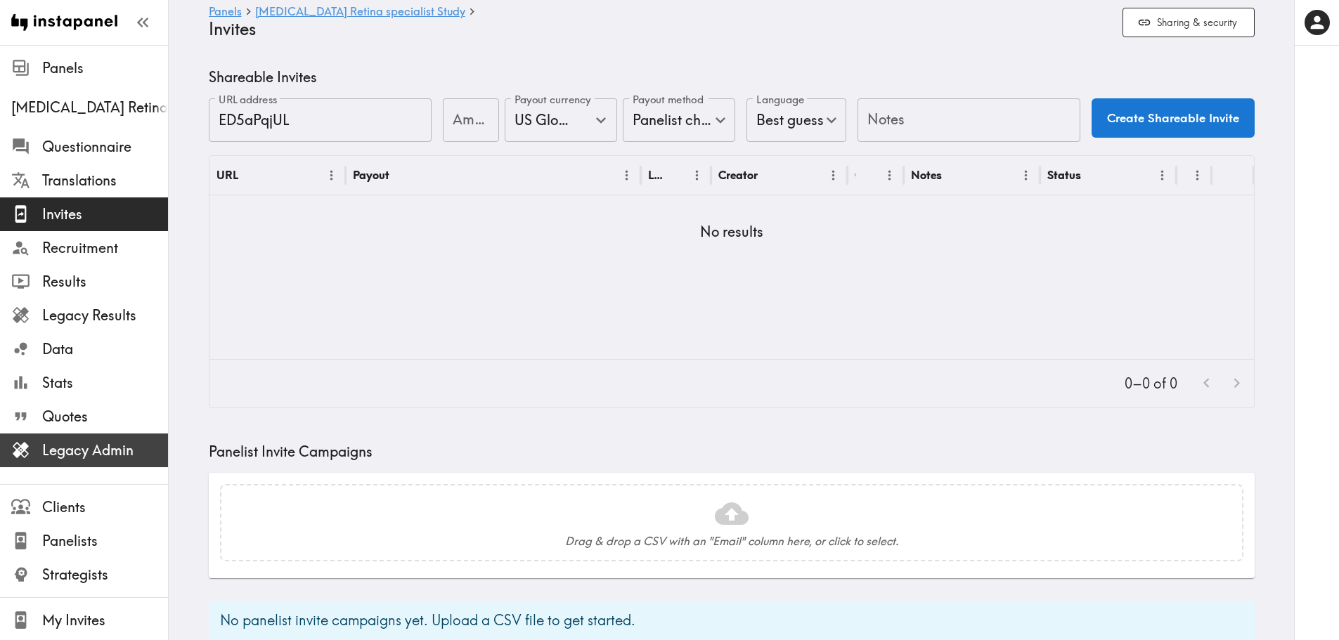
click at [119, 451] on span "Legacy Admin" at bounding box center [105, 451] width 126 height 20
click at [446, 127] on input "Amount" at bounding box center [471, 120] width 56 height 44
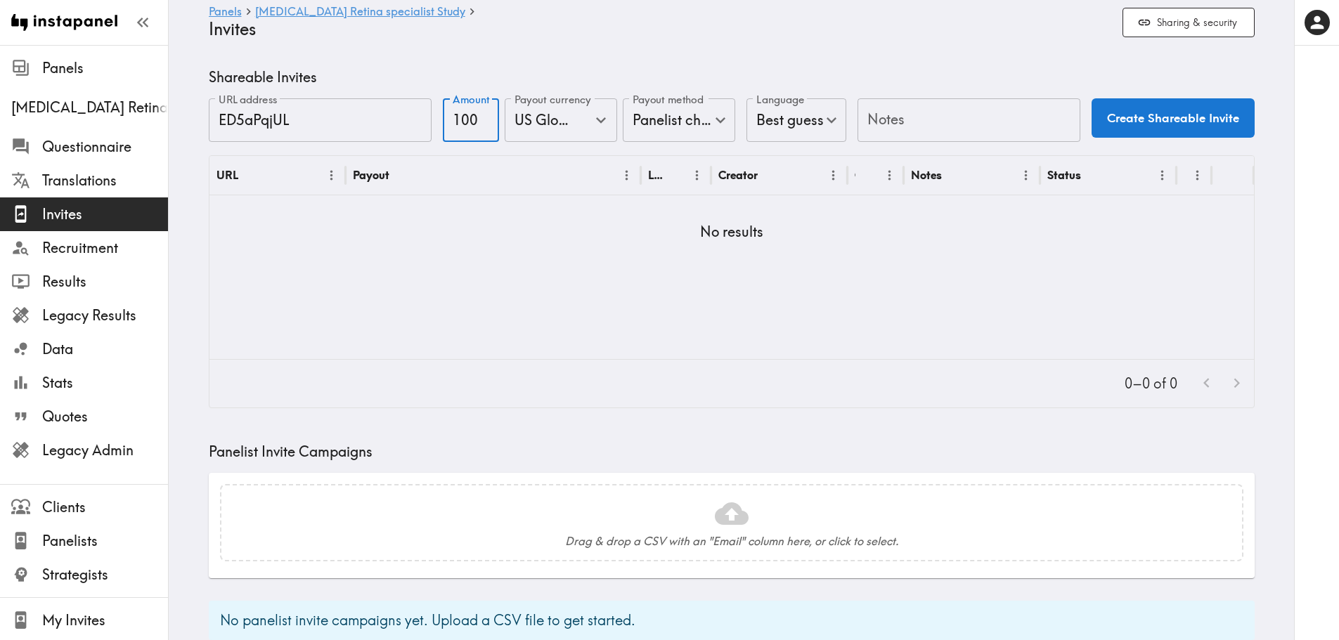
type input "100"
click at [918, 112] on input "Notes" at bounding box center [968, 120] width 223 height 44
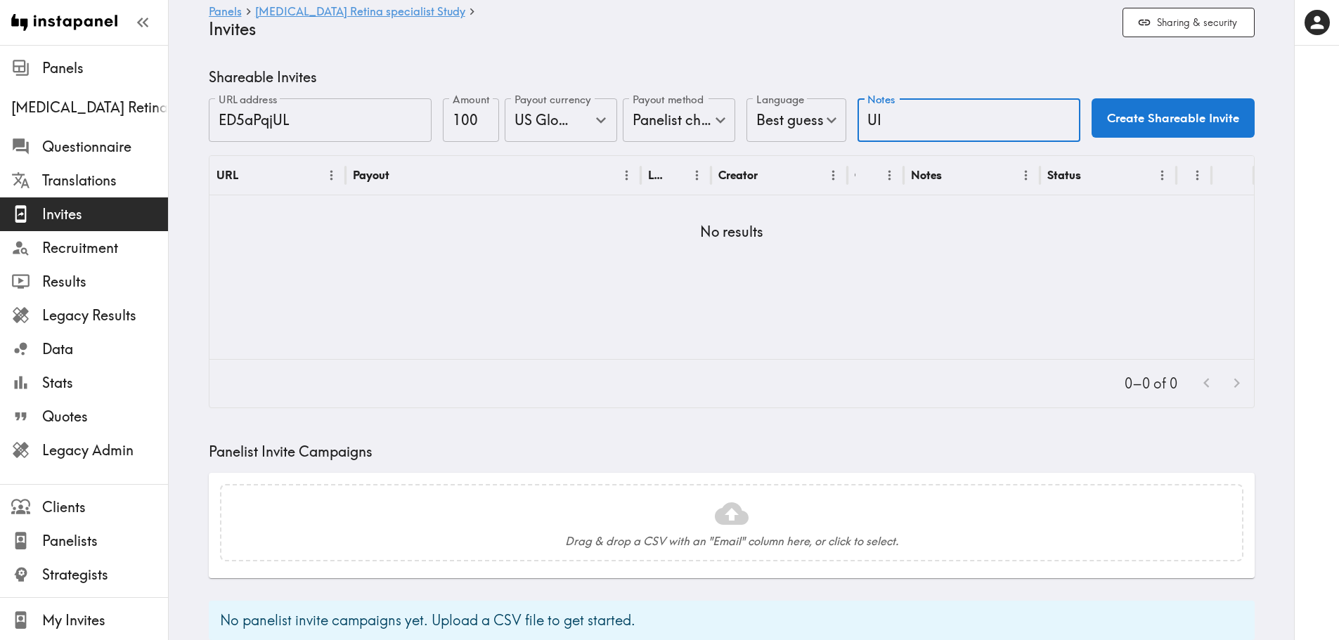
type input "UI"
click at [1125, 93] on div "Shareable Invites URL address ED5aPqjUL URL address Amount 100 Amount Payout cu…" at bounding box center [732, 237] width 1046 height 341
click at [1134, 122] on button "Create Shareable Invite" at bounding box center [1173, 117] width 163 height 39
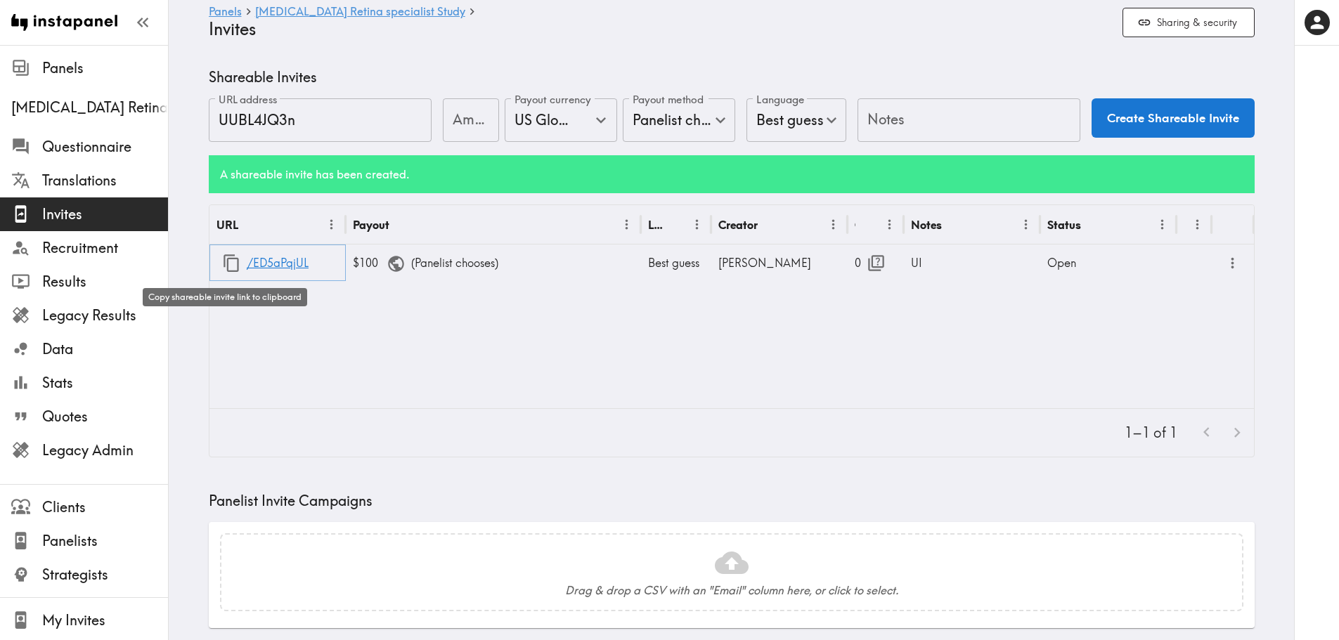
click at [233, 268] on icon "button" at bounding box center [231, 263] width 19 height 19
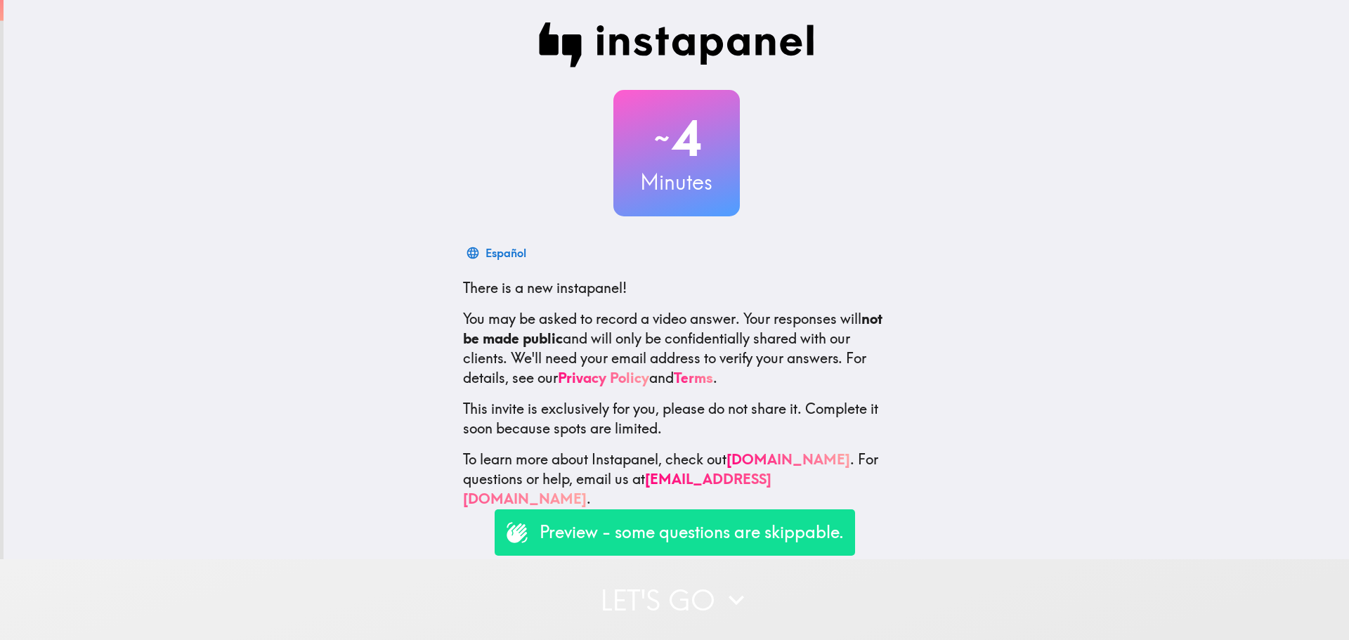
click at [724, 616] on button "Let's go" at bounding box center [674, 599] width 1349 height 81
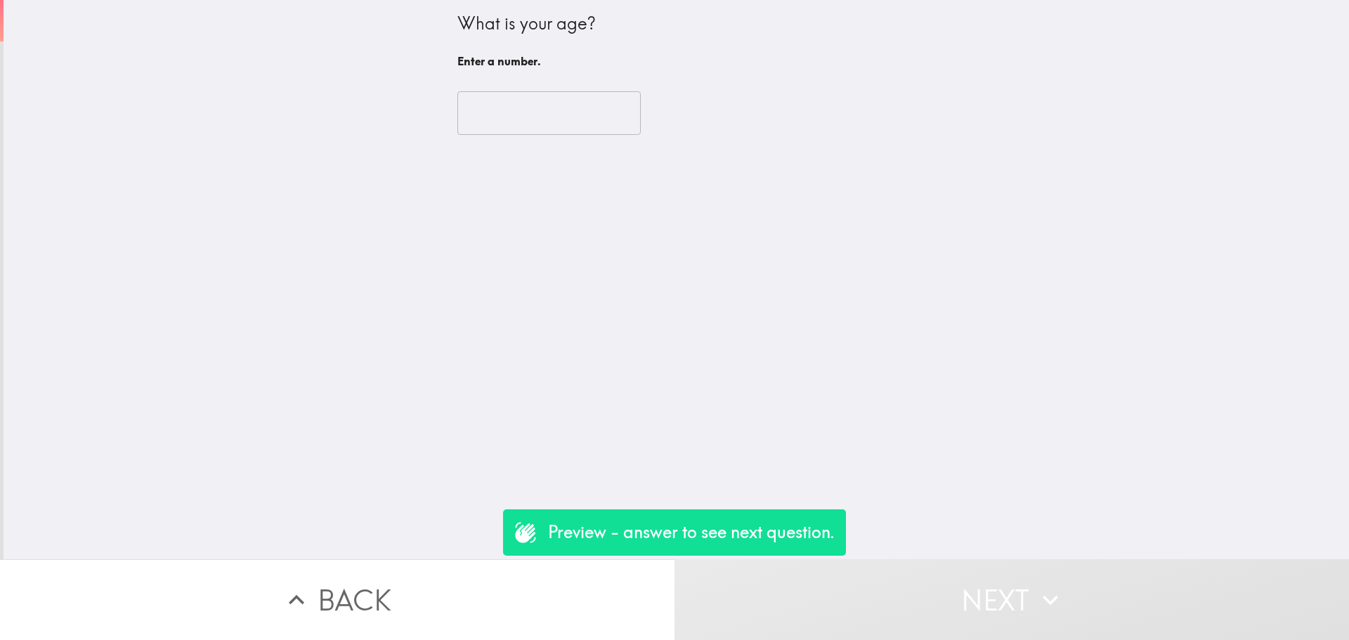
click at [552, 115] on input "number" at bounding box center [549, 113] width 183 height 44
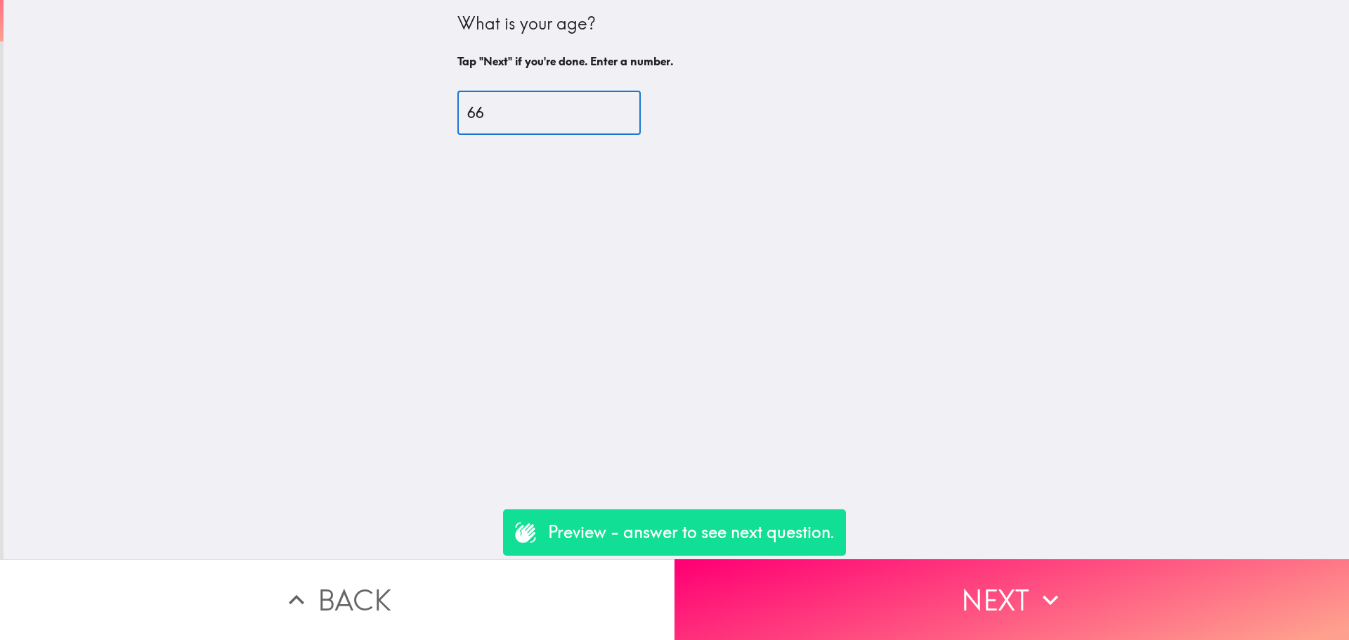
type input "66"
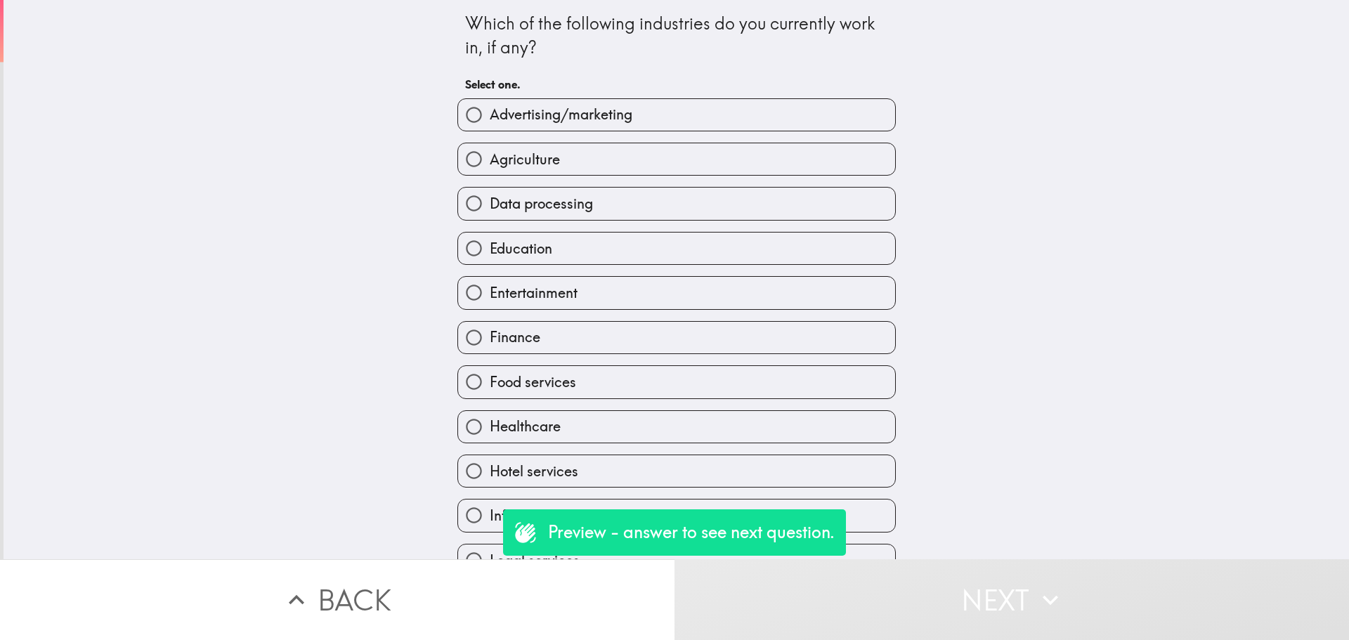
click at [550, 163] on label "Agriculture" at bounding box center [676, 159] width 437 height 32
click at [490, 163] on input "Agriculture" at bounding box center [474, 159] width 32 height 32
radio input "true"
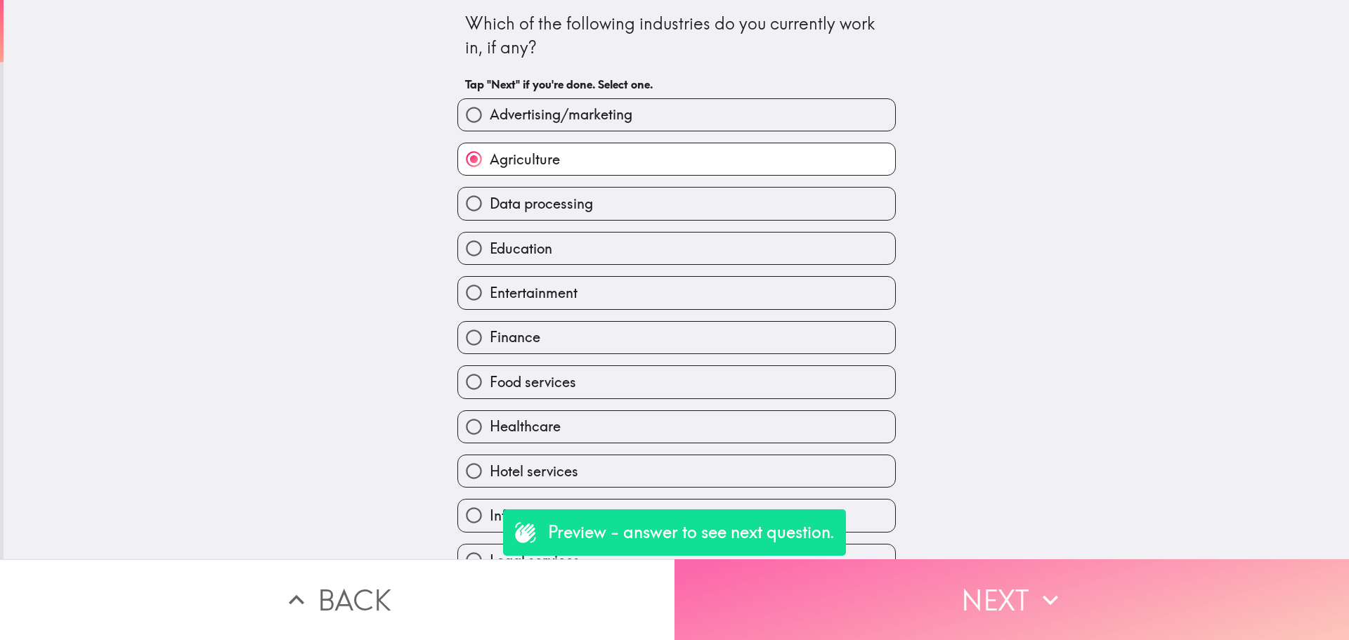
click at [938, 559] on button "Next" at bounding box center [1012, 599] width 675 height 81
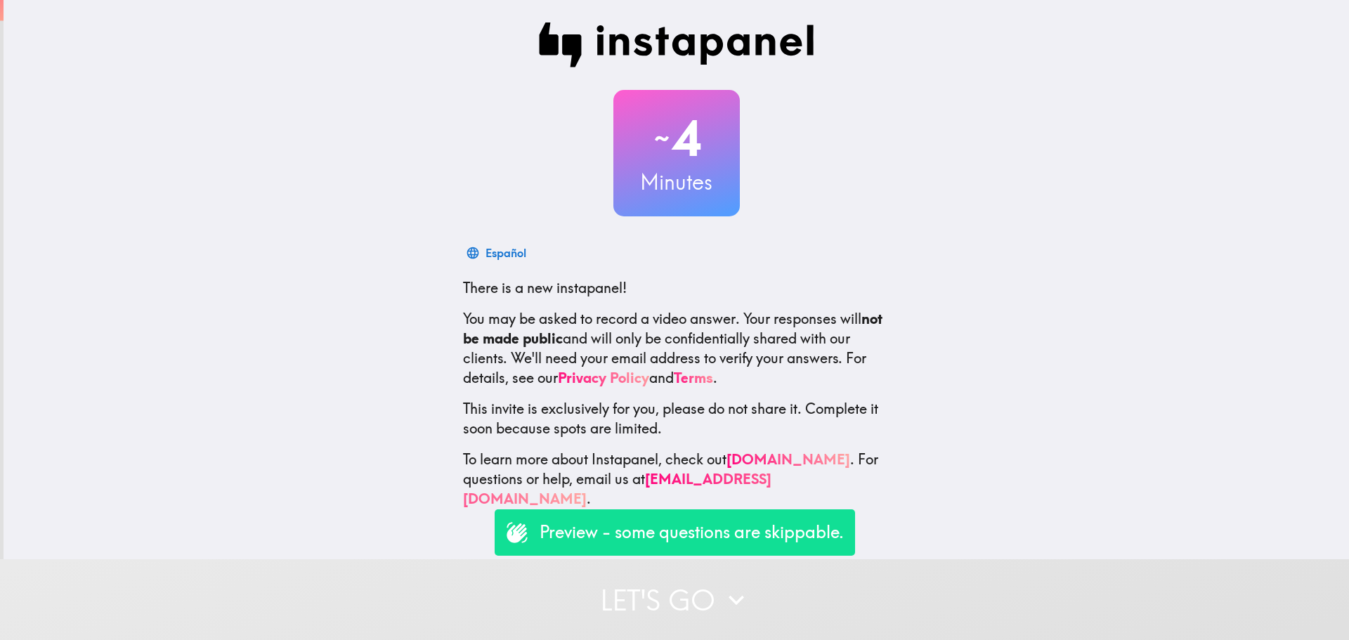
click at [869, 574] on button "Let's go" at bounding box center [674, 599] width 1349 height 81
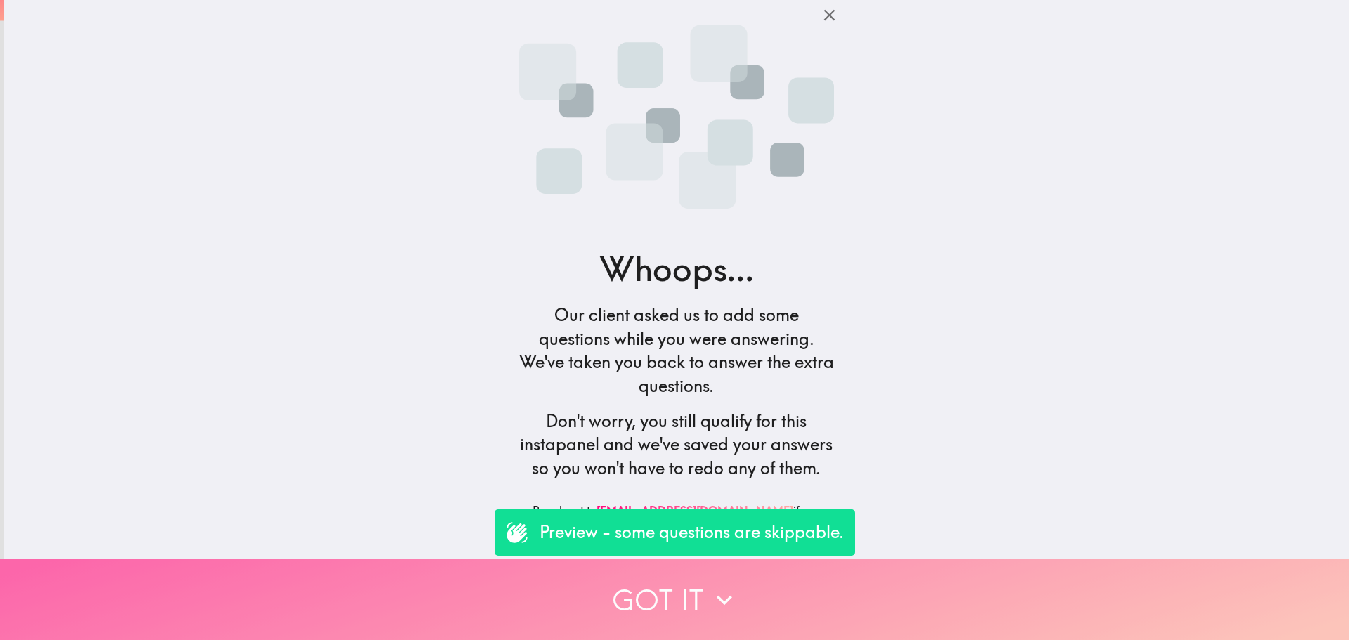
click at [750, 597] on button "Got it" at bounding box center [674, 599] width 1349 height 81
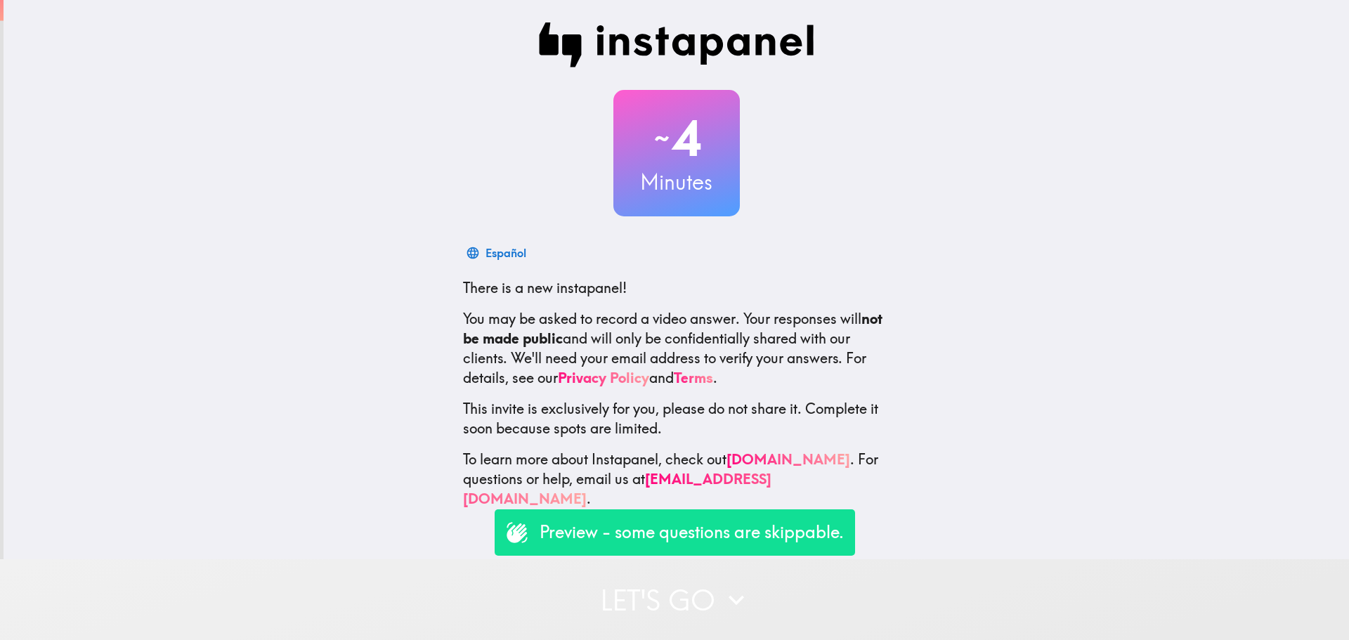
click at [803, 590] on button "Let's go" at bounding box center [674, 599] width 1349 height 81
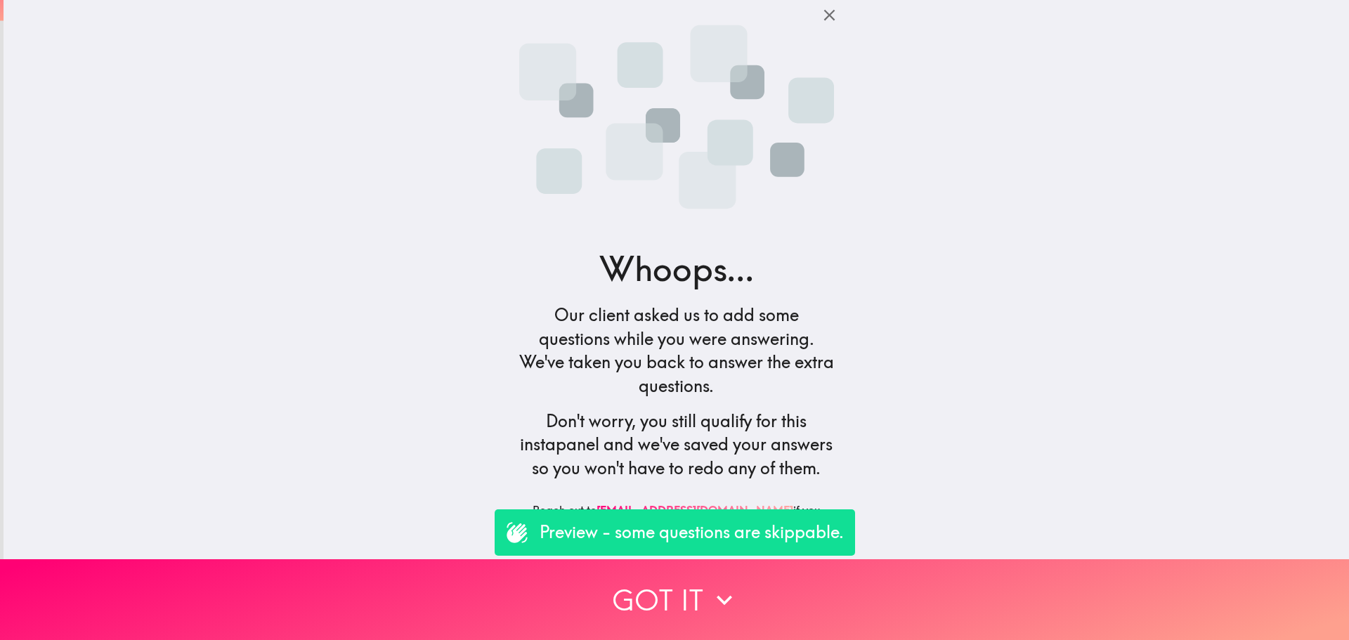
click at [827, 6] on icon "button" at bounding box center [829, 15] width 19 height 19
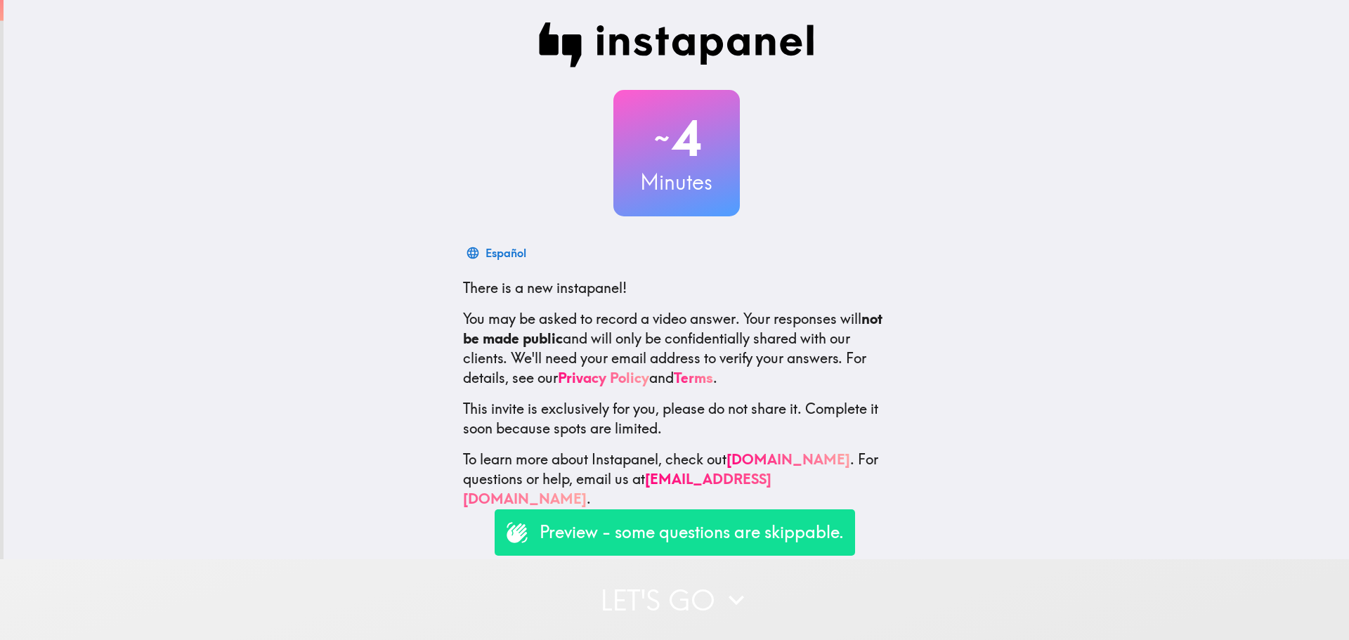
click at [774, 588] on button "Let's go" at bounding box center [674, 599] width 1349 height 81
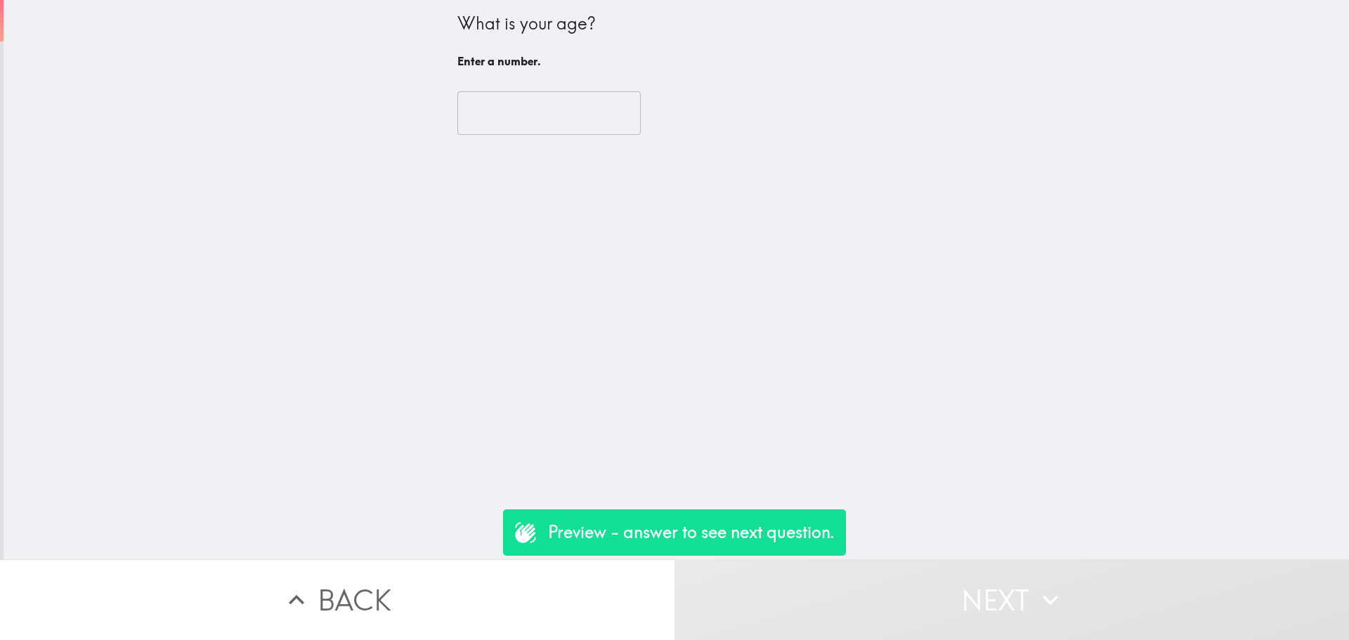
click at [550, 116] on input "number" at bounding box center [549, 113] width 183 height 44
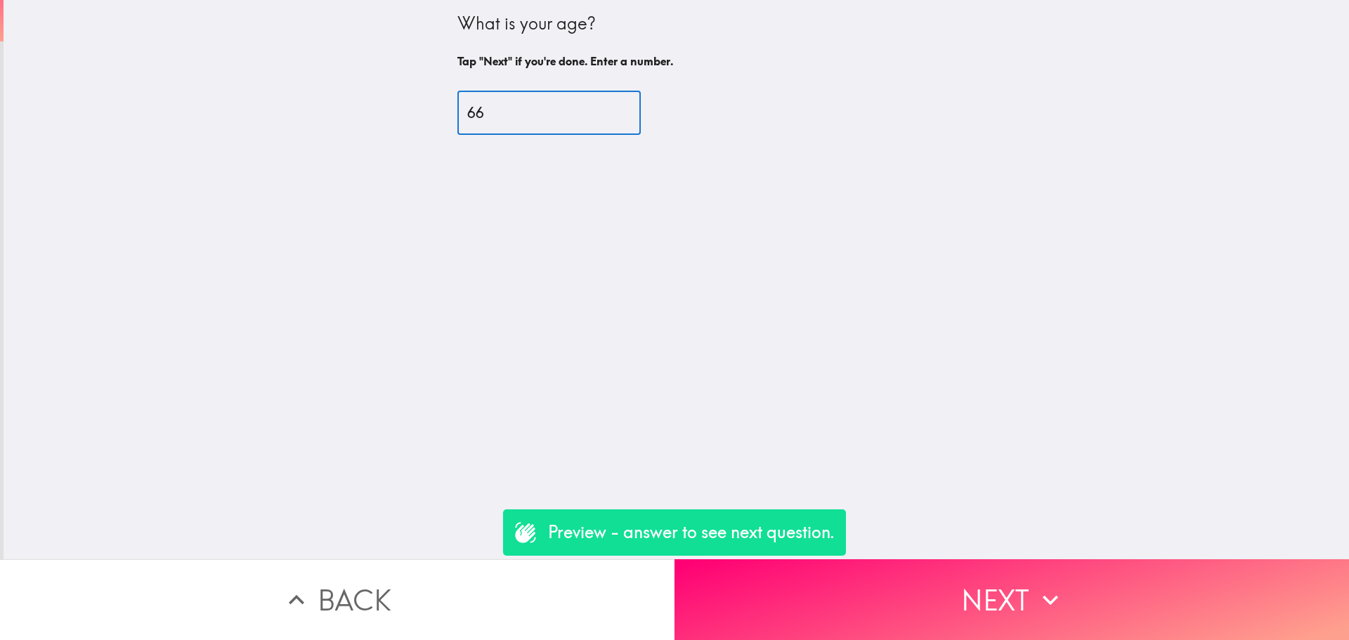
type input "66"
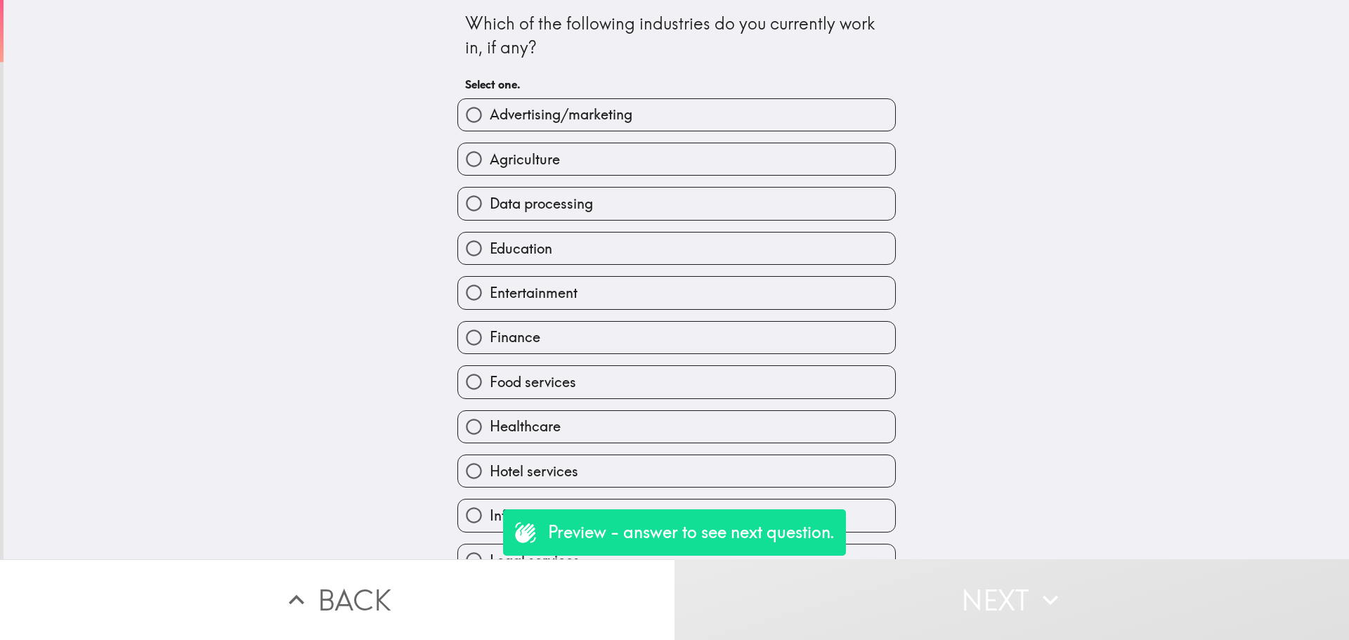
click at [537, 422] on span "Healthcare" at bounding box center [525, 427] width 71 height 20
click at [490, 422] on input "Healthcare" at bounding box center [474, 427] width 32 height 32
radio input "true"
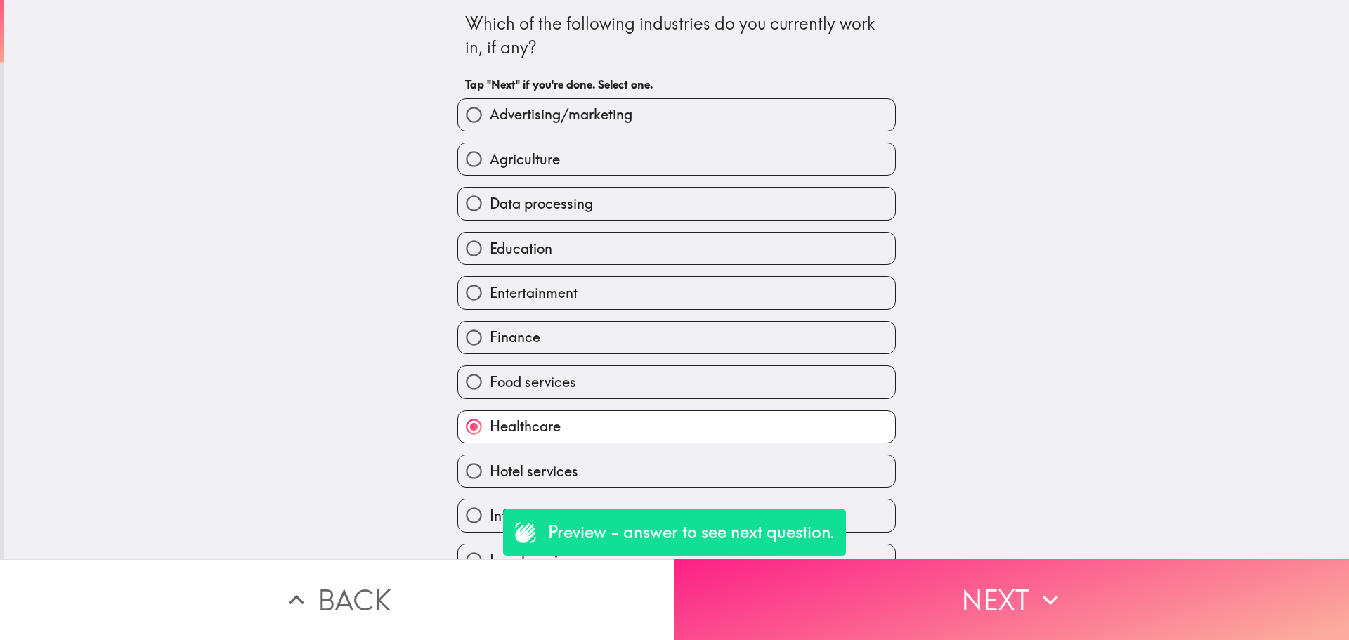
click at [803, 613] on button "Next" at bounding box center [1012, 599] width 675 height 81
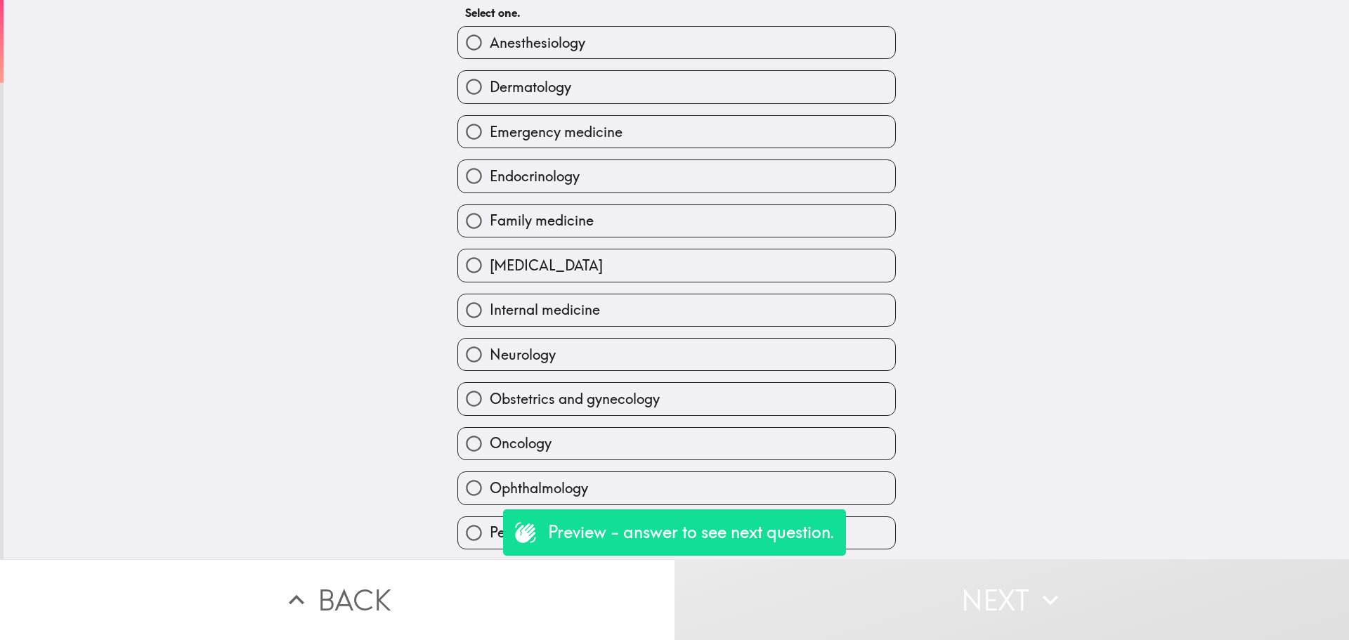
scroll to position [70, 0]
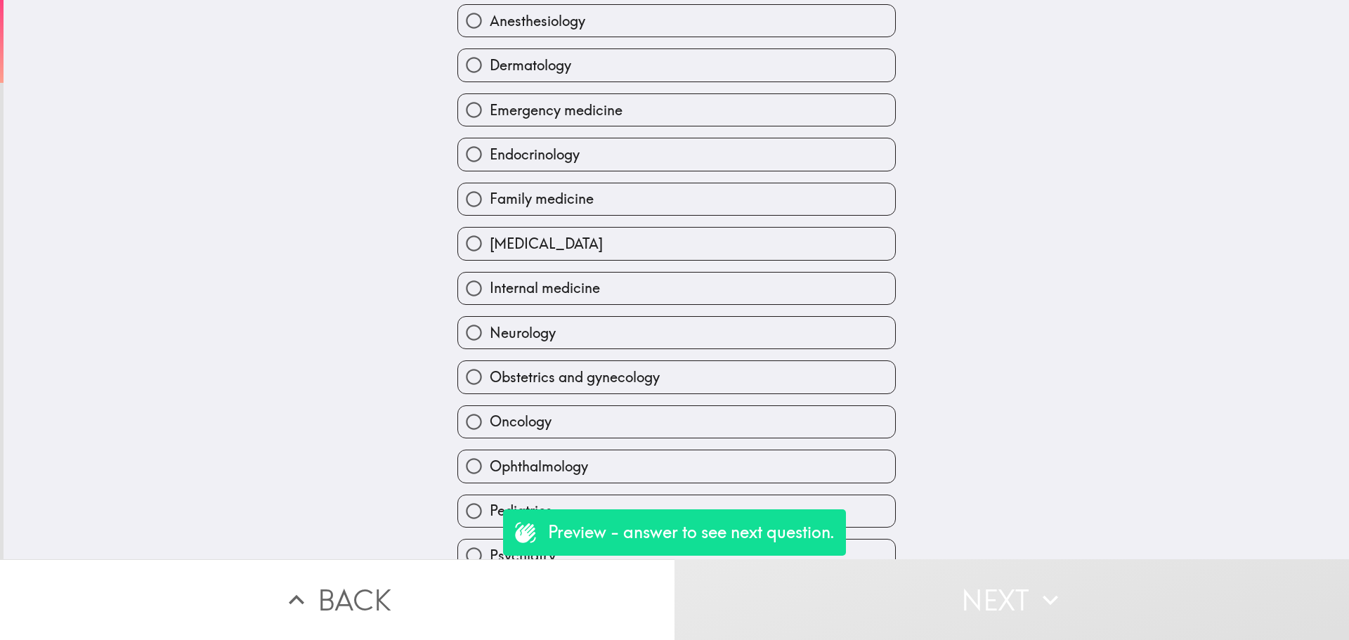
click at [526, 477] on label "Ophthalmology" at bounding box center [676, 467] width 437 height 32
click at [490, 477] on input "Ophthalmology" at bounding box center [474, 467] width 32 height 32
radio input "true"
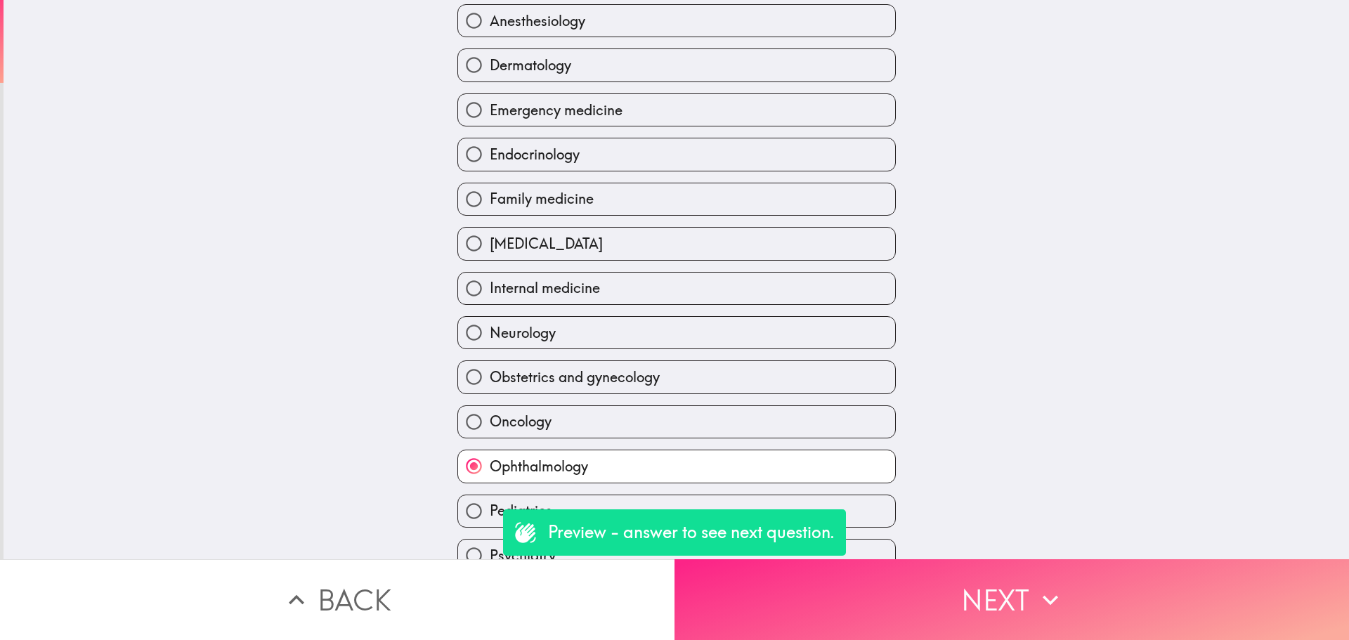
click at [945, 614] on button "Next" at bounding box center [1012, 599] width 675 height 81
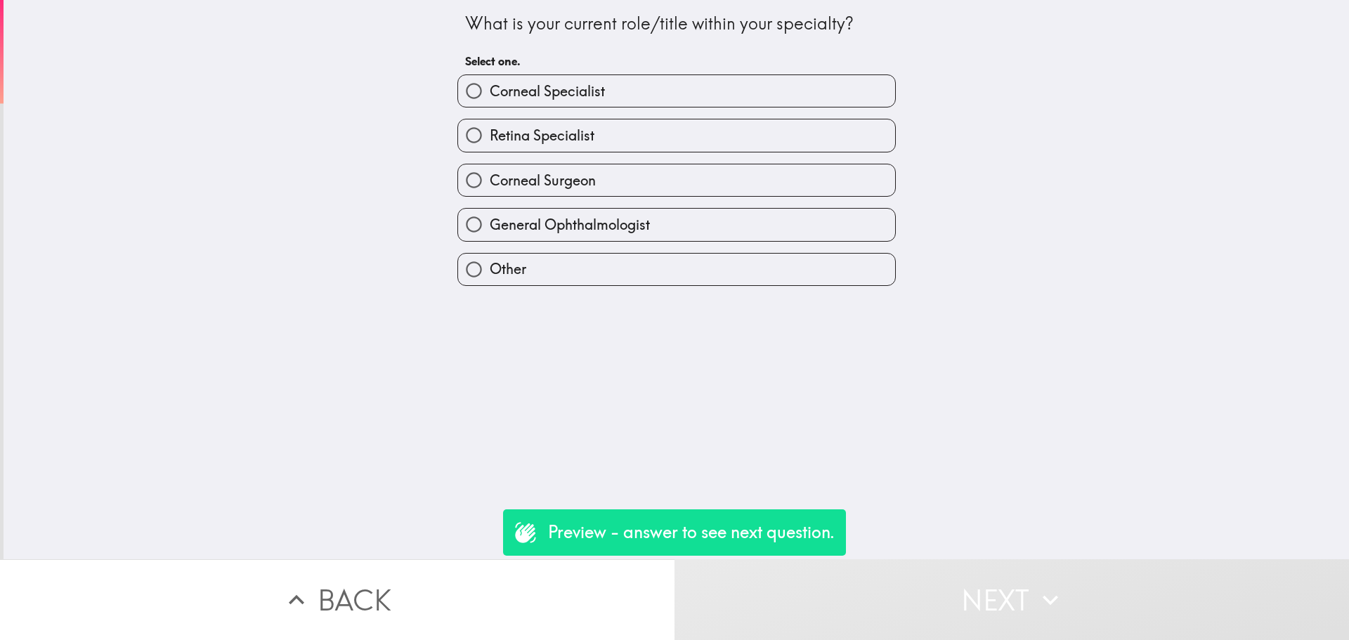
click at [614, 122] on label "Retina Specialist" at bounding box center [676, 135] width 437 height 32
click at [490, 122] on input "Retina Specialist" at bounding box center [474, 135] width 32 height 32
radio input "true"
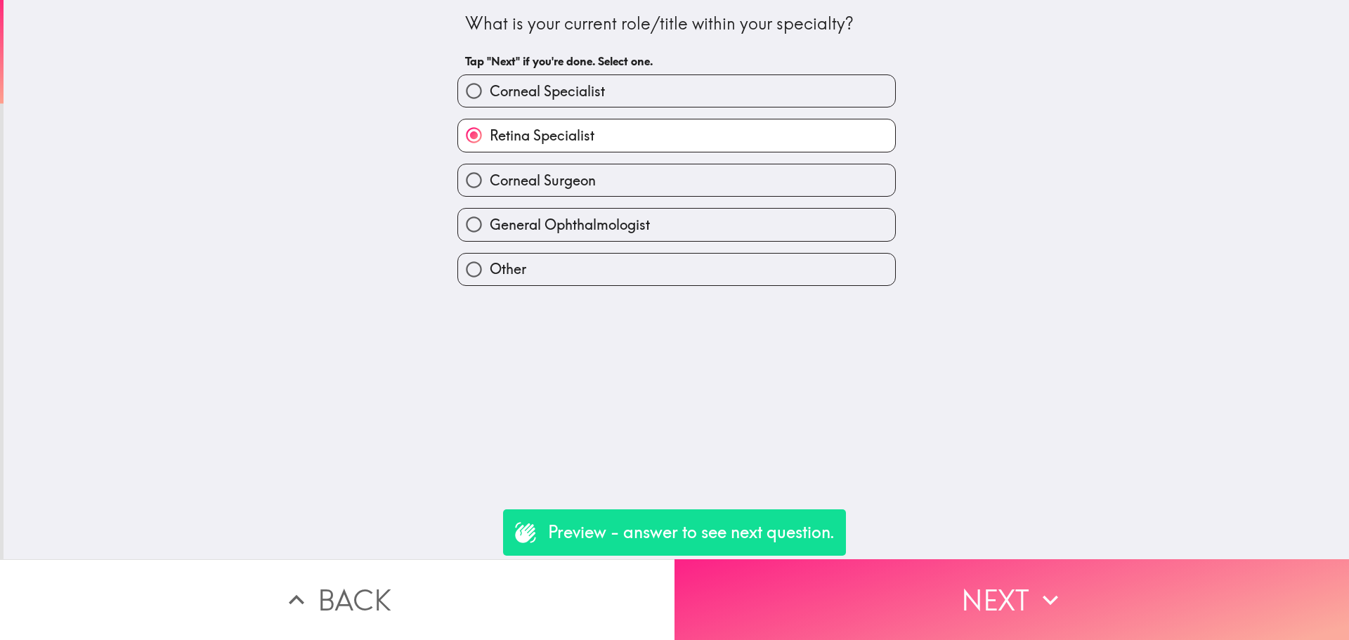
click at [1006, 569] on button "Next" at bounding box center [1012, 599] width 675 height 81
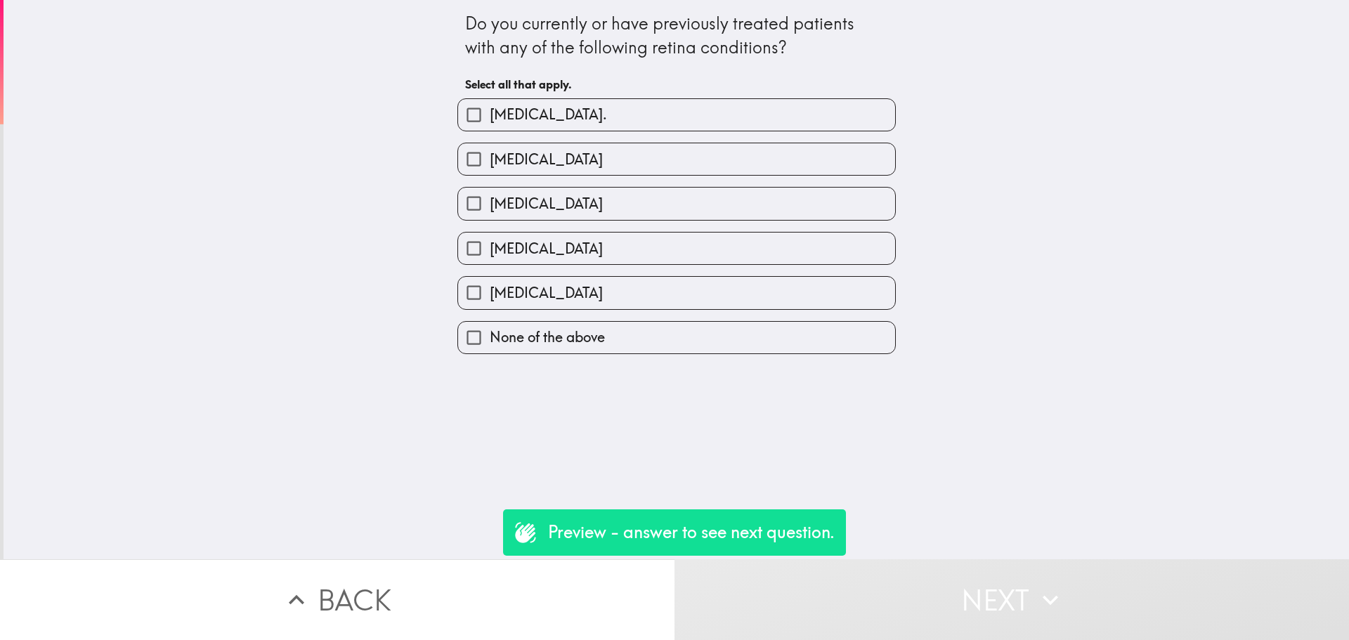
click at [569, 297] on span "Macular Telangiectasia" at bounding box center [546, 293] width 113 height 20
click at [490, 297] on input "Macular Telangiectasia" at bounding box center [474, 293] width 32 height 32
checkbox input "true"
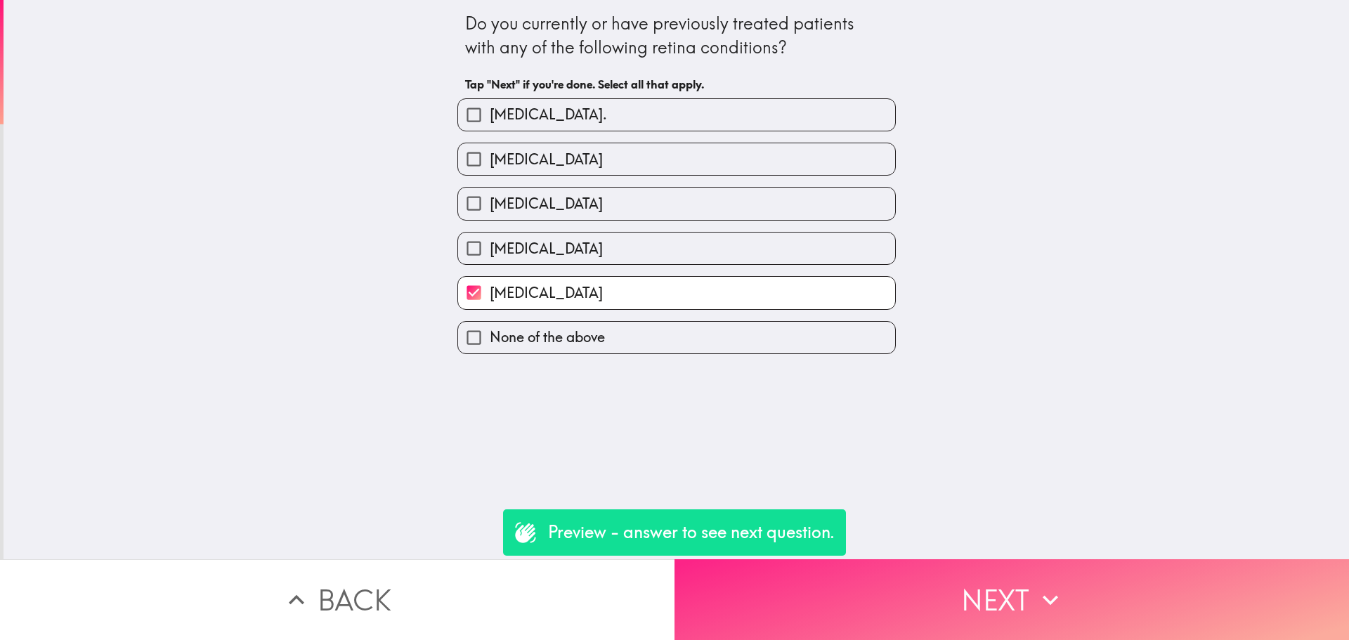
click at [1006, 600] on button "Next" at bounding box center [1012, 599] width 675 height 81
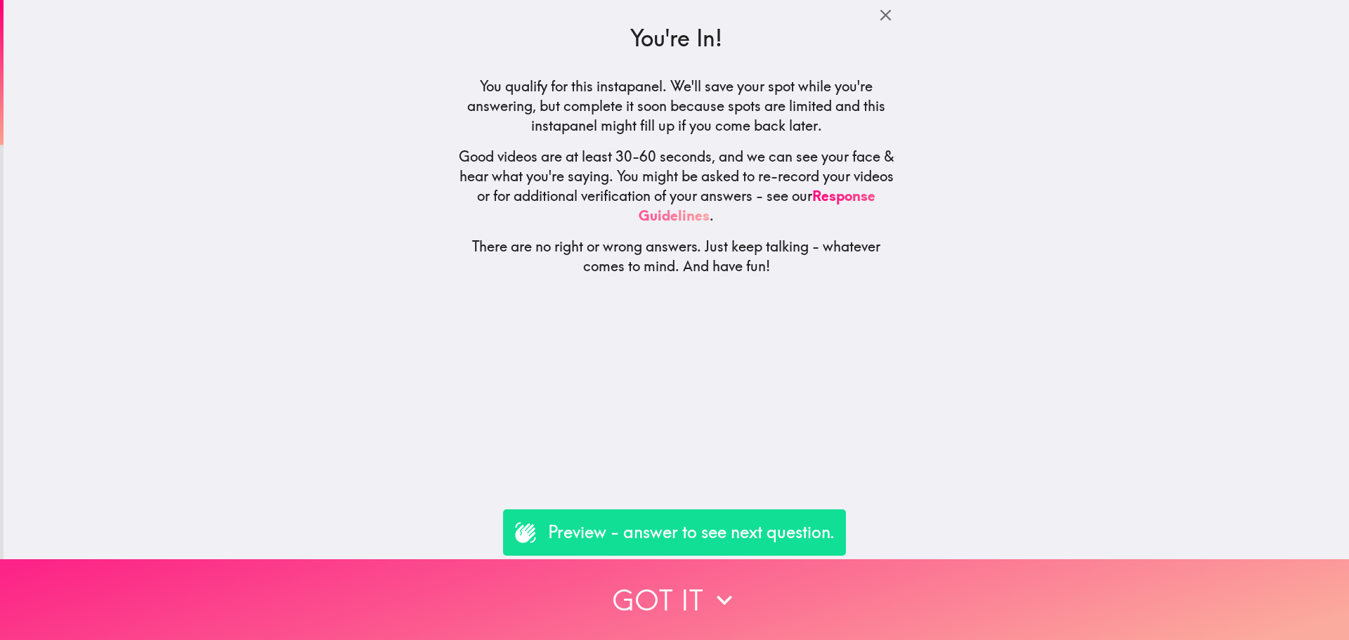
click at [775, 600] on button "Got it" at bounding box center [674, 599] width 1349 height 81
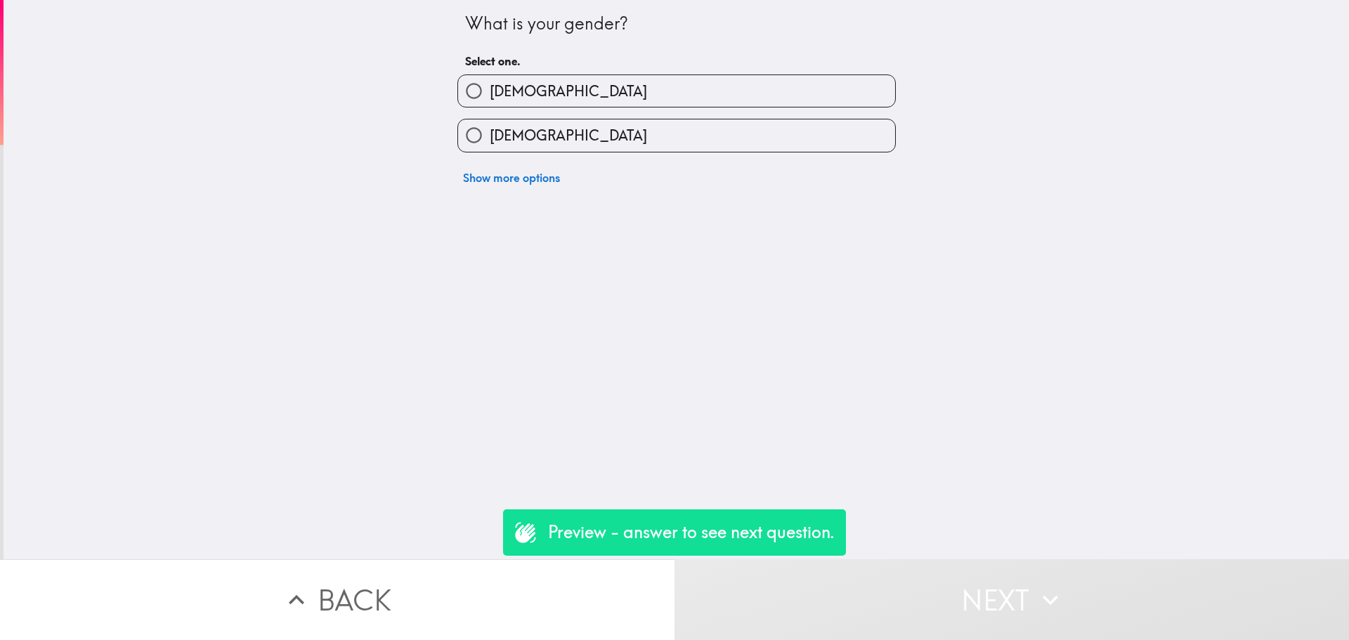
click at [588, 96] on label "[DEMOGRAPHIC_DATA]" at bounding box center [676, 91] width 437 height 32
click at [490, 96] on input "[DEMOGRAPHIC_DATA]" at bounding box center [474, 91] width 32 height 32
radio input "true"
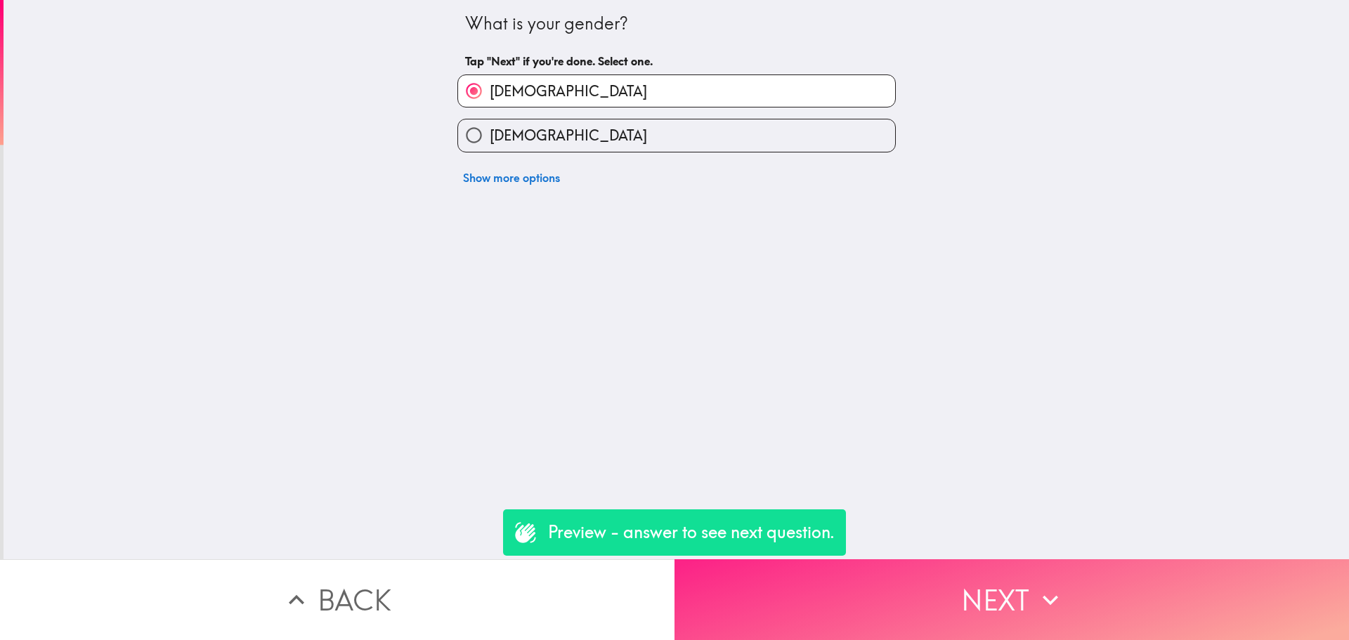
click at [1005, 602] on button "Next" at bounding box center [1012, 599] width 675 height 81
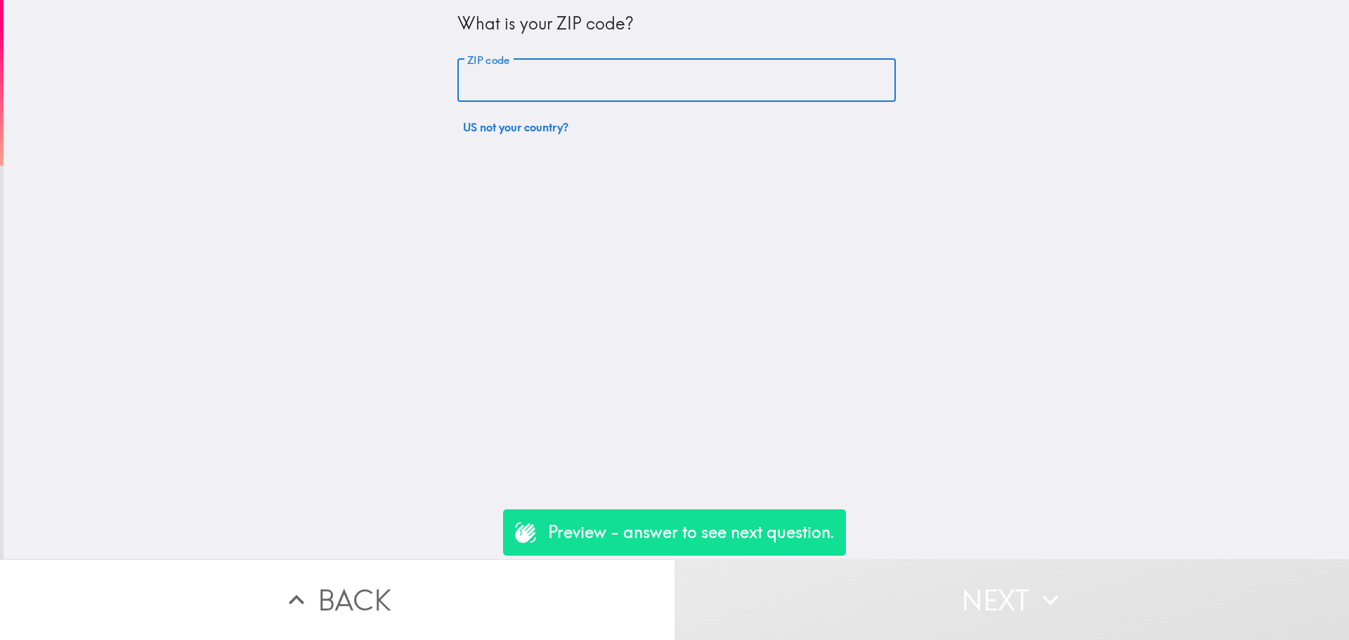
click at [558, 63] on input "ZIP code" at bounding box center [677, 81] width 439 height 44
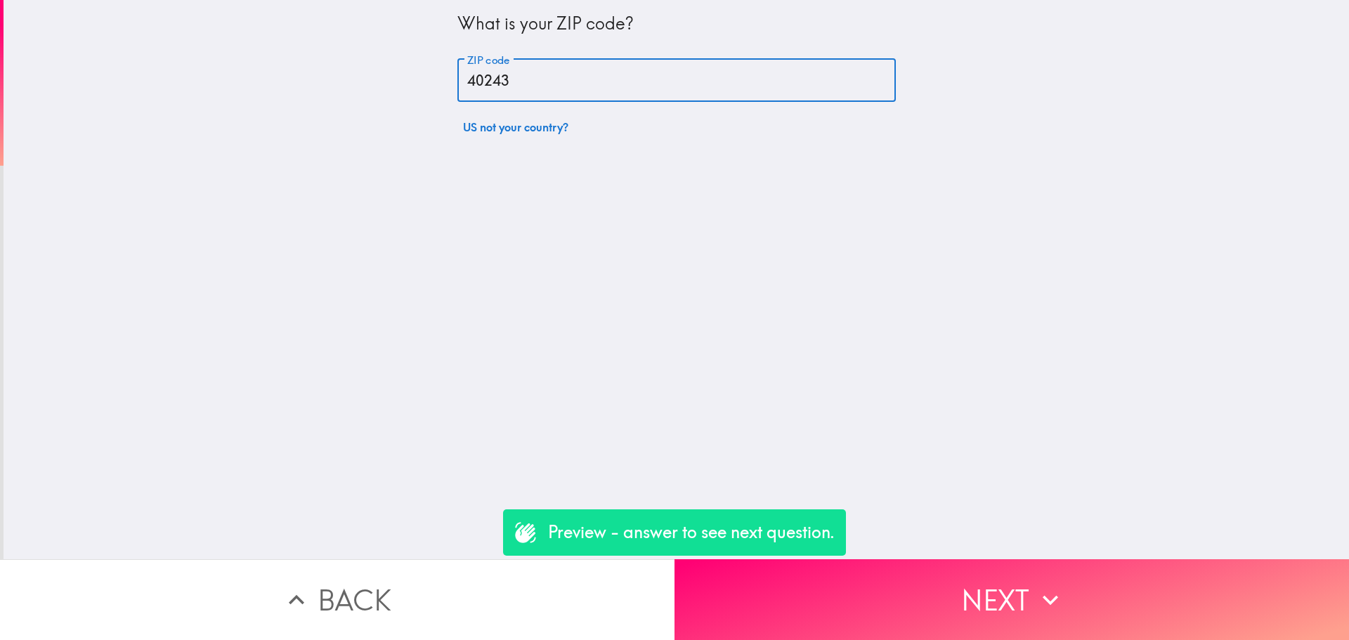
type input "40243"
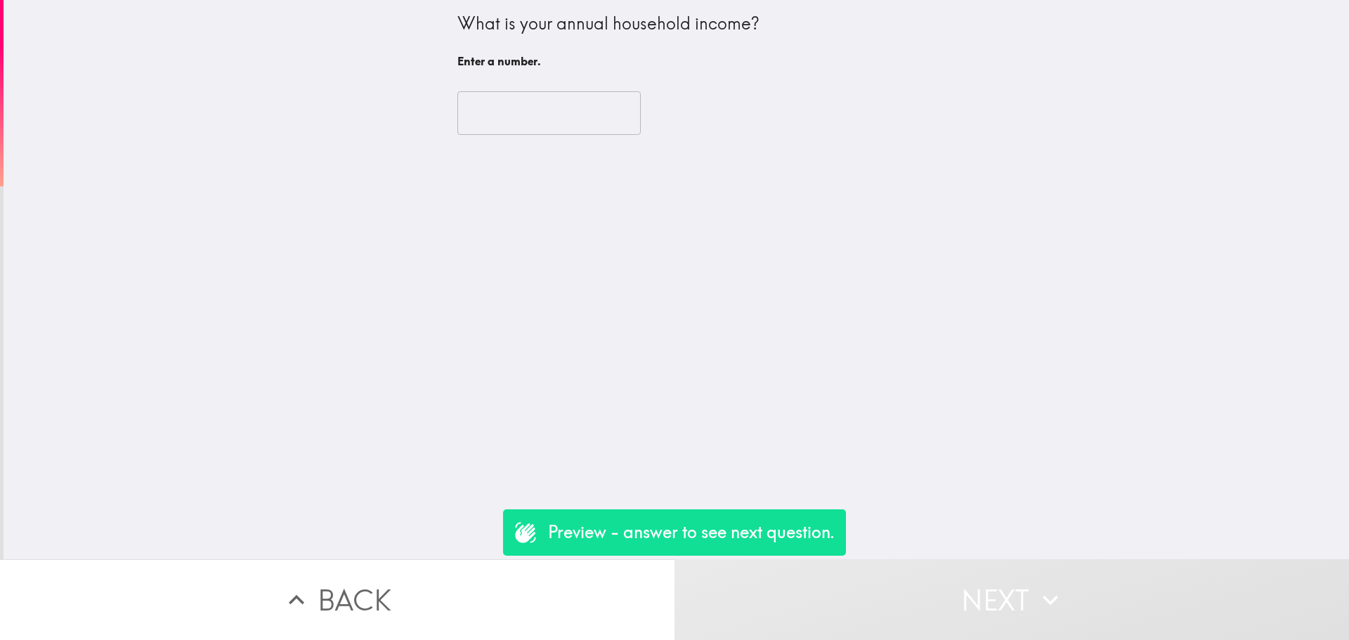
click at [555, 82] on div "​" at bounding box center [677, 113] width 439 height 77
click at [544, 121] on input "number" at bounding box center [549, 113] width 183 height 44
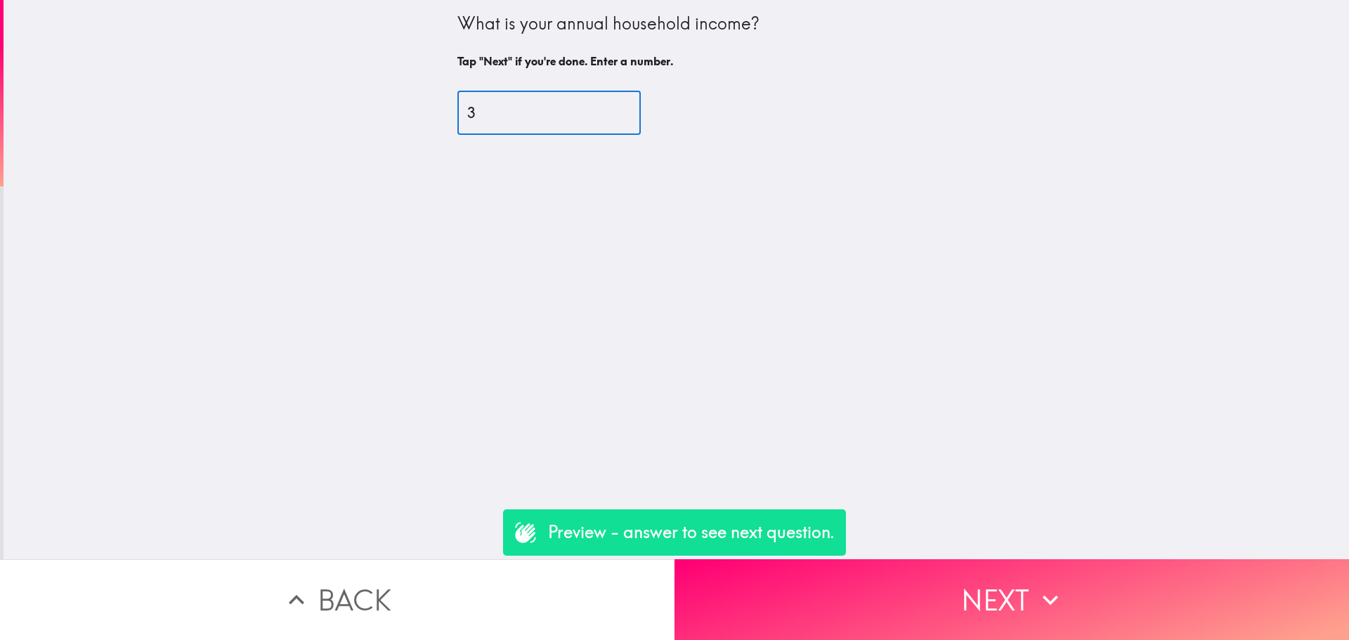
type input "3"
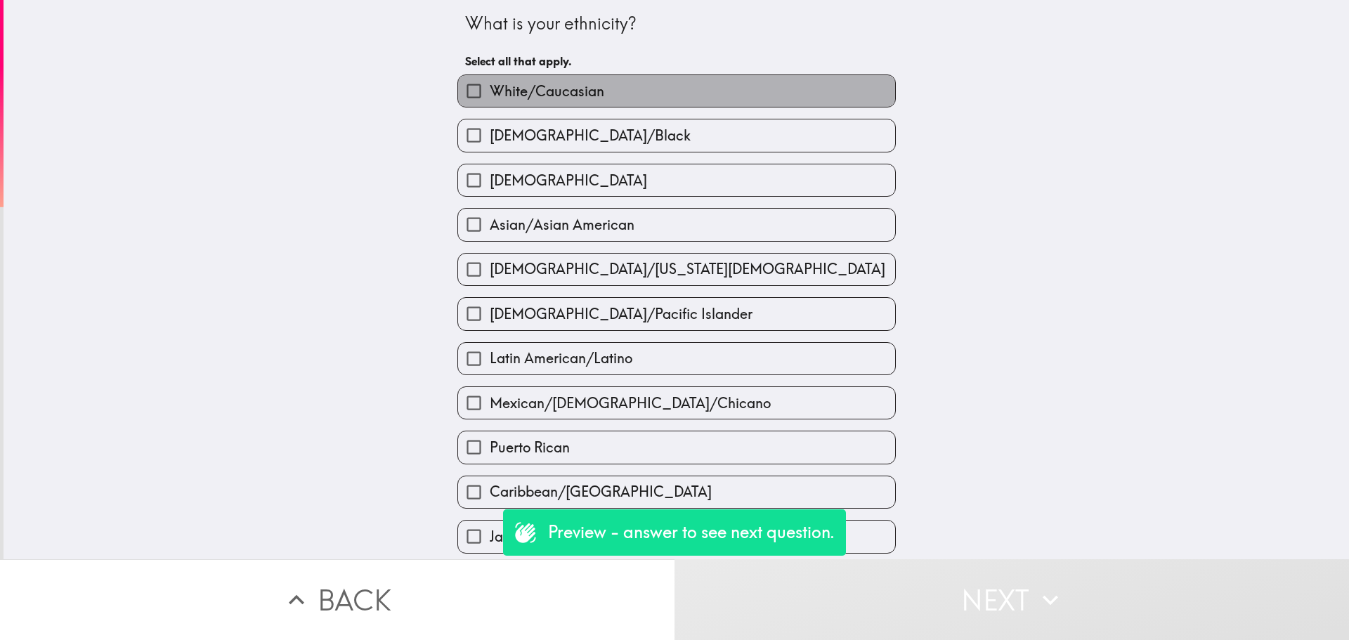
click at [545, 101] on span "White/Caucasian" at bounding box center [547, 92] width 115 height 20
click at [490, 101] on input "White/Caucasian" at bounding box center [474, 91] width 32 height 32
checkbox input "true"
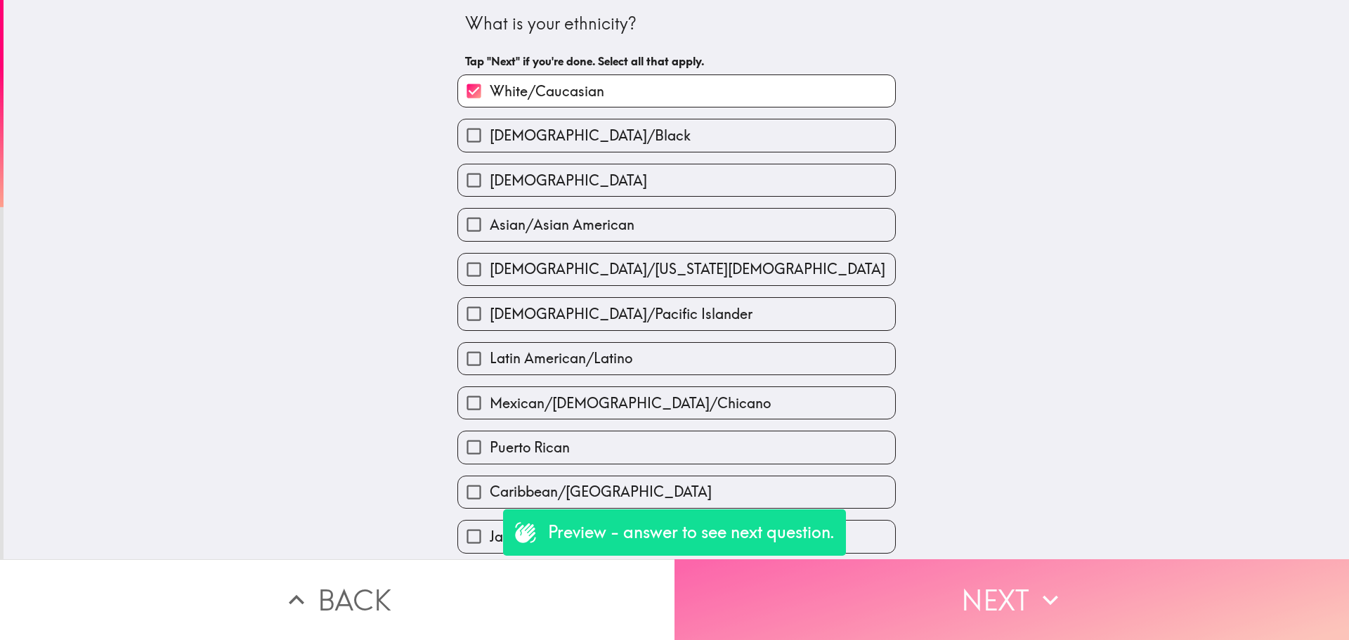
click at [1082, 593] on button "Next" at bounding box center [1012, 599] width 675 height 81
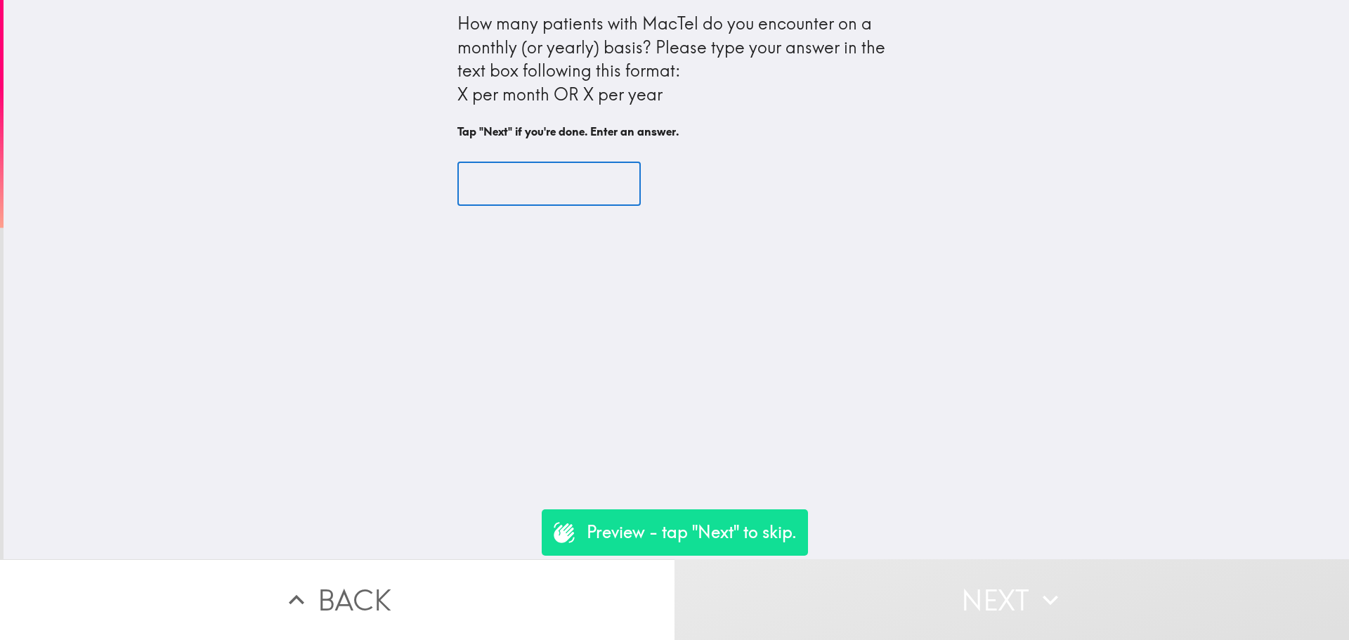
click at [517, 180] on input "text" at bounding box center [549, 184] width 183 height 44
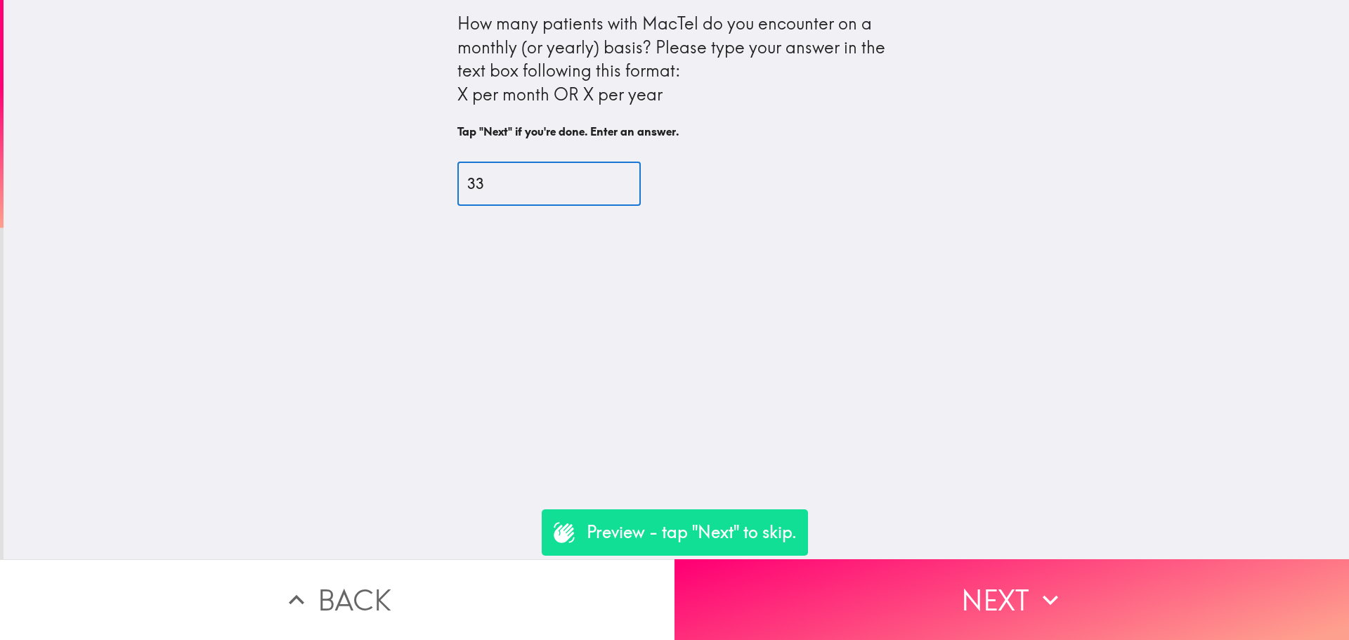
type input "33"
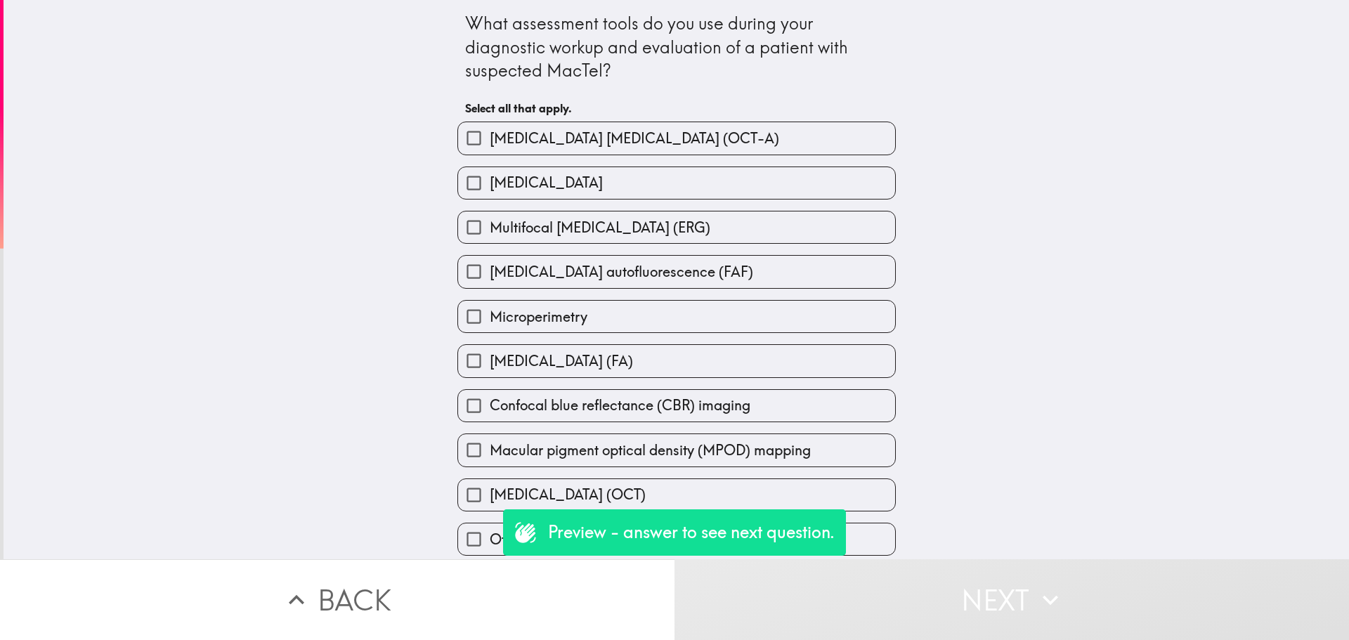
click at [609, 167] on div "Fundus photography" at bounding box center [677, 183] width 439 height 33
click at [848, 423] on div "Macular pigment optical density (MPOD) mapping" at bounding box center [671, 444] width 450 height 44
click at [830, 395] on label "Confocal blue reflectance (CBR) imaging" at bounding box center [676, 406] width 437 height 32
click at [490, 395] on input "Confocal blue reflectance (CBR) imaging" at bounding box center [474, 406] width 32 height 32
checkbox input "true"
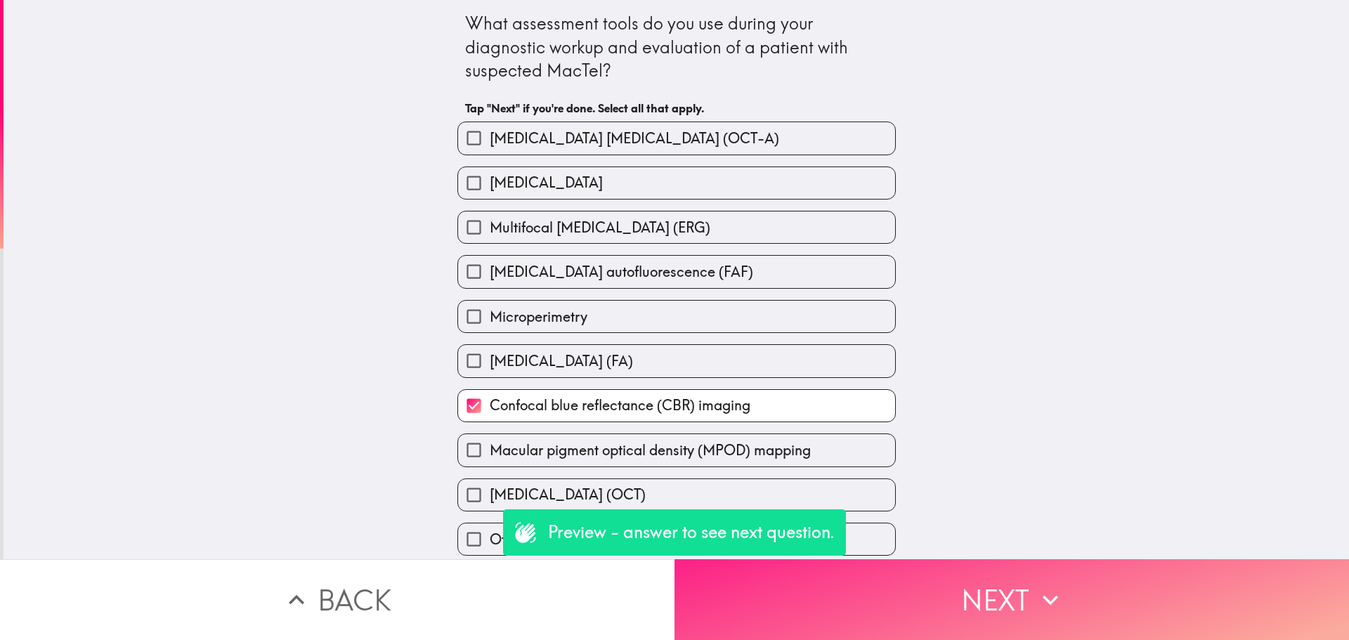
click at [950, 565] on button "Next" at bounding box center [1012, 599] width 675 height 81
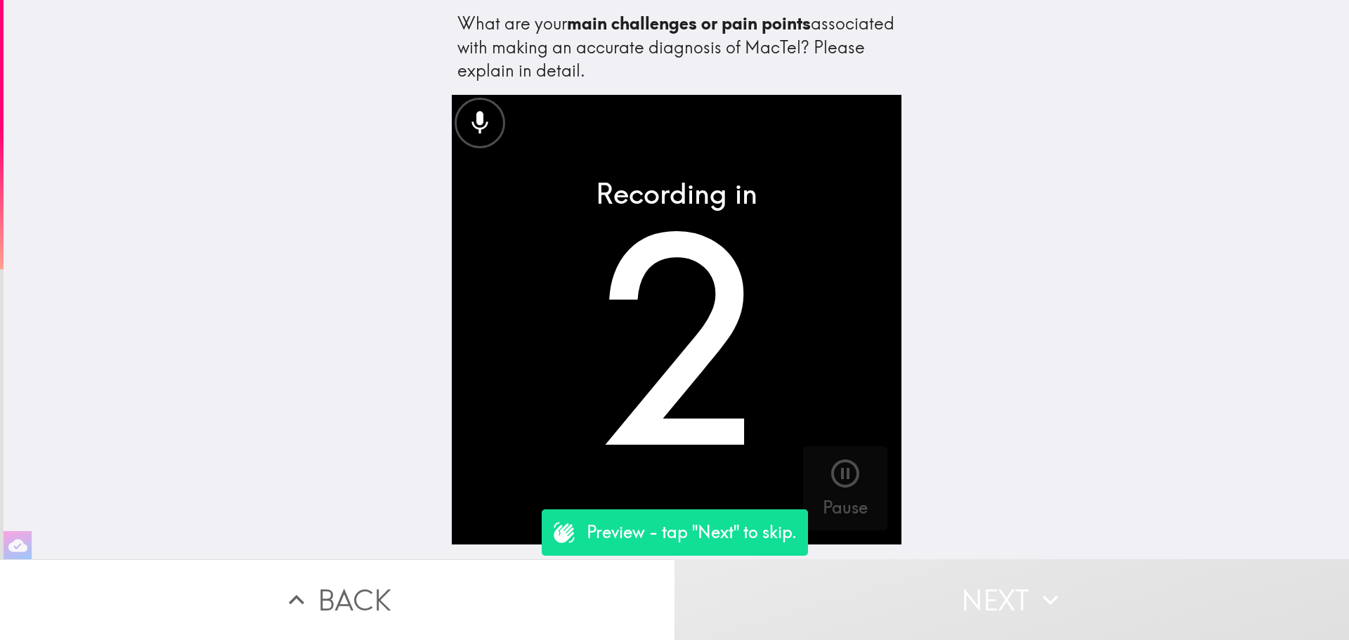
click at [910, 565] on button "Next" at bounding box center [1012, 599] width 675 height 81
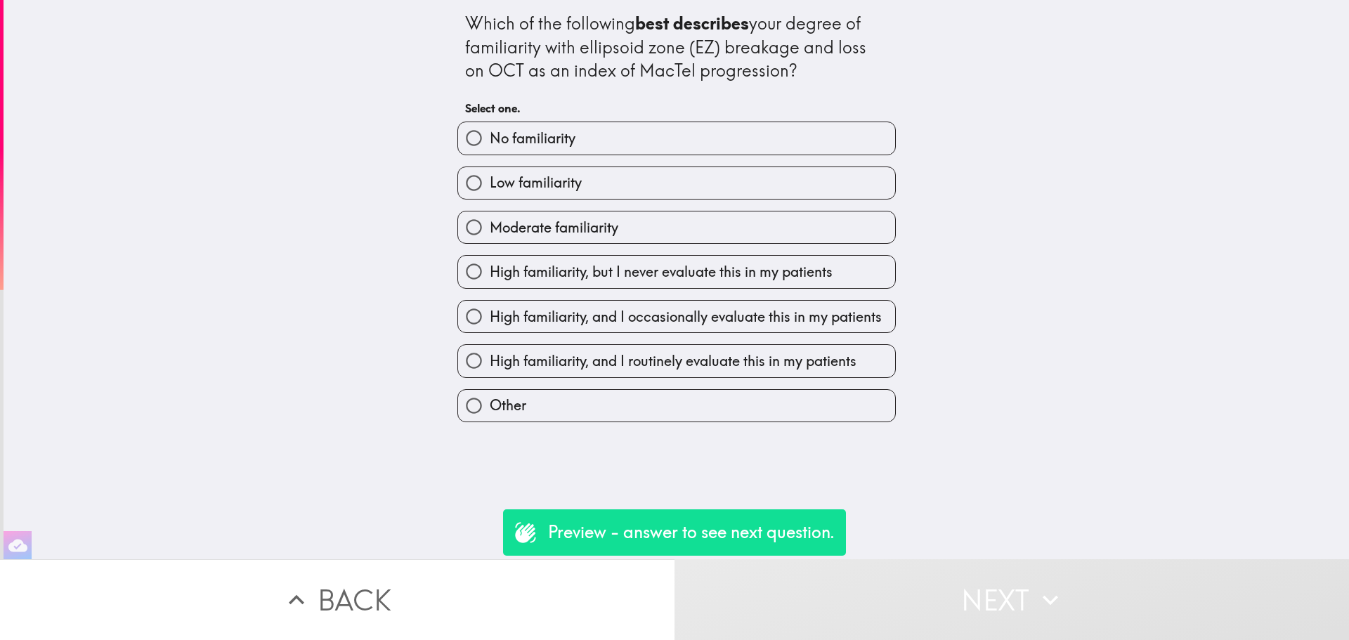
click at [910, 565] on button "Next" at bounding box center [1012, 599] width 675 height 81
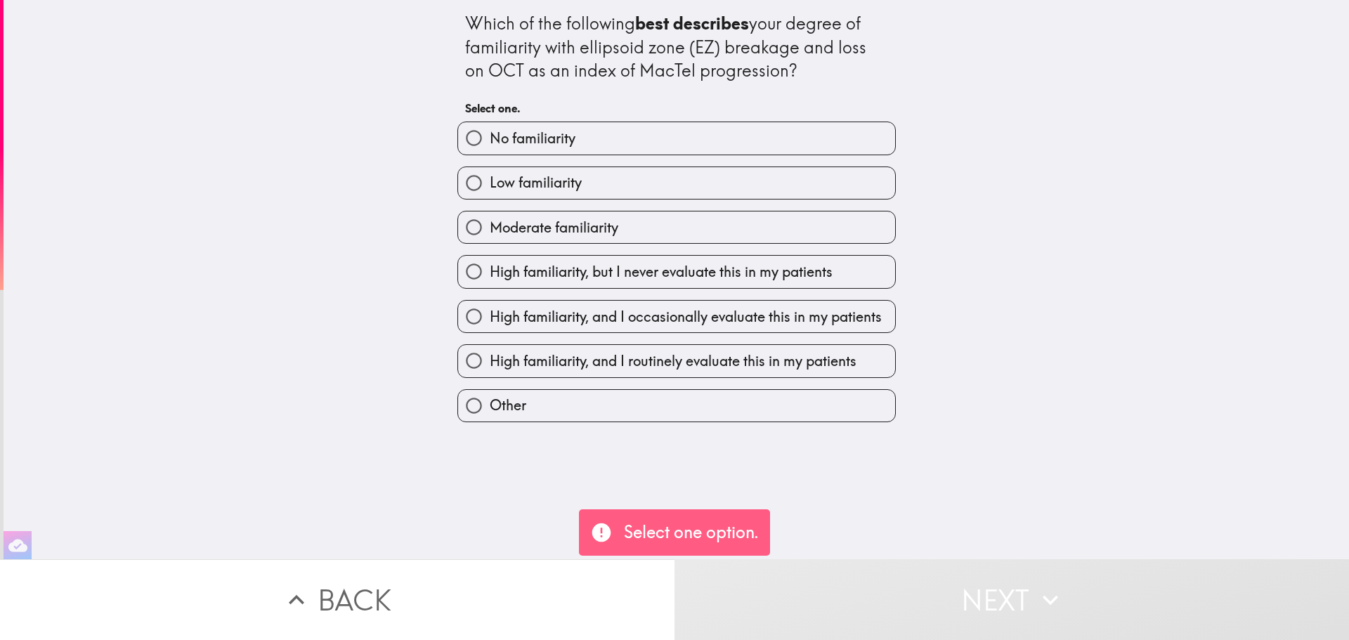
click at [660, 247] on div "High familiarity, but I never evaluate this in my patients" at bounding box center [671, 266] width 450 height 44
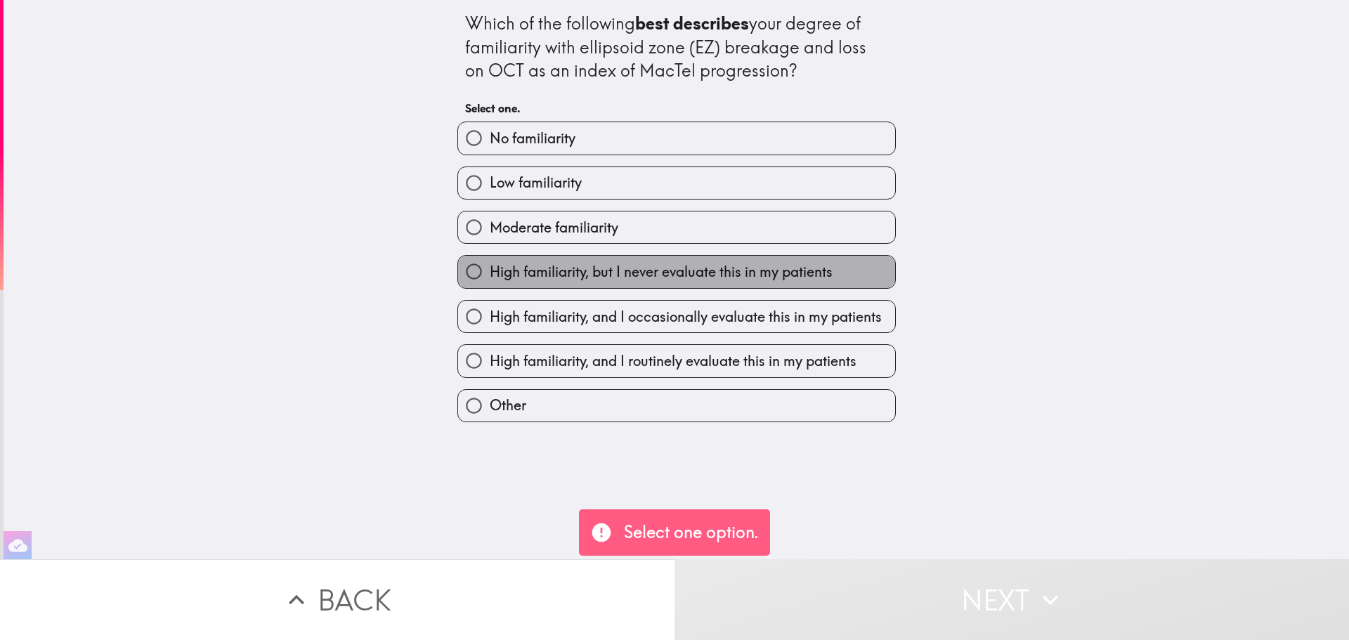
click at [661, 271] on span "High familiarity, but I never evaluate this in my patients" at bounding box center [661, 272] width 343 height 20
click at [490, 271] on input "High familiarity, but I never evaluate this in my patients" at bounding box center [474, 272] width 32 height 32
radio input "true"
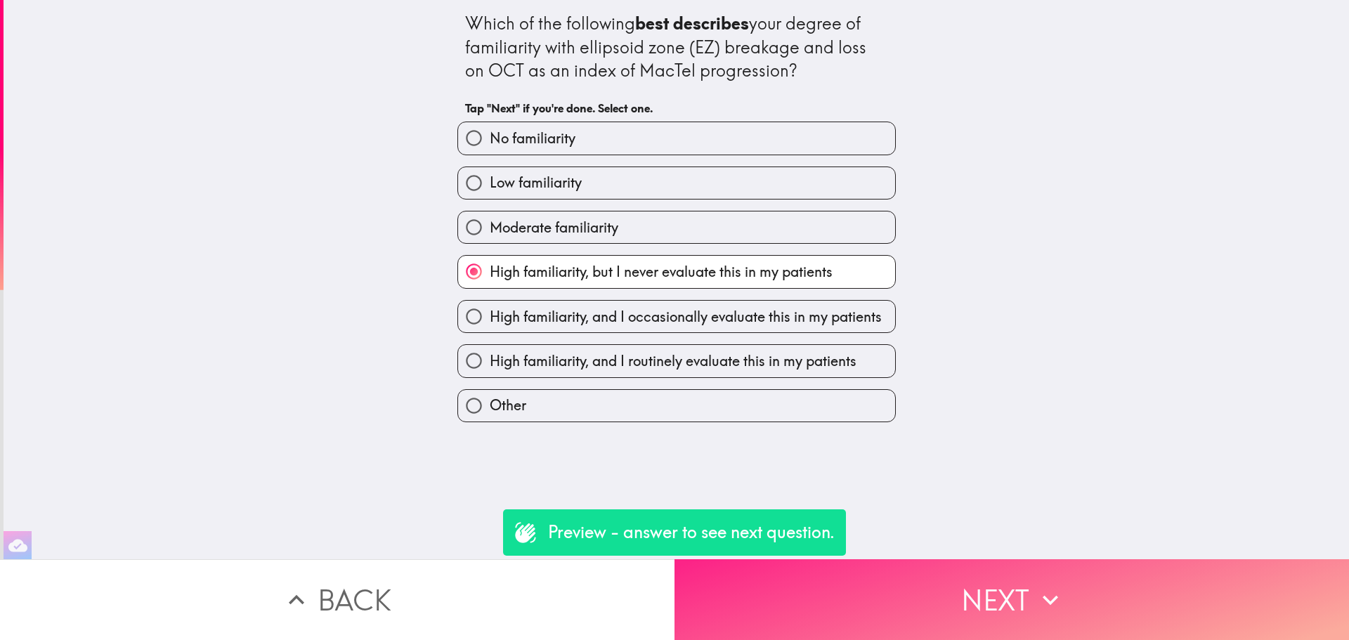
click at [843, 573] on button "Next" at bounding box center [1012, 599] width 675 height 81
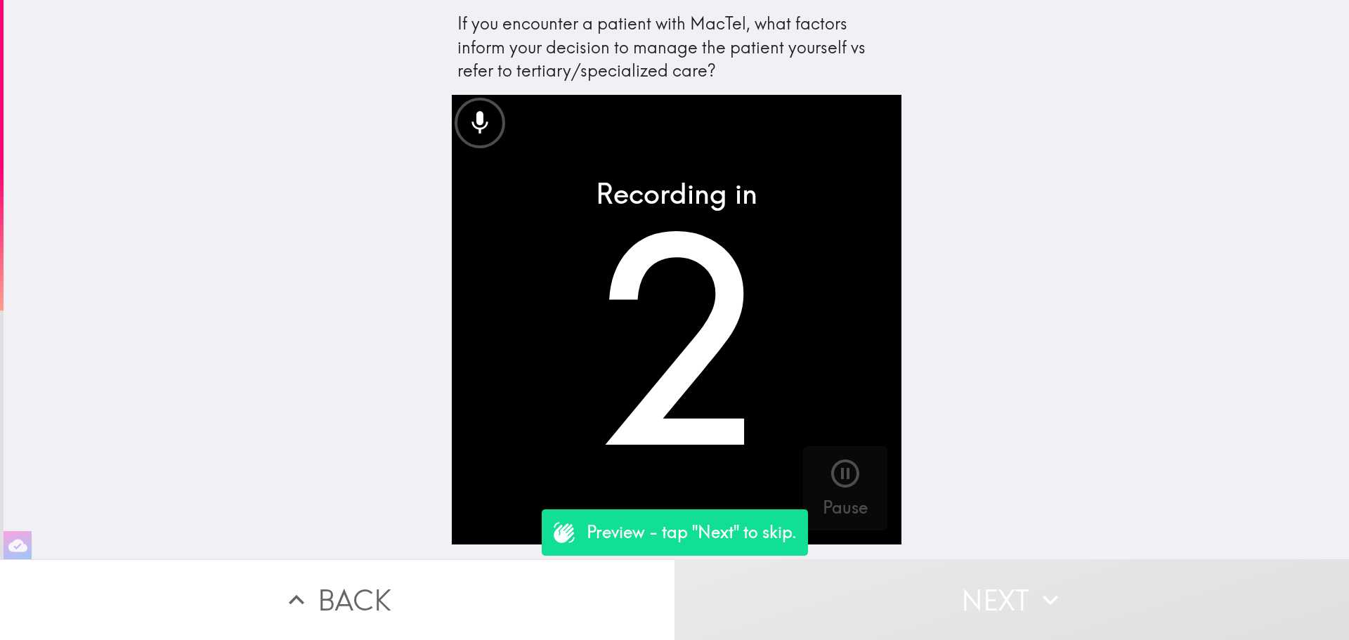
click at [998, 585] on button "Next" at bounding box center [1012, 599] width 675 height 81
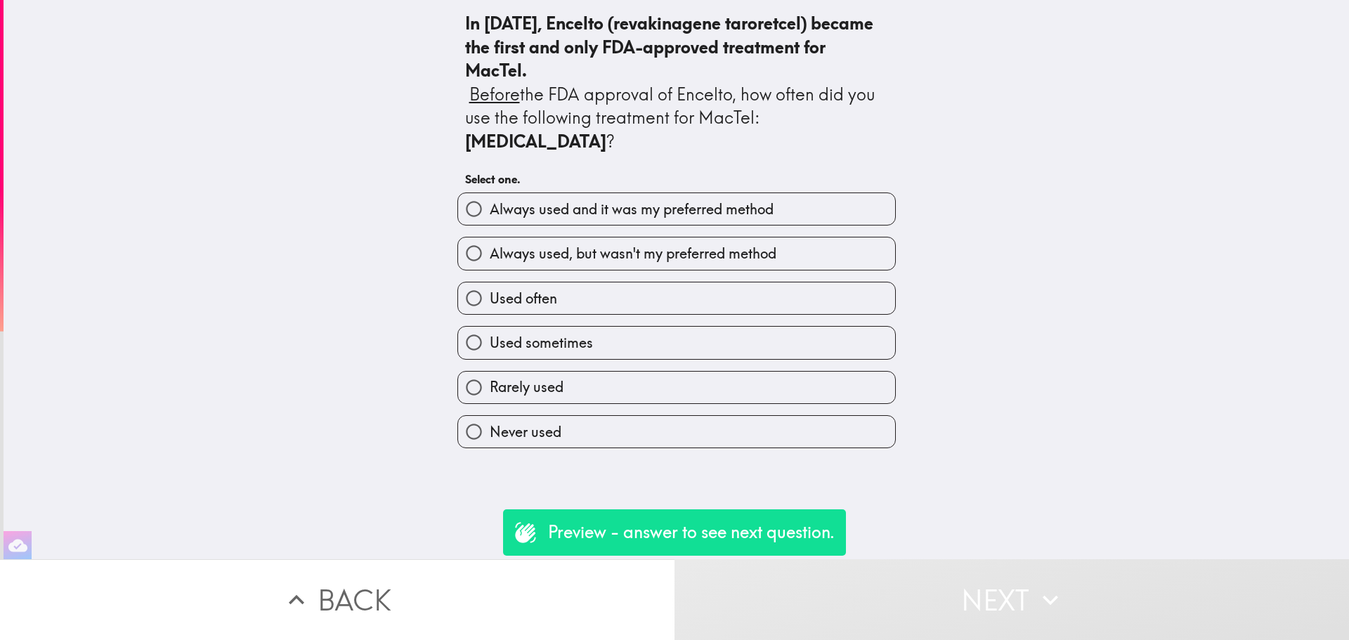
click at [614, 214] on span "Always used and it was my preferred method" at bounding box center [632, 210] width 284 height 20
click at [490, 214] on input "Always used and it was my preferred method" at bounding box center [474, 209] width 32 height 32
radio input "true"
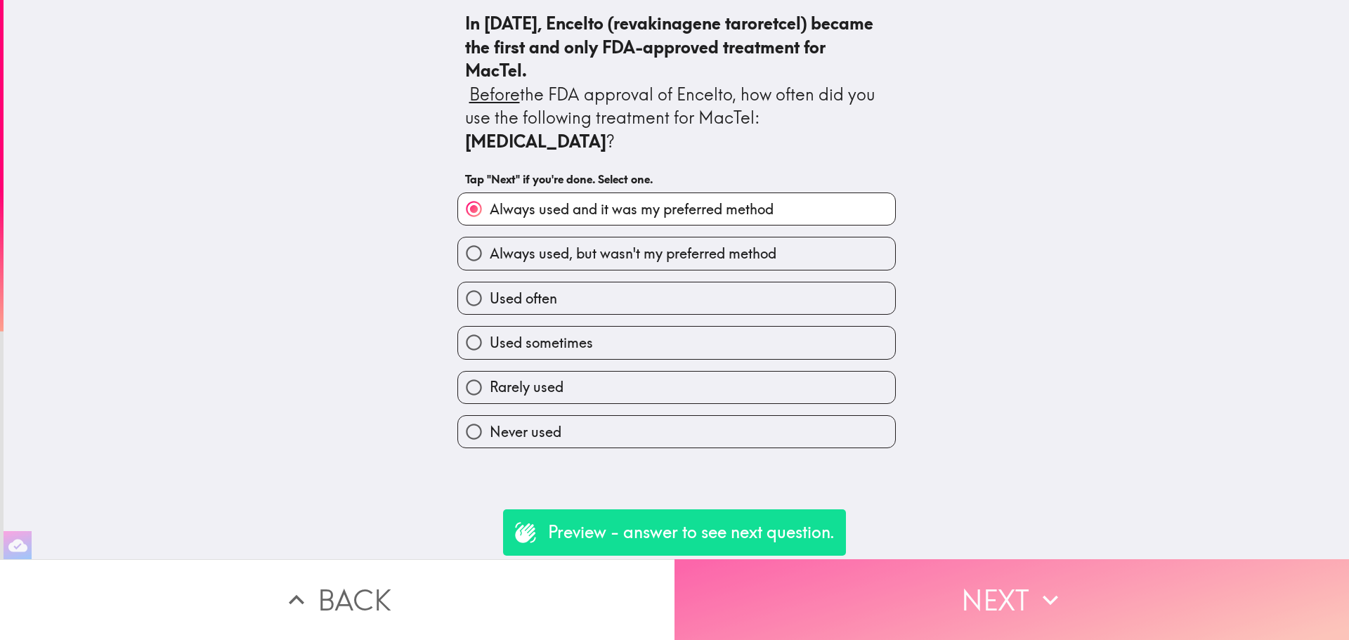
click at [1006, 571] on button "Next" at bounding box center [1012, 599] width 675 height 81
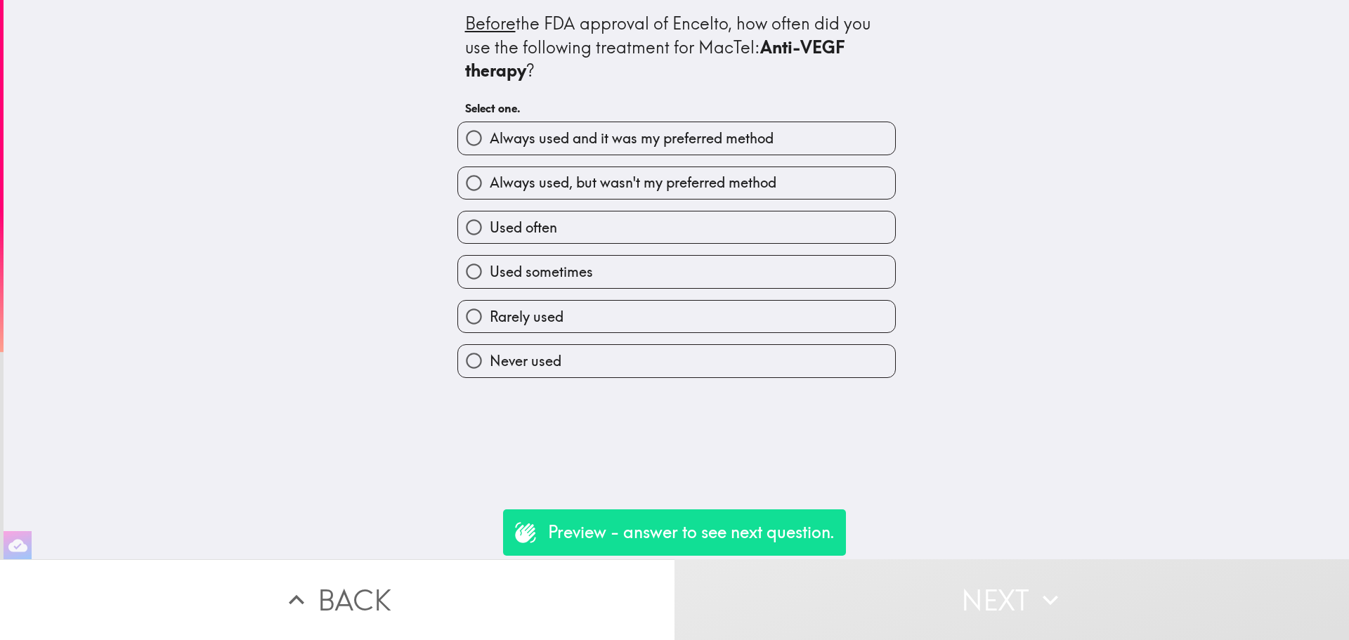
click at [571, 167] on label "Always used, but wasn't my preferred method" at bounding box center [676, 183] width 437 height 32
click at [490, 167] on input "Always used, but wasn't my preferred method" at bounding box center [474, 183] width 32 height 32
radio input "true"
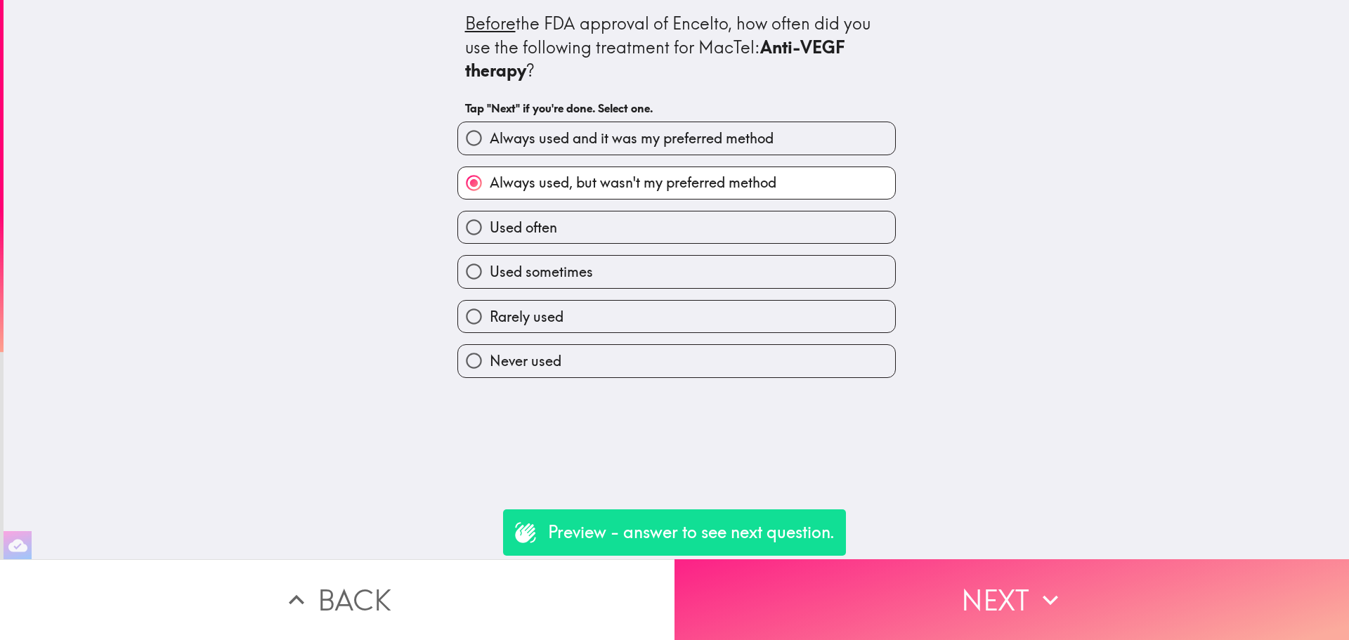
click at [953, 589] on button "Next" at bounding box center [1012, 599] width 675 height 81
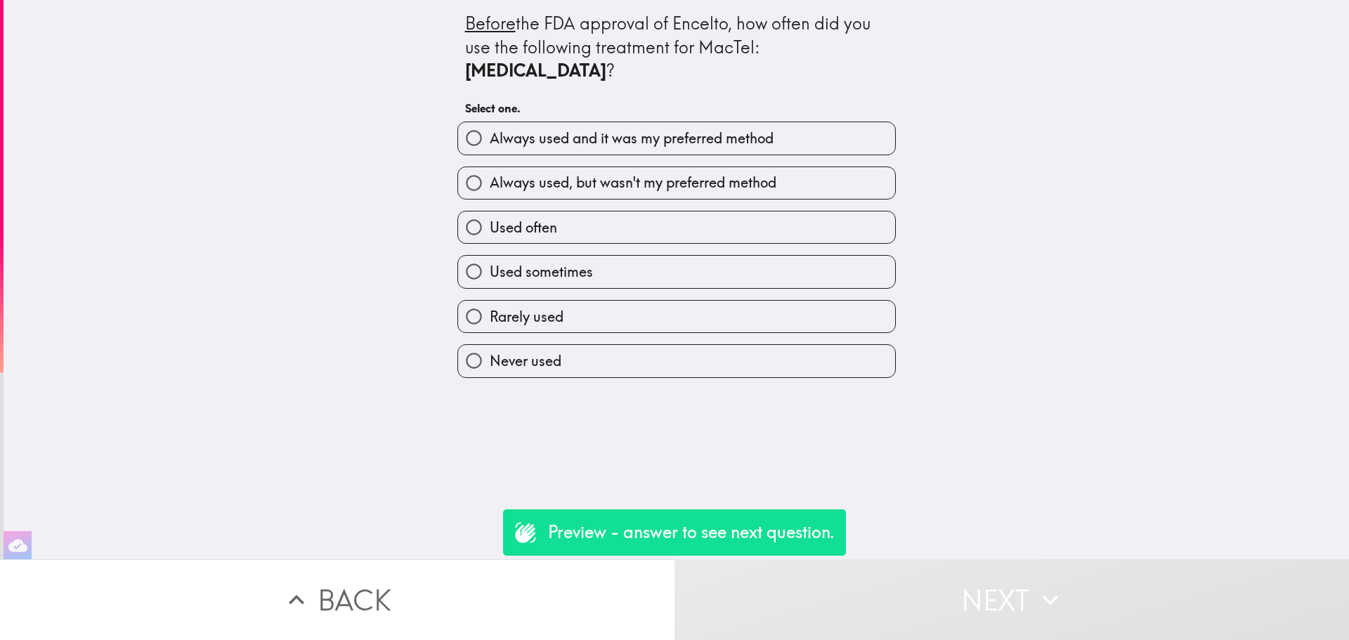
click at [604, 208] on div "Used often" at bounding box center [671, 222] width 450 height 44
click at [605, 215] on label "Used often" at bounding box center [676, 228] width 437 height 32
click at [490, 215] on input "Used often" at bounding box center [474, 228] width 32 height 32
radio input "true"
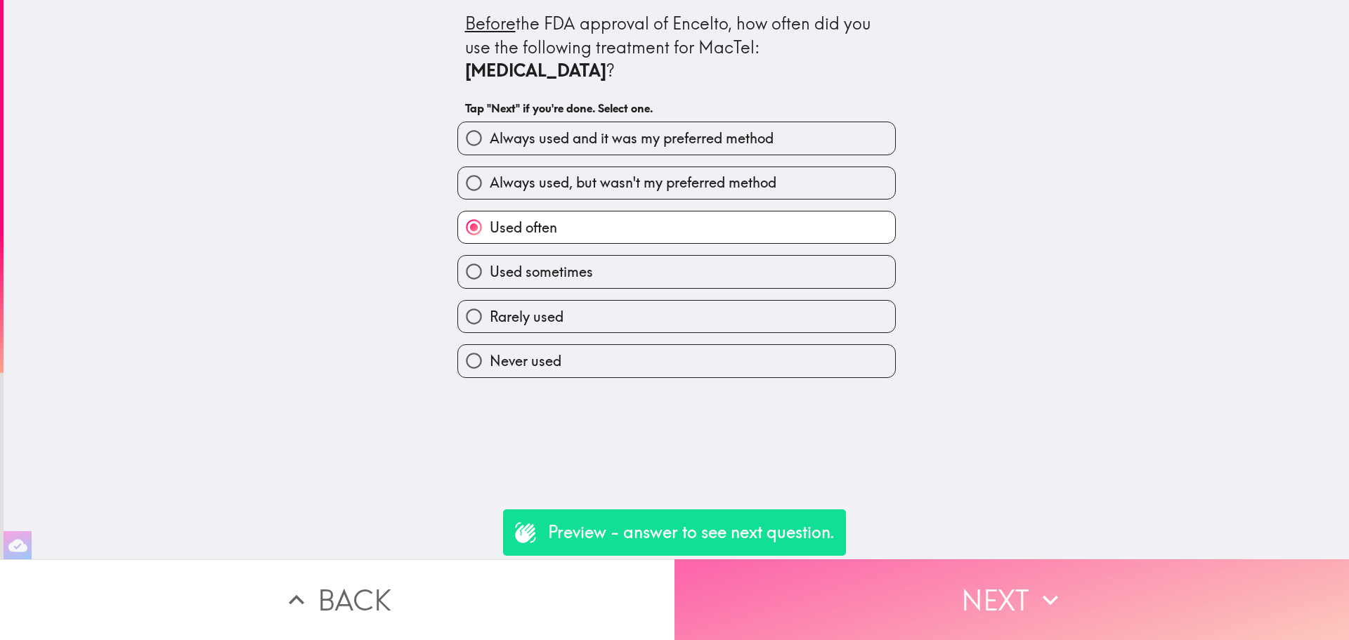
click at [992, 583] on button "Next" at bounding box center [1012, 599] width 675 height 81
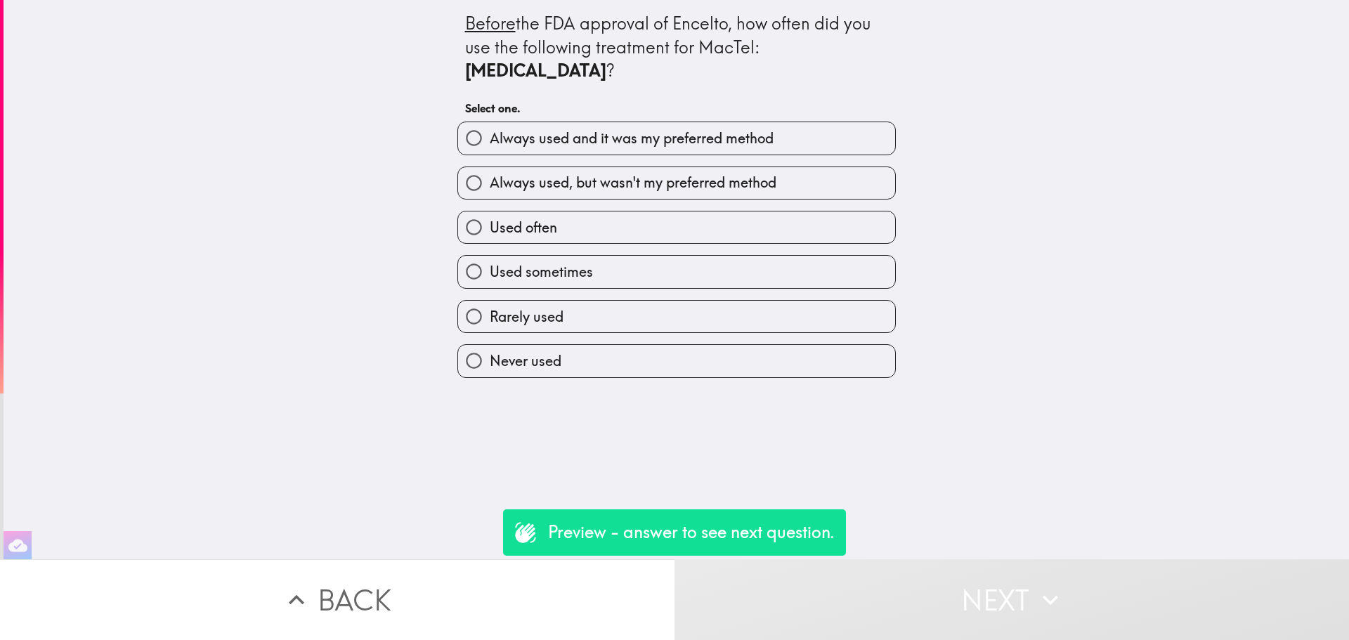
click at [685, 244] on div "Used sometimes" at bounding box center [671, 266] width 450 height 44
click at [681, 212] on label "Used often" at bounding box center [676, 228] width 437 height 32
click at [490, 212] on input "Used often" at bounding box center [474, 228] width 32 height 32
radio input "true"
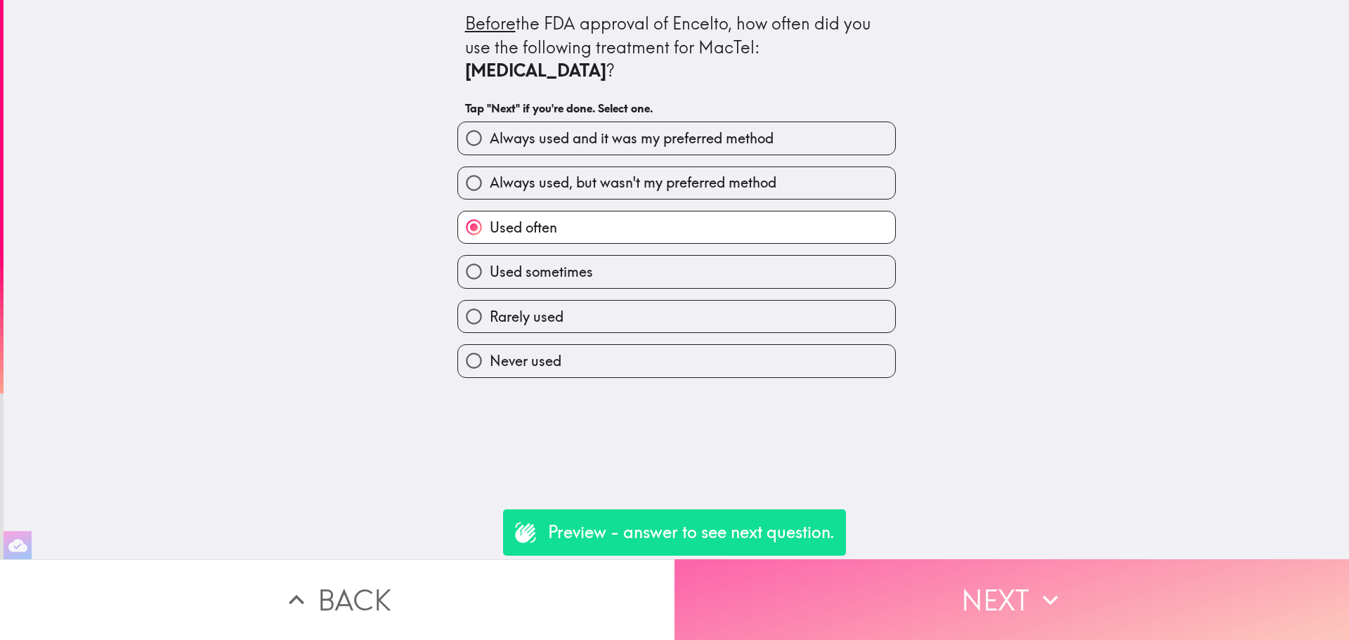
click at [1064, 616] on button "Next" at bounding box center [1012, 599] width 675 height 81
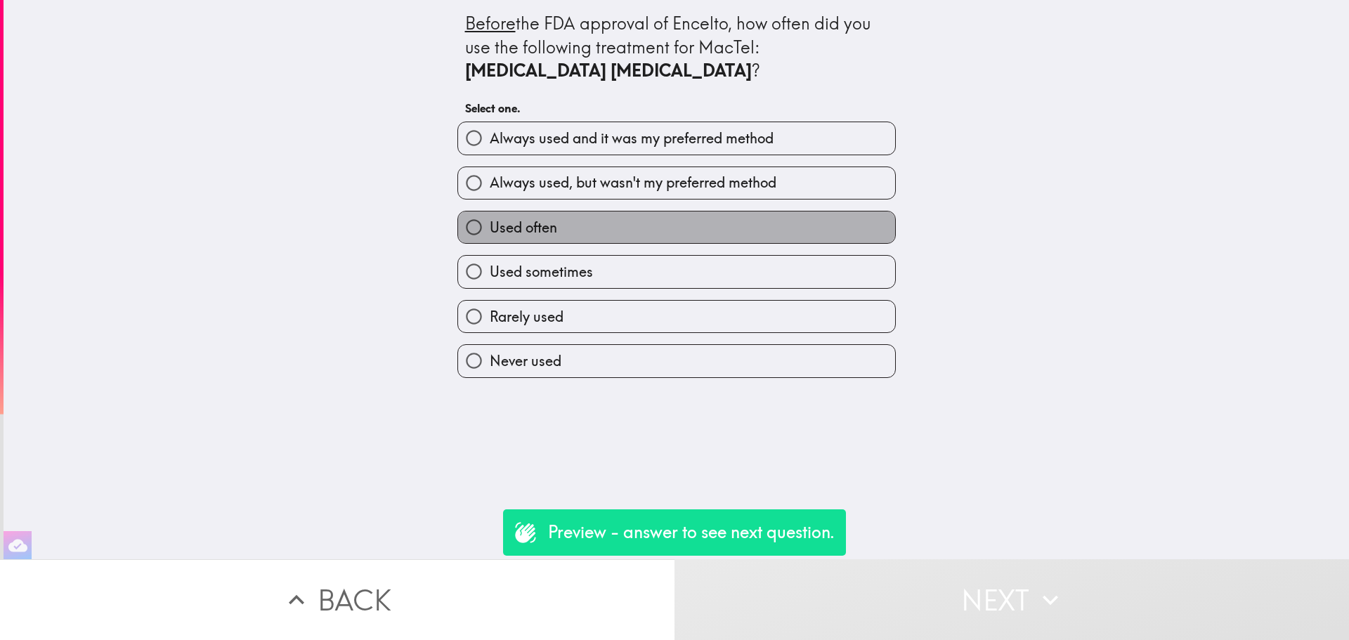
click at [690, 212] on label "Used often" at bounding box center [676, 228] width 437 height 32
click at [490, 212] on input "Used often" at bounding box center [474, 228] width 32 height 32
radio input "true"
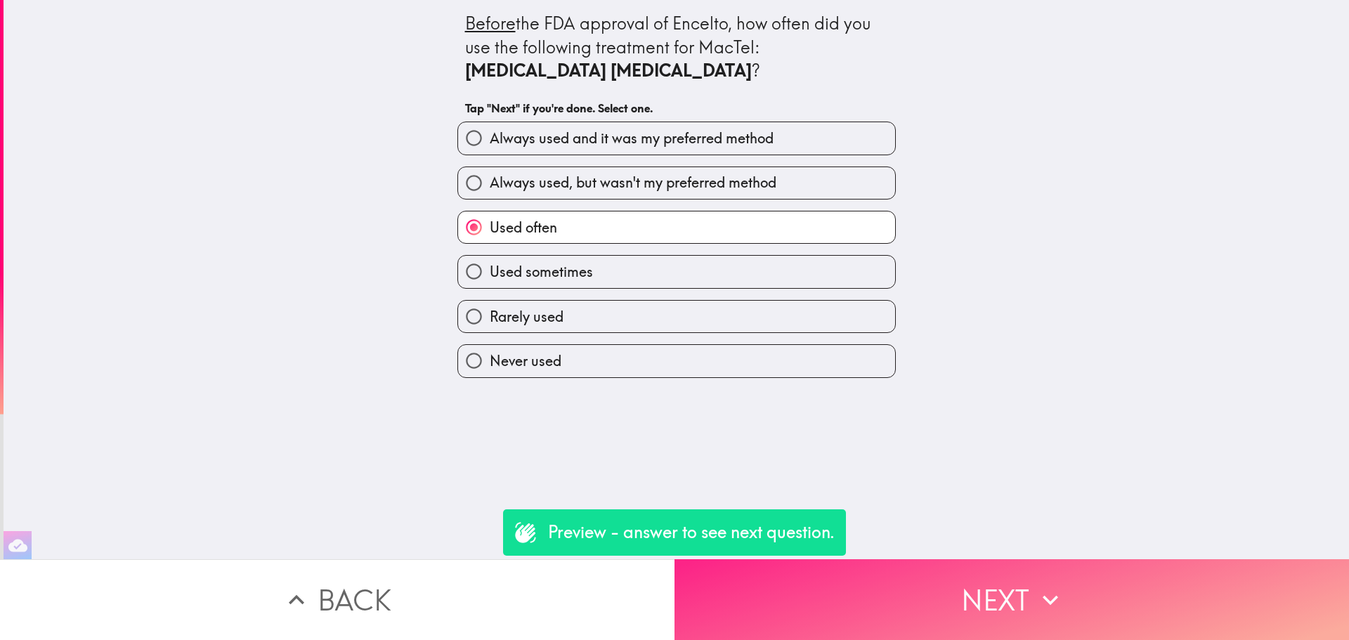
click at [1014, 589] on button "Next" at bounding box center [1012, 599] width 675 height 81
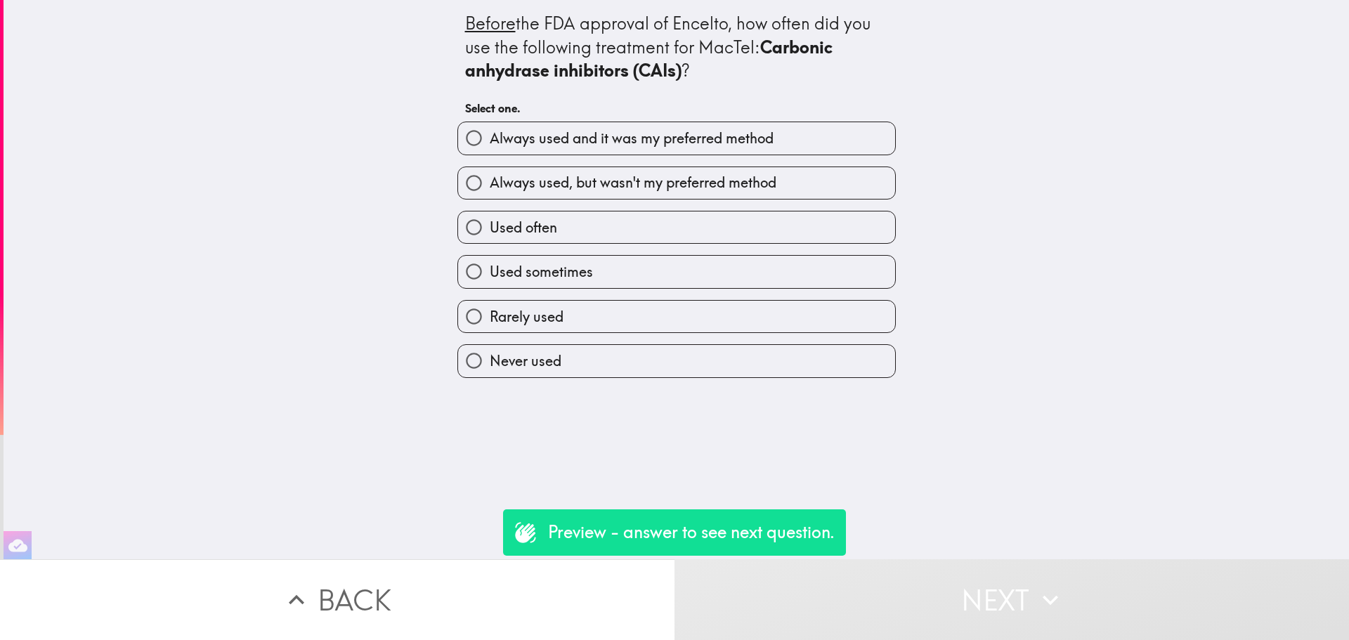
click at [643, 210] on div "Used often" at bounding box center [671, 222] width 450 height 44
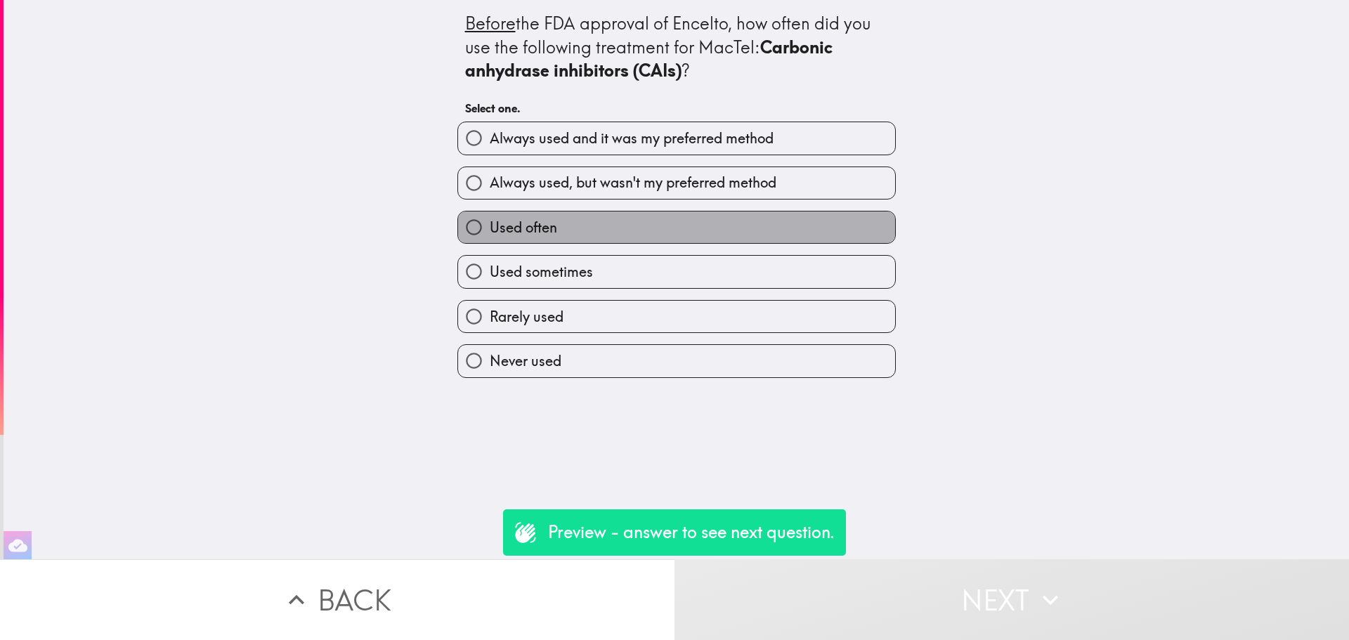
click at [642, 231] on label "Used often" at bounding box center [676, 228] width 437 height 32
click at [490, 231] on input "Used often" at bounding box center [474, 228] width 32 height 32
radio input "true"
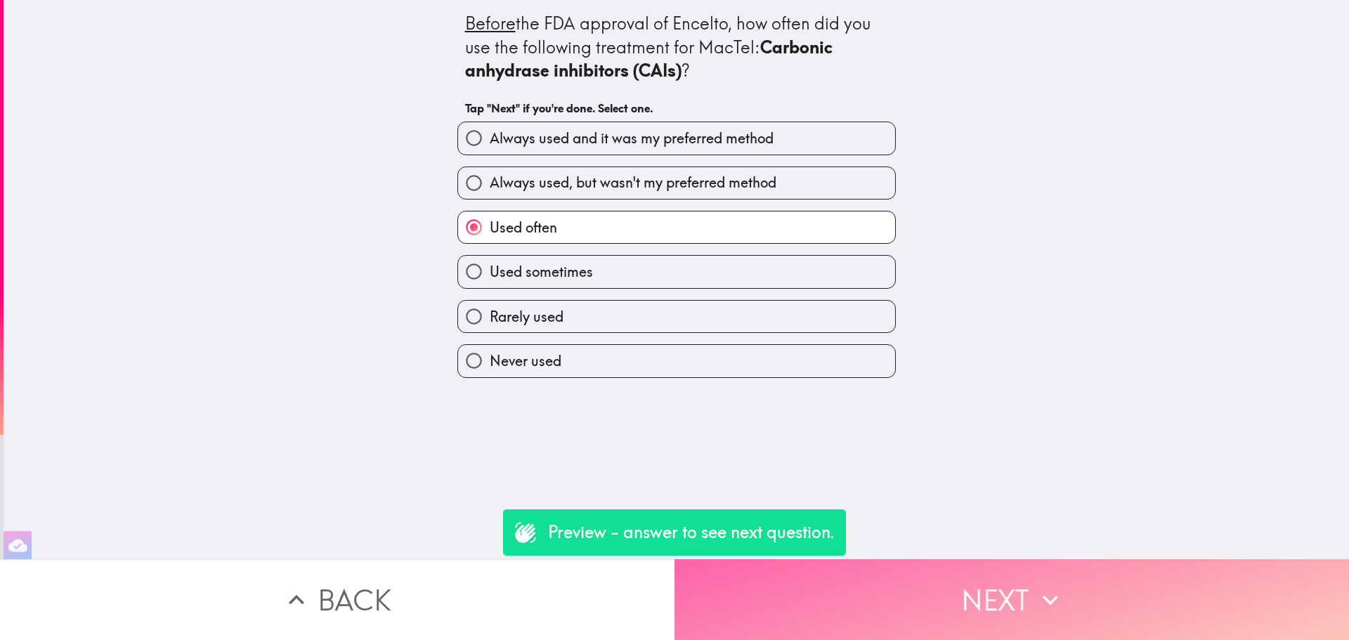
click at [961, 601] on button "Next" at bounding box center [1012, 599] width 675 height 81
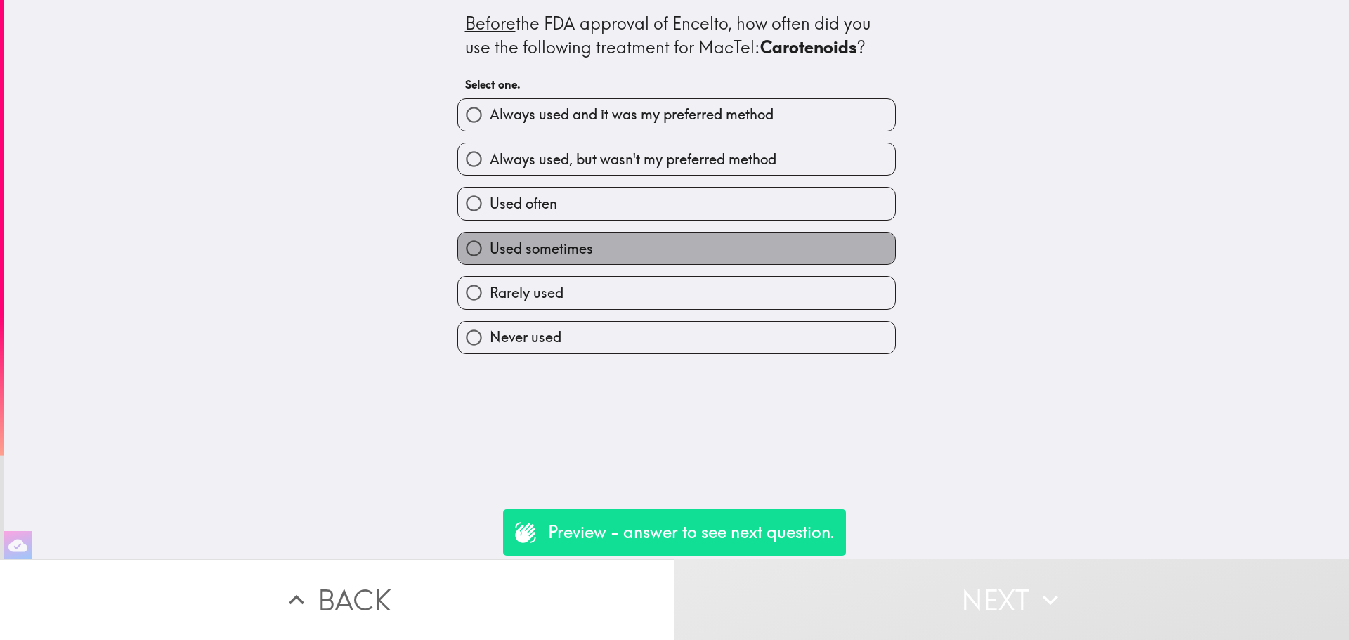
click at [611, 233] on label "Used sometimes" at bounding box center [676, 249] width 437 height 32
click at [490, 233] on input "Used sometimes" at bounding box center [474, 249] width 32 height 32
radio input "true"
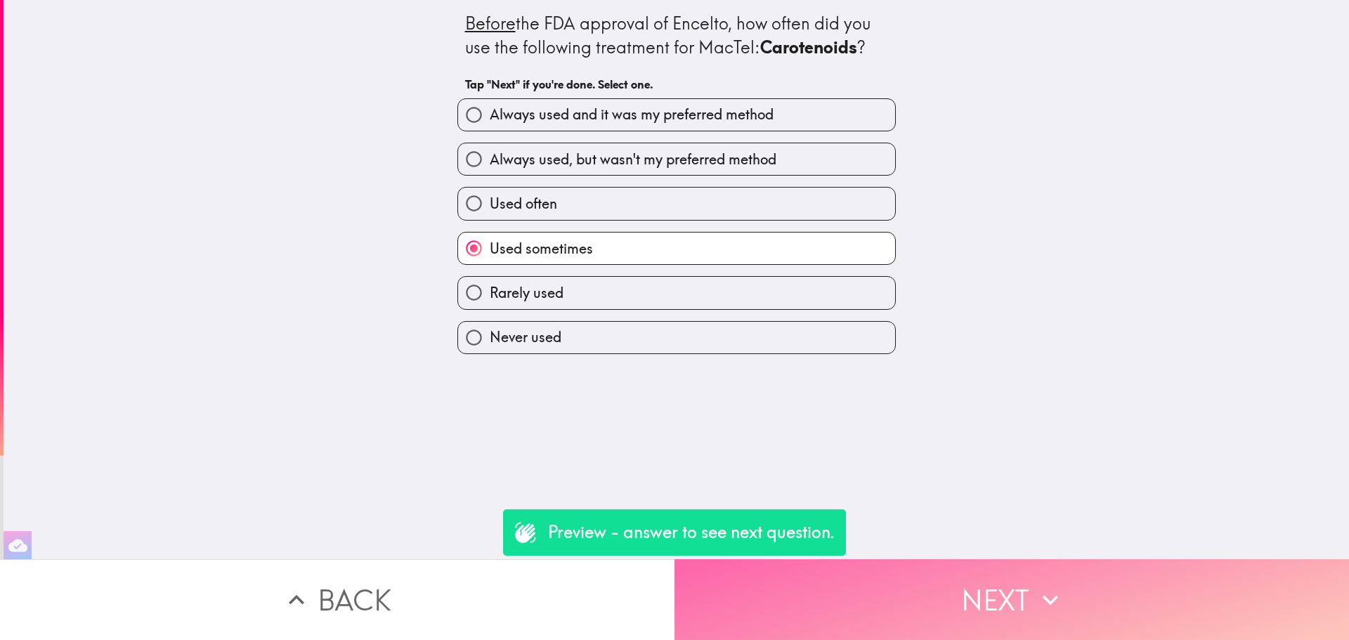
click at [939, 592] on button "Next" at bounding box center [1012, 599] width 675 height 81
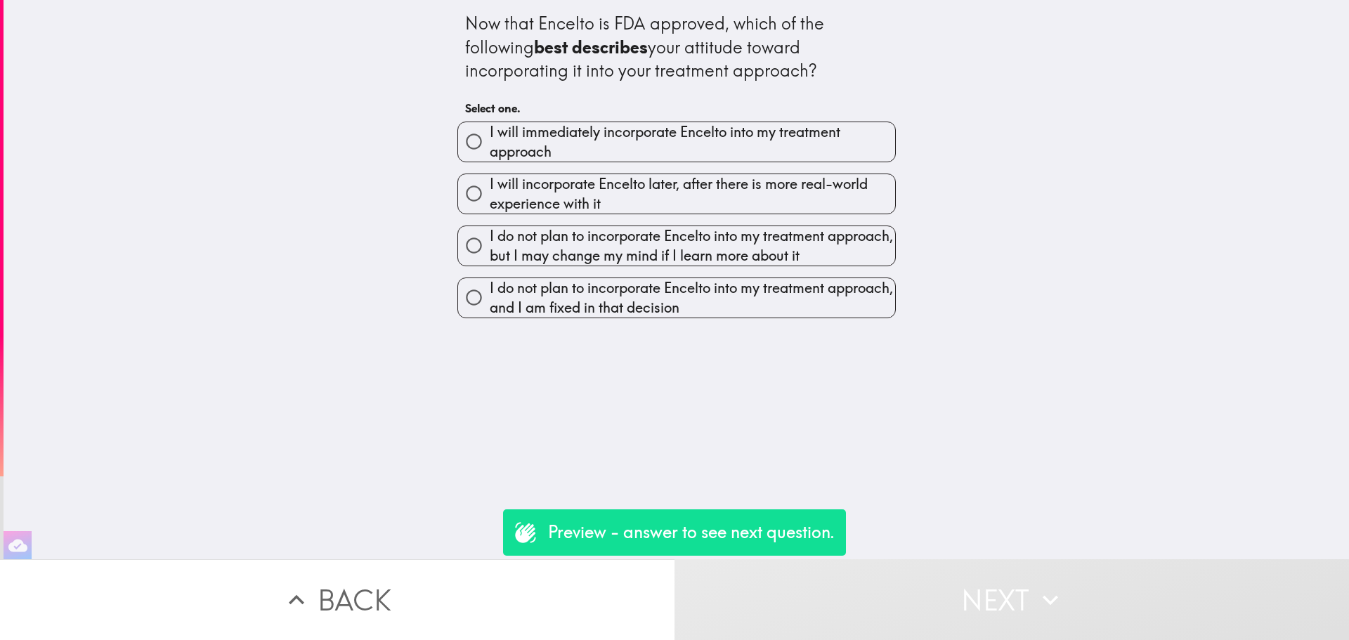
click at [656, 222] on div "I do not plan to incorporate Encelto into my treatment approach, but I may chan…" at bounding box center [671, 240] width 450 height 52
click at [666, 245] on span "I do not plan to incorporate Encelto into my treatment approach, but I may chan…" at bounding box center [693, 245] width 406 height 39
click at [490, 245] on input "I do not plan to incorporate Encelto into my treatment approach, but I may chan…" at bounding box center [474, 246] width 32 height 32
radio input "true"
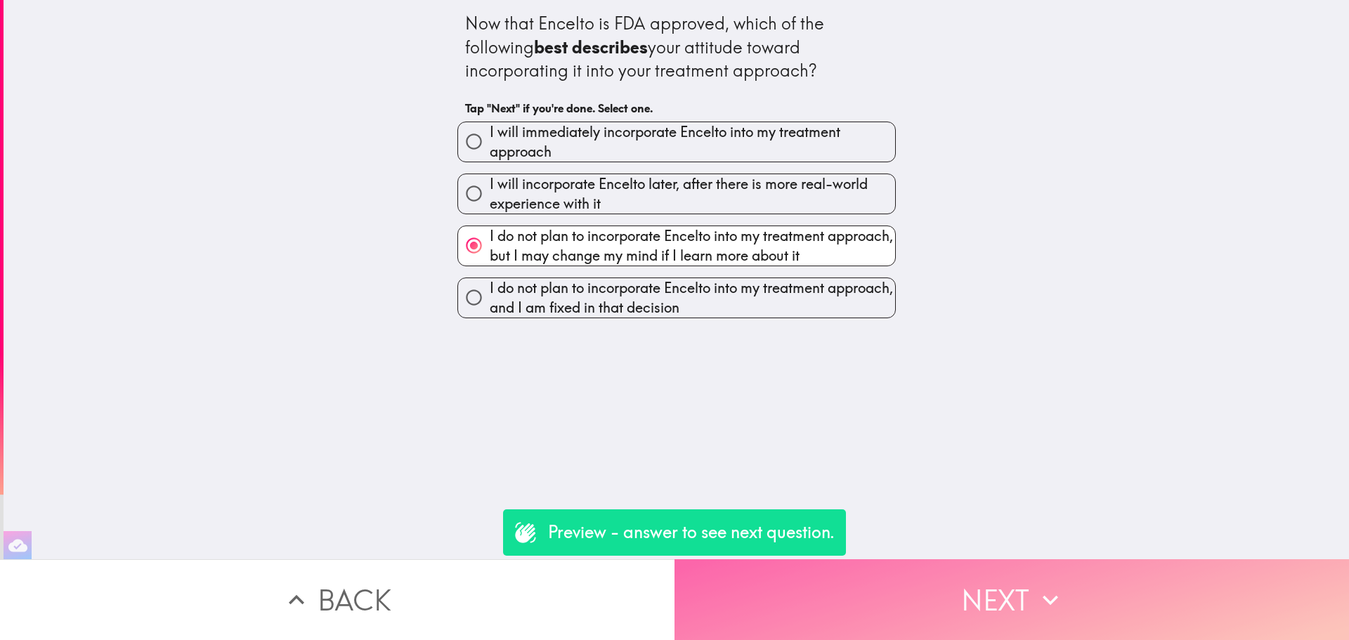
click at [972, 608] on button "Next" at bounding box center [1012, 599] width 675 height 81
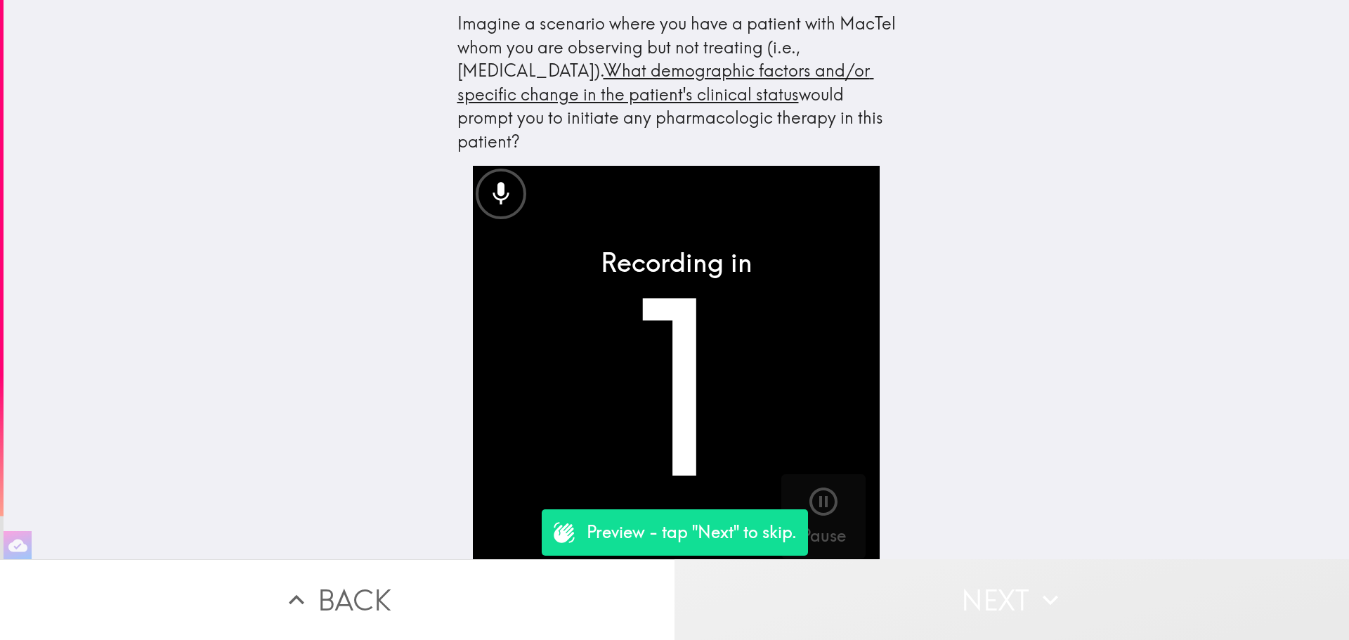
click at [934, 606] on button "Next" at bounding box center [1012, 599] width 675 height 81
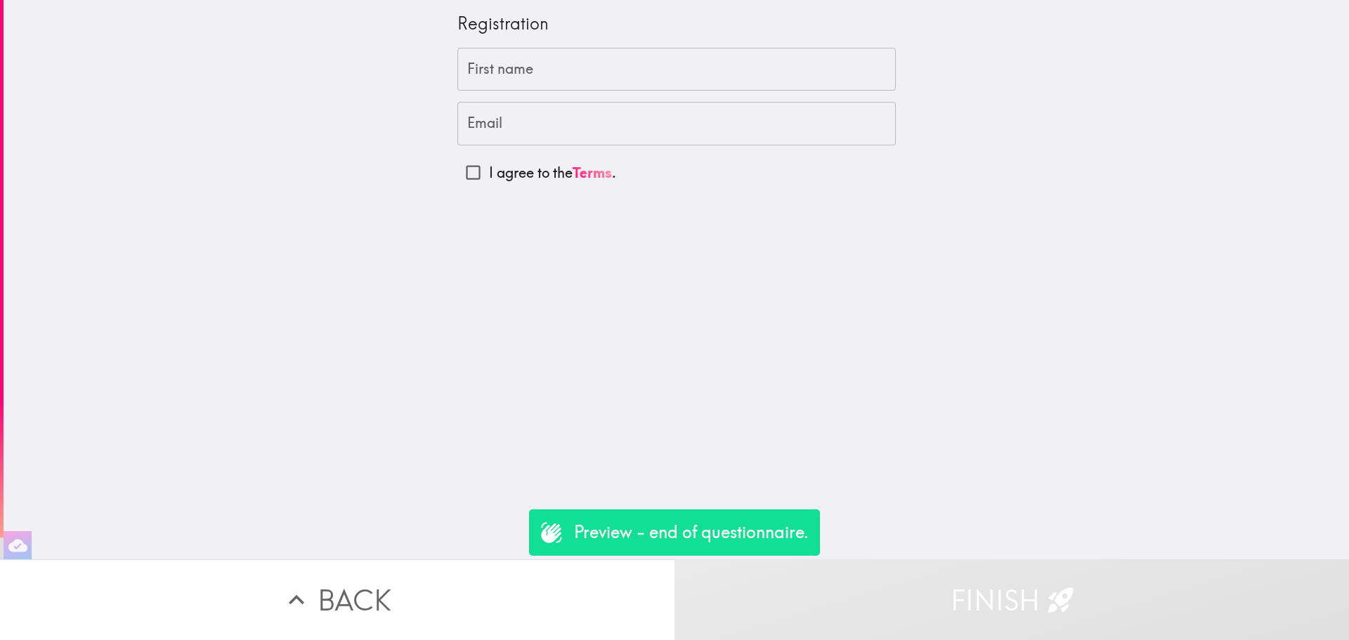
click at [573, 594] on button "Back" at bounding box center [337, 599] width 675 height 81
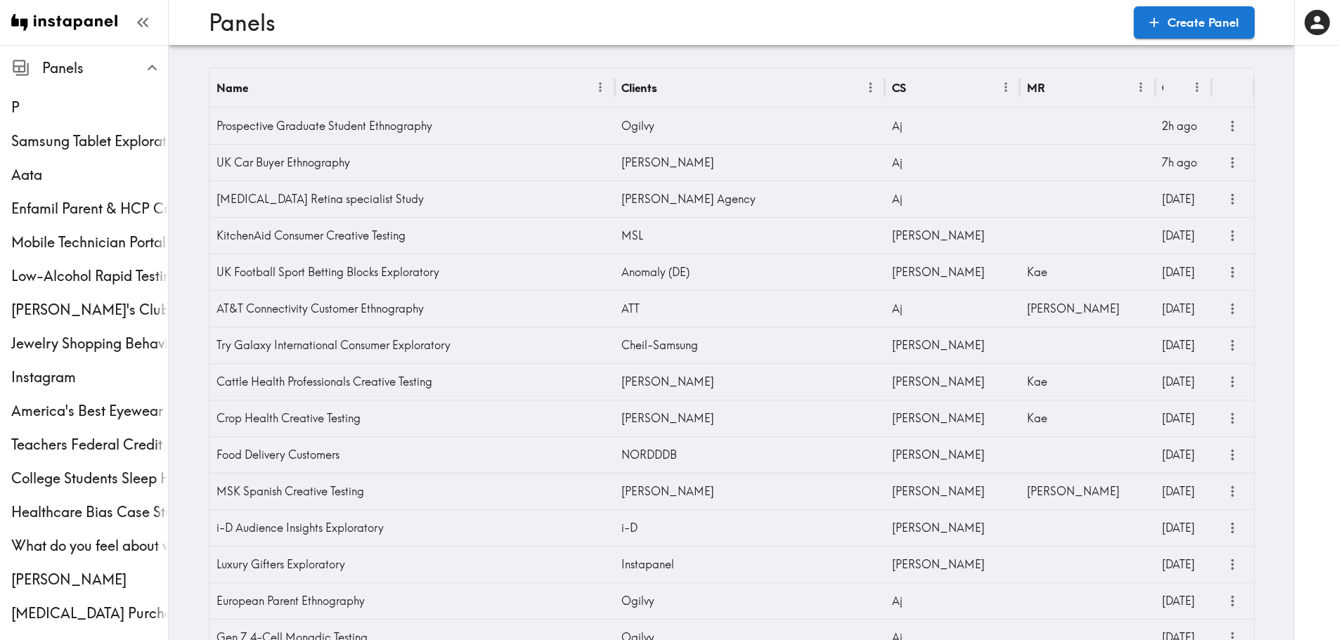
scroll to position [1378, 0]
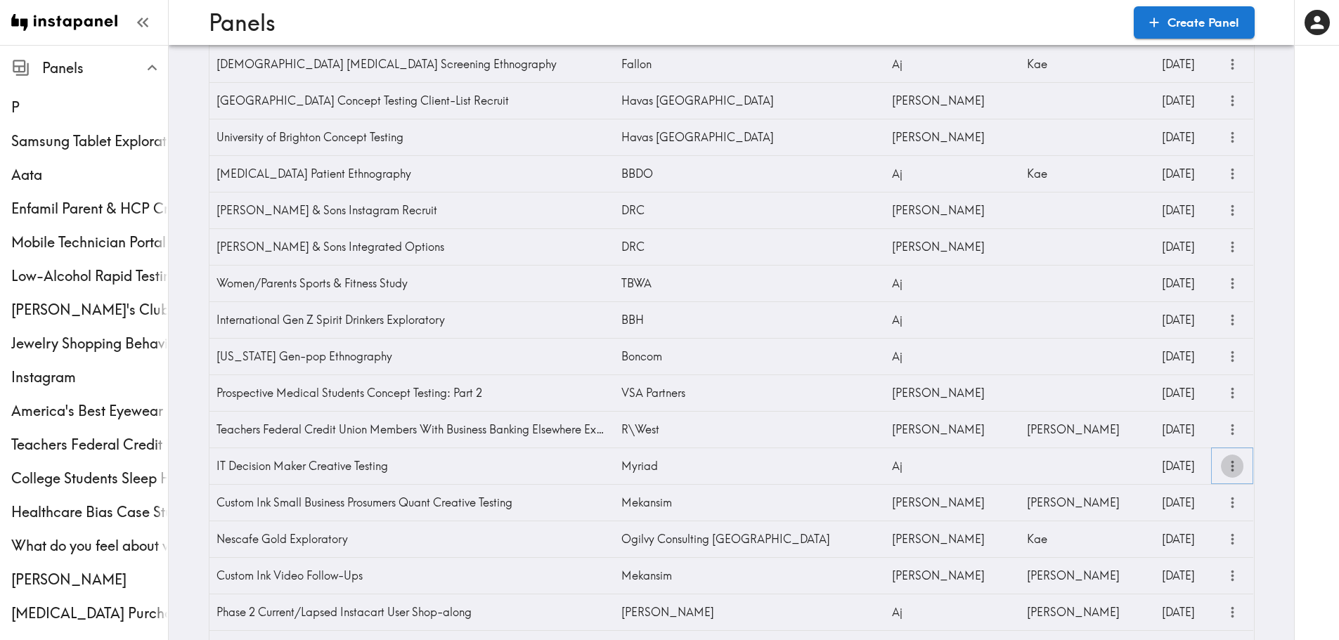
click at [1232, 464] on icon "more" at bounding box center [1232, 466] width 16 height 16
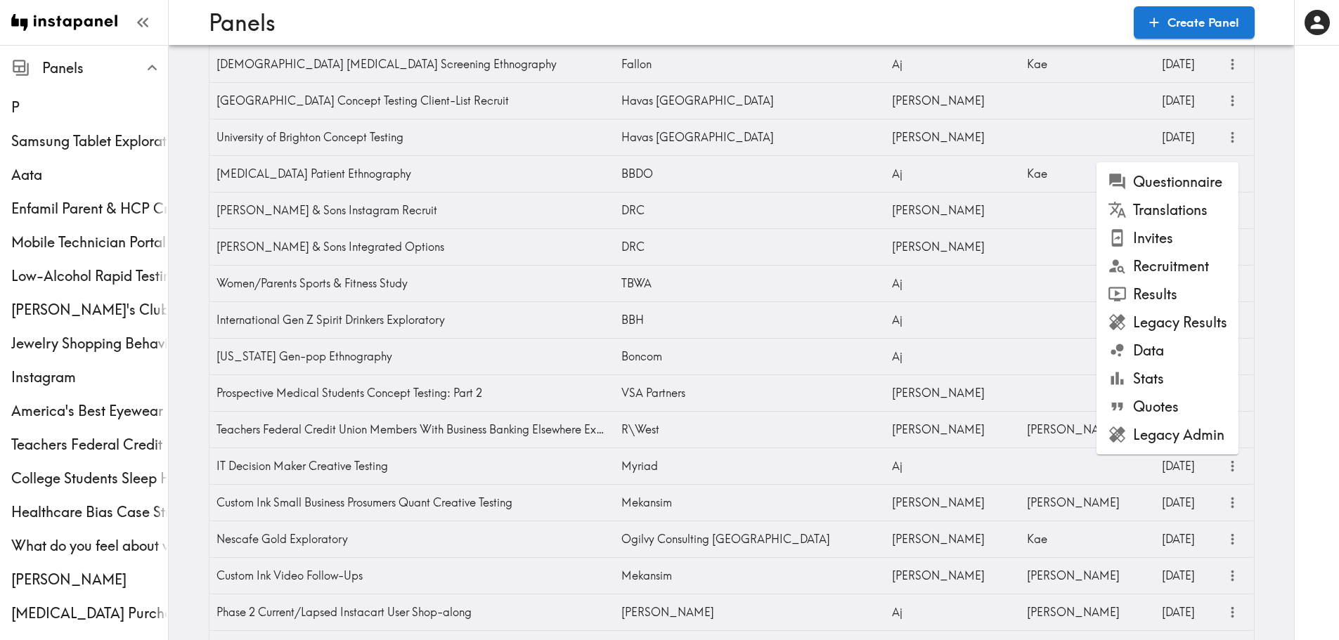
click at [1145, 244] on li "Invites" at bounding box center [1167, 238] width 142 height 28
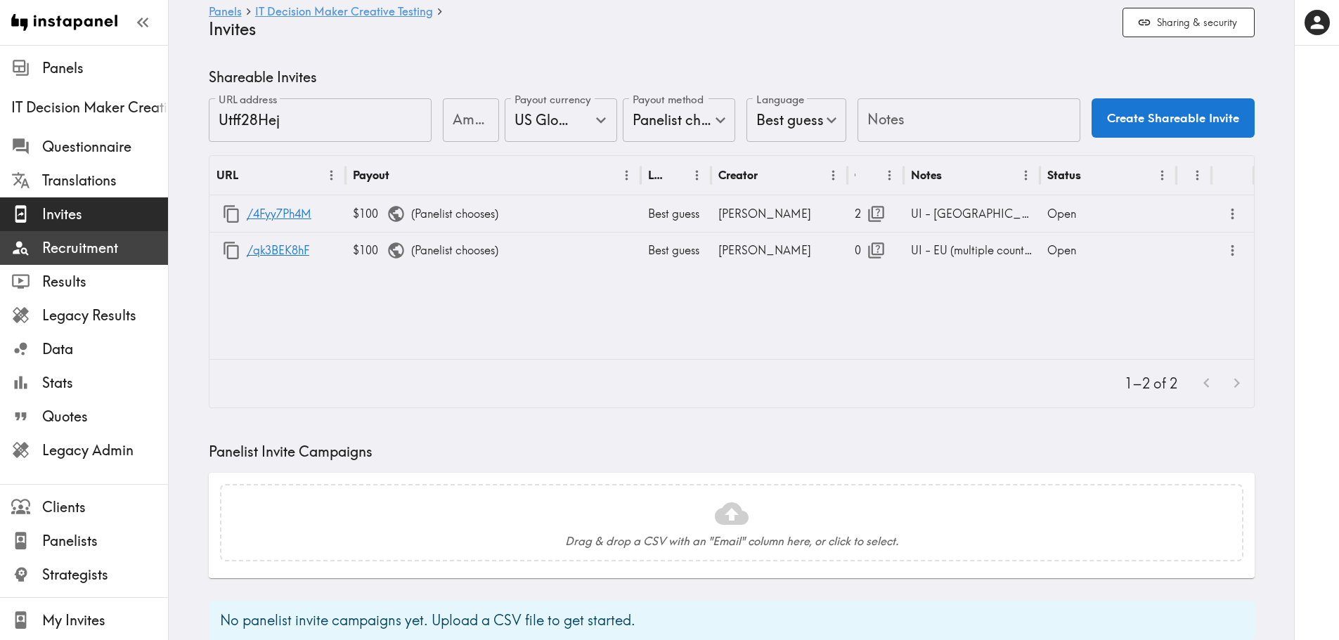
click at [105, 252] on span "Recruitment" at bounding box center [105, 248] width 126 height 20
